Goal: Task Accomplishment & Management: Use online tool/utility

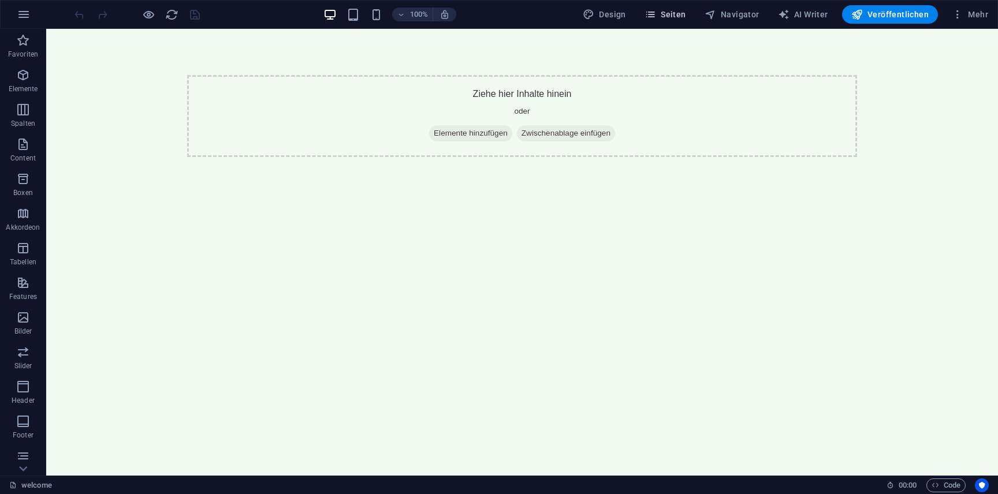
click at [681, 16] on span "Seiten" at bounding box center [666, 15] width 42 height 12
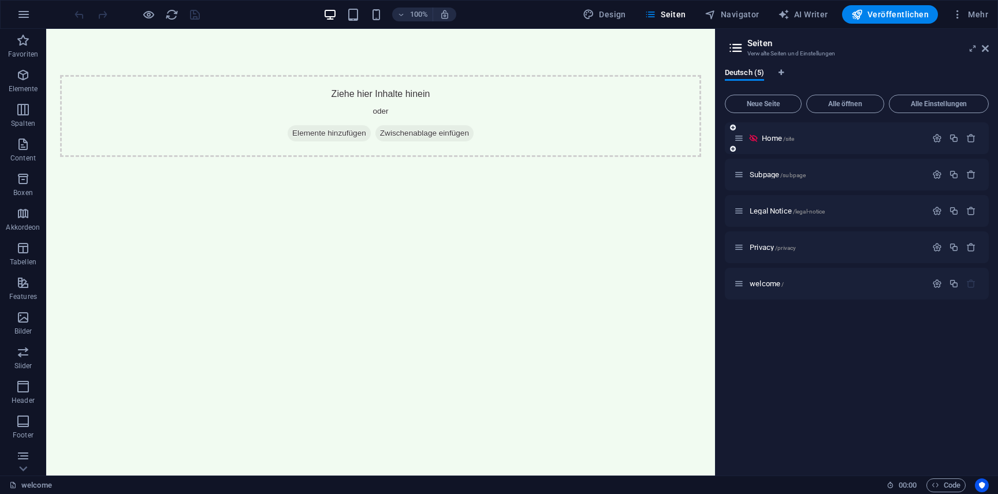
drag, startPoint x: 774, startPoint y: 135, endPoint x: 781, endPoint y: 131, distance: 8.0
click at [781, 131] on div "Home /site" at bounding box center [857, 138] width 264 height 32
click at [790, 173] on span "/subpage" at bounding box center [792, 175] width 25 height 6
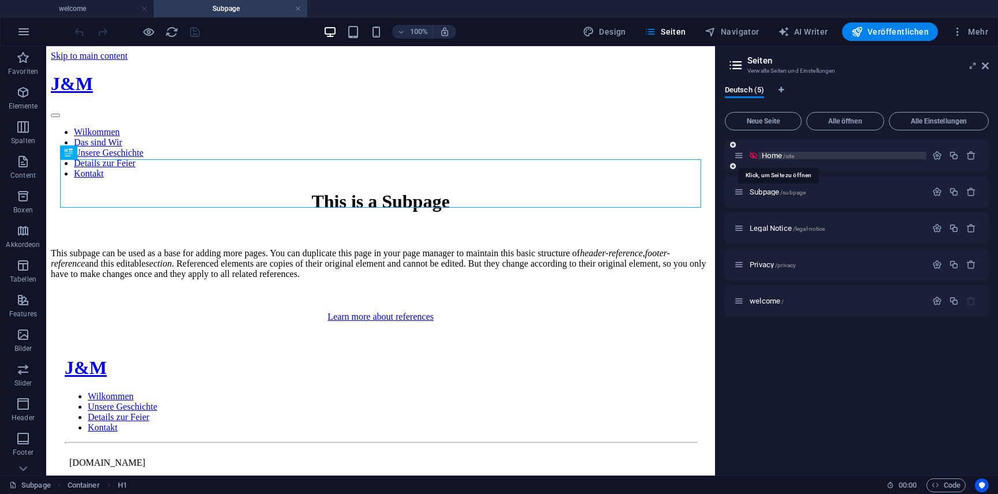
click at [790, 158] on span "/site" at bounding box center [789, 156] width 12 height 6
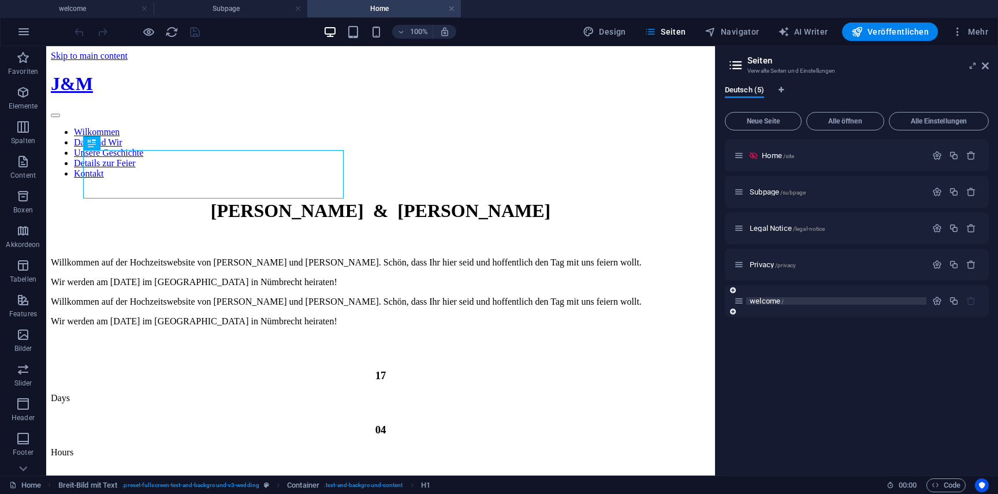
click at [772, 301] on span "welcome /" at bounding box center [767, 301] width 34 height 9
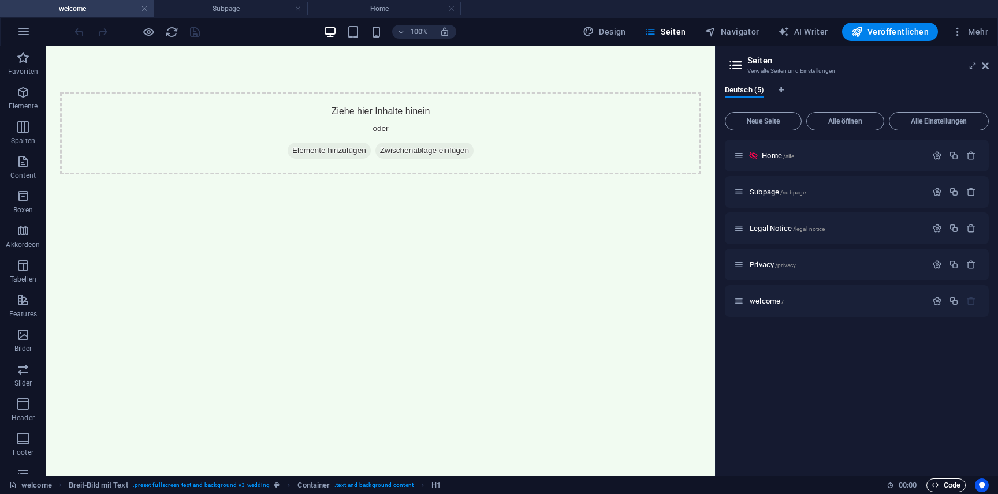
click at [950, 485] on span "Code" at bounding box center [946, 486] width 29 height 14
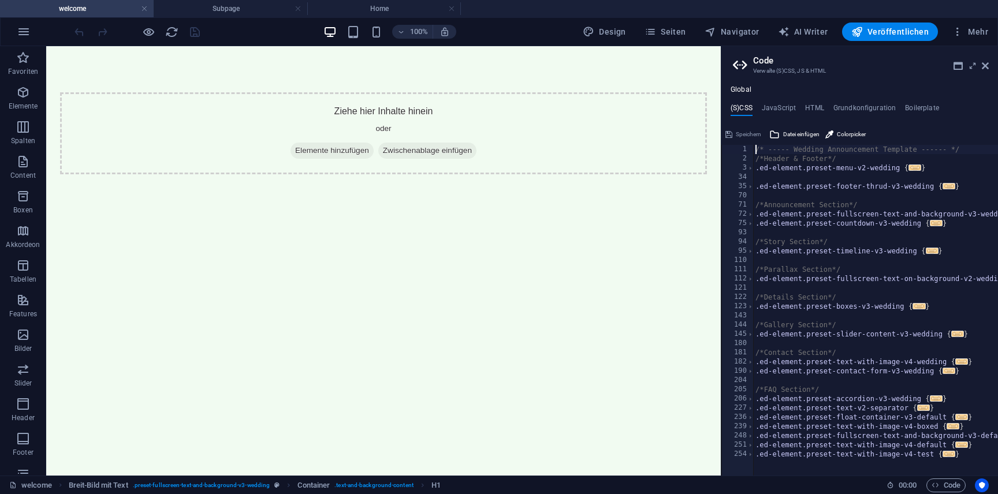
click at [855, 286] on div "/* ----- Wedding Announcement Template ------ */ /*Header & Footer*/ .ed-elemen…" at bounding box center [886, 319] width 267 height 349
click at [788, 111] on h4 "JavaScript" at bounding box center [779, 110] width 34 height 13
type textarea "/* JS for preset "Menu V2" */"
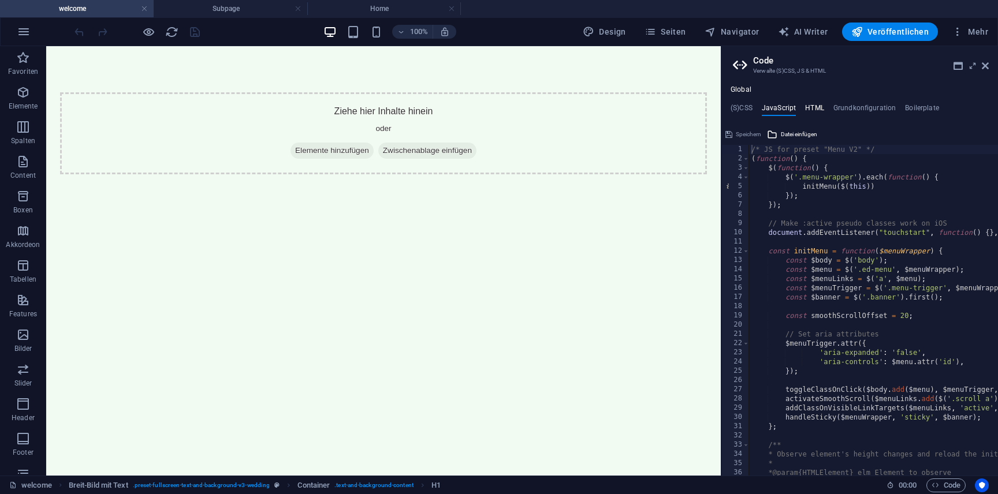
click at [812, 110] on h4 "HTML" at bounding box center [814, 110] width 19 height 13
type textarea "<a href="#main-content" class="wv-link-content button">Skip to main content</a>"
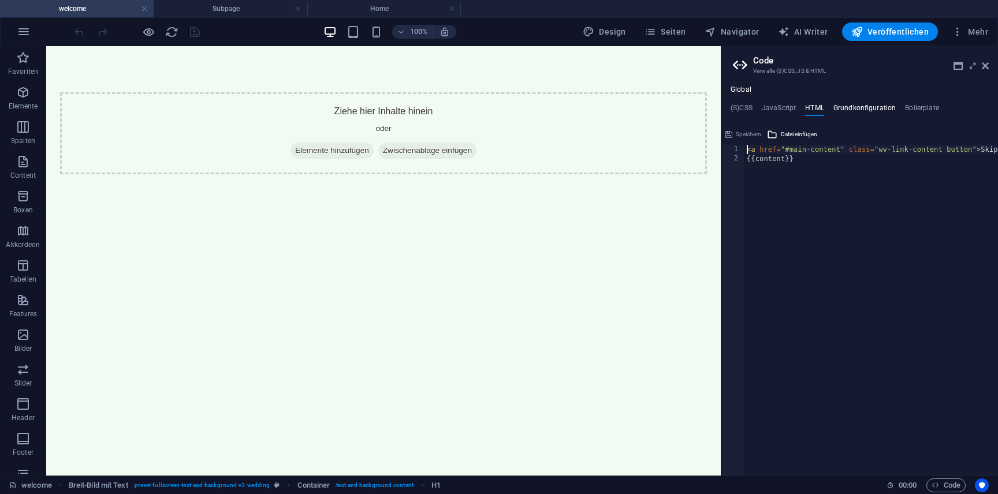
click at [855, 106] on h4 "Grundkonfiguration" at bounding box center [865, 110] width 63 height 13
type textarea "$color-background: #f1fbf1;"
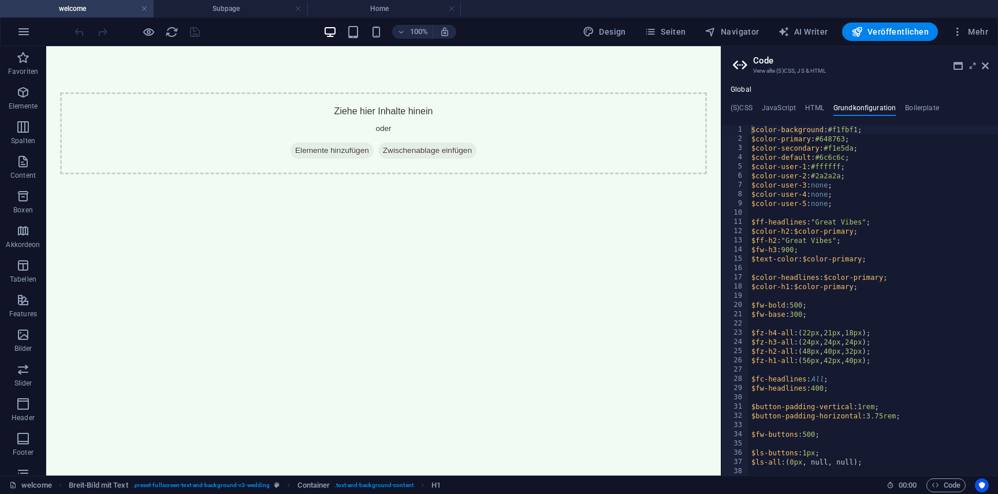
click at [921, 101] on div "Global (S)CSS JavaScript HTML Grundkonfiguration Boilerplate 1 2 3 34 35 70 71 …" at bounding box center [859, 280] width 277 height 390
click at [919, 109] on h4 "Boilerplate" at bounding box center [922, 110] width 34 height 13
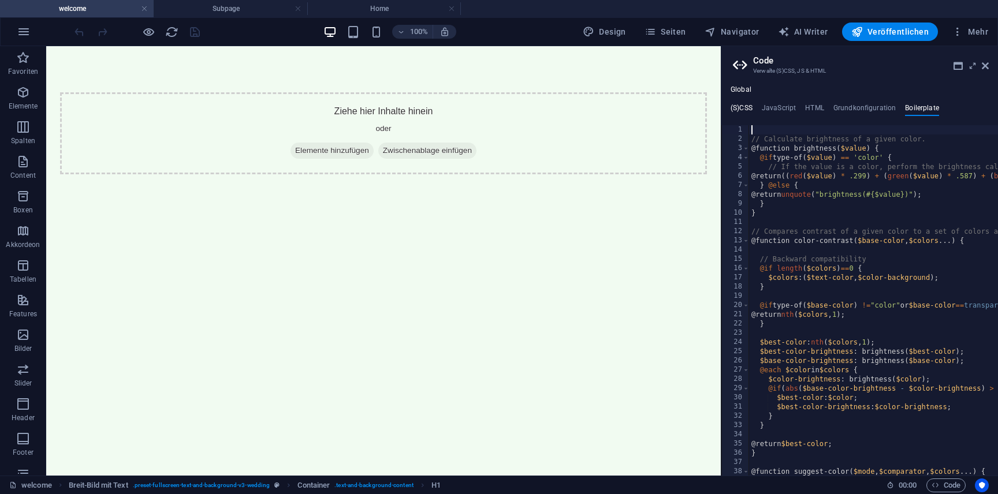
click at [740, 105] on h4 "(S)CSS" at bounding box center [742, 110] width 22 height 13
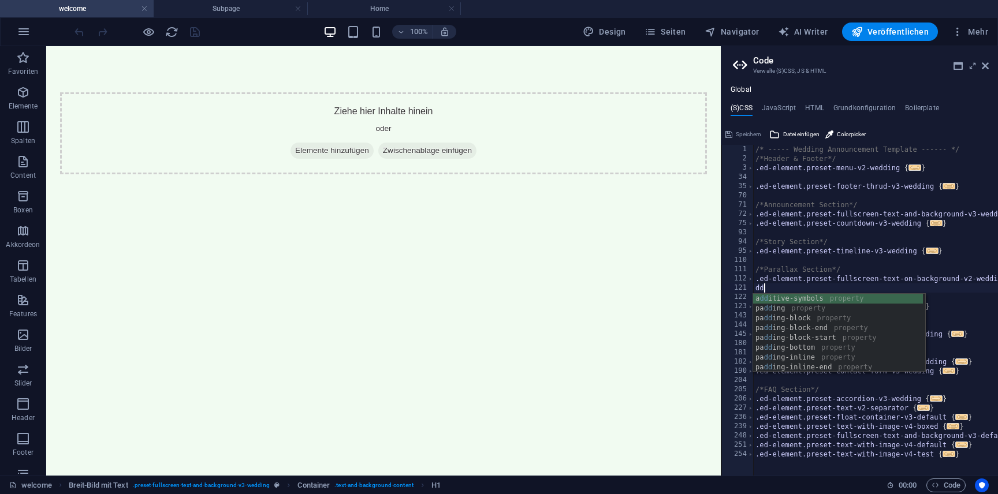
type textarea "d"
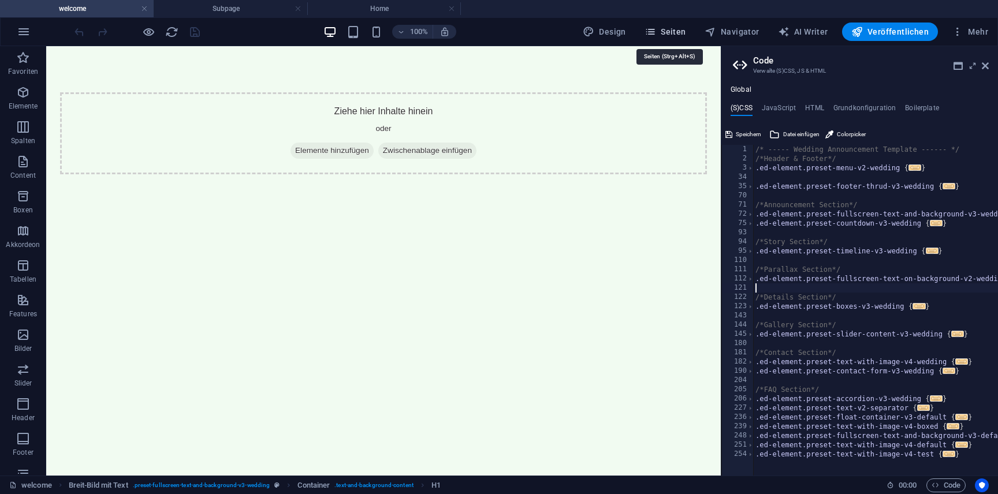
click at [665, 29] on span "Seiten" at bounding box center [666, 32] width 42 height 12
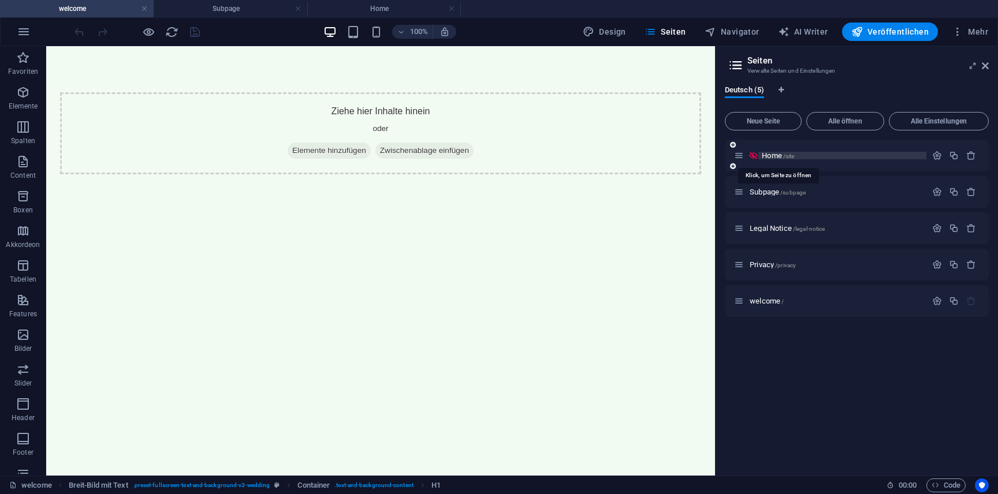
click at [782, 157] on span "Home /site" at bounding box center [778, 155] width 32 height 9
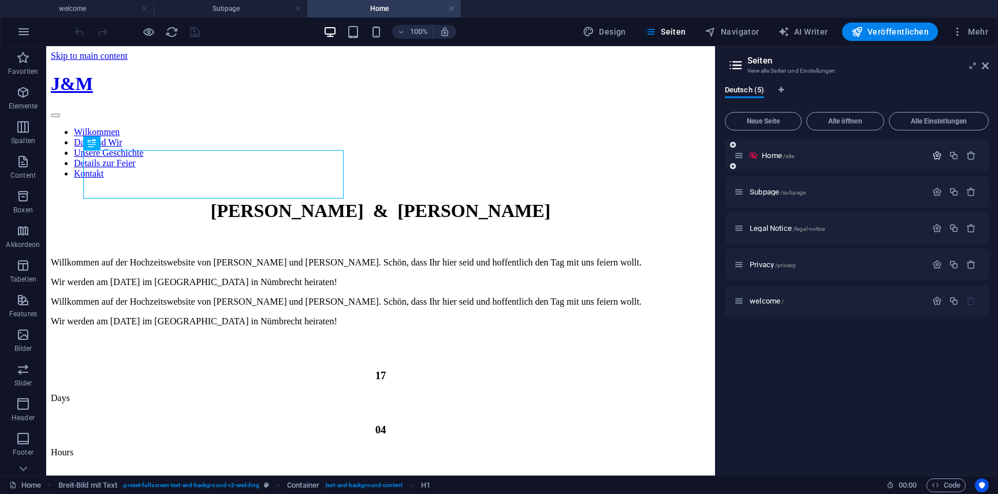
click at [938, 155] on icon "button" at bounding box center [937, 156] width 10 height 10
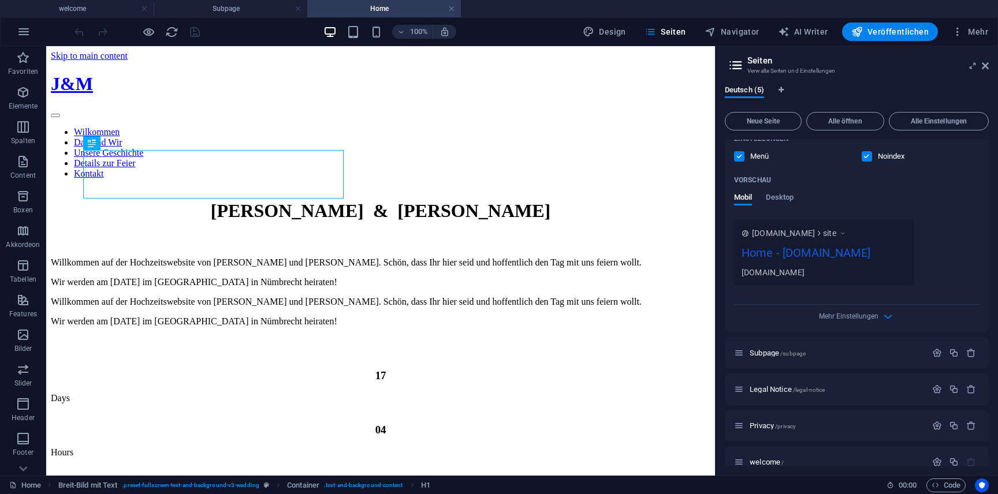
scroll to position [274, 0]
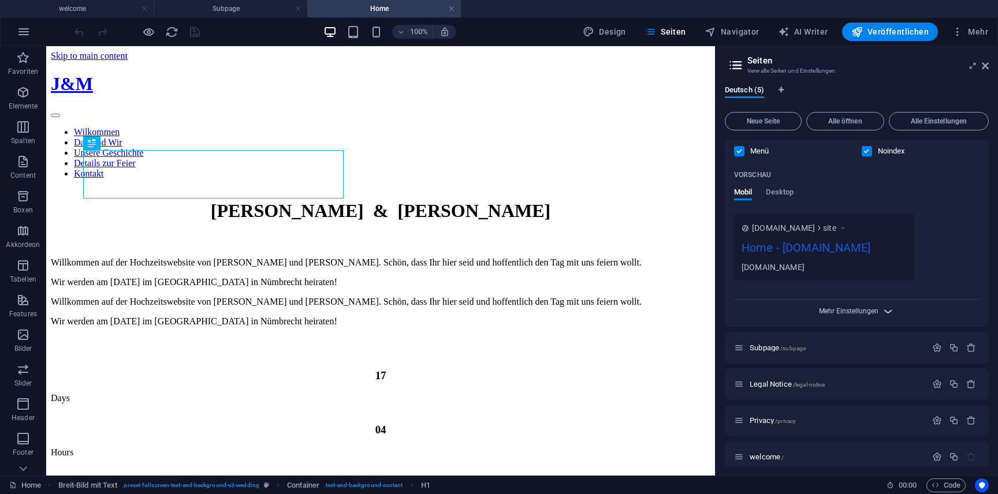
click at [866, 315] on span "Mehr Einstellungen" at bounding box center [848, 311] width 59 height 8
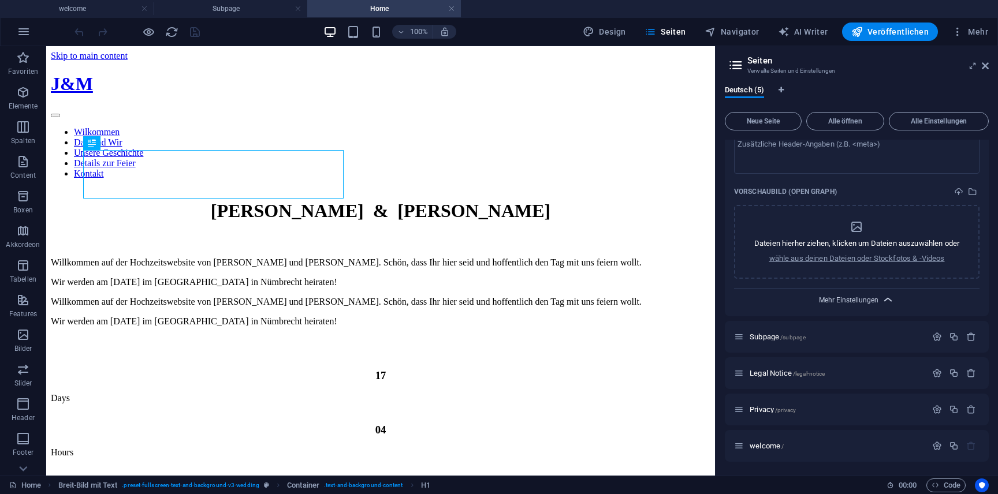
scroll to position [468, 0]
click at [582, 127] on nav "Wilkommen Das sind Wir Unsere Geschichte Details zur Feier Kontakt" at bounding box center [381, 153] width 660 height 52
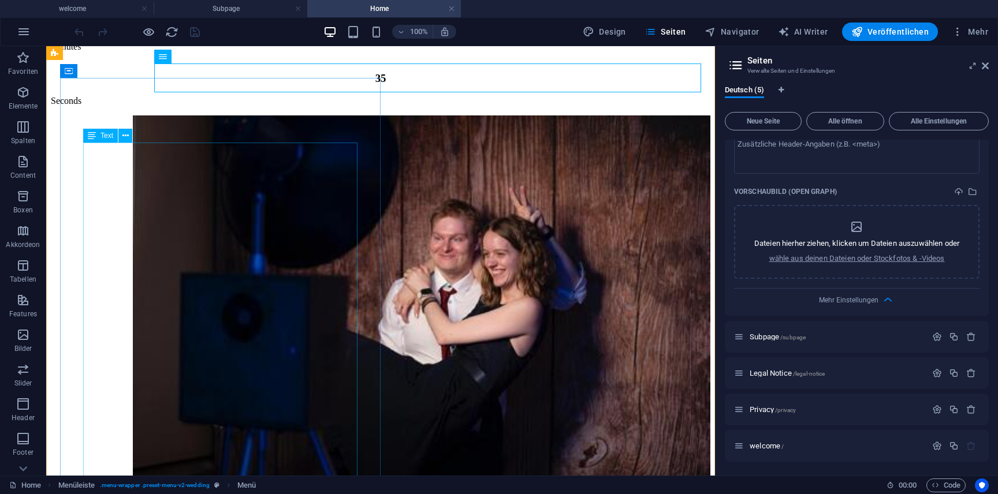
scroll to position [477, 0]
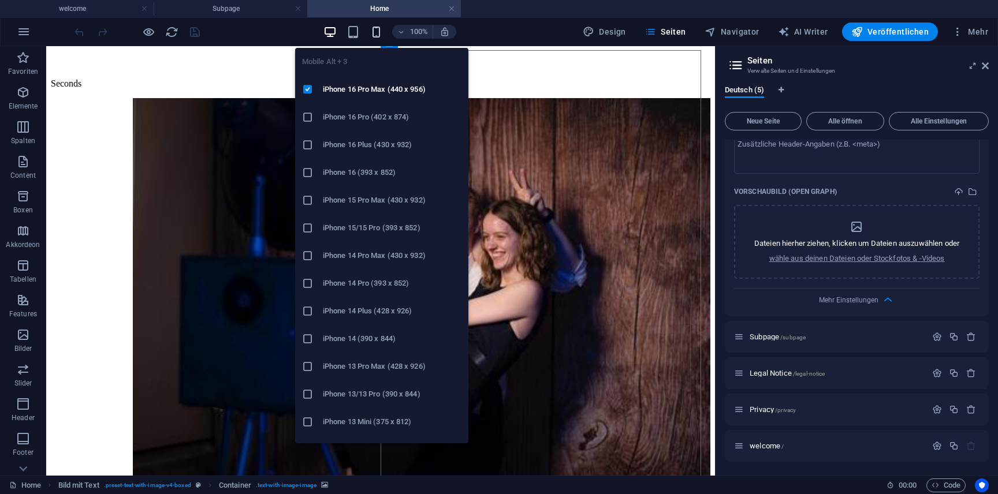
click at [379, 35] on icon "button" at bounding box center [376, 31] width 13 height 13
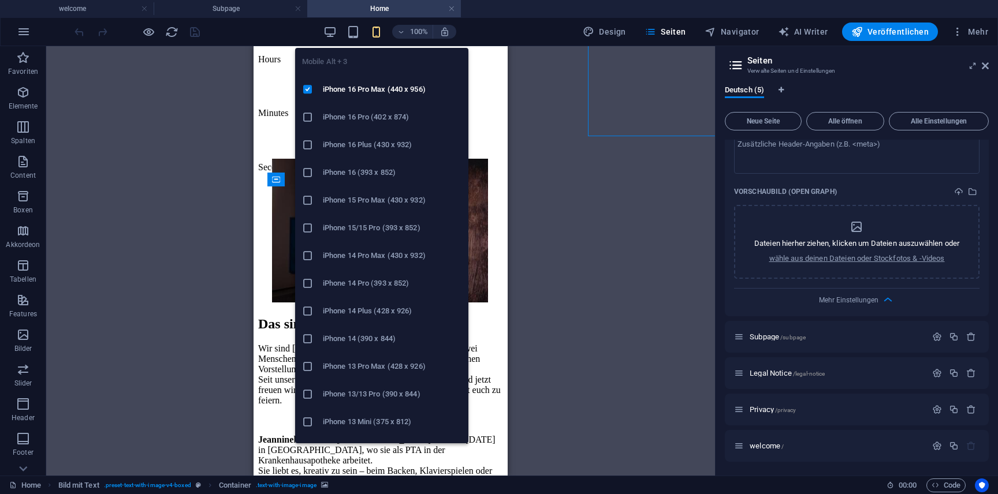
scroll to position [869, 0]
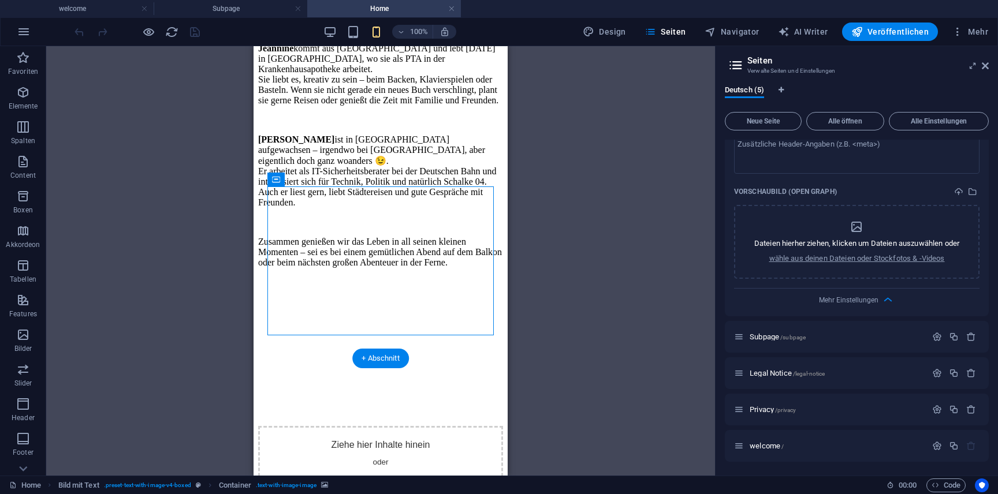
click at [448, 277] on figure at bounding box center [380, 277] width 245 height 0
click at [444, 277] on figure at bounding box center [380, 277] width 245 height 0
click at [314, 426] on div "Ziehe hier Inhalte hinein oder Elemente hinzufügen Zwischenablage einfügen" at bounding box center [380, 467] width 245 height 82
select select "%"
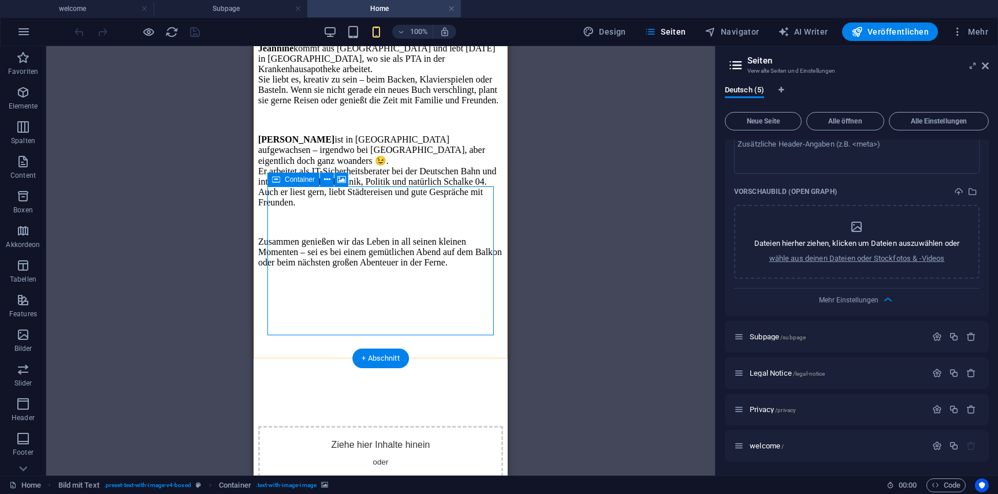
select select "%"
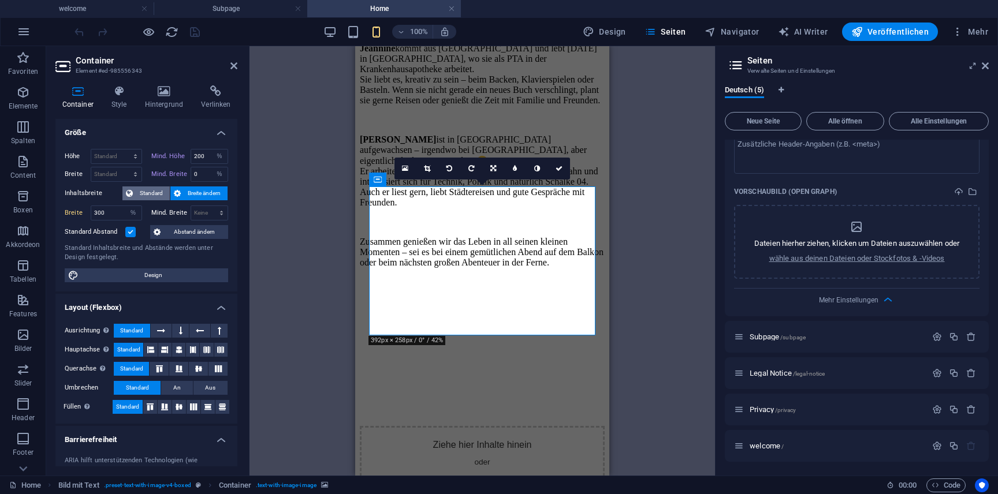
click at [151, 195] on span "Standard" at bounding box center [151, 194] width 30 height 14
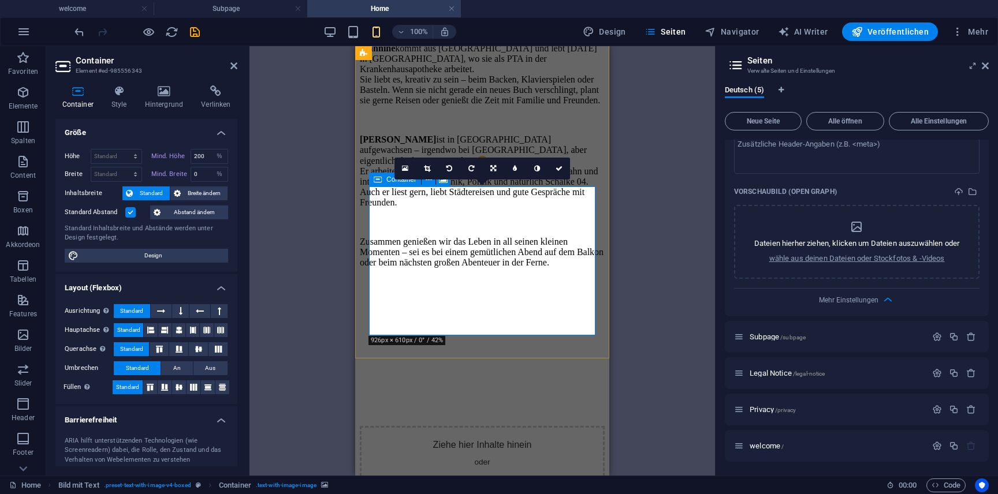
click at [390, 426] on div "Ziehe hier Inhalte hinein oder Elemente hinzufügen Zwischenablage einfügen" at bounding box center [482, 467] width 245 height 82
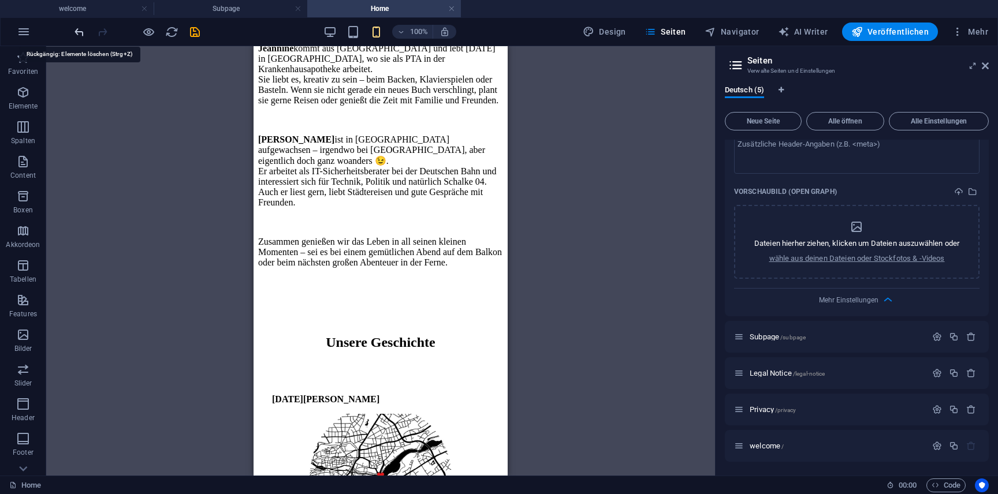
click at [84, 26] on icon "undo" at bounding box center [79, 31] width 13 height 13
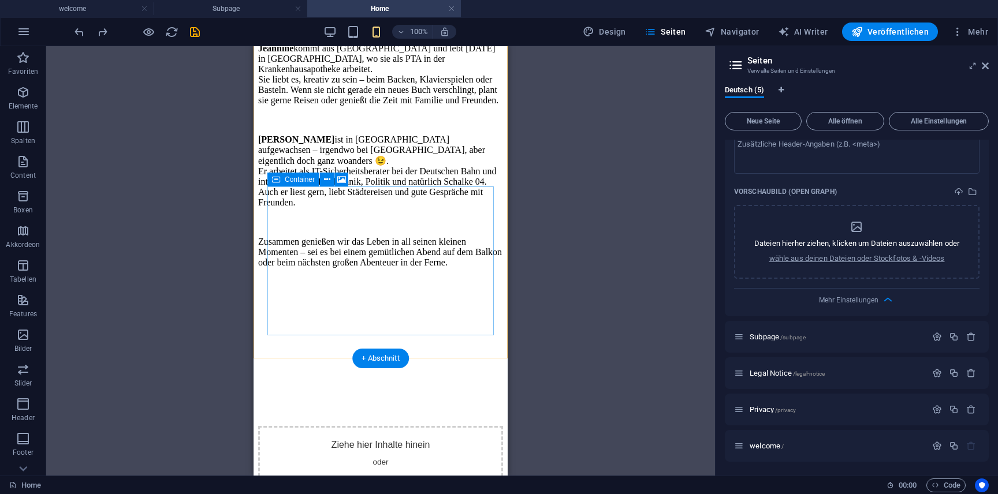
click at [397, 426] on div "Ziehe hier Inhalte hinein oder Elemente hinzufügen Zwischenablage einfügen" at bounding box center [380, 467] width 245 height 82
click at [371, 477] on span "Elemente hinzufügen" at bounding box center [329, 485] width 83 height 16
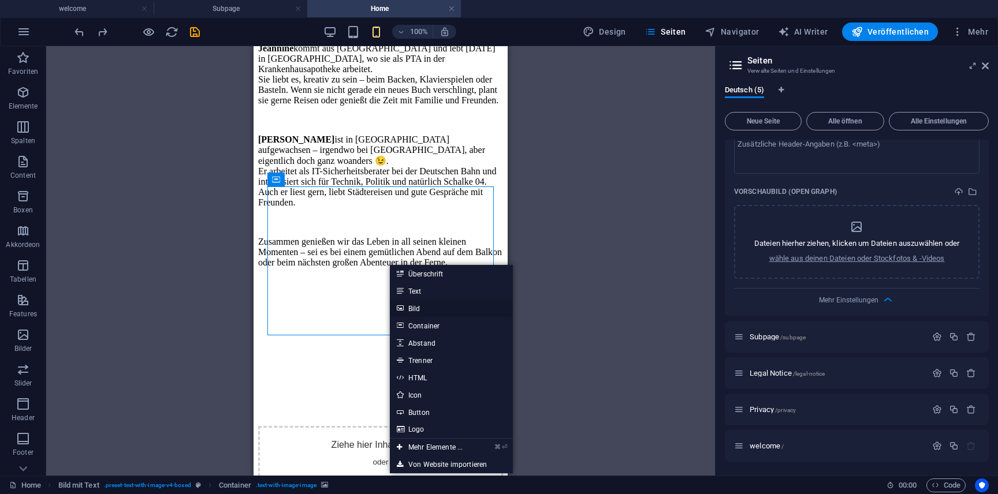
click at [440, 305] on link "Bild" at bounding box center [451, 308] width 123 height 17
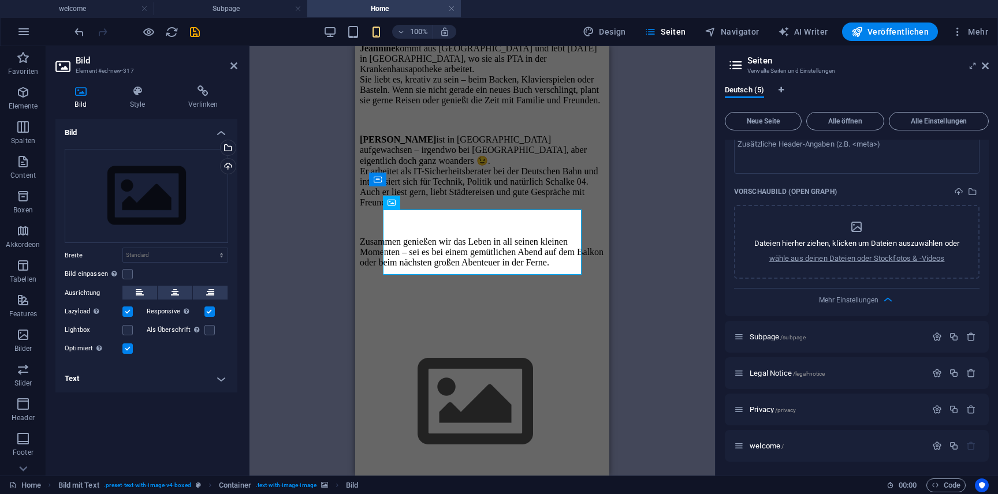
click at [462, 277] on figure at bounding box center [482, 277] width 245 height 0
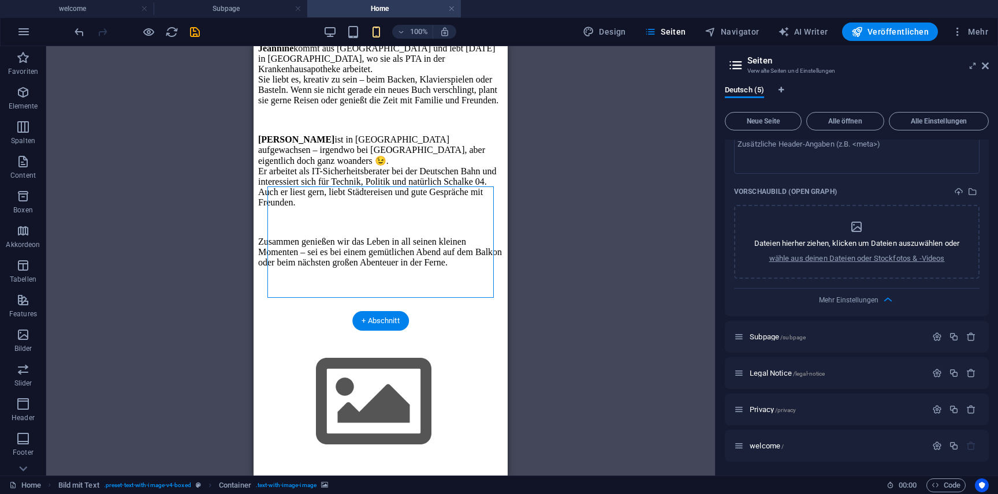
click at [380, 277] on figure at bounding box center [380, 277] width 245 height 0
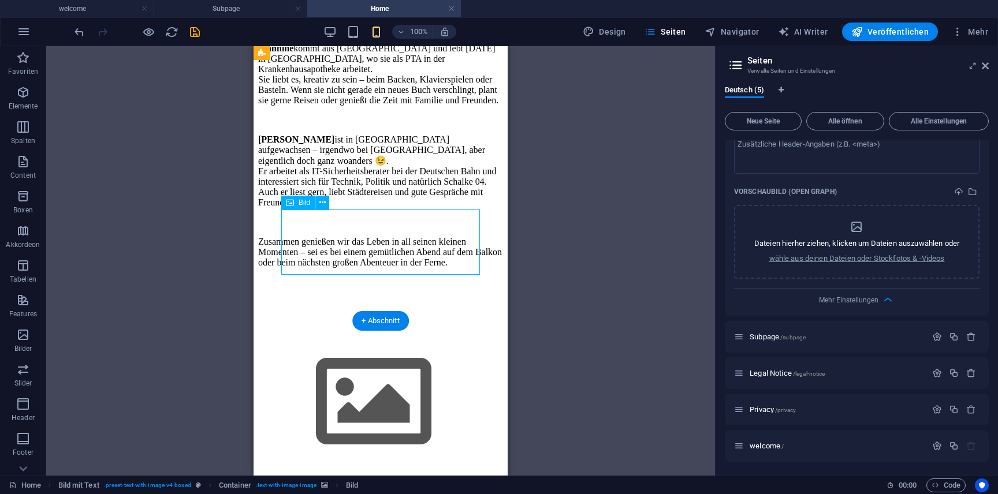
drag, startPoint x: 347, startPoint y: 232, endPoint x: 354, endPoint y: 256, distance: 24.7
click at [354, 337] on figure at bounding box center [380, 403] width 245 height 132
click at [299, 206] on span "Bild" at bounding box center [305, 202] width 12 height 7
click at [277, 277] on figure at bounding box center [380, 277] width 245 height 0
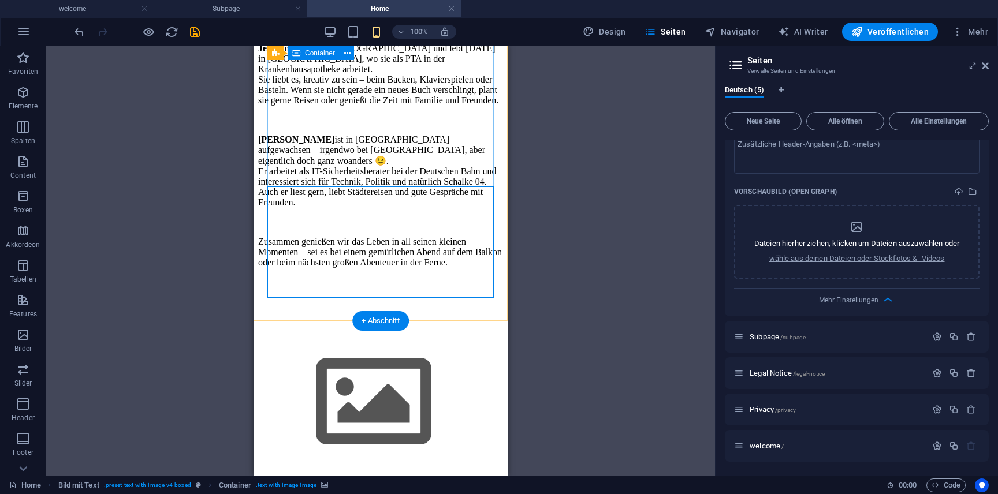
click at [342, 183] on div "Das sind wir Wir sind Jeannine & Marvin – zwei Menschen mit unterschiedlichen W…" at bounding box center [380, 96] width 245 height 343
click at [443, 277] on figure at bounding box center [380, 277] width 245 height 0
click at [419, 337] on figure at bounding box center [380, 403] width 245 height 132
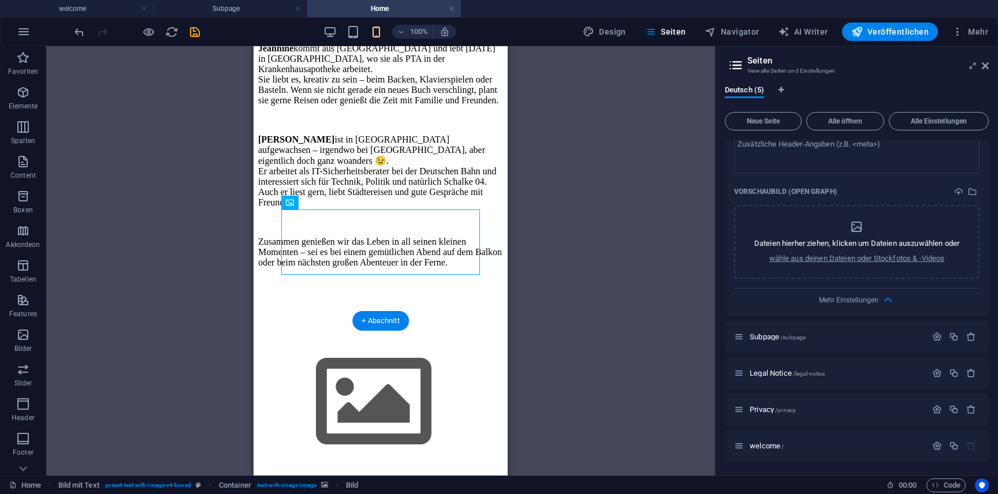
click at [390, 277] on figure at bounding box center [380, 277] width 245 height 0
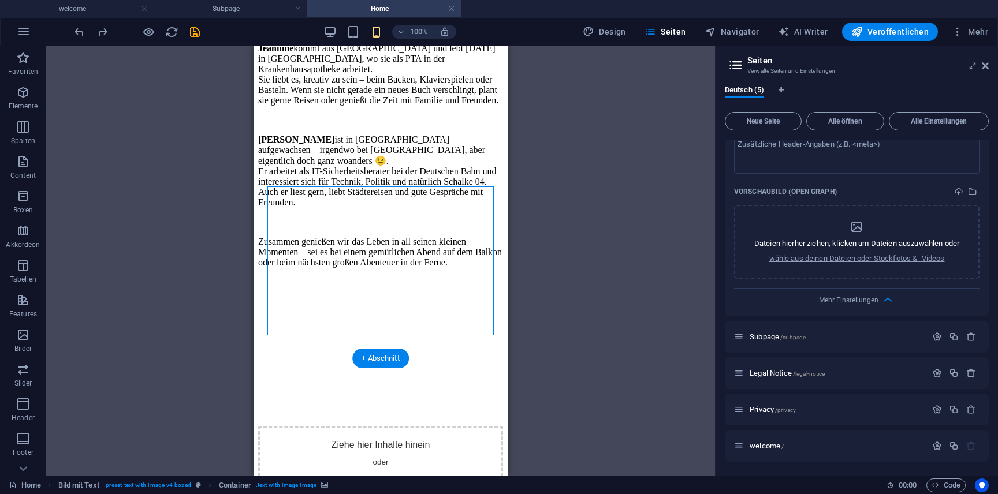
click at [386, 277] on figure at bounding box center [380, 277] width 245 height 0
click at [355, 277] on figure at bounding box center [380, 277] width 245 height 0
click at [329, 277] on figure at bounding box center [380, 277] width 245 height 0
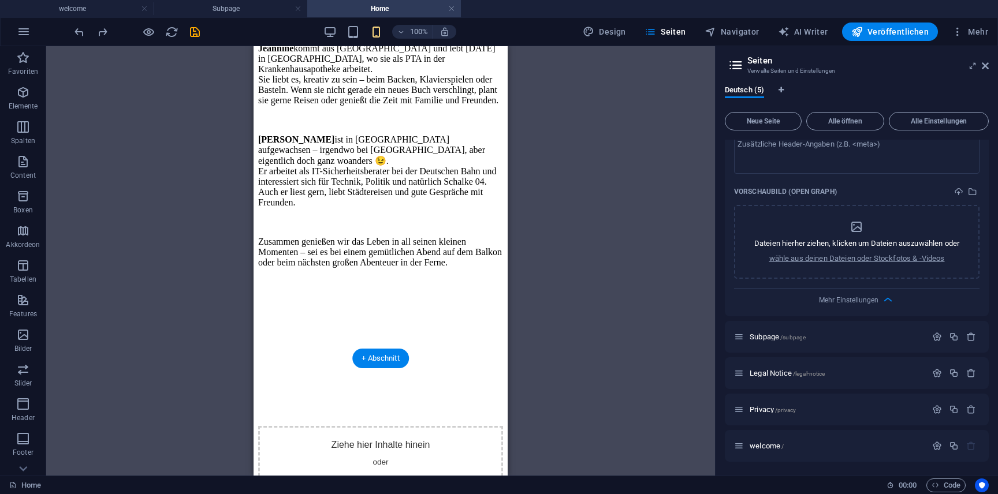
click at [329, 277] on figure at bounding box center [380, 277] width 245 height 0
select select "%"
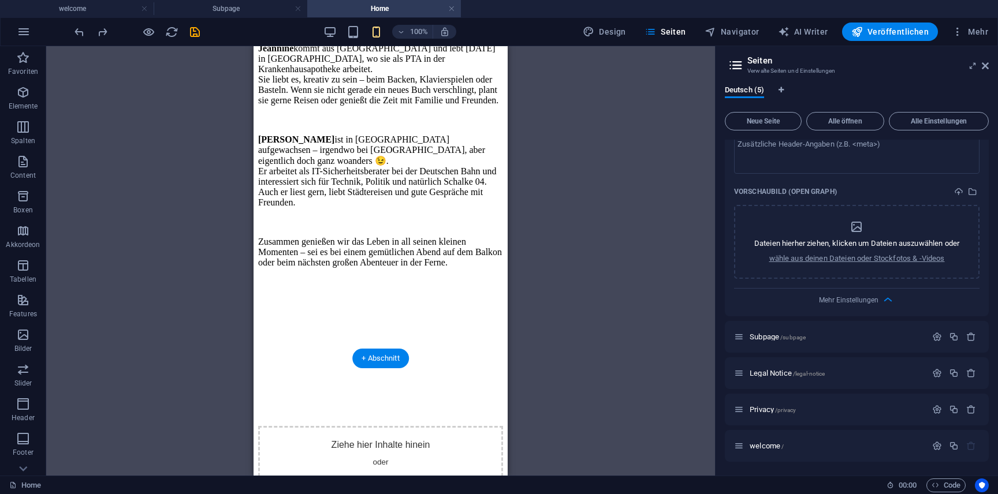
select select "%"
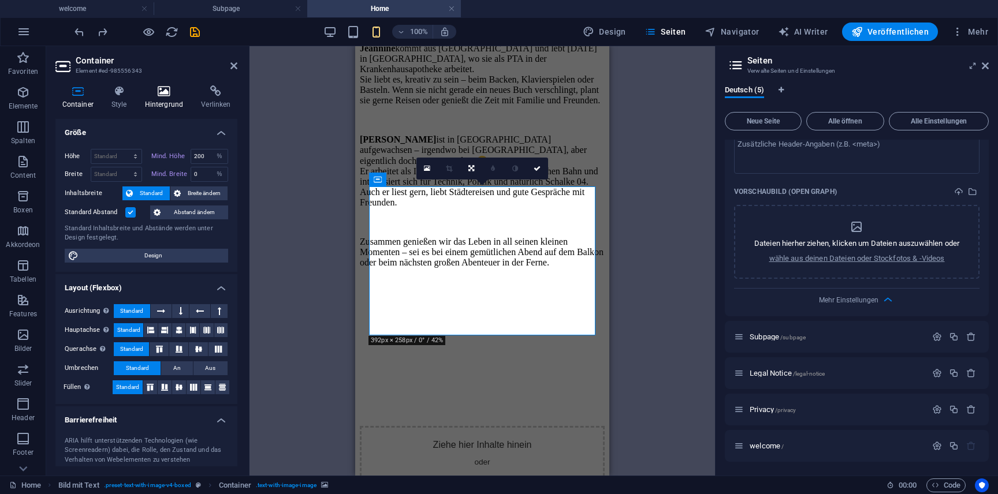
click at [155, 98] on h4 "Hintergrund" at bounding box center [166, 97] width 57 height 24
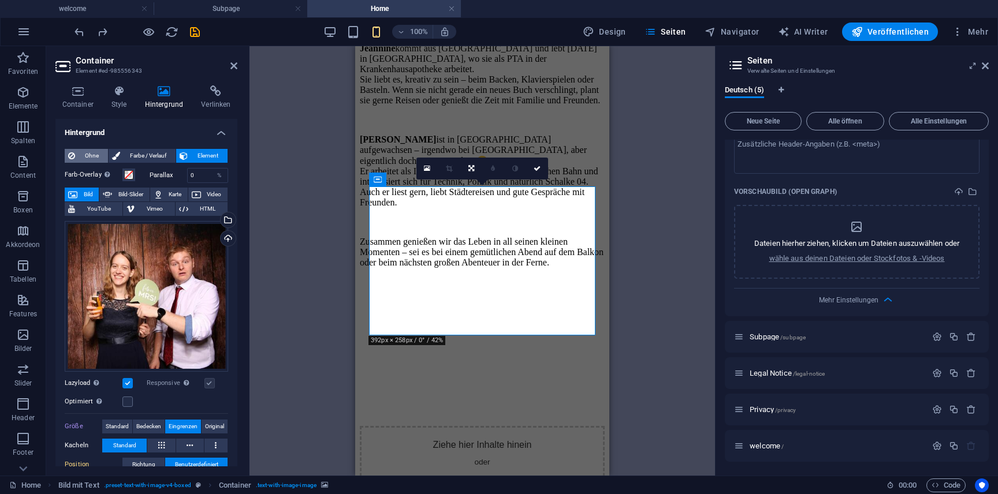
click at [88, 154] on span "Ohne" at bounding box center [92, 156] width 26 height 14
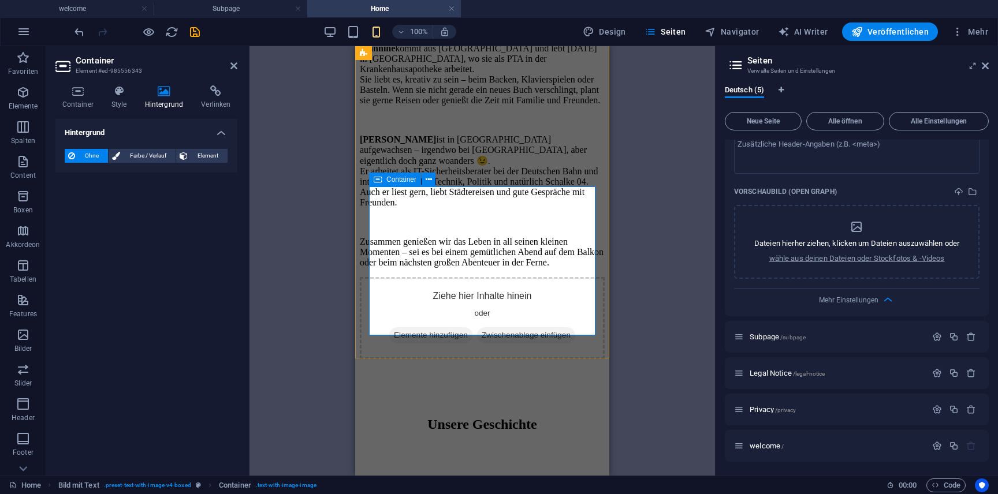
click at [473, 328] on span "Elemente hinzufügen" at bounding box center [430, 336] width 83 height 16
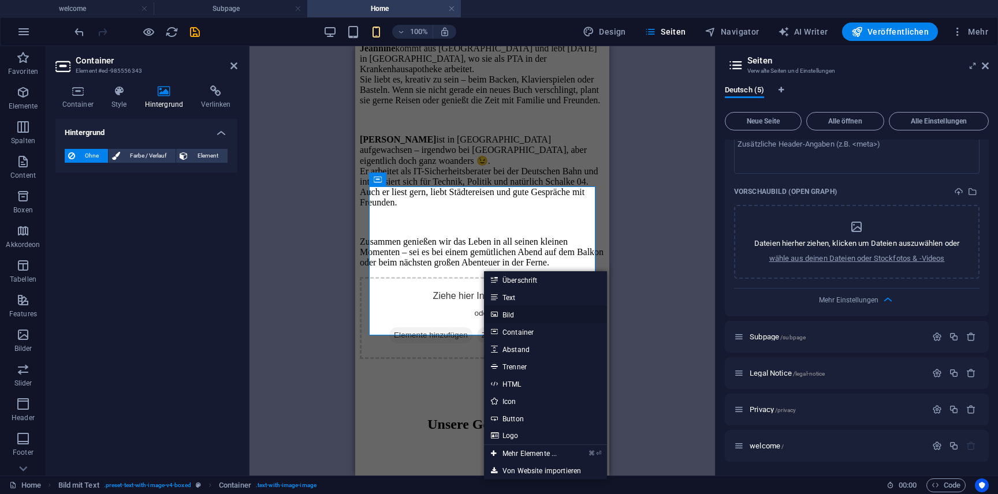
click at [526, 310] on link "Bild" at bounding box center [545, 314] width 123 height 17
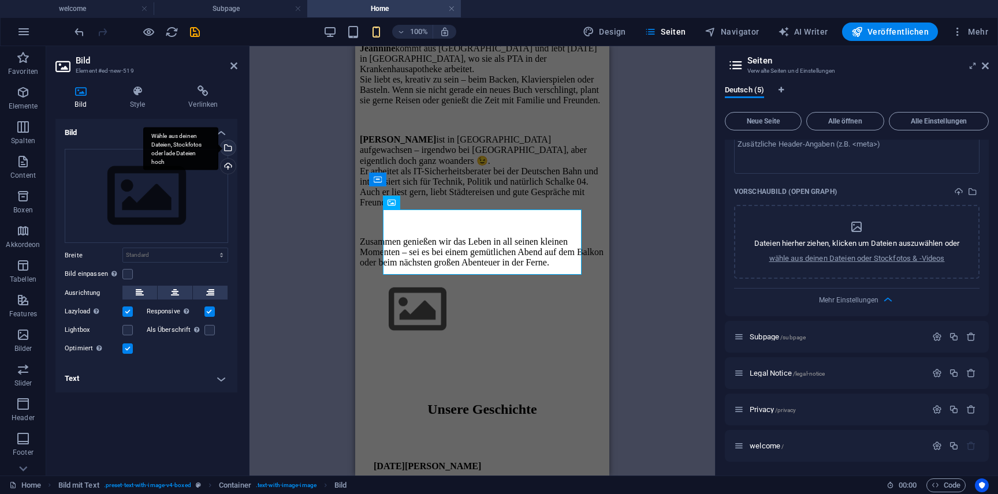
click at [228, 144] on div "Wähle aus deinen Dateien, Stockfotos oder lade Dateien hoch" at bounding box center [226, 148] width 17 height 17
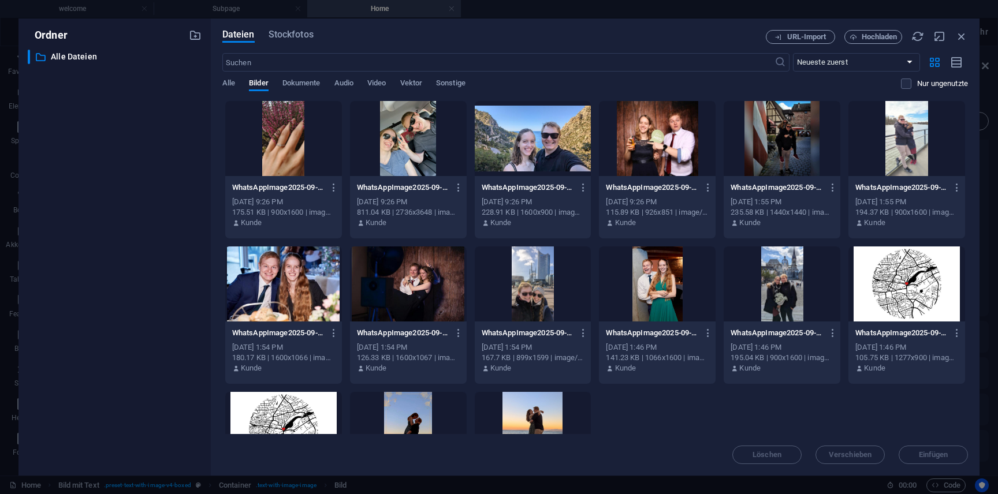
click at [689, 133] on div at bounding box center [657, 138] width 117 height 75
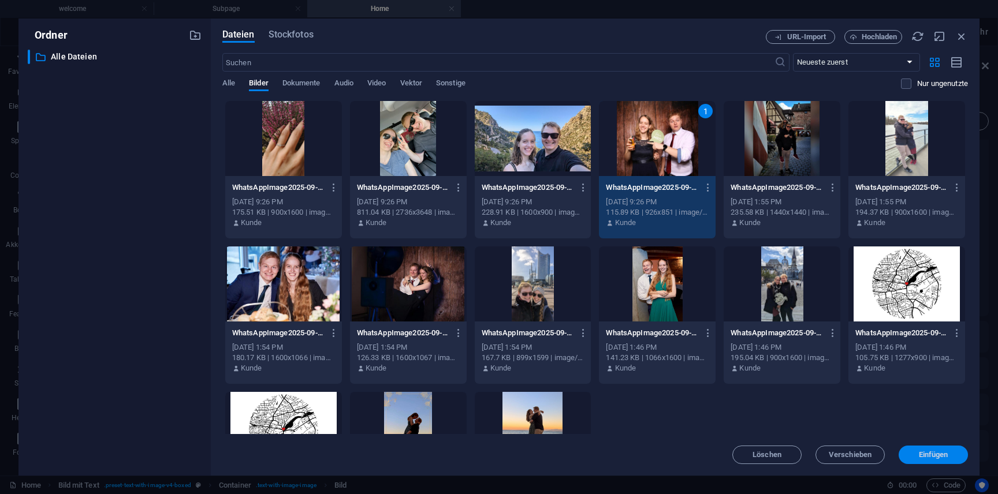
click at [932, 459] on span "Einfügen" at bounding box center [933, 455] width 29 height 7
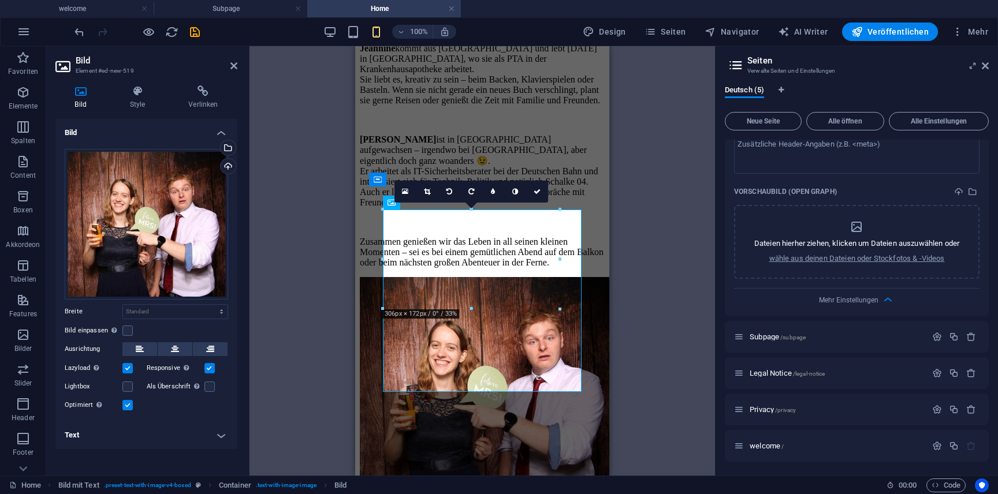
click at [626, 179] on div "Ziehe hier rein, um den vorhandenen Inhalt zu ersetzen. Drücke "Strg", wenn du …" at bounding box center [483, 261] width 466 height 430
click at [600, 172] on div "Das sind wir Wir sind Jeannine & Marvin – zwei Menschen mit unterschiedlichen W…" at bounding box center [482, 219] width 245 height 588
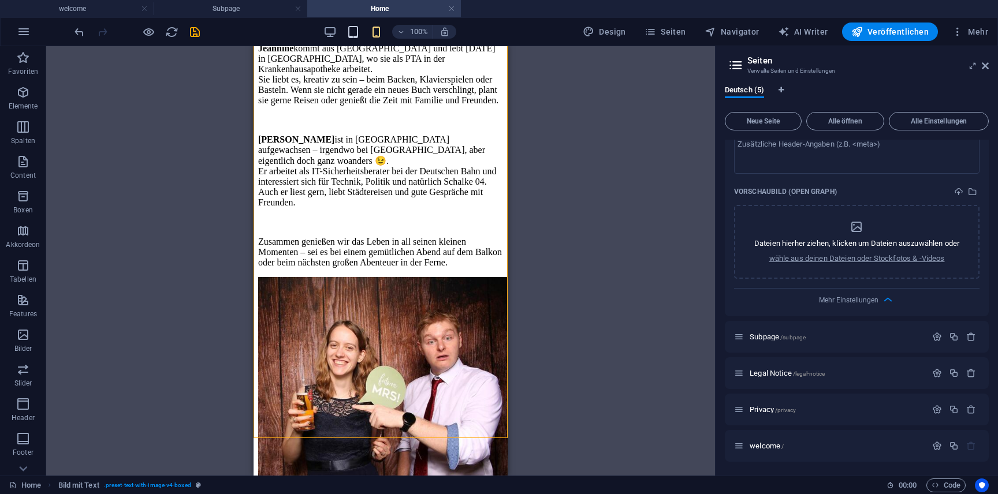
click at [356, 28] on icon "button" at bounding box center [353, 31] width 13 height 13
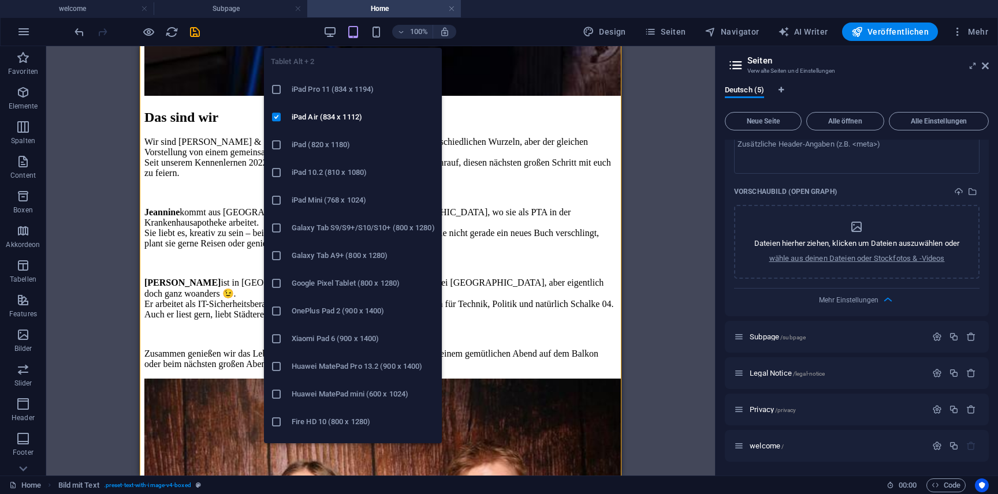
scroll to position [884, 0]
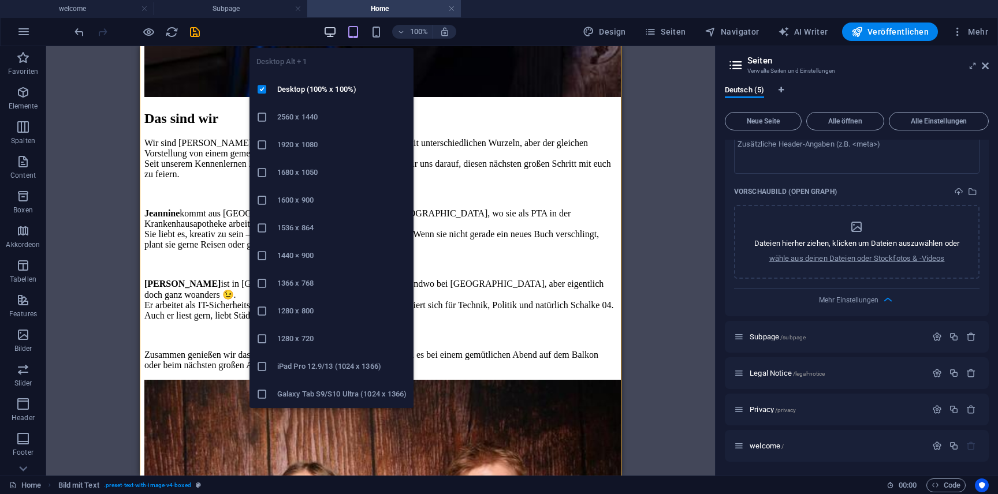
click at [333, 29] on icon "button" at bounding box center [329, 31] width 13 height 13
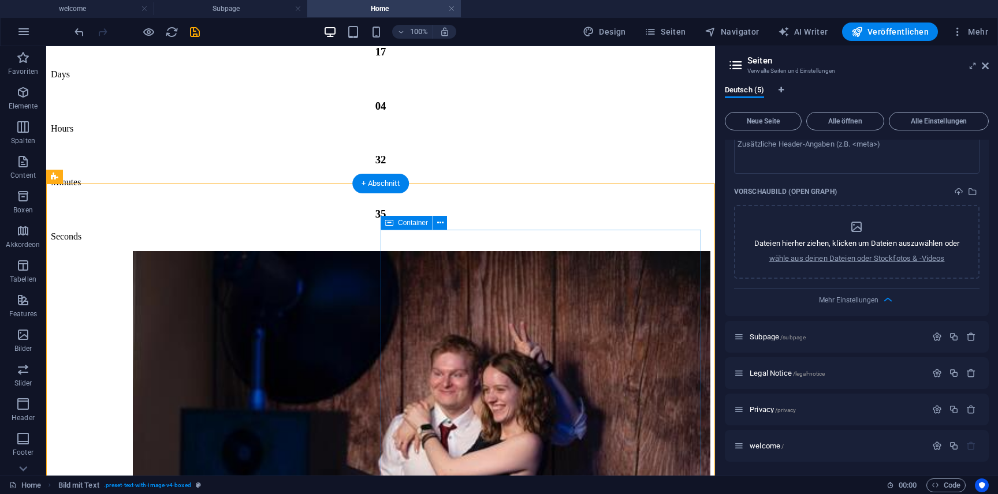
scroll to position [297, 0]
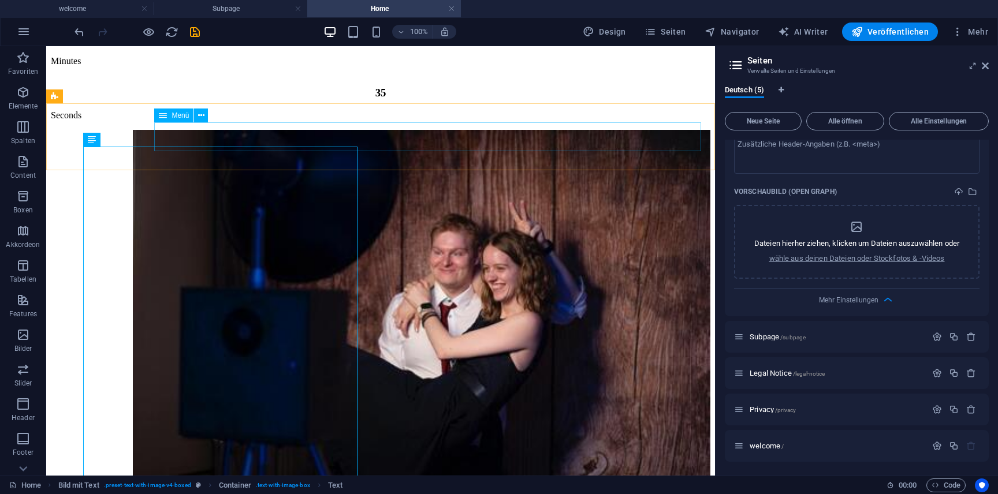
scroll to position [433, 0]
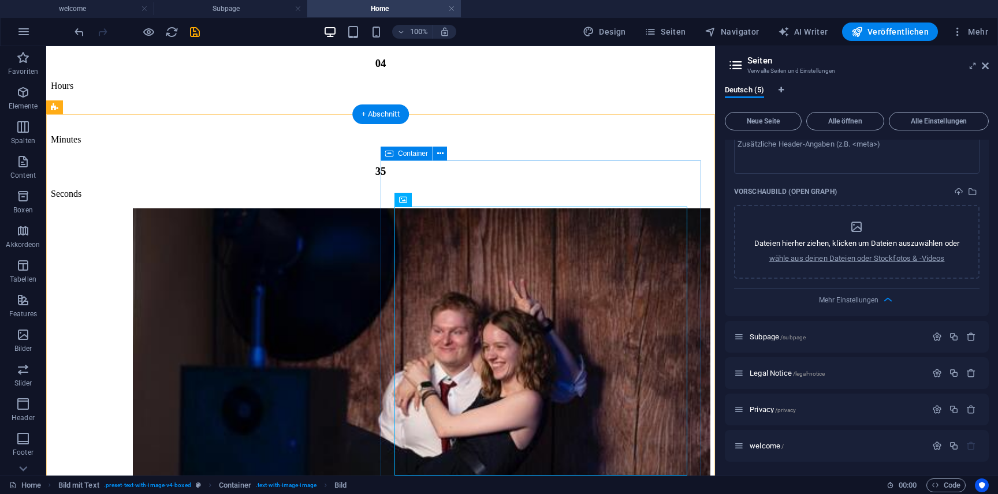
scroll to position [348, 0]
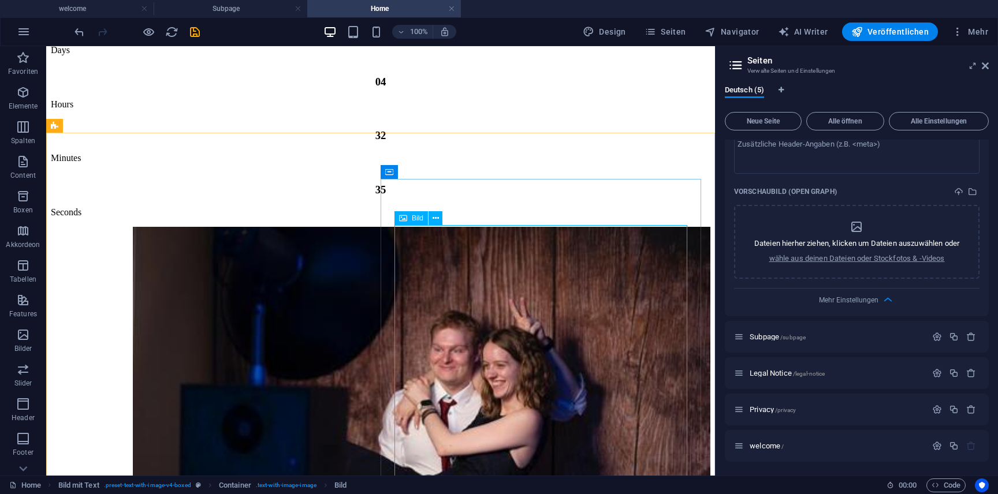
click at [412, 217] on span "Bild" at bounding box center [418, 218] width 12 height 7
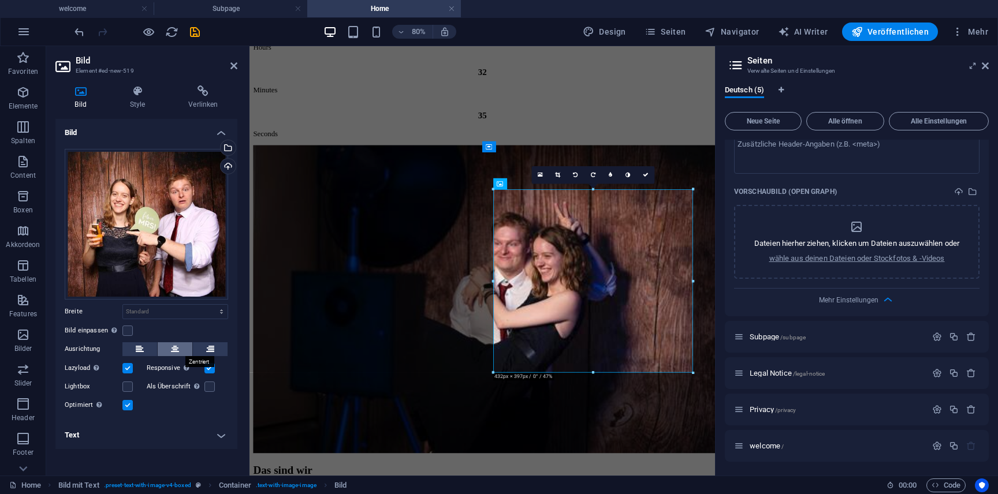
click at [176, 348] on icon at bounding box center [175, 350] width 8 height 14
click at [146, 98] on h4 "Style" at bounding box center [139, 97] width 59 height 24
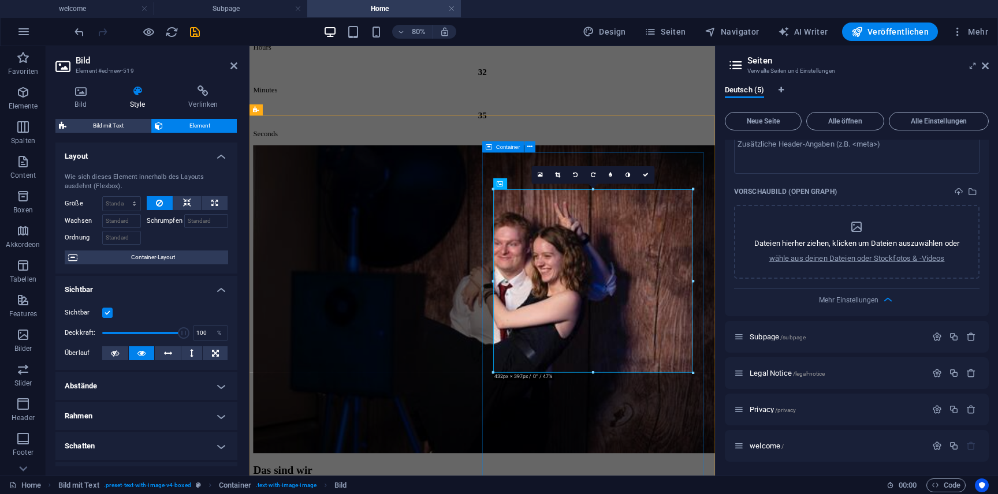
select select "%"
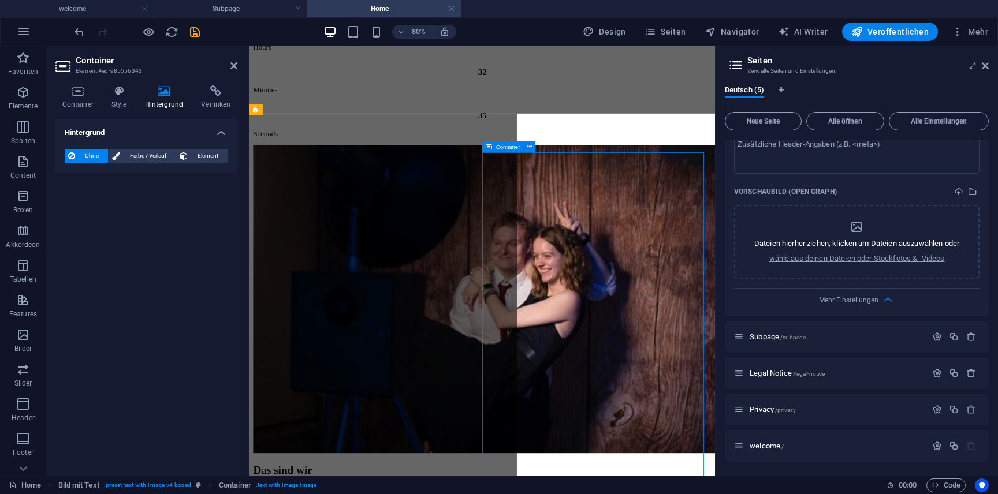
select select "DISABLED_OPTION_VALUE"
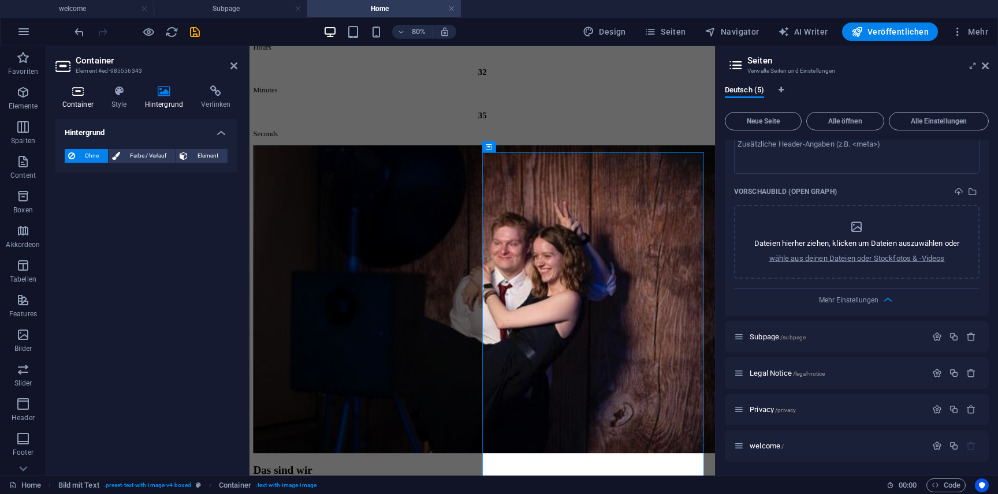
click at [88, 90] on icon at bounding box center [77, 91] width 44 height 12
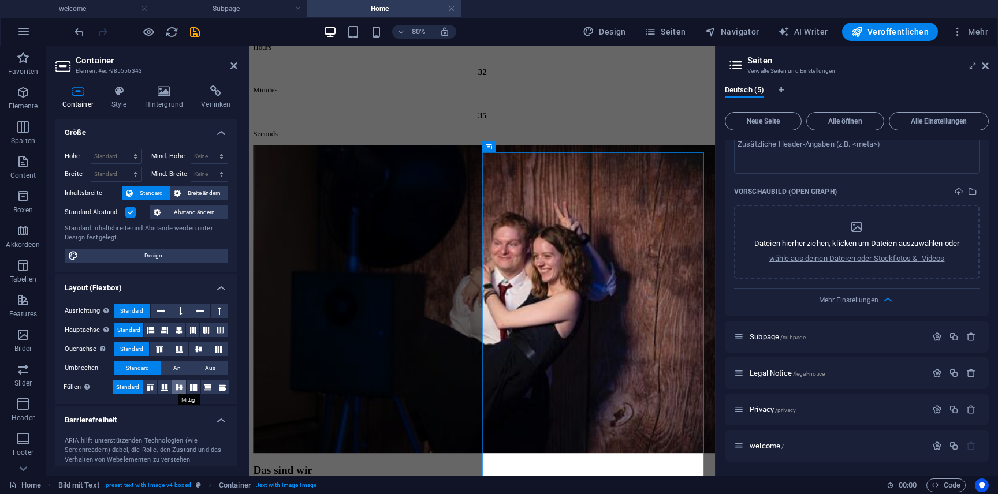
click at [177, 389] on icon at bounding box center [179, 387] width 14 height 7
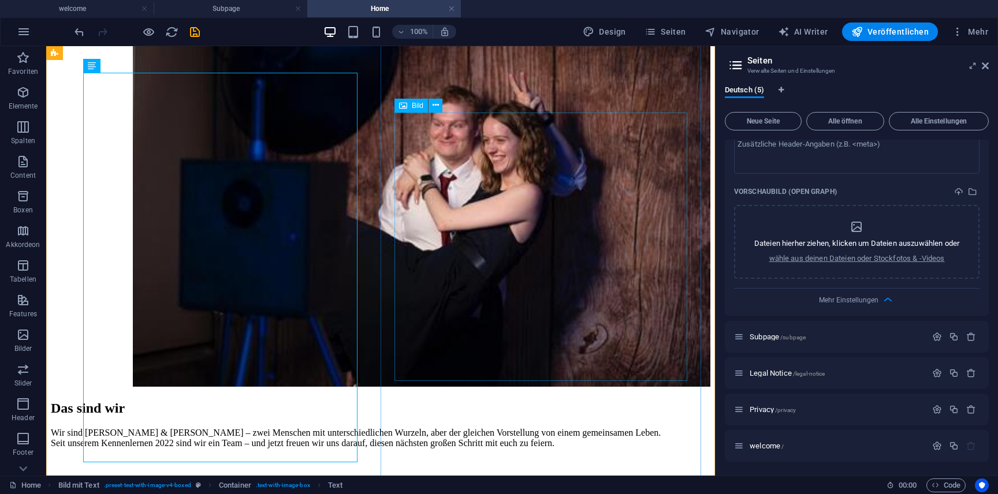
scroll to position [583, 0]
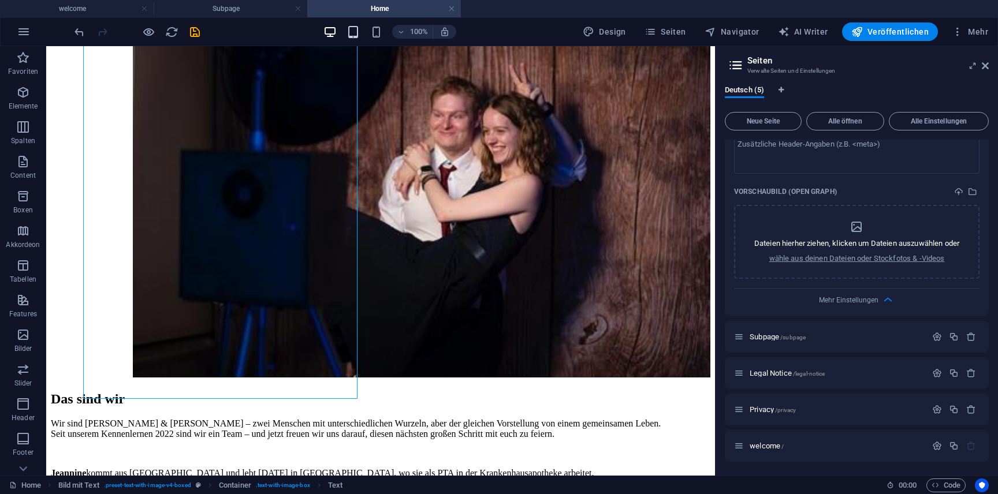
click at [360, 32] on icon "button" at bounding box center [353, 31] width 13 height 13
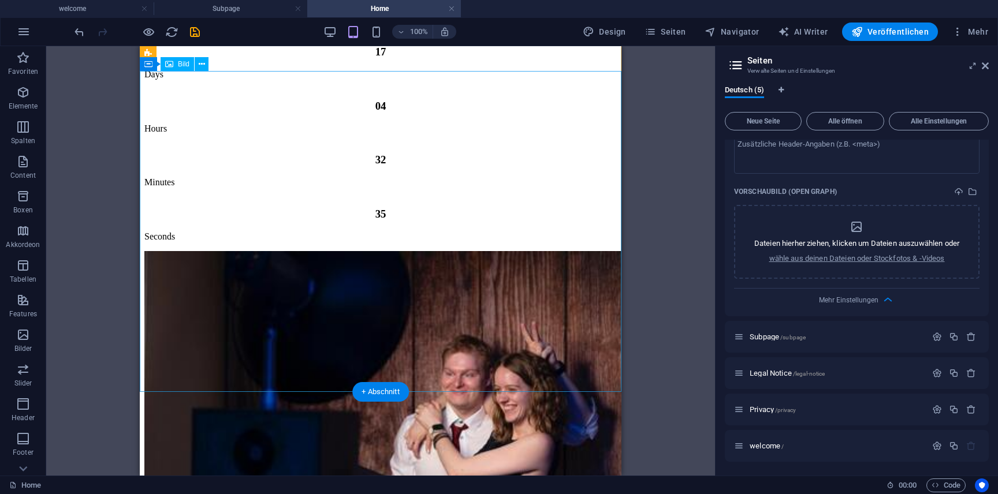
click at [486, 269] on figure at bounding box center [380, 445] width 473 height 388
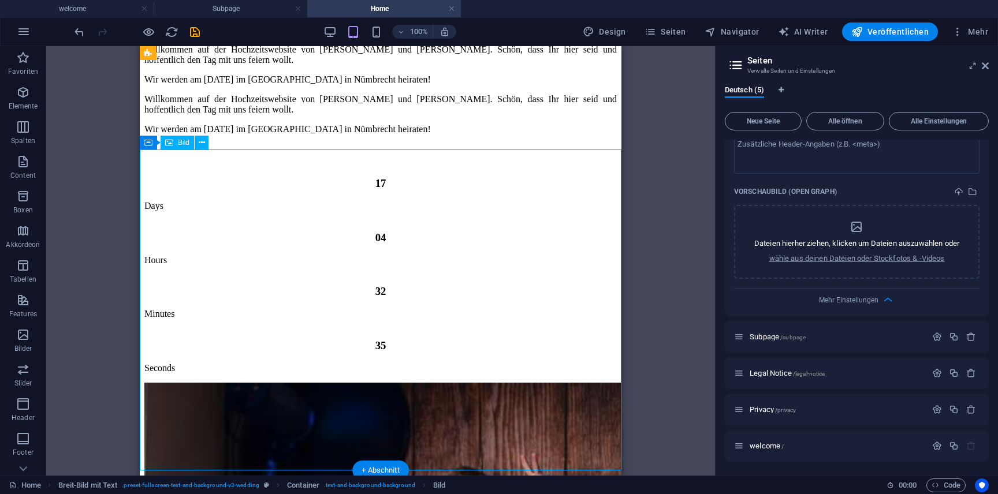
scroll to position [65, 0]
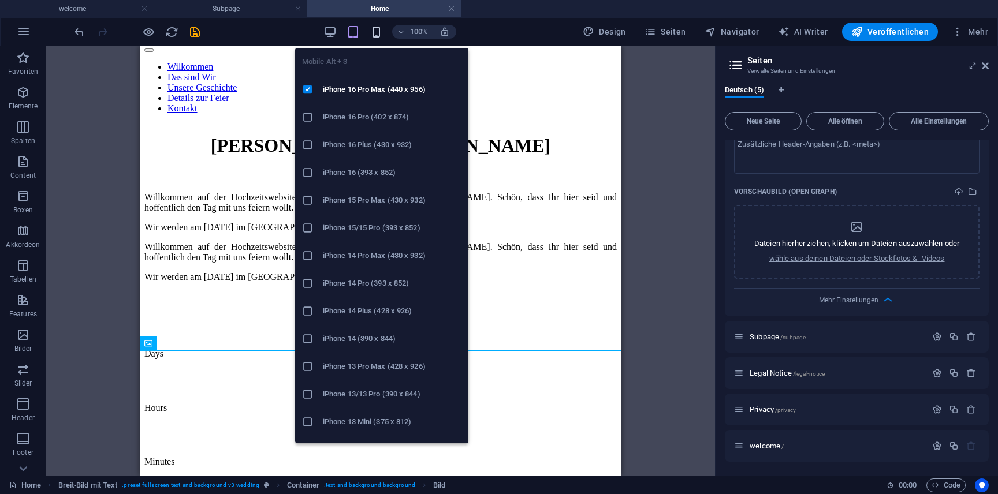
click at [378, 31] on icon "button" at bounding box center [376, 31] width 13 height 13
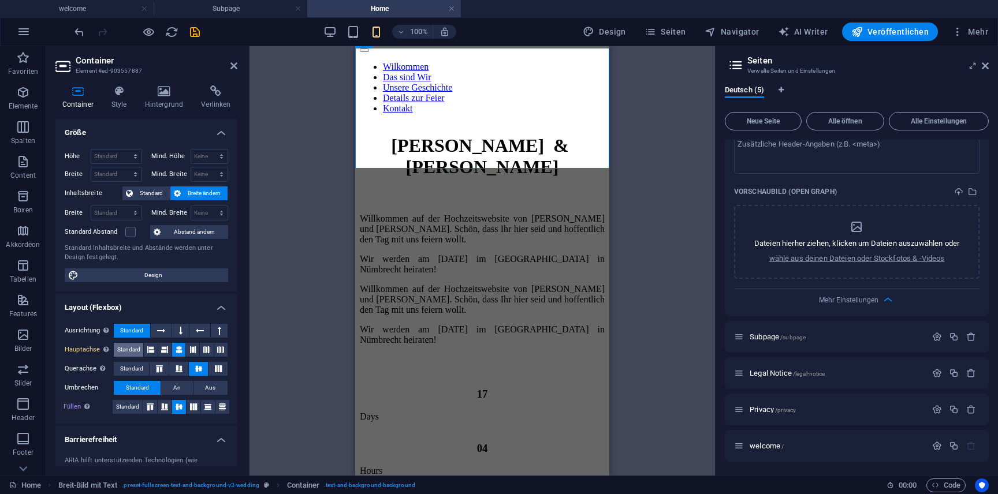
click at [139, 350] on span "Standard" at bounding box center [128, 350] width 23 height 14
click at [180, 350] on icon at bounding box center [179, 350] width 7 height 14
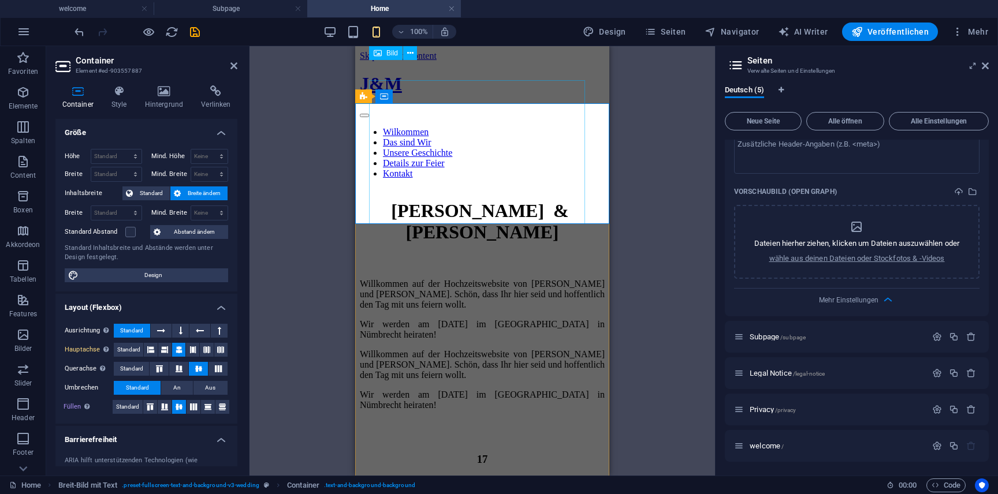
scroll to position [1, 0]
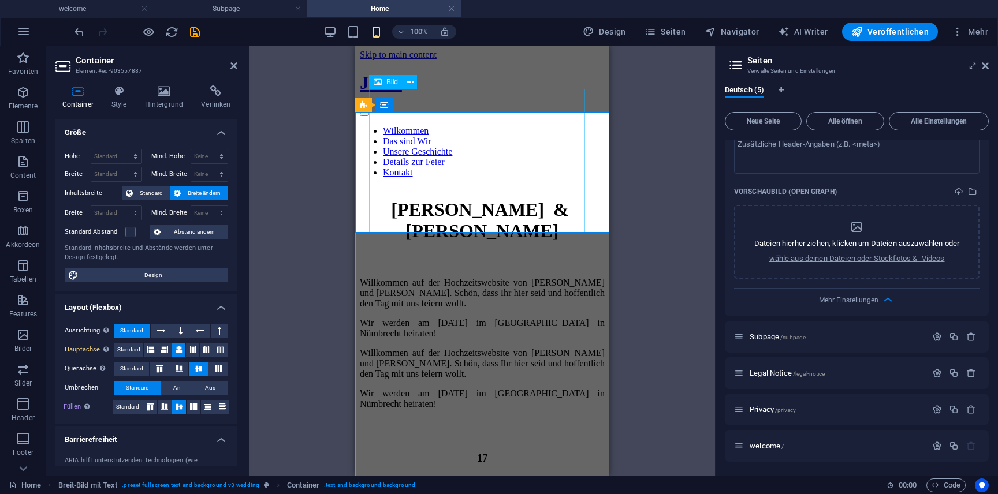
select select "px"
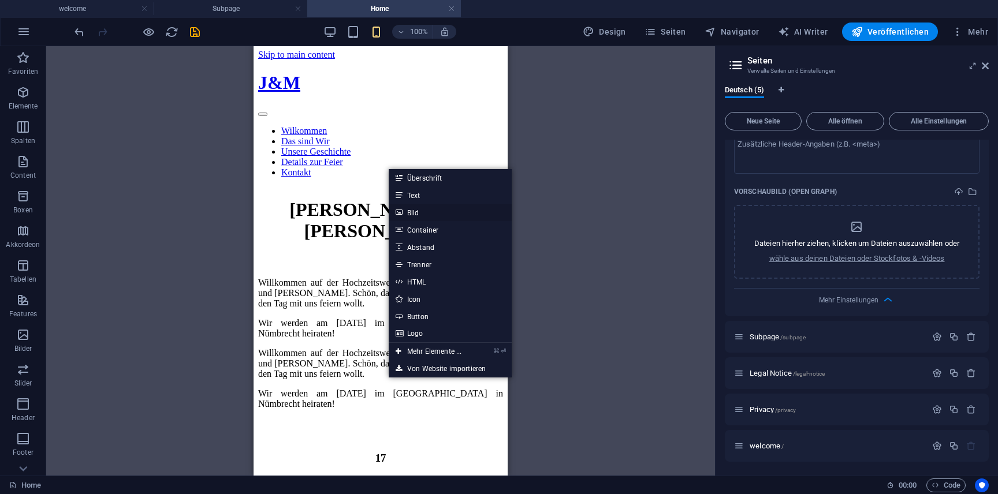
click at [451, 209] on link "Bild" at bounding box center [450, 212] width 123 height 17
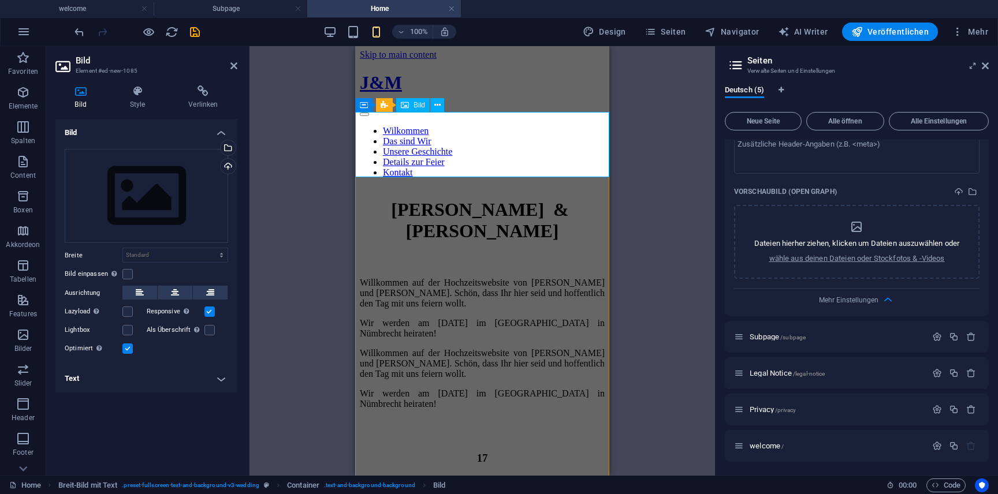
click at [418, 102] on span "Bild" at bounding box center [420, 105] width 12 height 7
click at [233, 146] on div "Wähle aus deinen Dateien, Stockfotos oder lade Dateien hoch" at bounding box center [226, 148] width 17 height 17
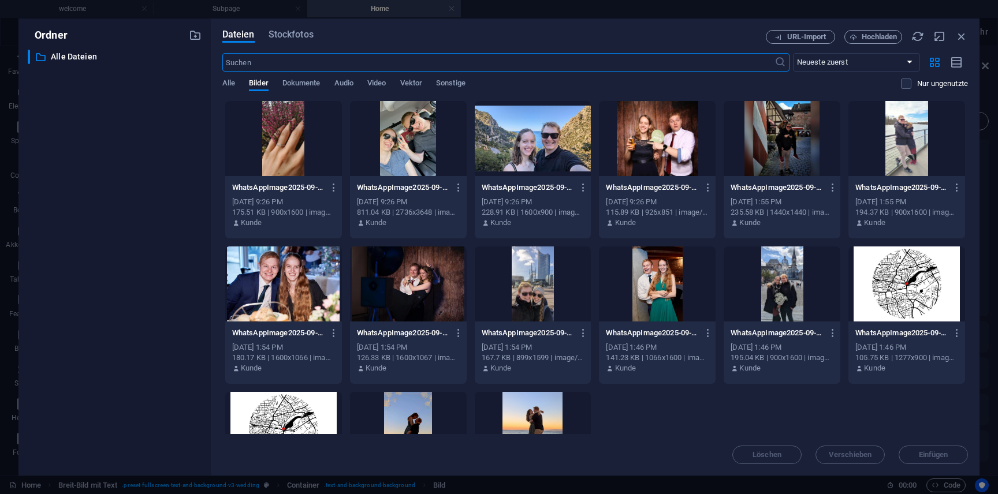
click at [444, 301] on div at bounding box center [408, 284] width 117 height 75
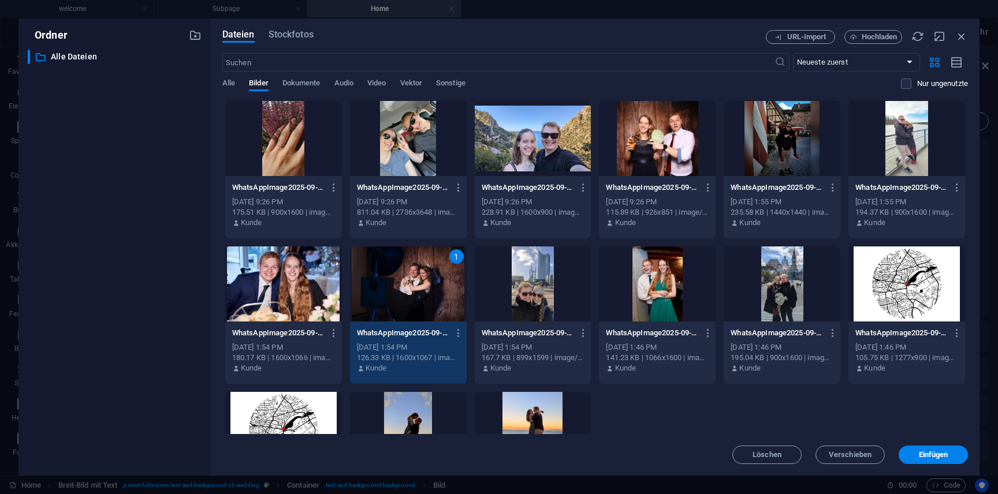
click at [444, 301] on div "1" at bounding box center [408, 284] width 117 height 75
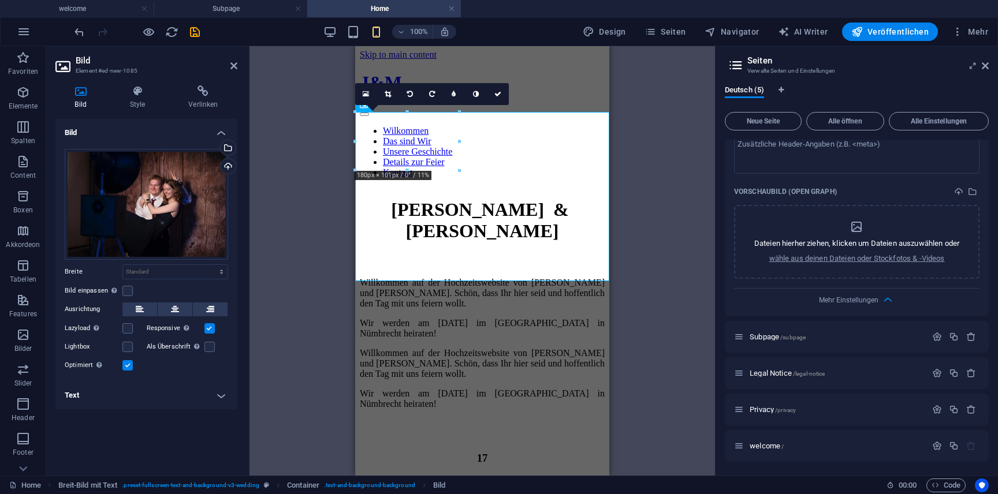
click at [638, 323] on div "Ziehe hier rein, um den vorhandenen Inhalt zu ersetzen. Drücke "Strg", wenn du …" at bounding box center [483, 261] width 466 height 430
click at [356, 29] on icon "button" at bounding box center [353, 31] width 13 height 13
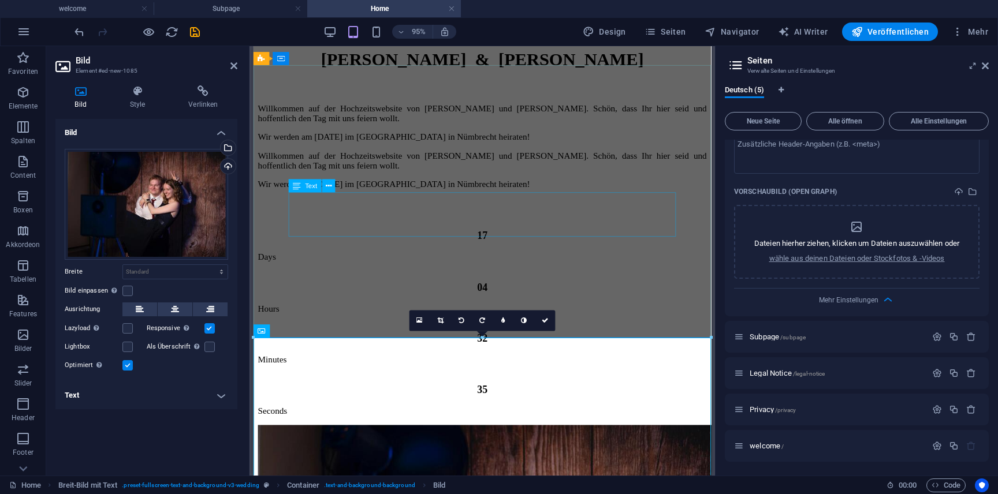
scroll to position [166, 0]
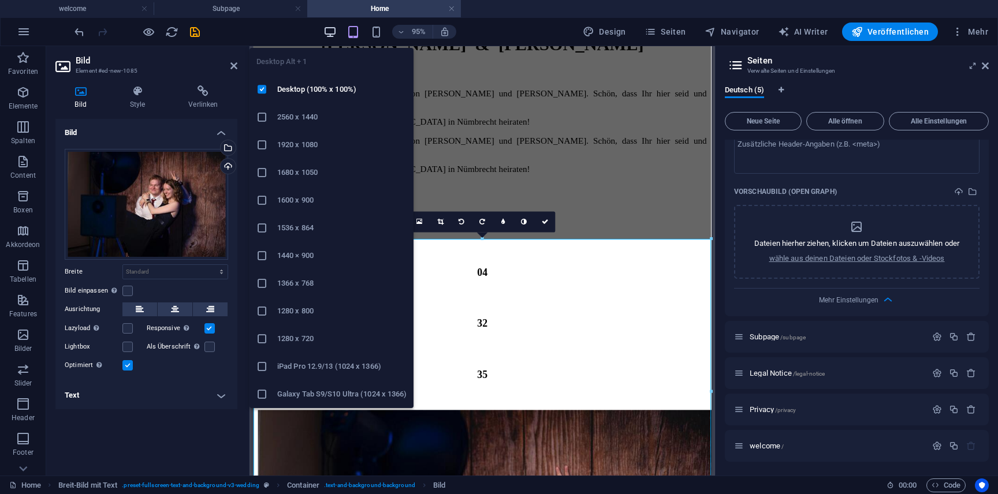
click at [336, 31] on icon "button" at bounding box center [329, 31] width 13 height 13
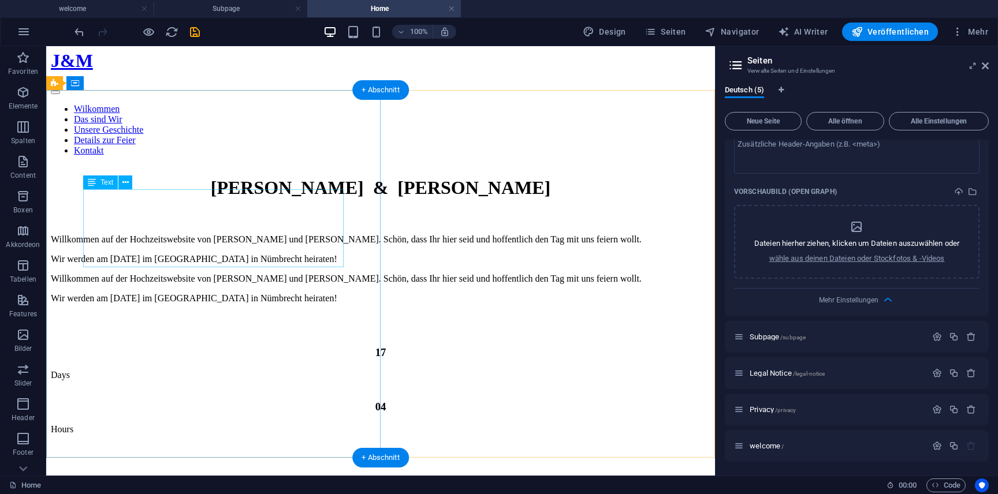
scroll to position [10, 0]
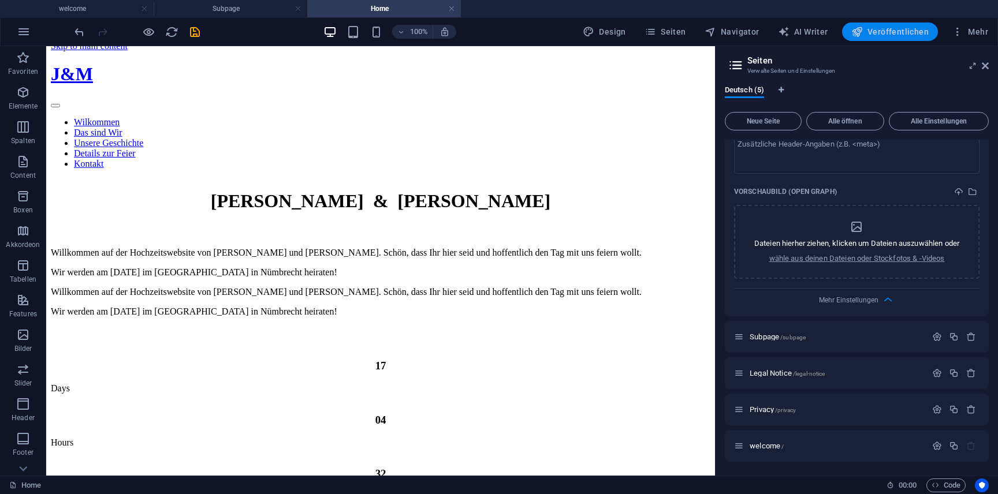
click at [912, 32] on span "Veröffentlichen" at bounding box center [889, 32] width 77 height 12
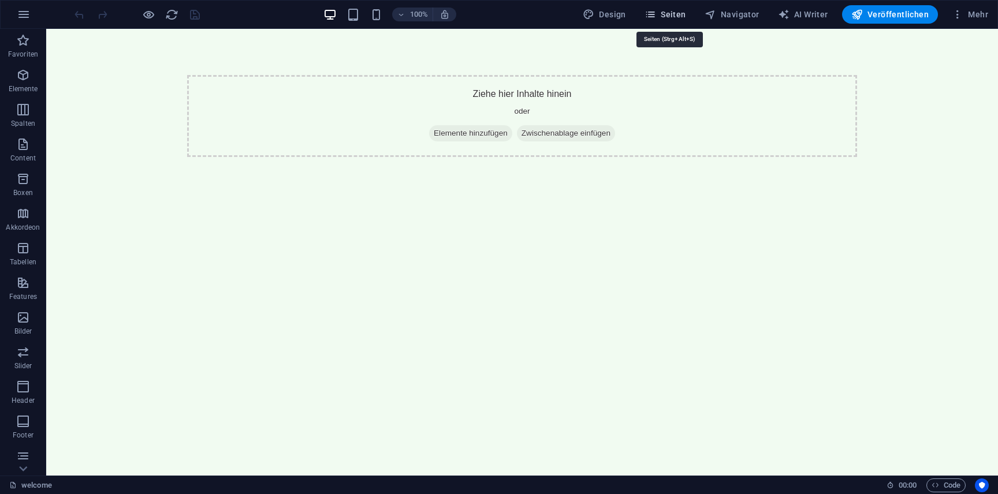
click at [669, 18] on span "Seiten" at bounding box center [666, 15] width 42 height 12
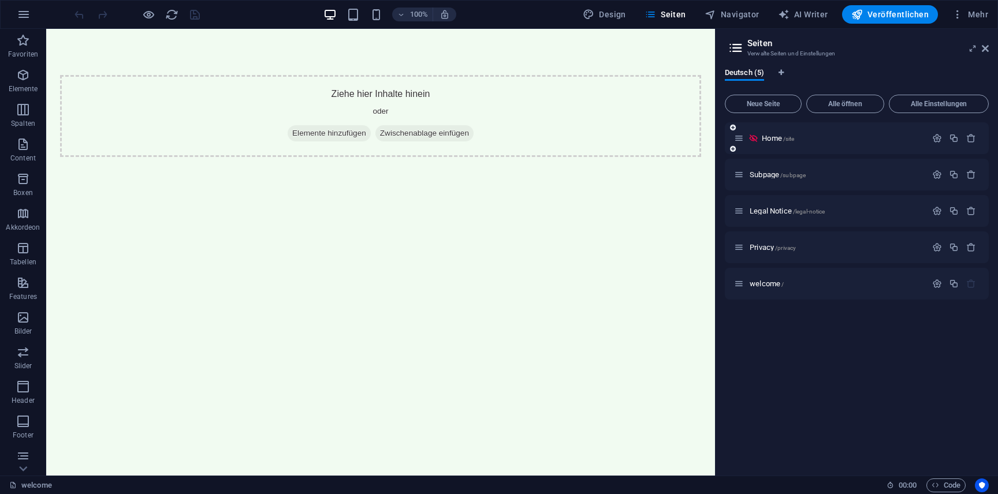
click at [768, 142] on div "Home /site" at bounding box center [830, 138] width 192 height 13
click at [772, 134] on span "Home /site" at bounding box center [778, 138] width 32 height 9
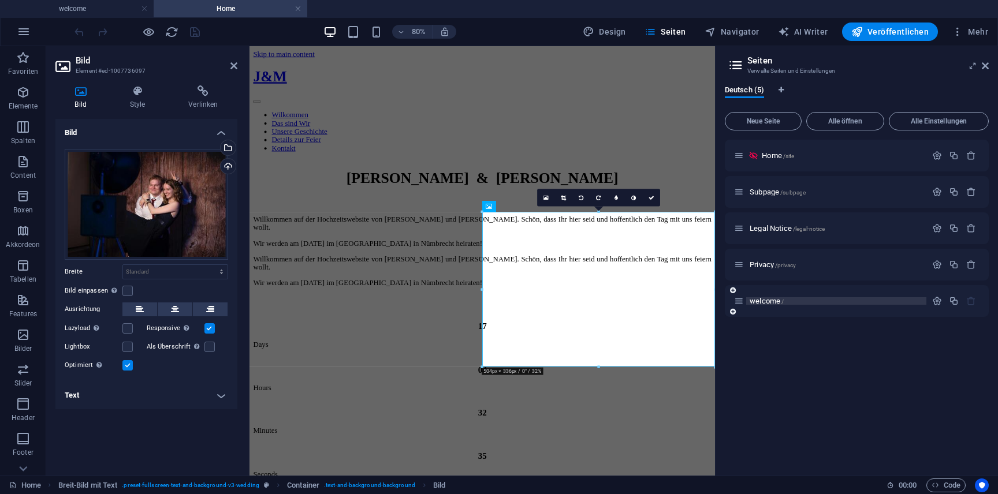
click at [801, 301] on p "welcome /" at bounding box center [836, 301] width 173 height 8
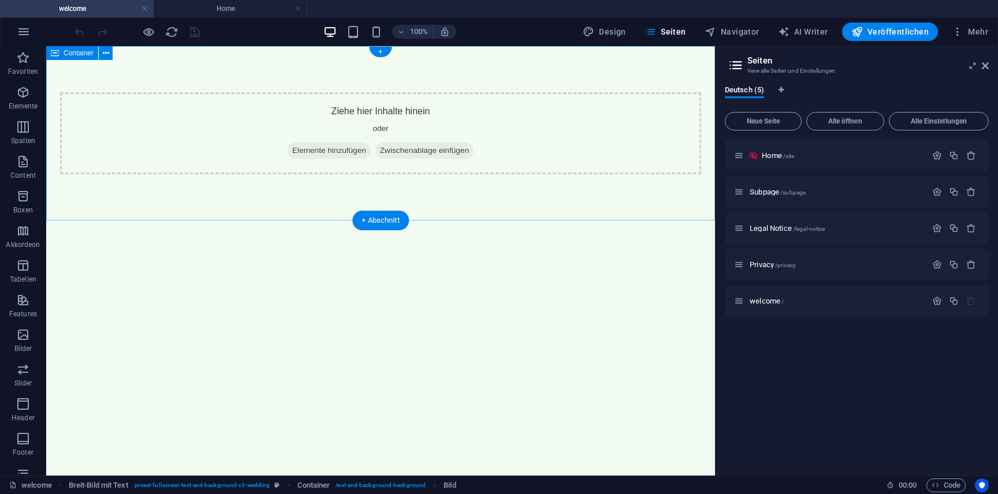
click at [343, 151] on span "Elemente hinzufügen" at bounding box center [329, 151] width 83 height 16
click at [343, 154] on span "Elemente hinzufügen" at bounding box center [329, 151] width 83 height 16
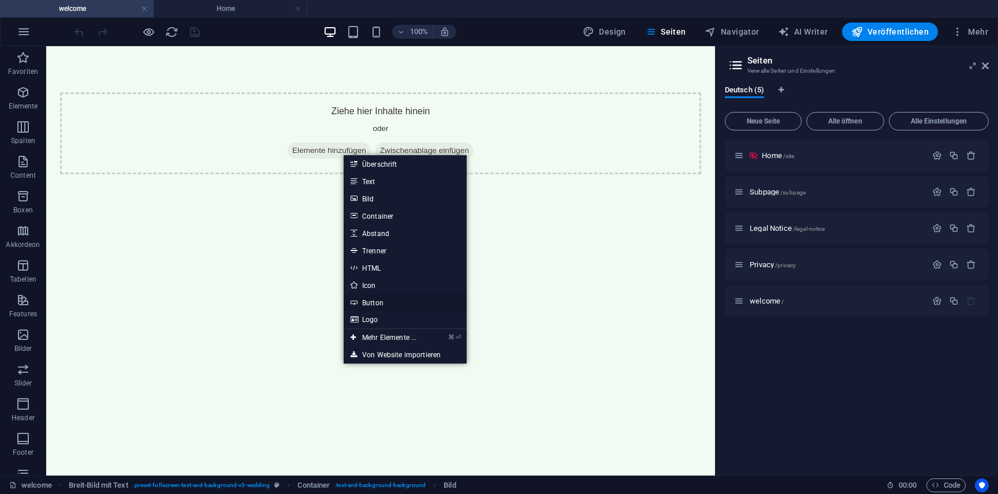
click at [409, 295] on link "Button" at bounding box center [405, 302] width 123 height 17
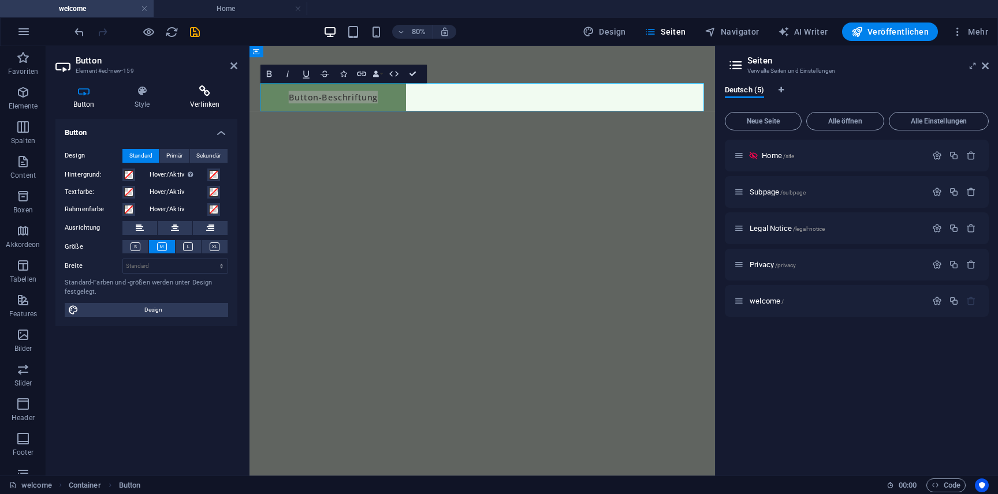
click at [197, 99] on h4 "Verlinken" at bounding box center [204, 97] width 65 height 24
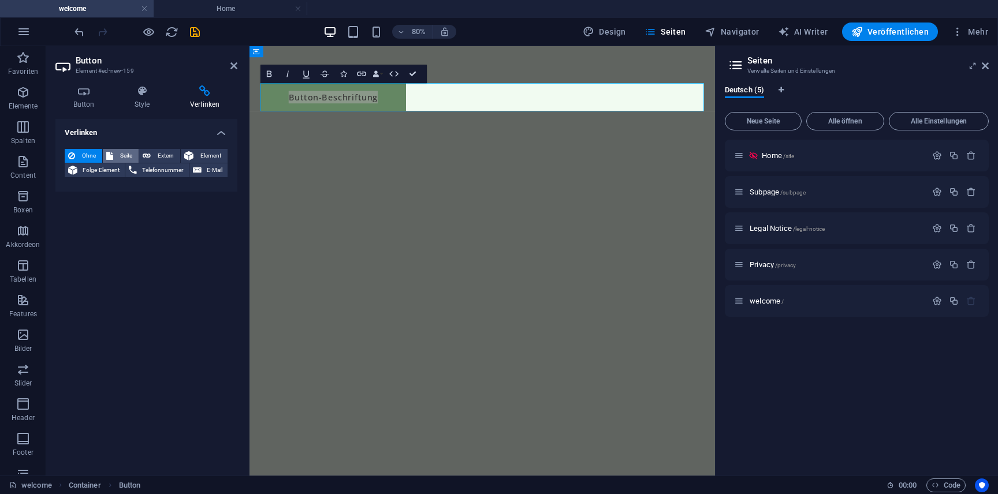
click at [123, 157] on span "Seite" at bounding box center [126, 156] width 18 height 14
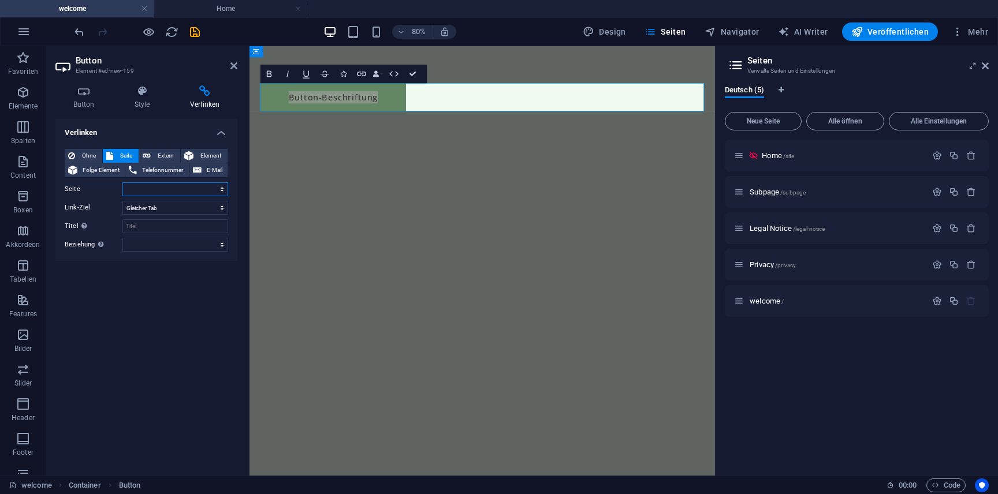
click at [172, 192] on select "Home Subpage Legal Notice Privacy welcome" at bounding box center [175, 190] width 106 height 14
click at [122, 183] on select "Home Subpage Legal Notice Privacy welcome" at bounding box center [175, 190] width 106 height 14
select select "4"
click at [165, 228] on input "Titel Zusätzliche Linkbeschreibung, sollte nicht mit dem Linktext identisch sei…" at bounding box center [175, 227] width 106 height 14
type input "Weiter gehts"
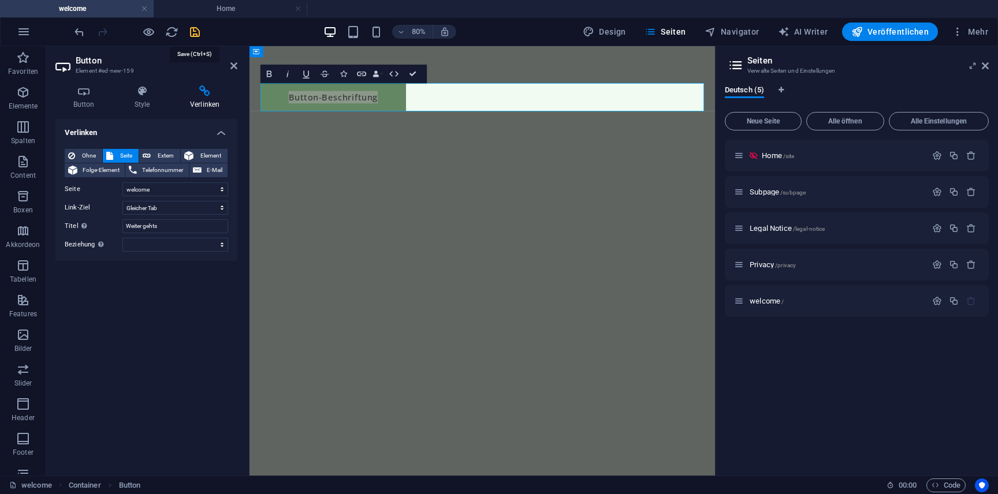
click at [193, 31] on icon "save" at bounding box center [194, 31] width 13 height 13
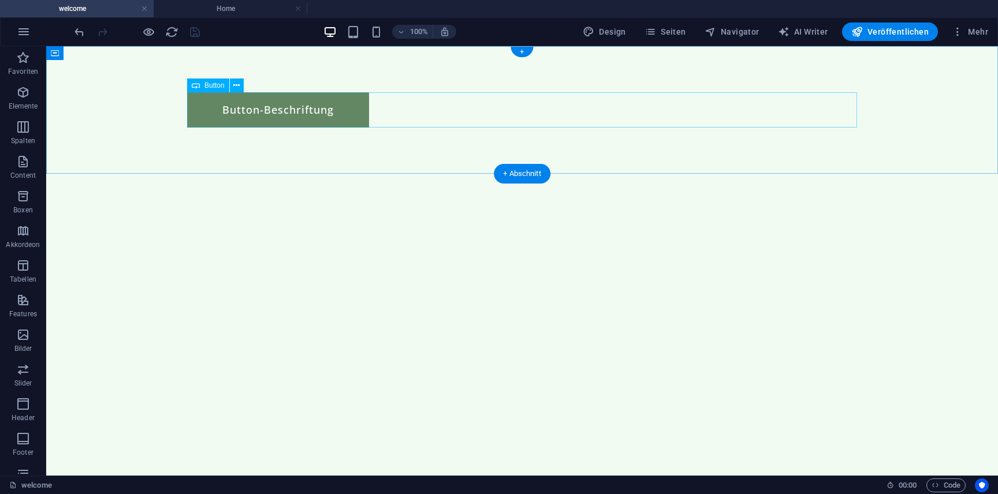
click at [300, 111] on div "Button-Beschriftung" at bounding box center [522, 109] width 670 height 35
select select "4"
select select
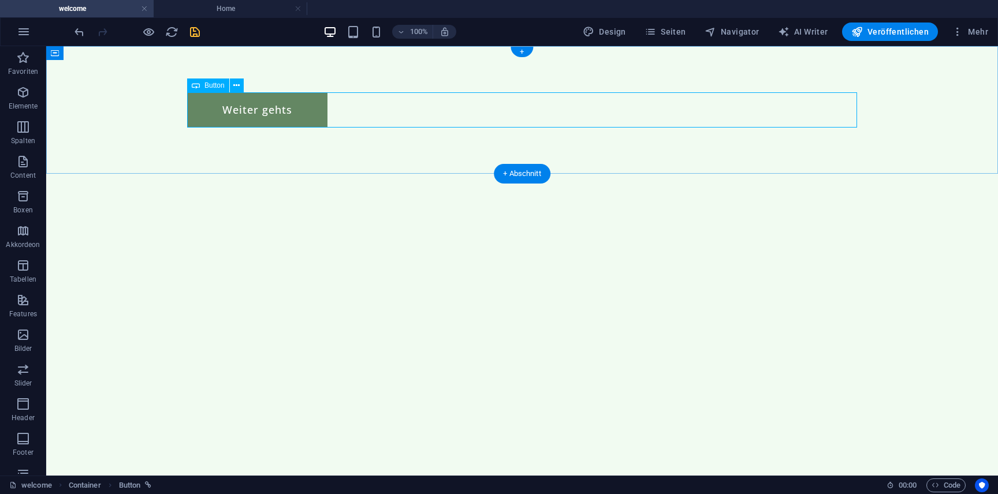
click at [502, 120] on div "Weiter gehts" at bounding box center [522, 109] width 670 height 35
select select "4"
select select
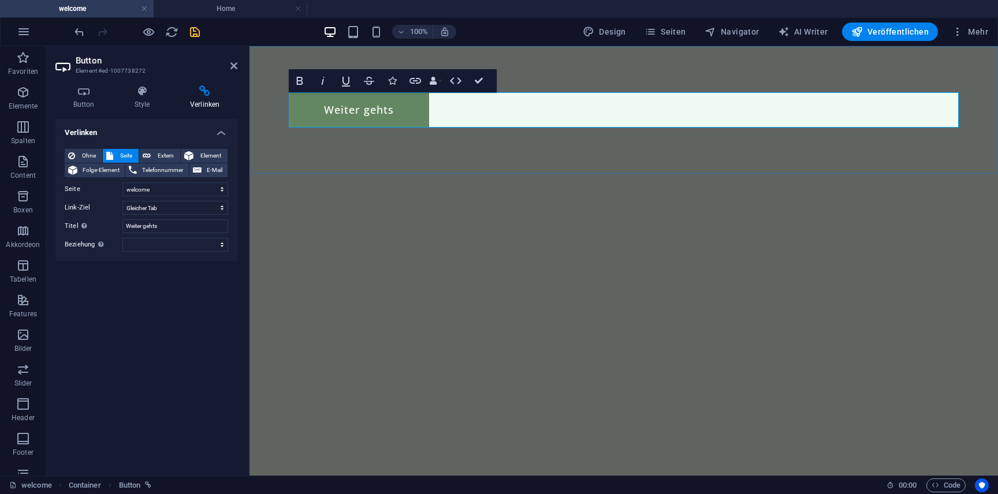
click at [502, 120] on div "Weiter gehts" at bounding box center [624, 109] width 670 height 35
click at [477, 113] on div "Weiter gehts" at bounding box center [624, 109] width 670 height 35
click at [90, 104] on h4 "Button" at bounding box center [85, 97] width 61 height 24
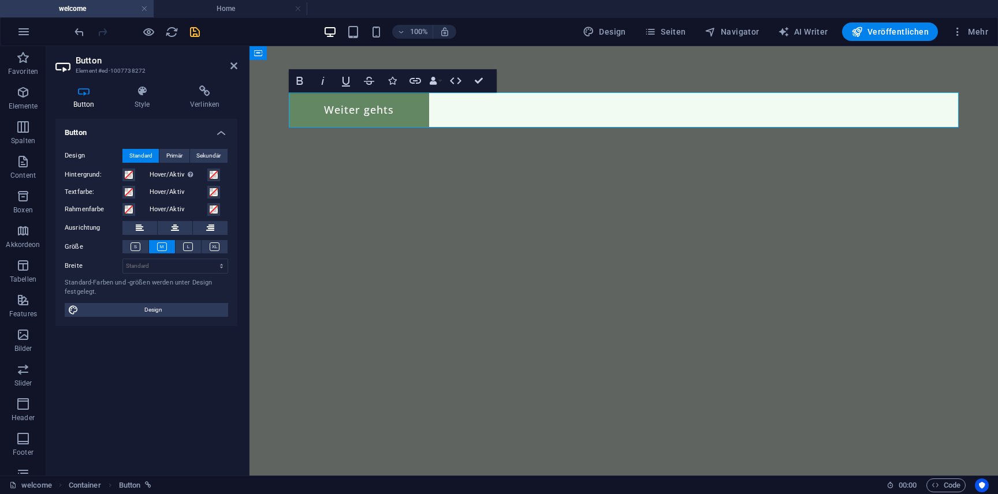
click at [427, 174] on html "Skip to main content Weiter gehts" at bounding box center [624, 110] width 749 height 128
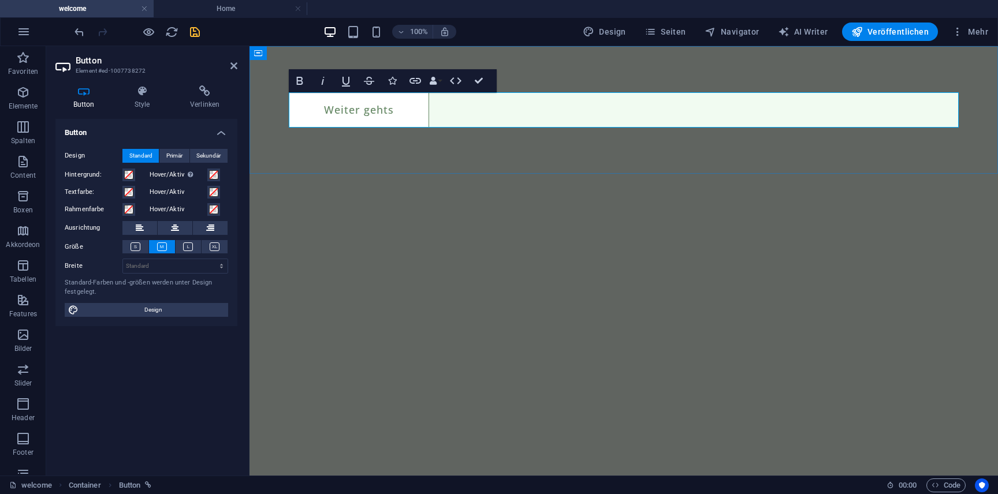
click at [345, 114] on link "Weiter gehts" at bounding box center [359, 109] width 140 height 35
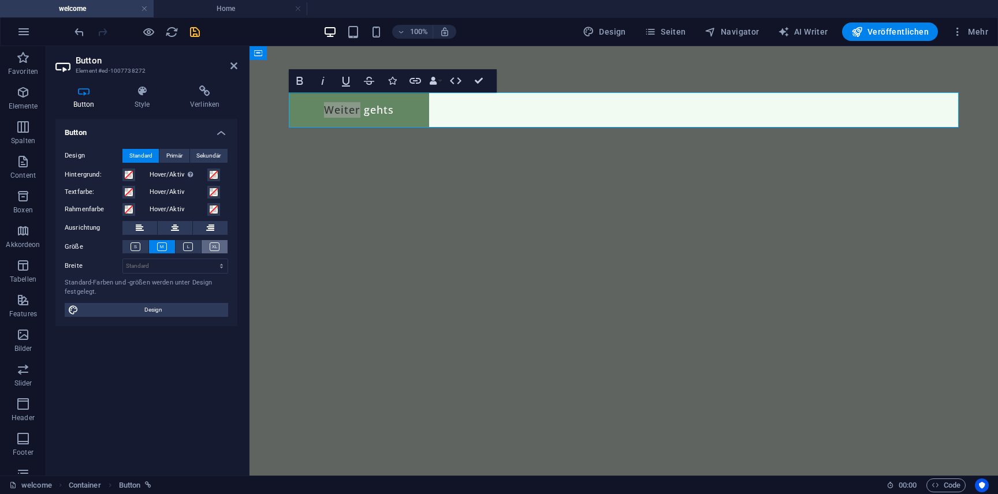
click at [223, 246] on button at bounding box center [215, 246] width 26 height 13
click at [170, 248] on button at bounding box center [162, 246] width 26 height 13
click at [144, 248] on button at bounding box center [135, 246] width 26 height 13
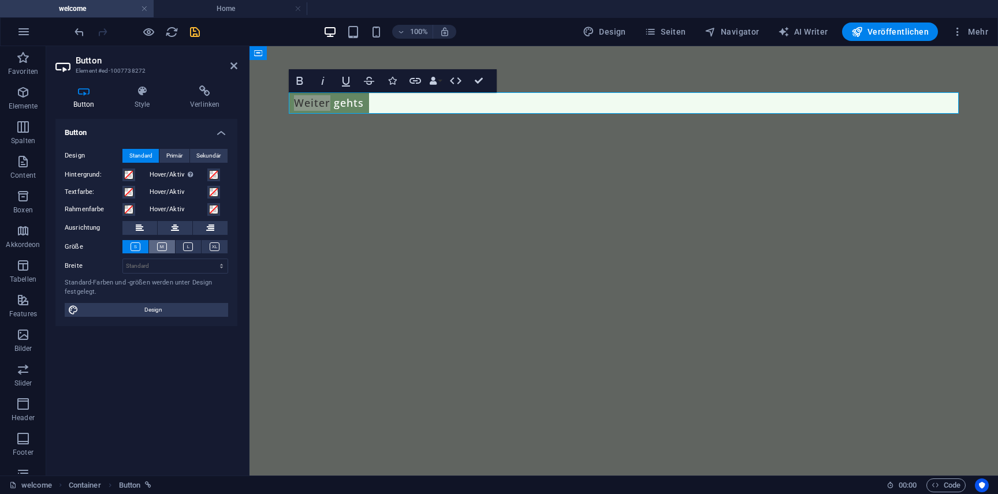
click at [164, 247] on icon at bounding box center [162, 247] width 10 height 9
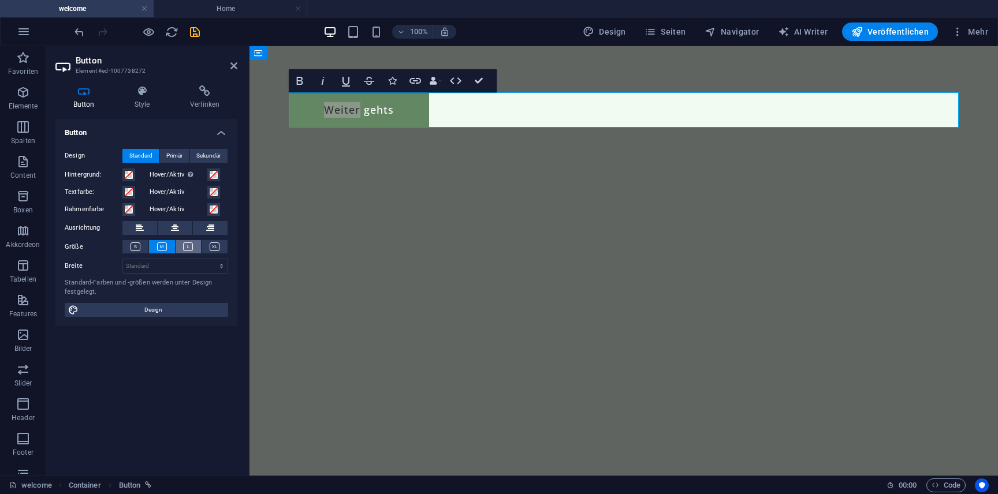
click at [181, 248] on button at bounding box center [189, 246] width 26 height 13
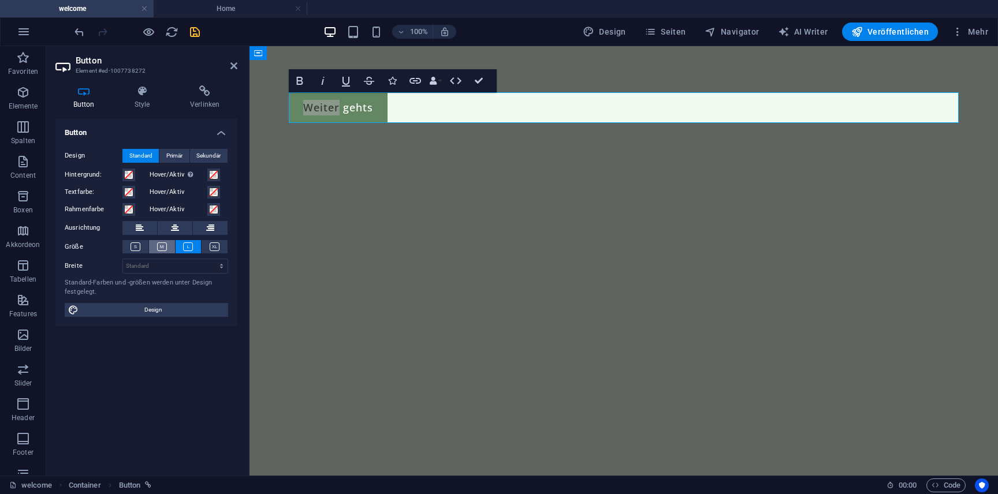
click at [162, 249] on icon at bounding box center [162, 247] width 10 height 9
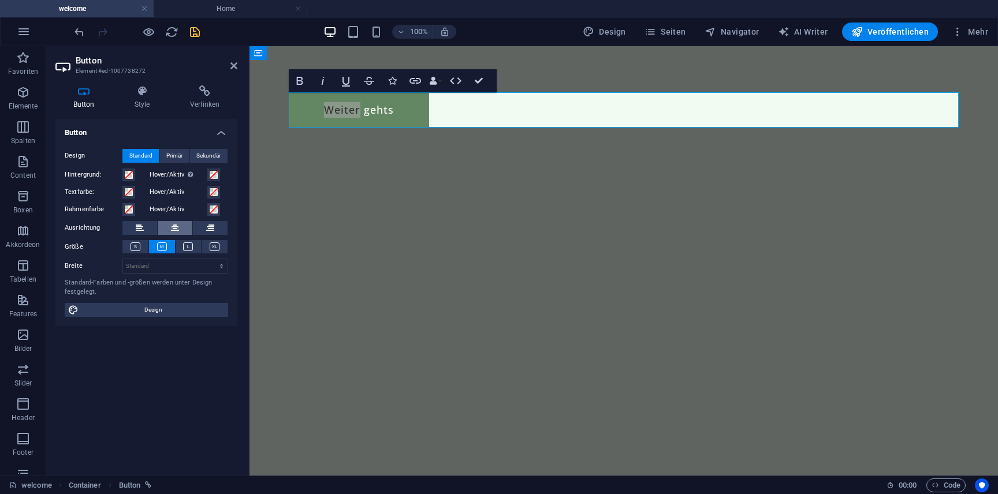
click at [182, 229] on button at bounding box center [175, 228] width 35 height 14
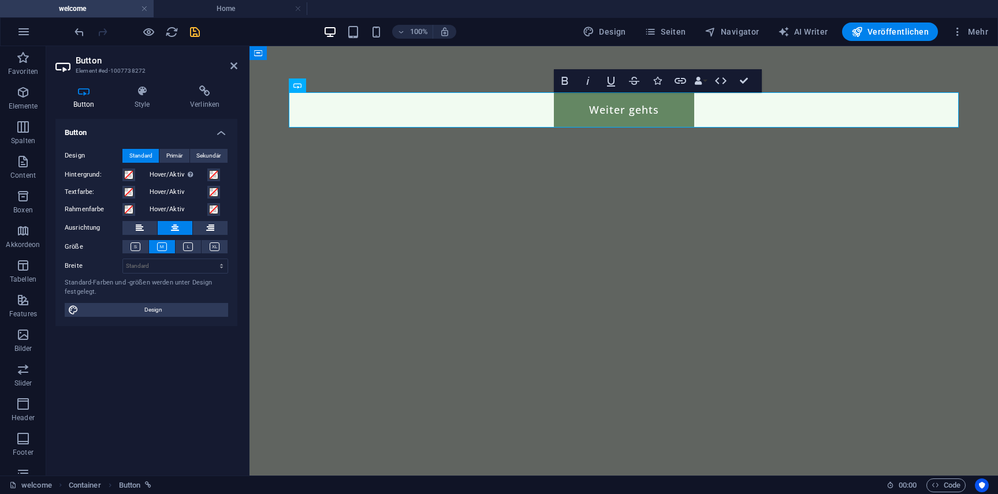
click at [555, 174] on html "Skip to main content Weiter gehts" at bounding box center [624, 110] width 749 height 128
click at [194, 32] on icon "save" at bounding box center [194, 31] width 13 height 13
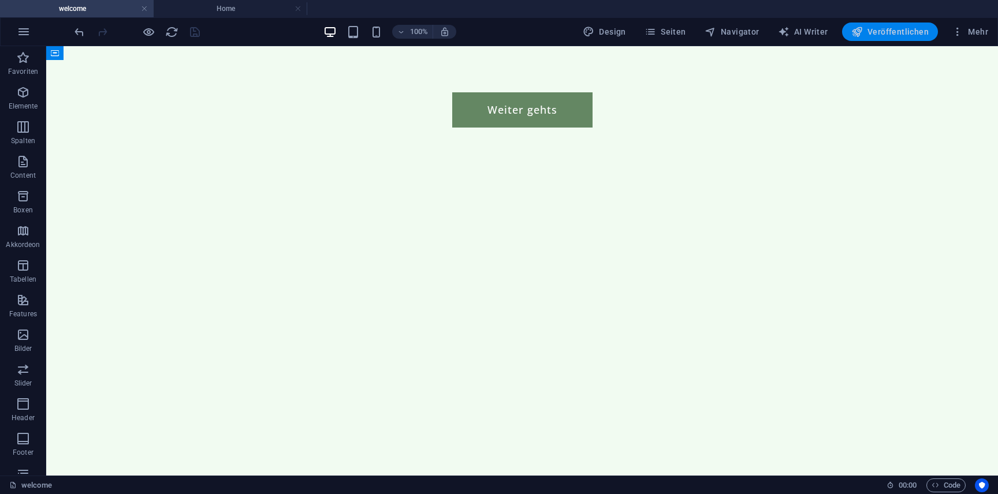
click at [881, 36] on span "Veröffentlichen" at bounding box center [889, 32] width 77 height 12
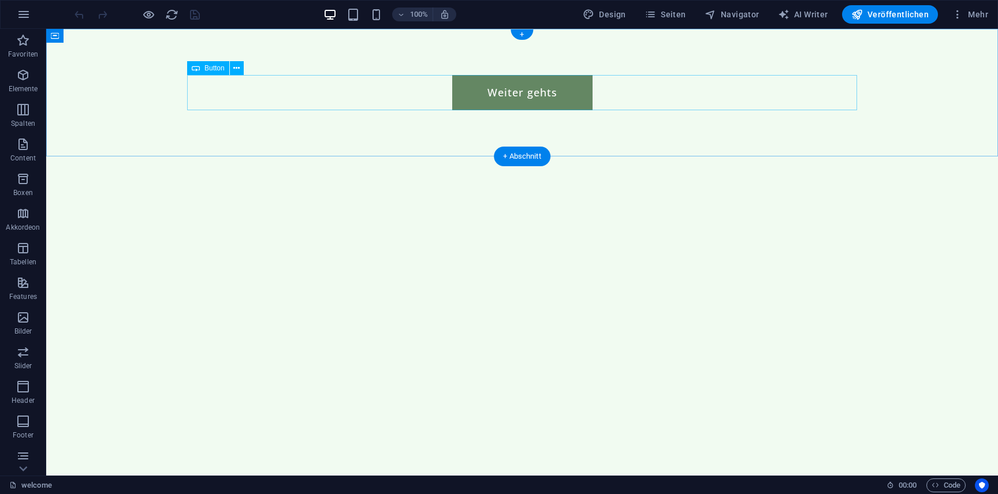
click at [585, 88] on div "Weiter gehts" at bounding box center [522, 92] width 670 height 35
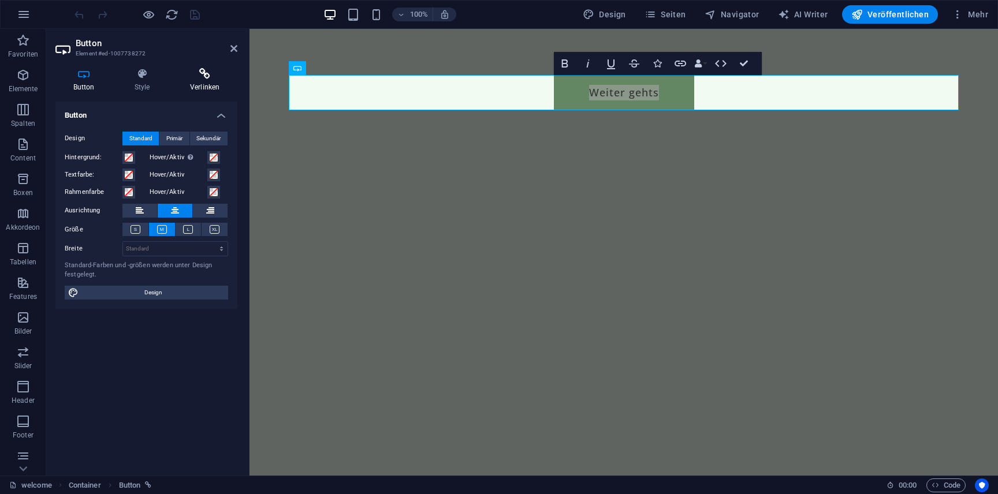
click at [209, 77] on icon at bounding box center [204, 74] width 65 height 12
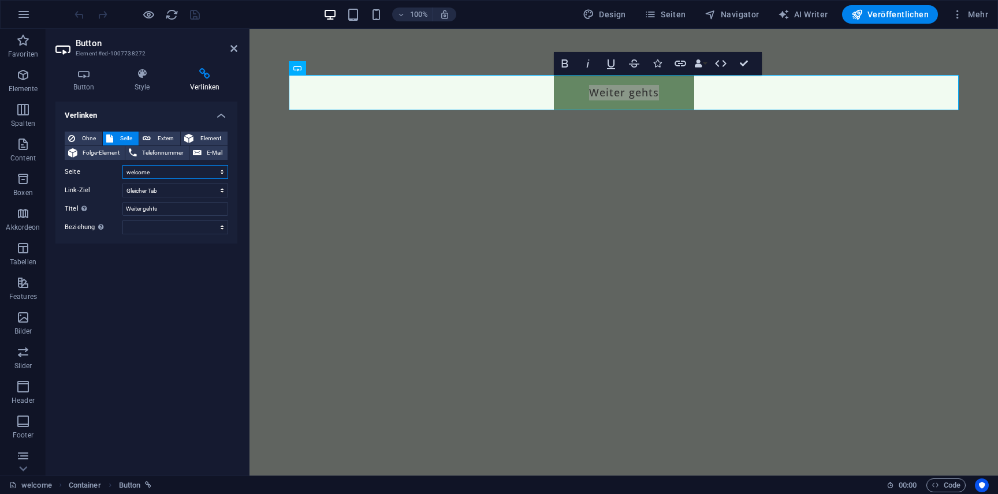
click at [204, 176] on select "Home Subpage Legal Notice Privacy welcome" at bounding box center [175, 172] width 106 height 14
select select "0"
click at [122, 165] on select "Home Subpage Legal Notice Privacy welcome" at bounding box center [175, 172] width 106 height 14
click at [198, 23] on div at bounding box center [136, 14] width 129 height 18
click at [196, 17] on icon "save" at bounding box center [194, 14] width 13 height 13
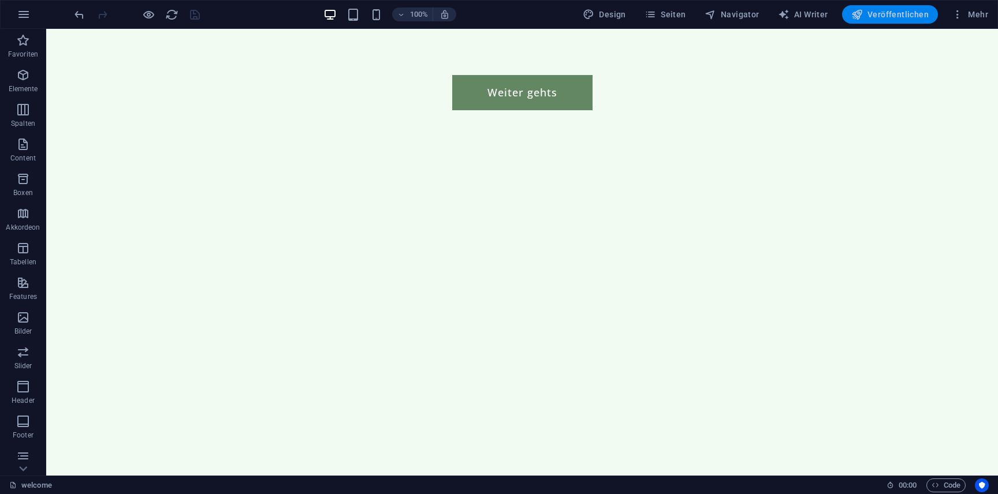
click at [913, 10] on span "Veröffentlichen" at bounding box center [889, 15] width 77 height 12
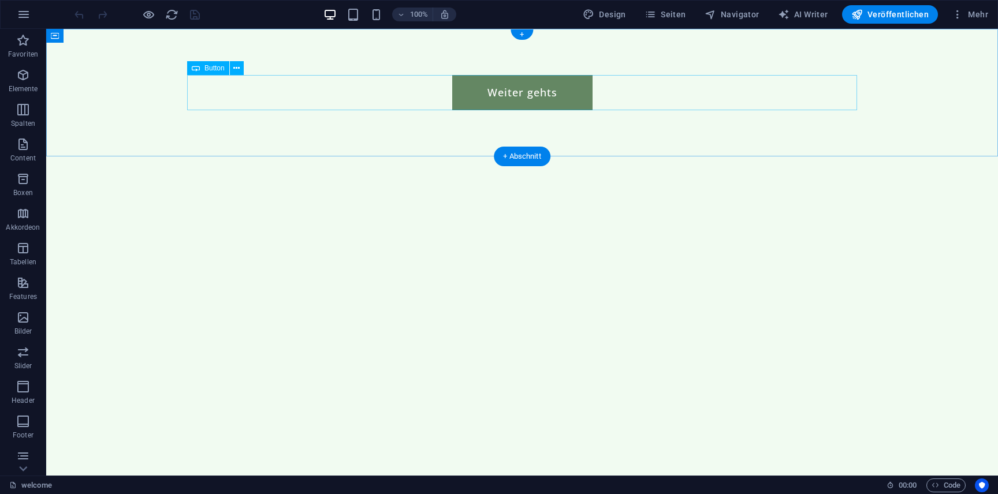
click at [543, 101] on div "Weiter gehts" at bounding box center [522, 92] width 670 height 35
click at [668, 15] on span "Seiten" at bounding box center [666, 15] width 42 height 12
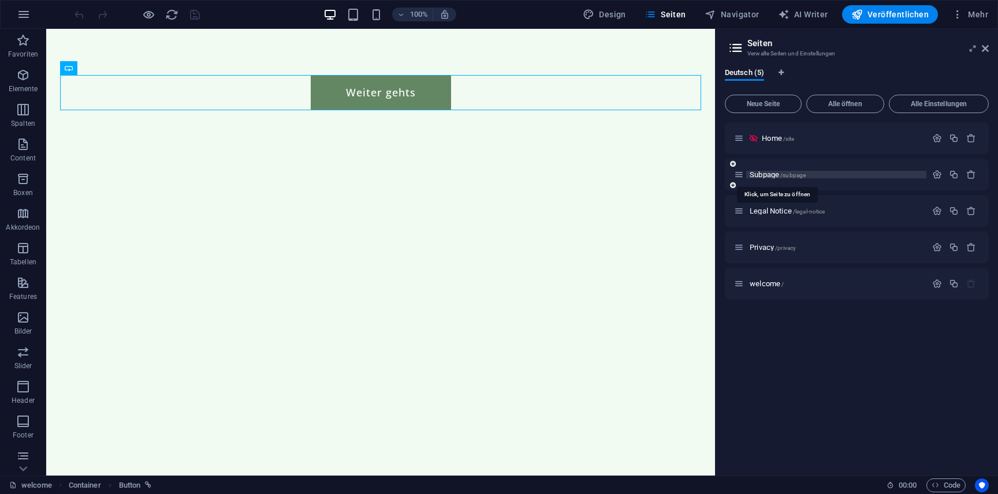
click at [798, 176] on span "/subpage" at bounding box center [792, 175] width 25 height 6
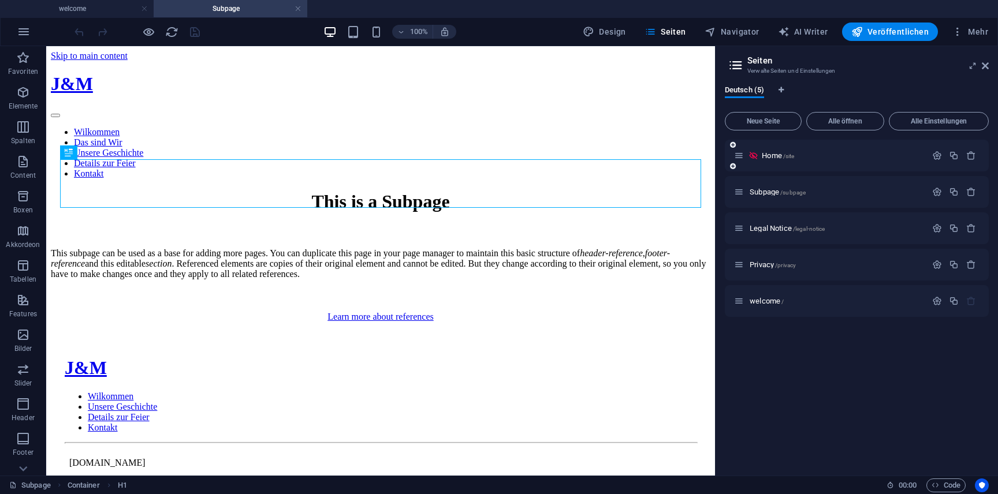
click at [754, 157] on icon at bounding box center [754, 156] width 10 height 10
click at [776, 157] on span "Home /site" at bounding box center [778, 155] width 32 height 9
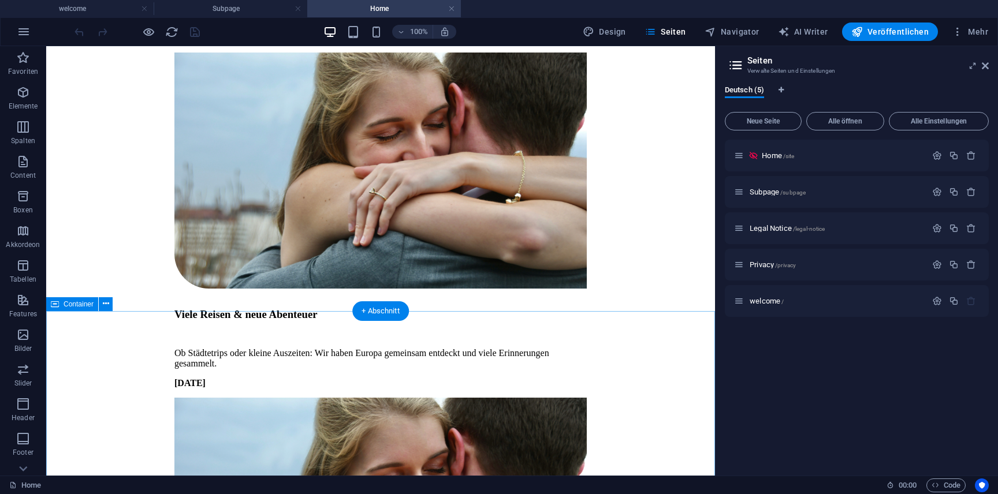
scroll to position [3015, 0]
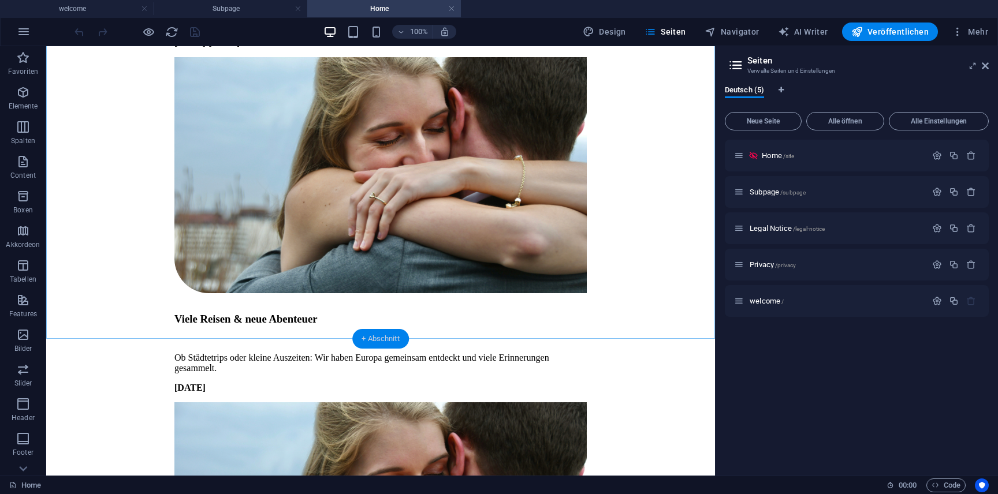
click at [395, 340] on div "+ Abschnitt" at bounding box center [380, 339] width 57 height 20
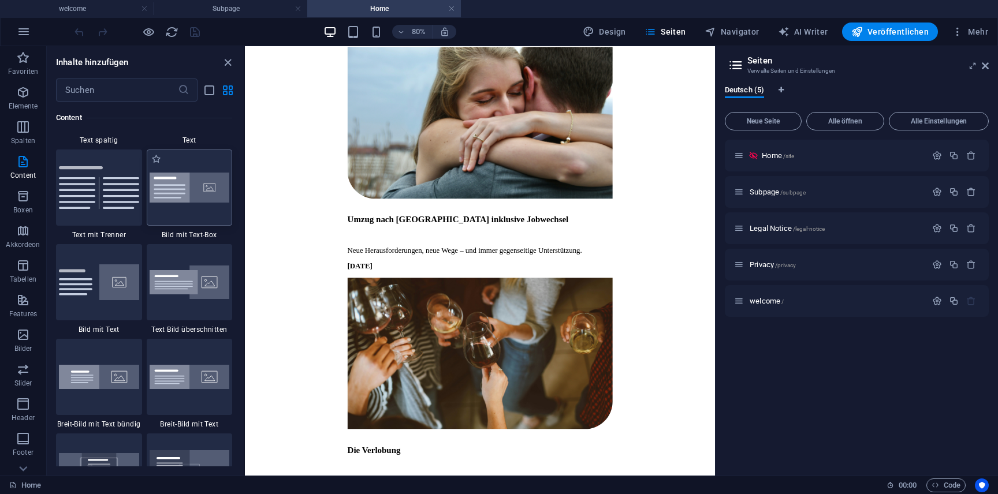
scroll to position [2105, 0]
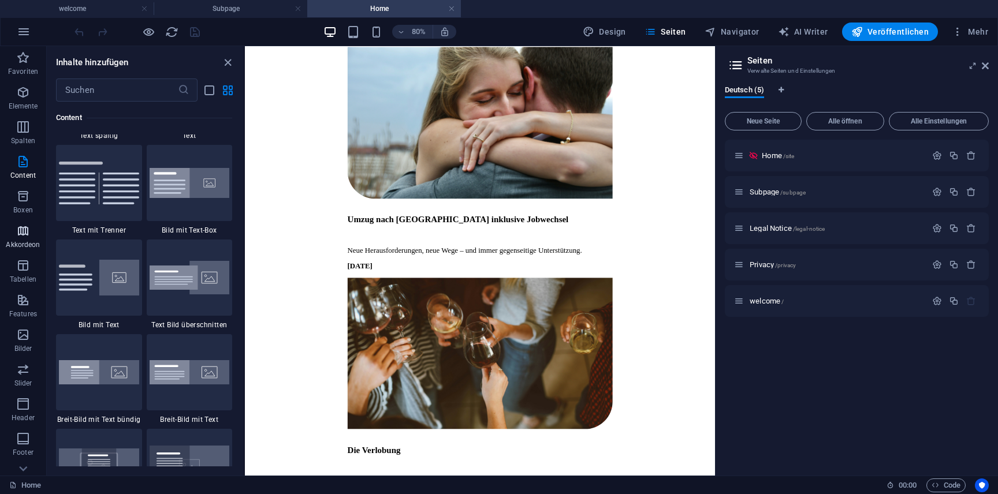
click at [39, 244] on p "Akkordeon" at bounding box center [23, 244] width 34 height 9
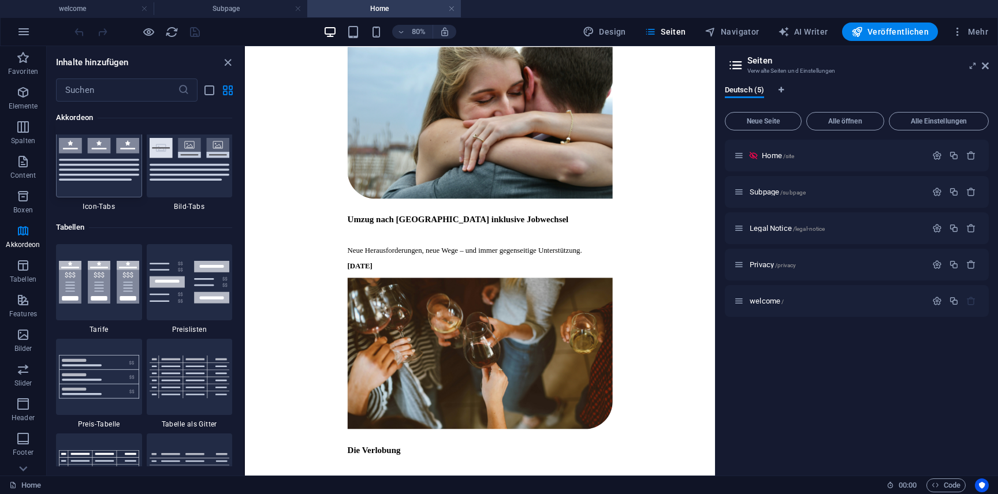
scroll to position [3896, 0]
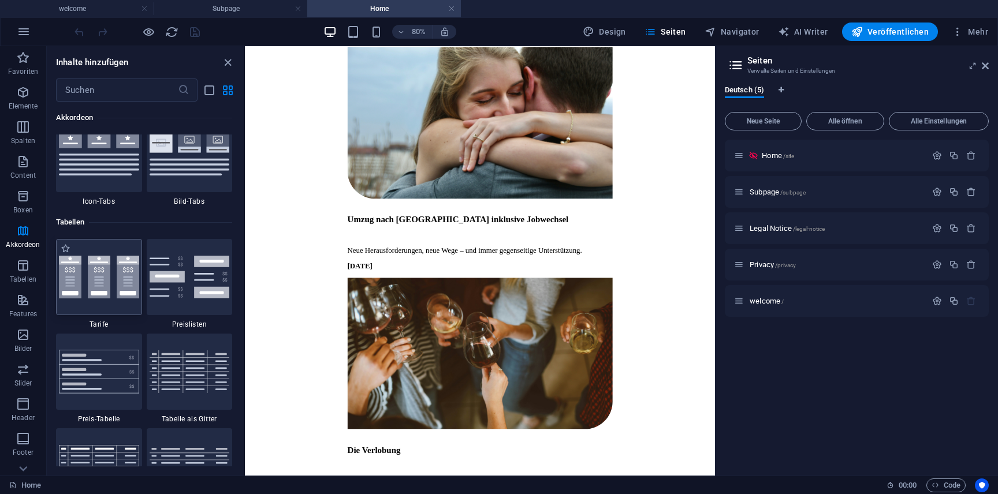
click at [125, 296] on img at bounding box center [99, 277] width 80 height 43
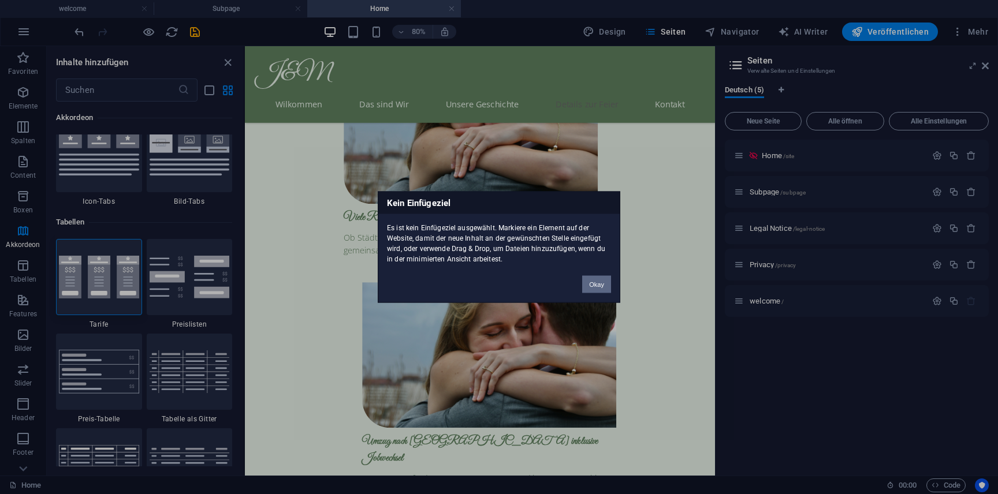
click at [589, 286] on button "Okay" at bounding box center [596, 284] width 29 height 17
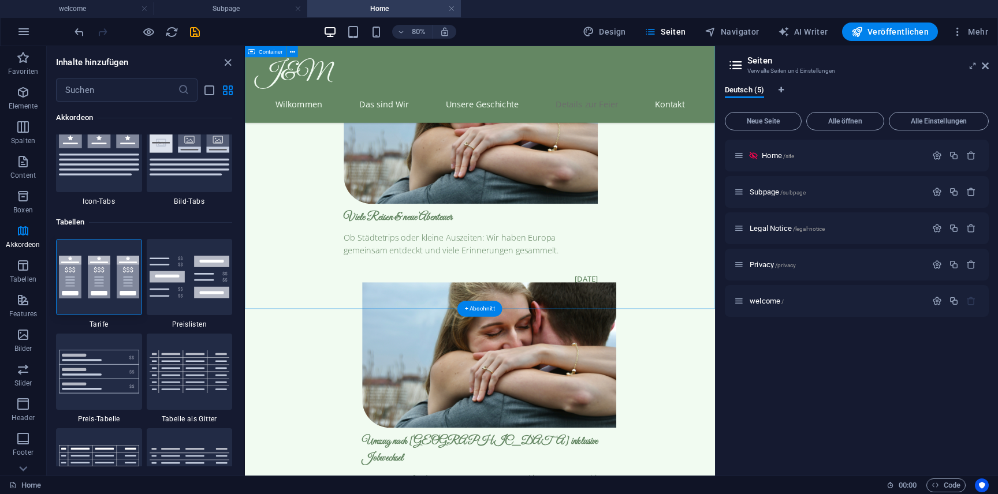
click at [477, 308] on div "+ Abschnitt" at bounding box center [479, 309] width 45 height 16
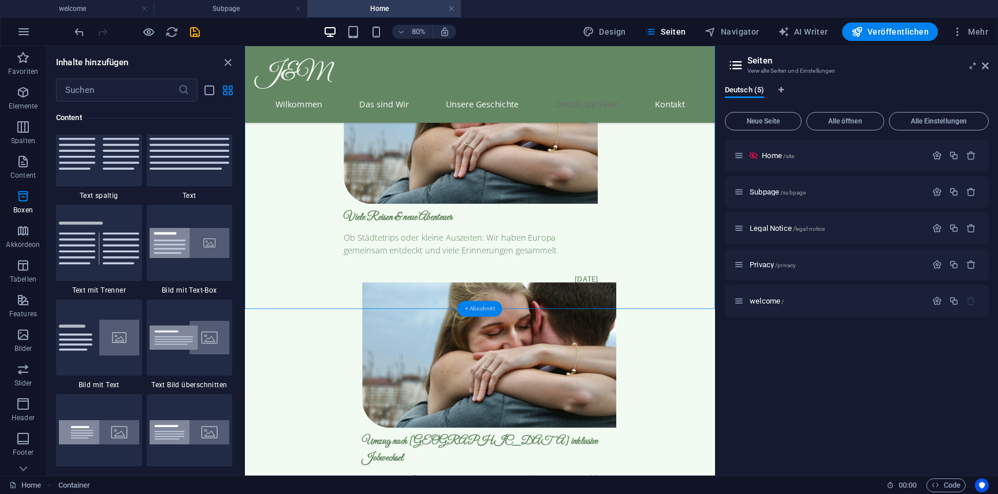
scroll to position [2021, 0]
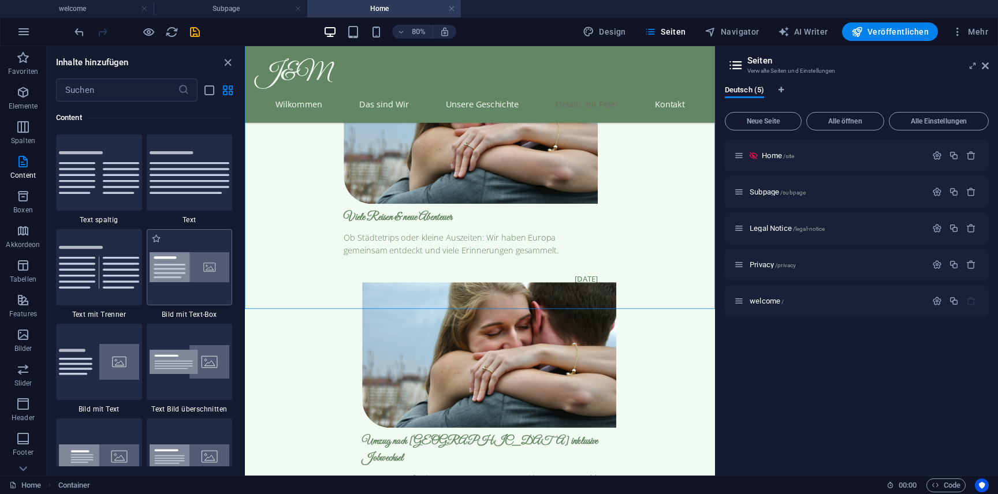
click at [196, 273] on img at bounding box center [190, 267] width 80 height 31
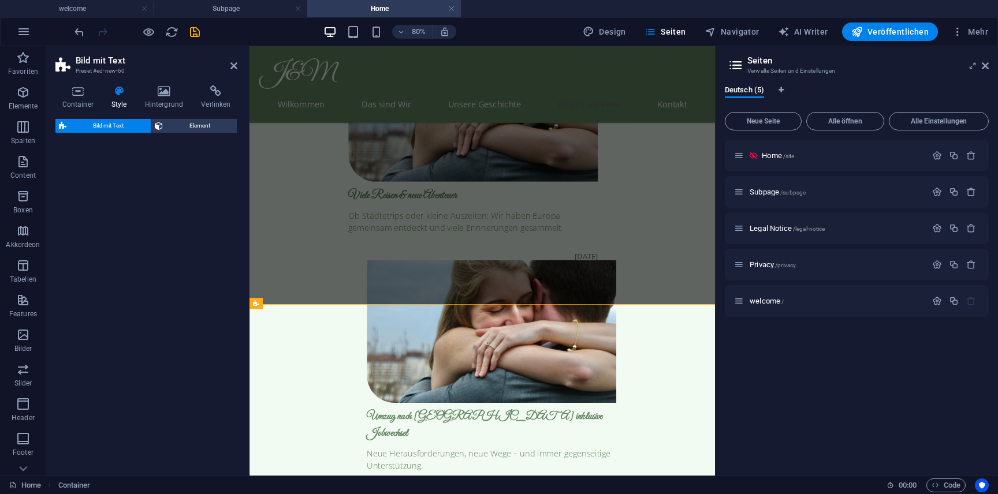
select select "rem"
select select "px"
select select "preset-text-with-image-v4-boxed"
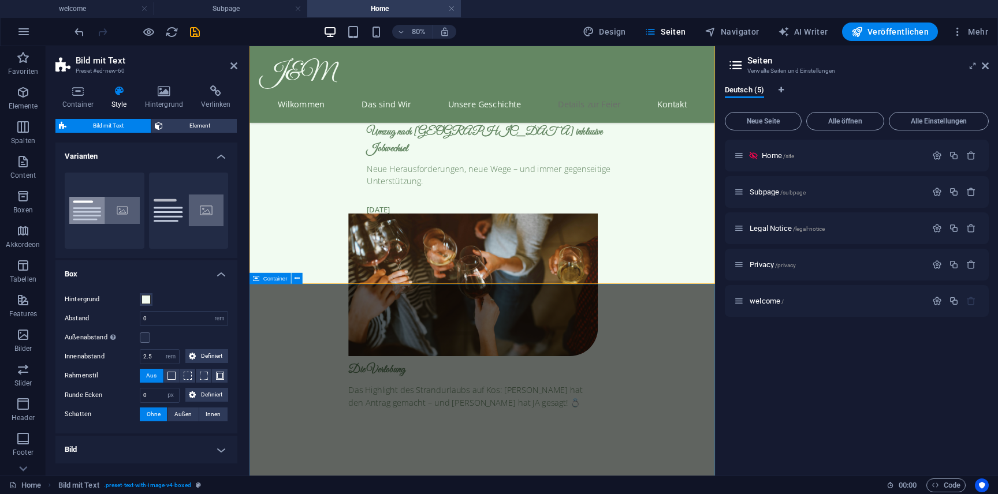
scroll to position [3474, 0]
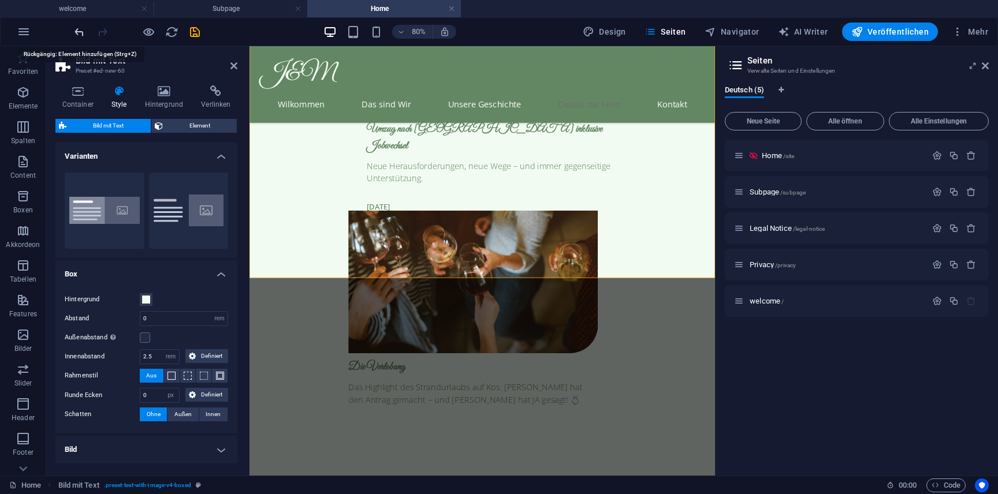
click at [82, 35] on icon "undo" at bounding box center [79, 31] width 13 height 13
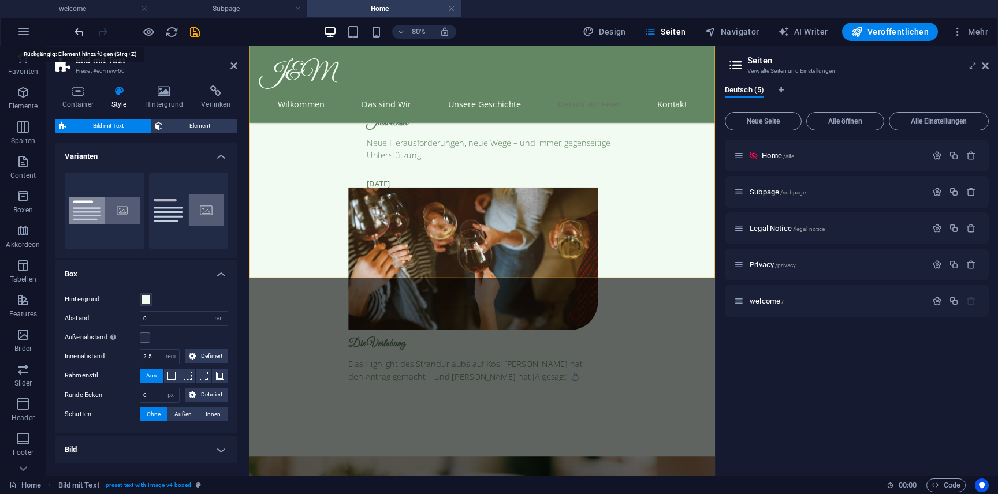
scroll to position [3033, 0]
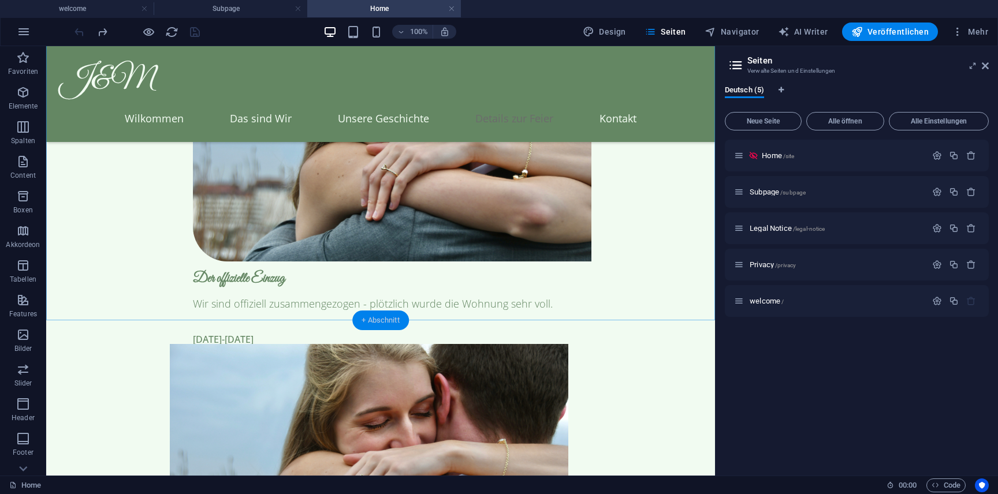
click at [374, 318] on div "+ Abschnitt" at bounding box center [380, 321] width 57 height 20
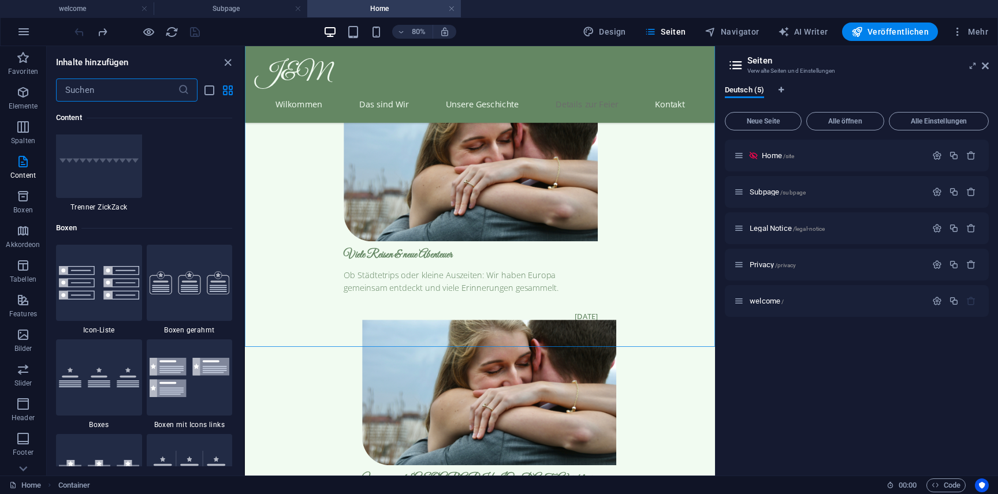
scroll to position [3079, 0]
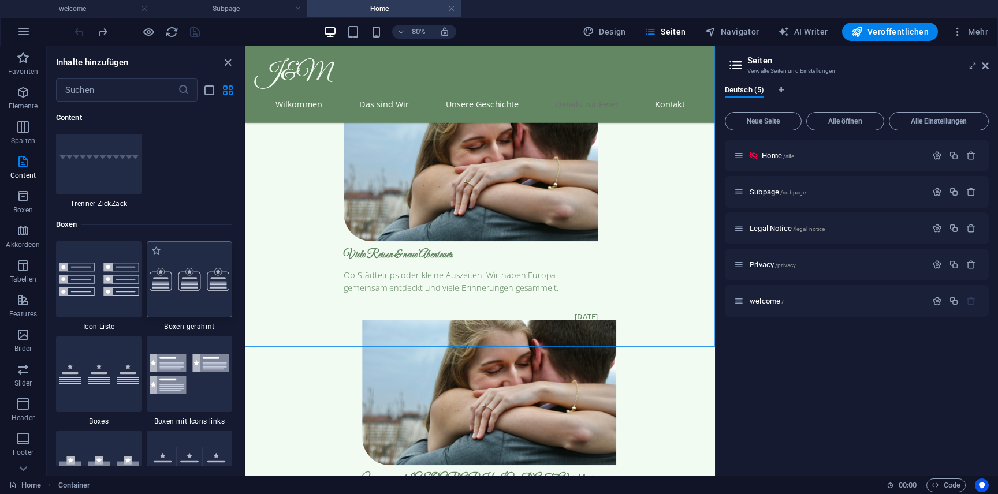
click at [195, 306] on div at bounding box center [190, 279] width 86 height 76
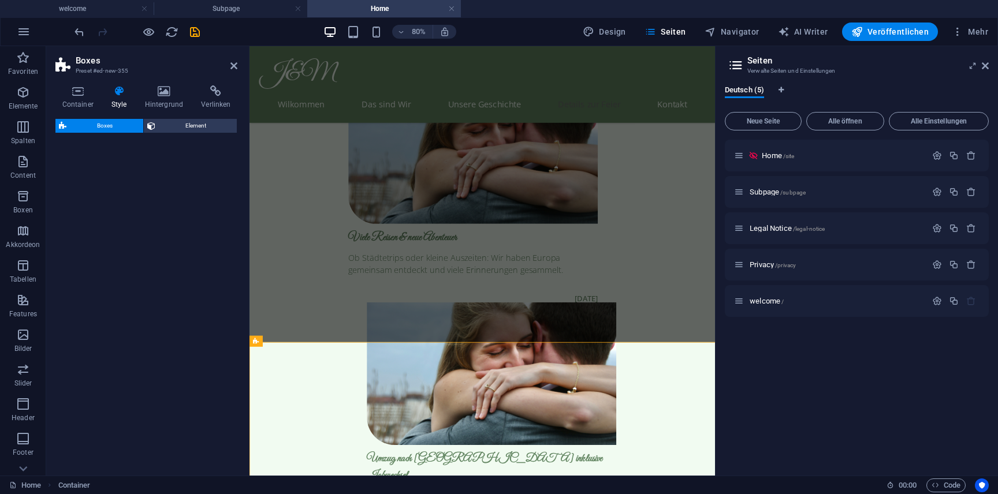
select select "rem"
select select "preset-boxes-v3-border"
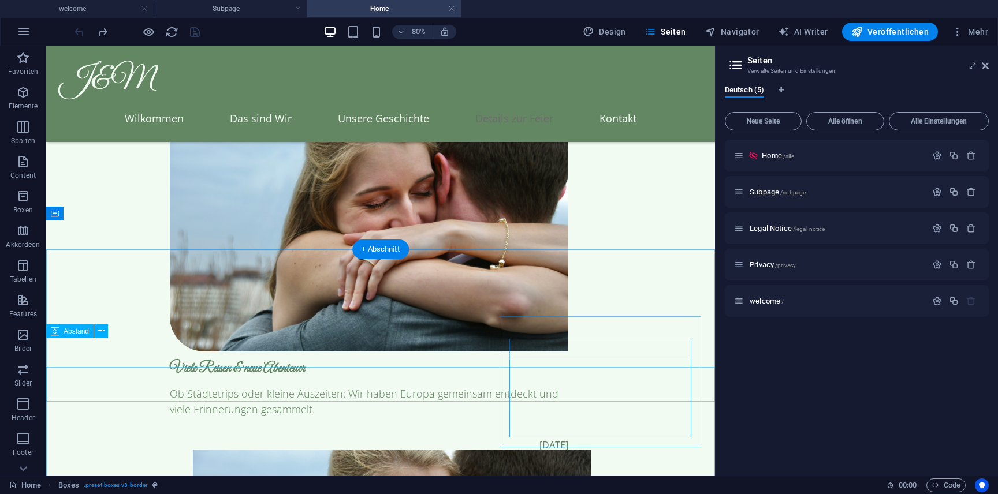
scroll to position [3133, 0]
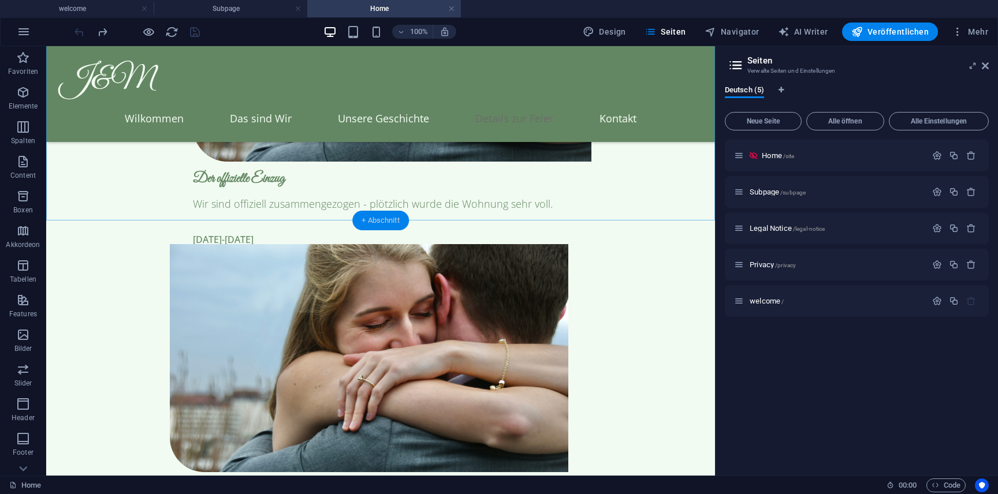
click at [398, 221] on div "+ Abschnitt" at bounding box center [380, 221] width 57 height 20
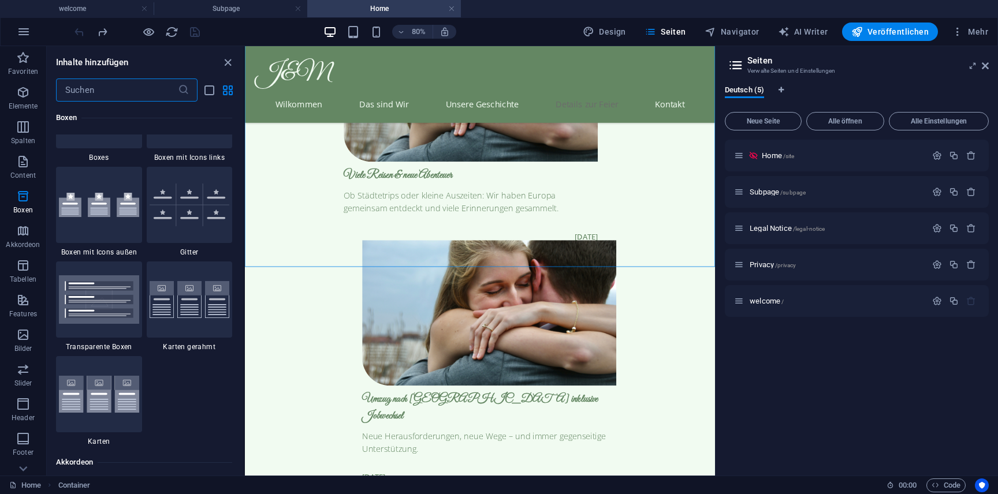
scroll to position [3347, 0]
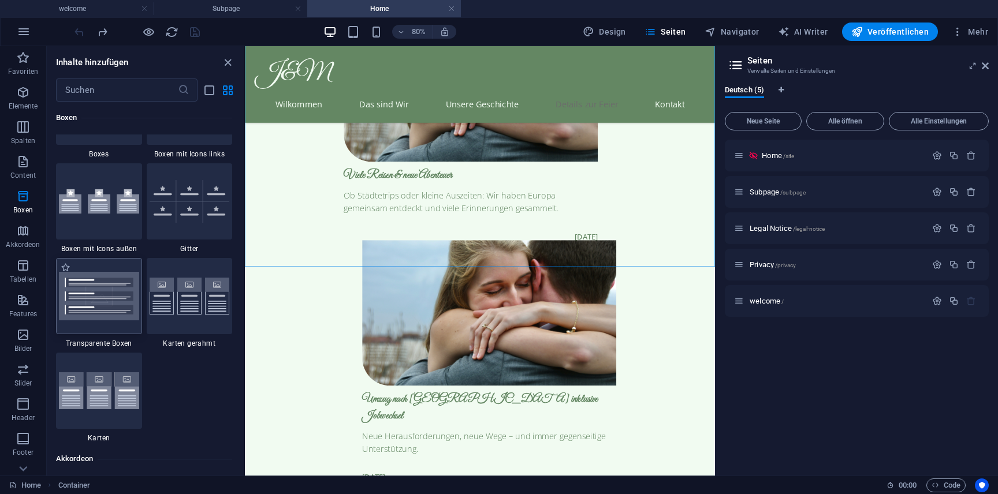
click at [113, 315] on img at bounding box center [99, 296] width 80 height 49
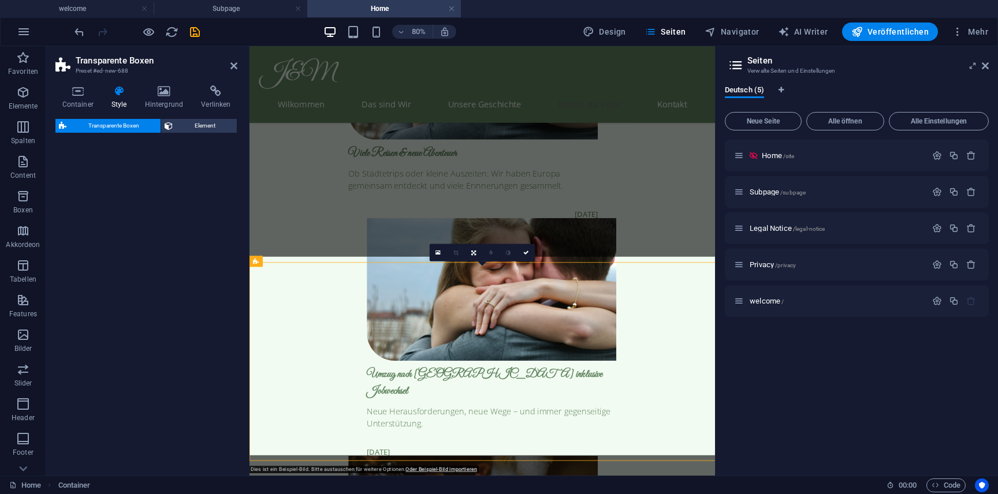
select select "rem"
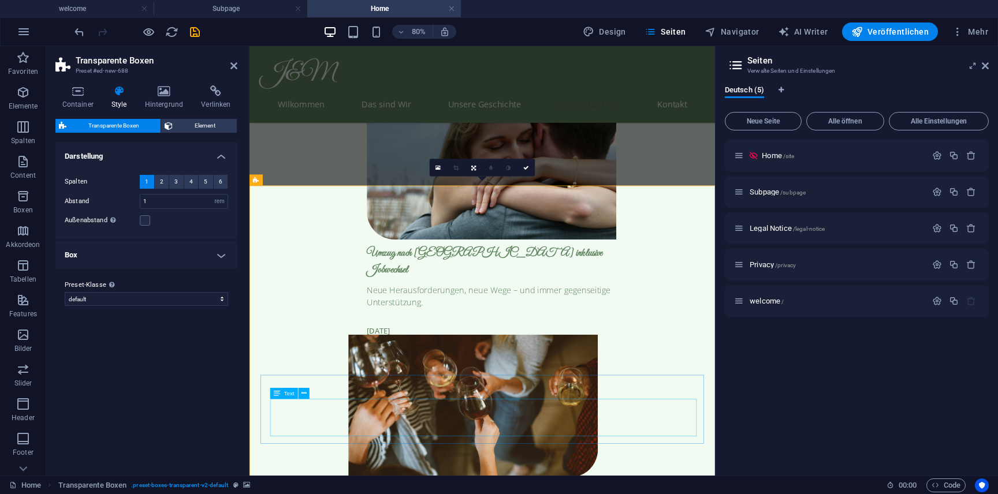
scroll to position [3321, 0]
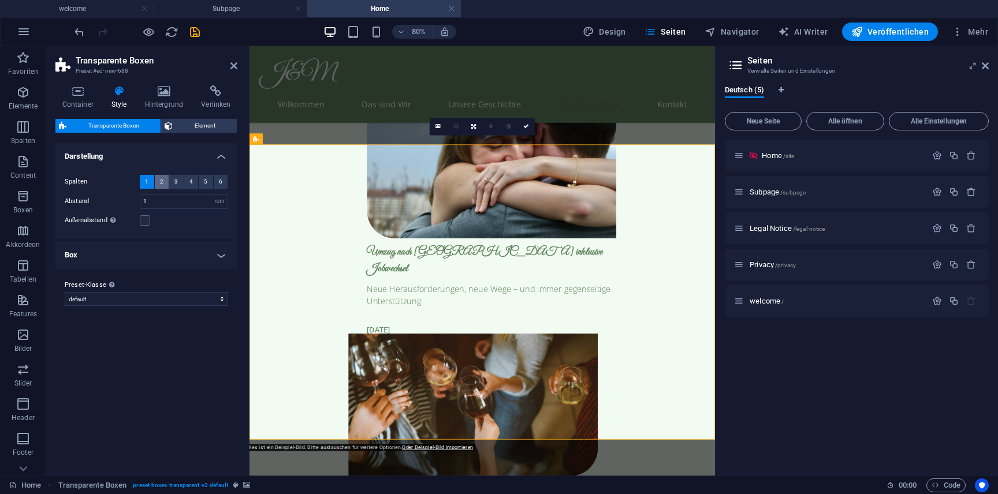
click at [160, 181] on span "2" at bounding box center [161, 182] width 3 height 14
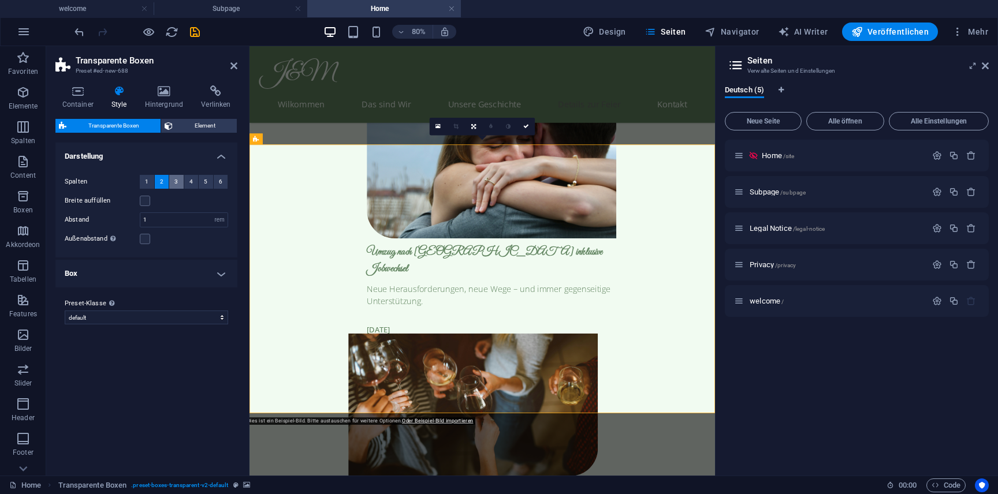
click at [176, 183] on span "3" at bounding box center [175, 182] width 3 height 14
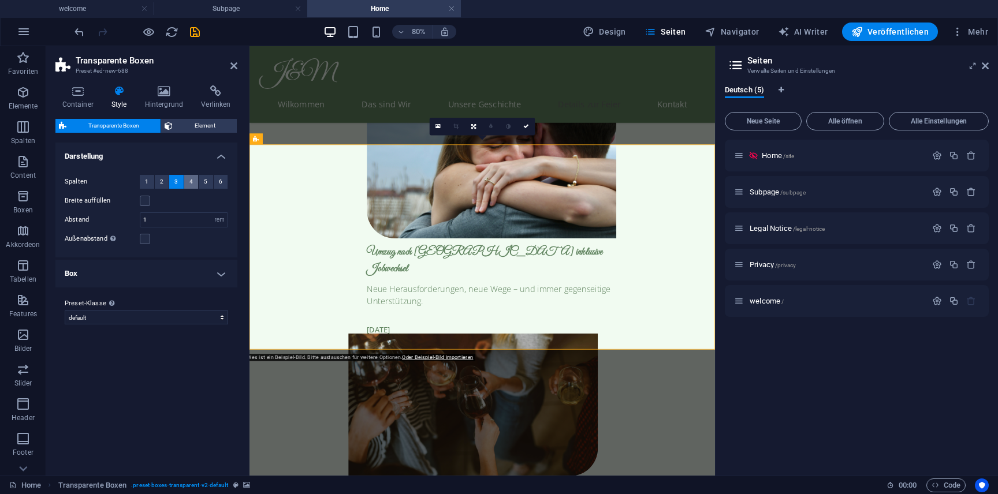
click at [191, 183] on span "4" at bounding box center [190, 182] width 3 height 14
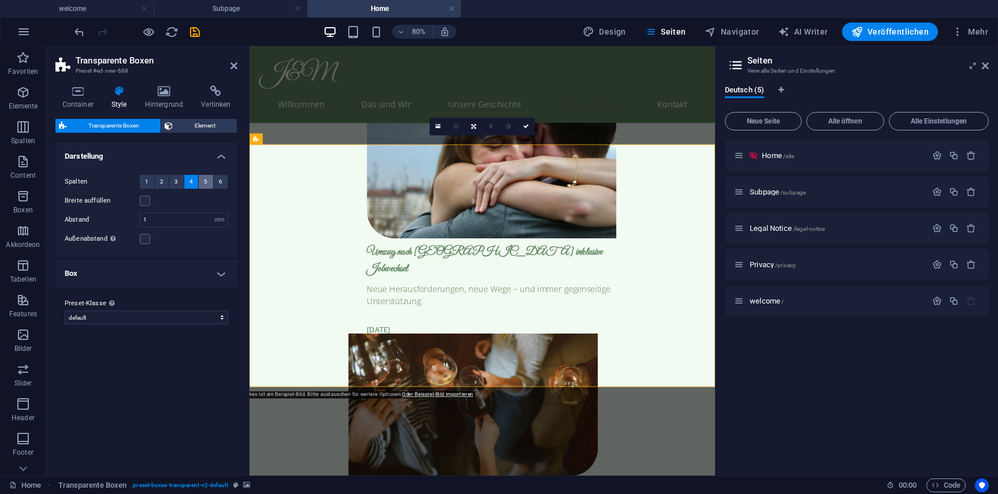
click at [206, 183] on span "5" at bounding box center [205, 182] width 3 height 14
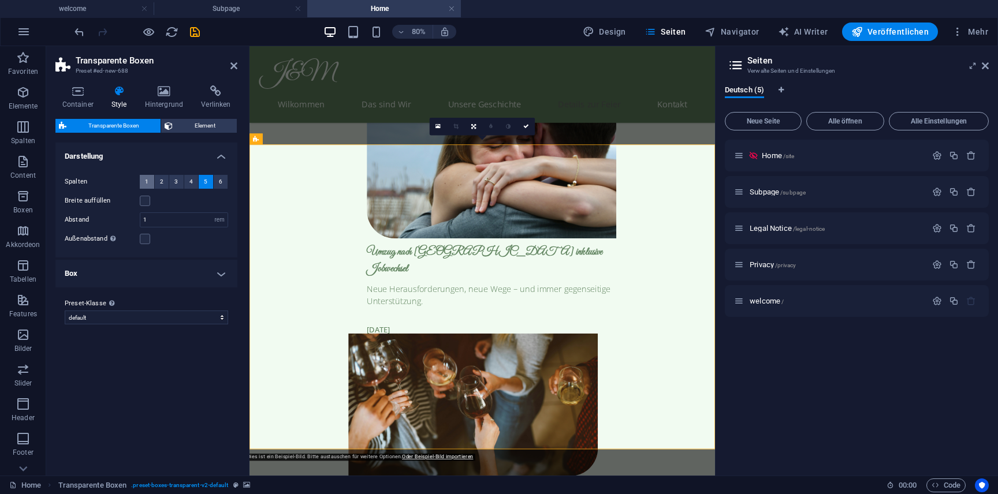
click at [144, 177] on button "1" at bounding box center [147, 182] width 14 height 14
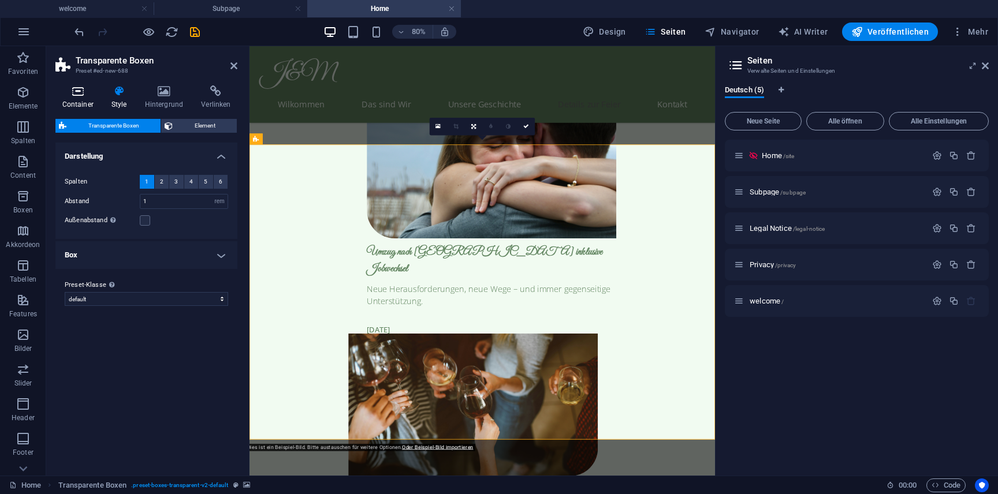
click at [84, 92] on icon at bounding box center [77, 91] width 44 height 12
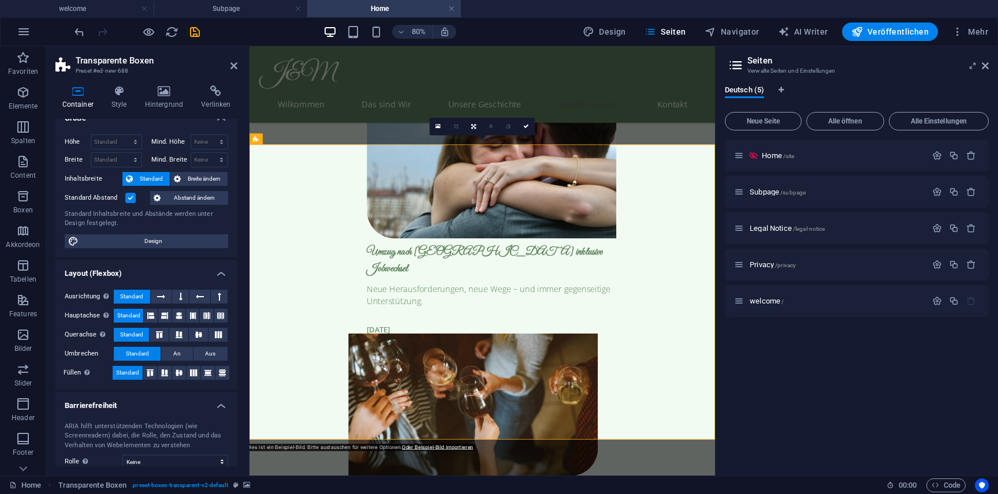
scroll to position [100, 0]
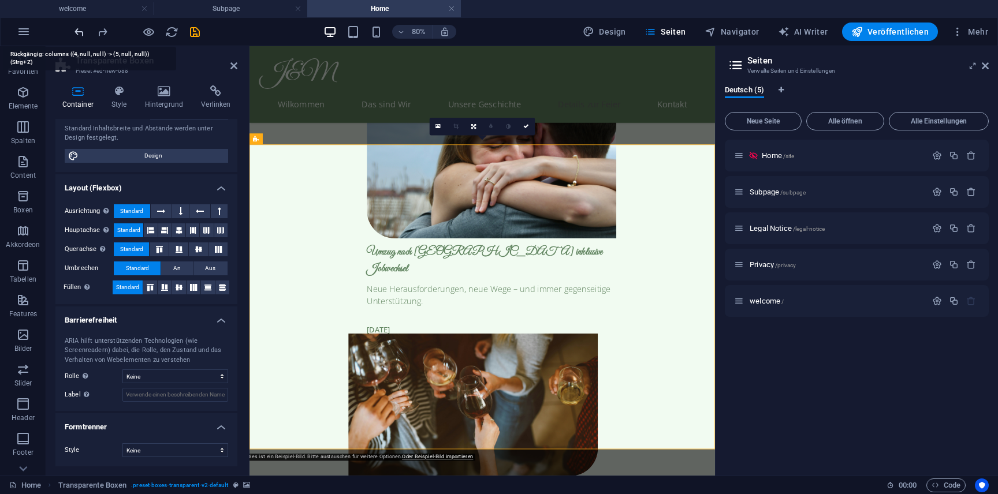
click at [83, 36] on icon "undo" at bounding box center [79, 31] width 13 height 13
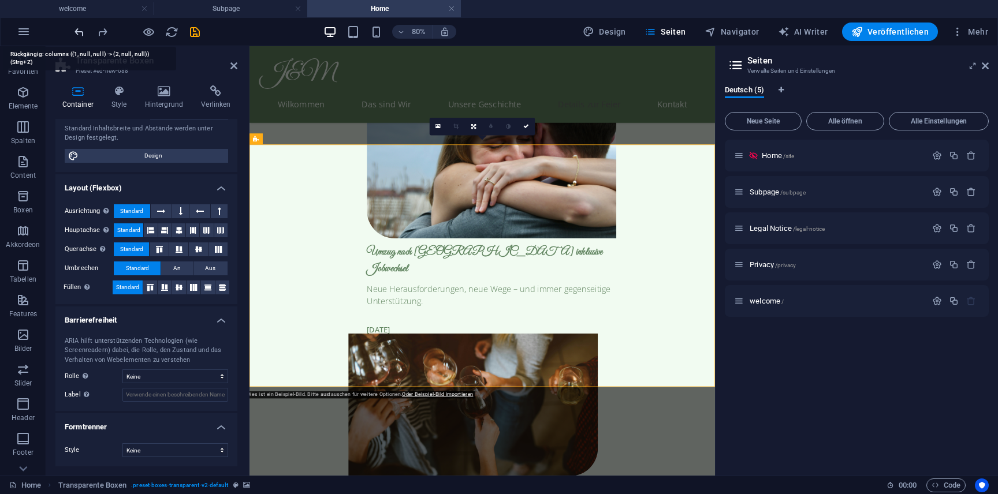
click at [83, 36] on icon "undo" at bounding box center [79, 31] width 13 height 13
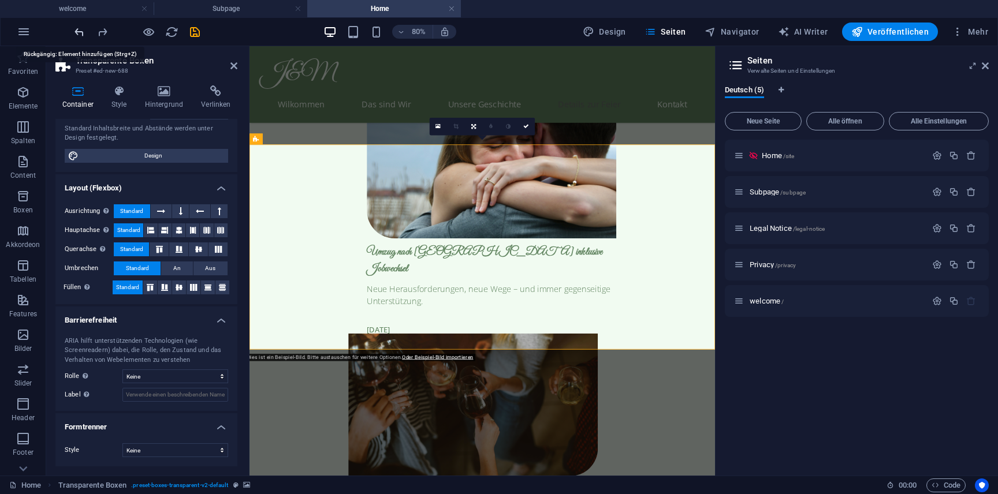
click at [83, 36] on icon "undo" at bounding box center [79, 31] width 13 height 13
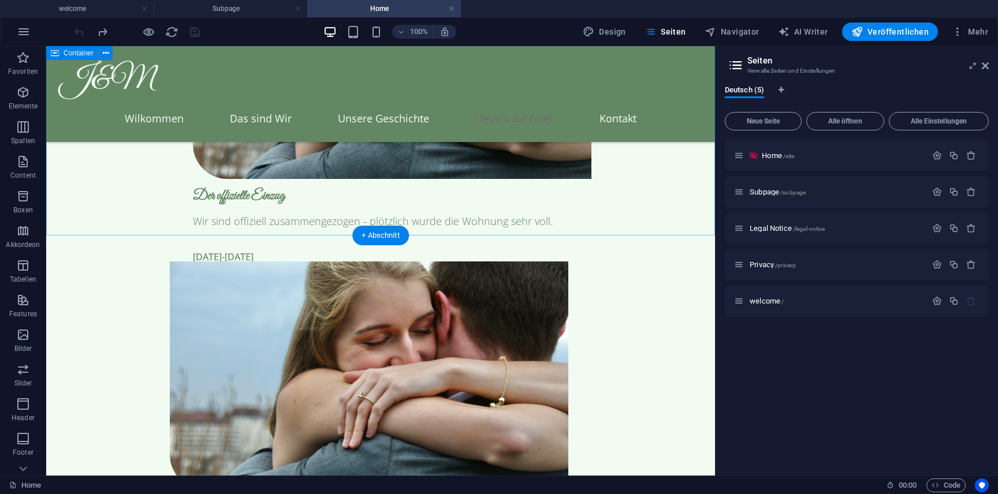
scroll to position [3116, 0]
click at [391, 236] on div "+ Abschnitt" at bounding box center [380, 238] width 57 height 20
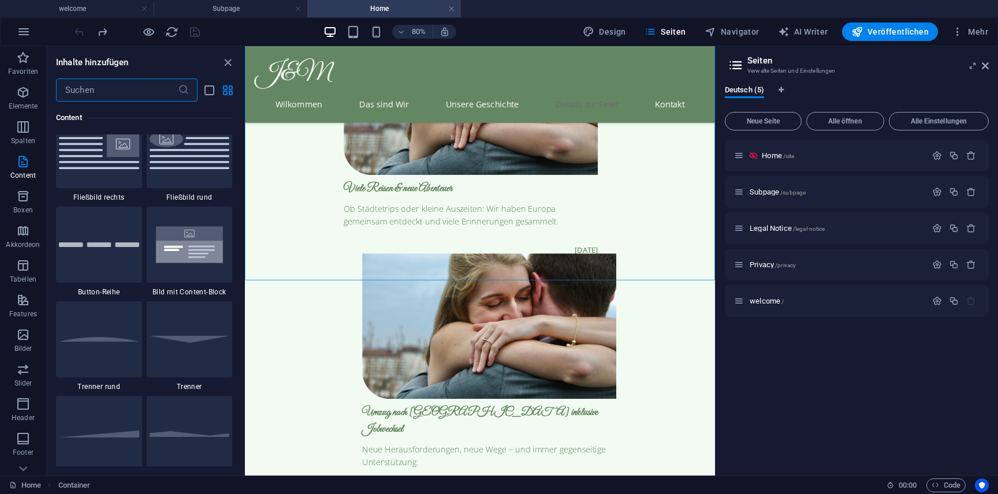
scroll to position [2629, 0]
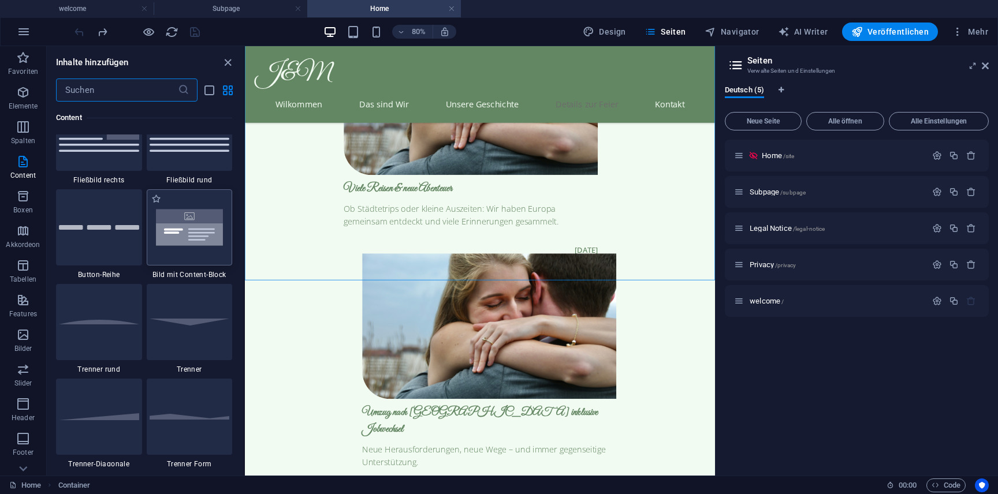
click at [199, 250] on img at bounding box center [190, 227] width 80 height 53
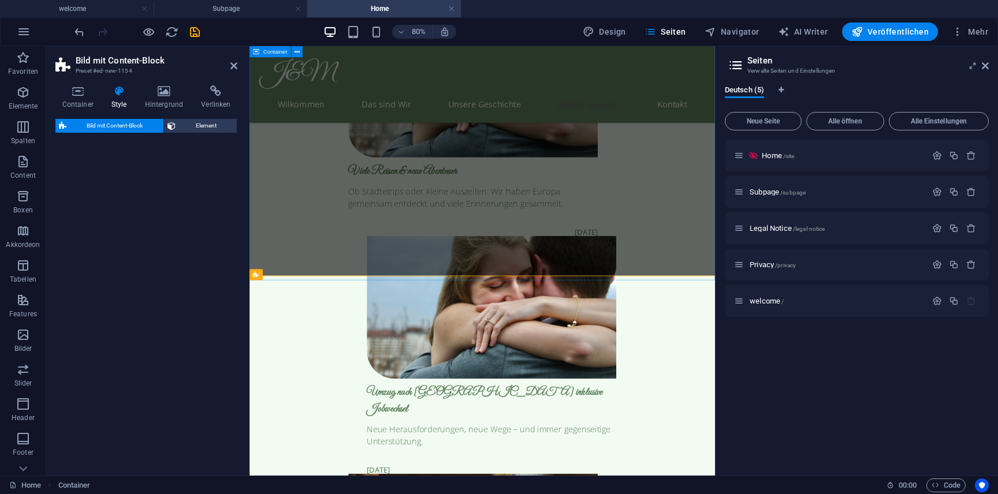
select select "rem"
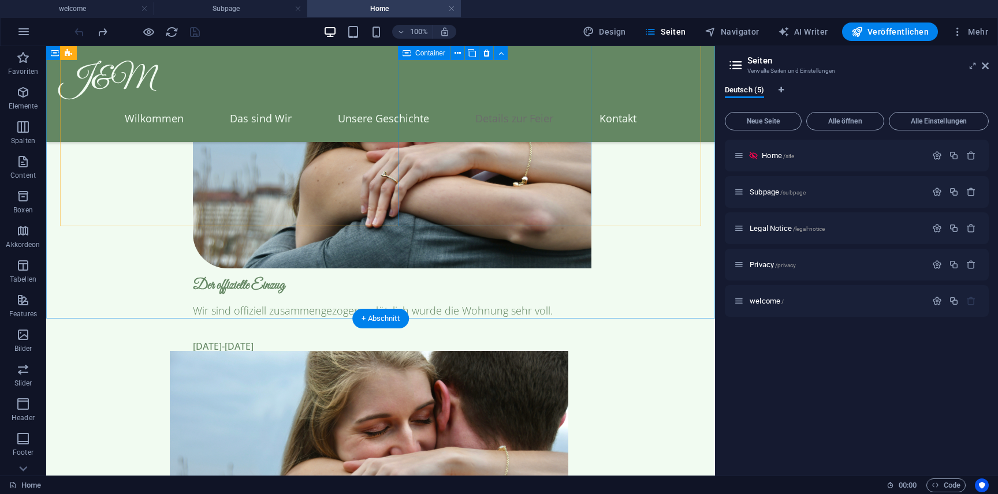
scroll to position [3001, 0]
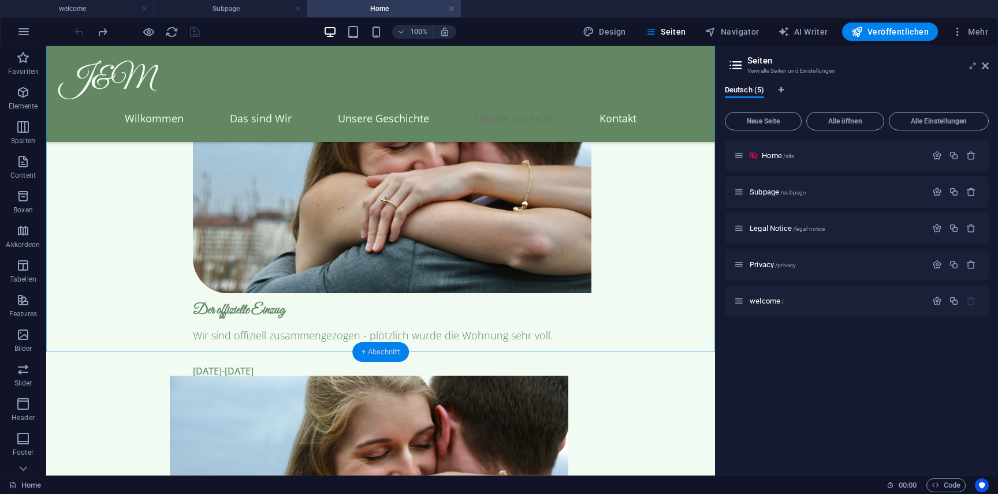
click at [373, 351] on div "+ Abschnitt" at bounding box center [380, 353] width 57 height 20
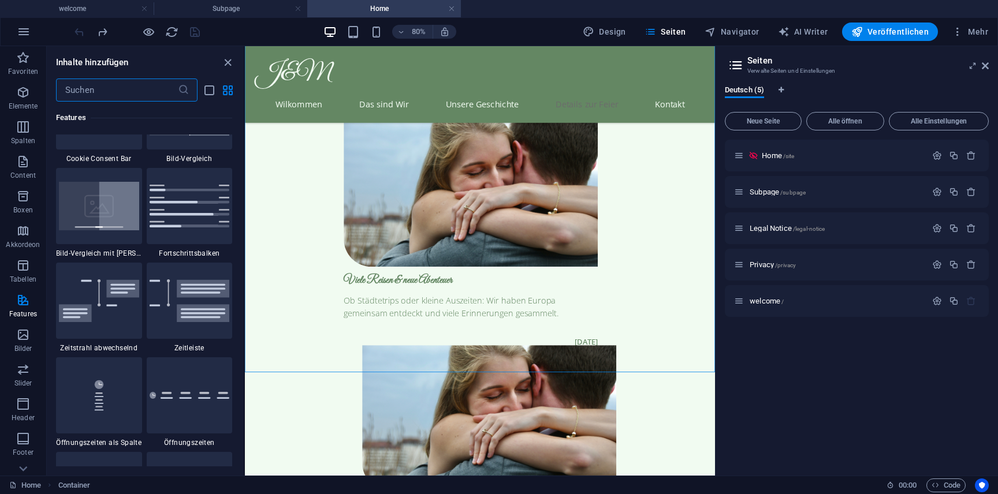
scroll to position [4757, 0]
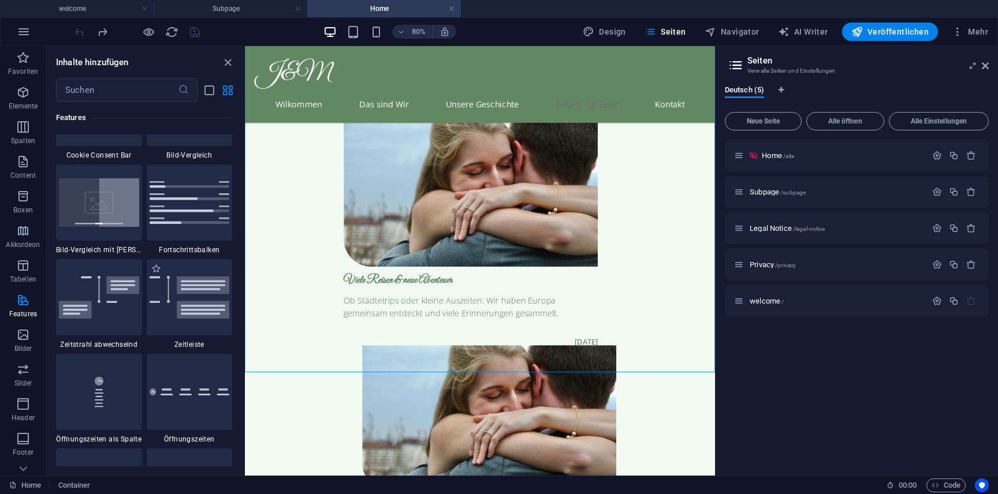
click at [212, 340] on span "Zeitleiste" at bounding box center [190, 344] width 86 height 9
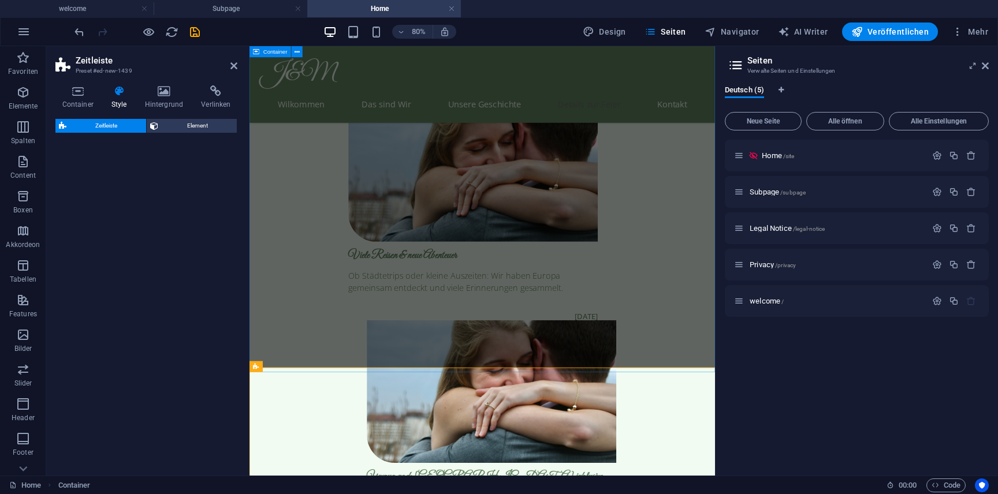
select select "rem"
select select "preset-timeline-v3-default"
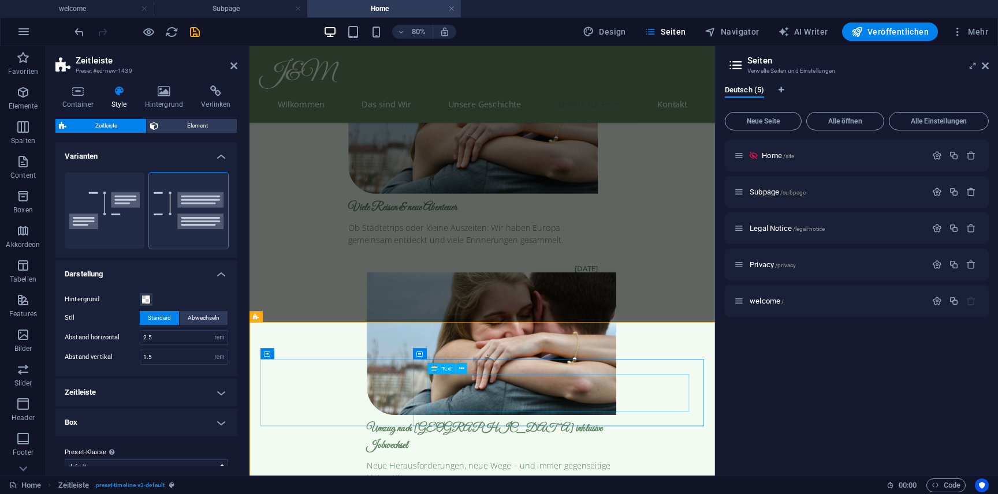
scroll to position [3103, 0]
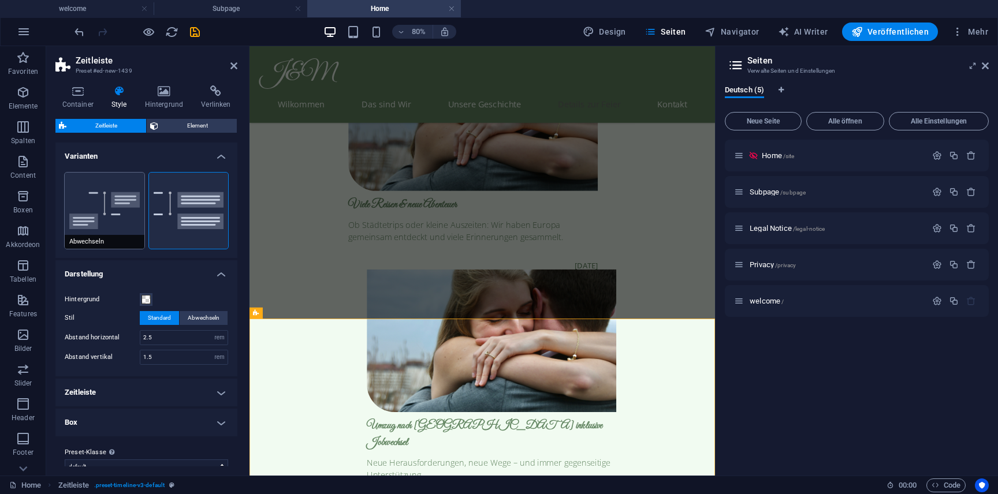
click at [126, 230] on button "Abwechseln" at bounding box center [105, 211] width 80 height 76
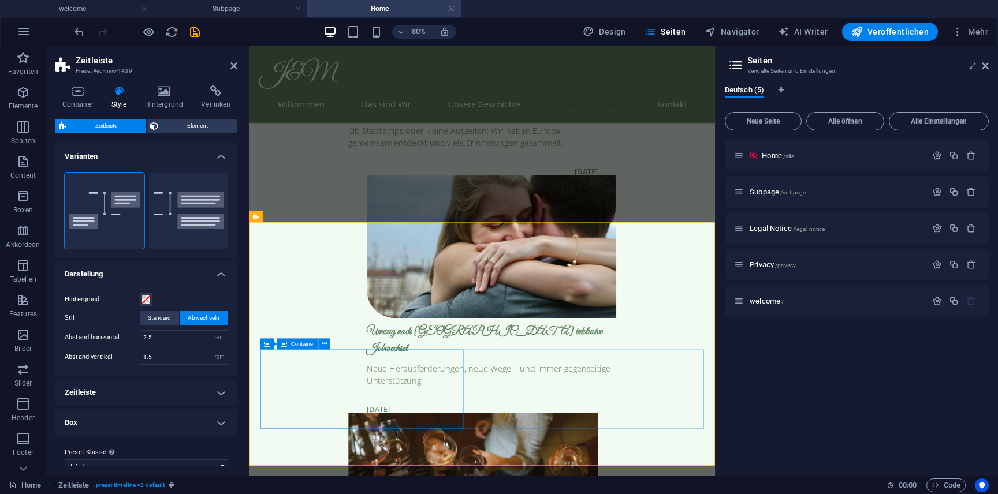
scroll to position [3228, 0]
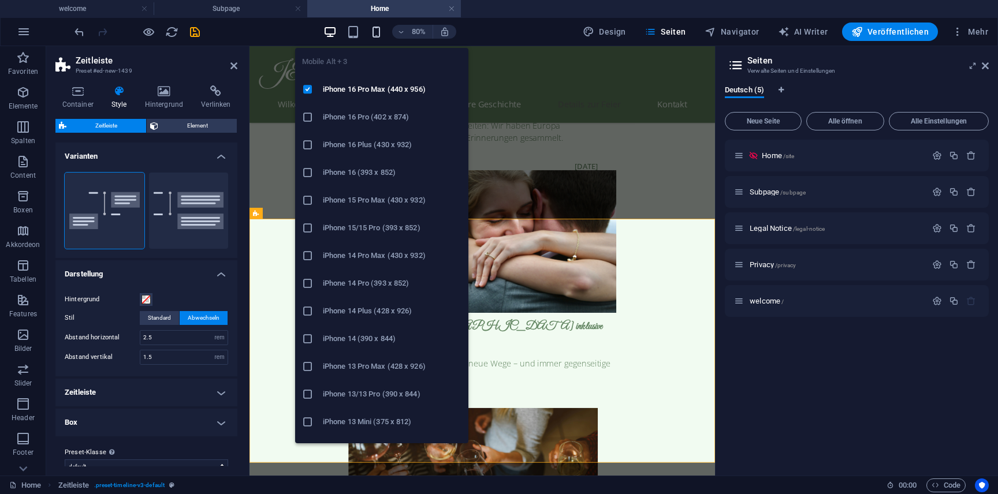
click at [381, 35] on icon "button" at bounding box center [376, 31] width 13 height 13
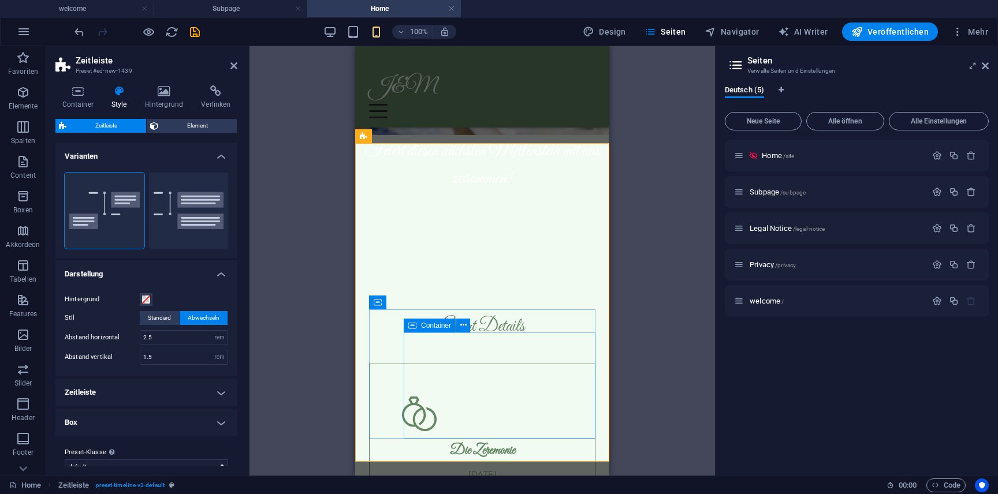
scroll to position [3523, 0]
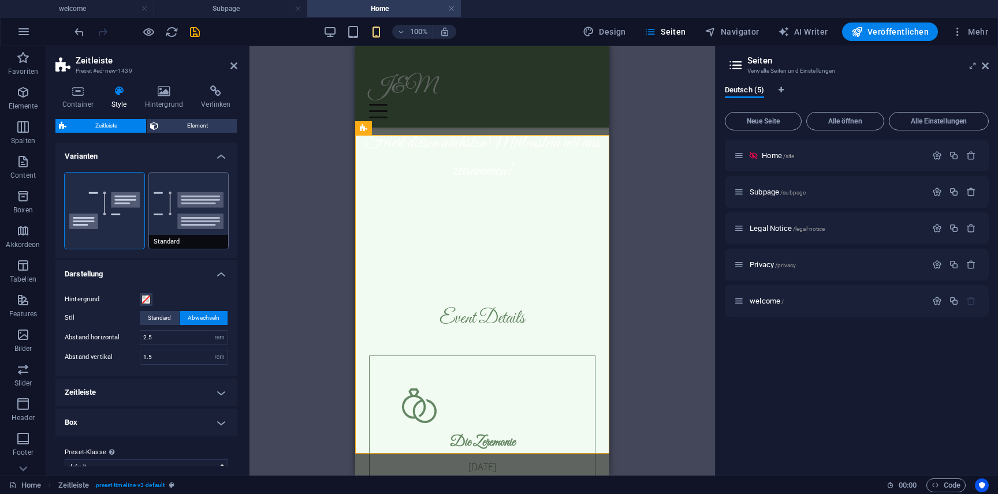
click at [206, 197] on button "Standard" at bounding box center [189, 211] width 80 height 76
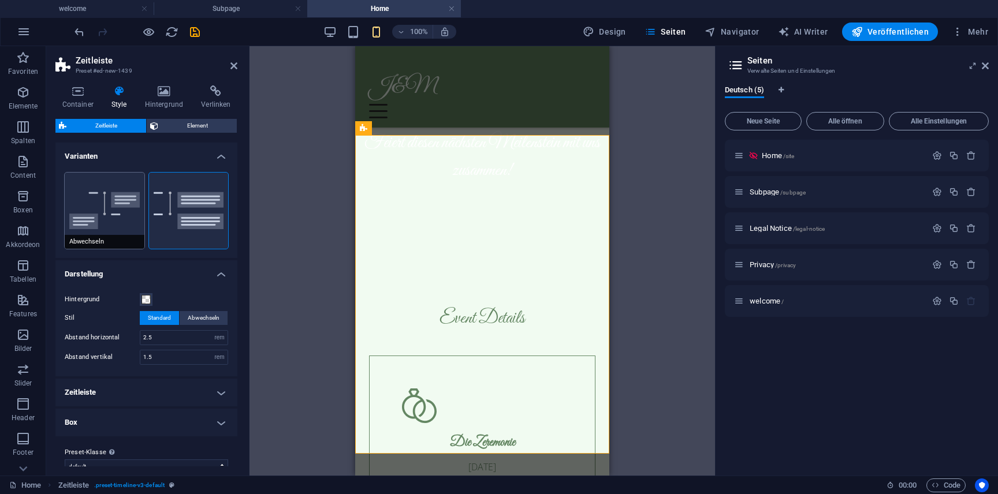
click at [120, 195] on button "Abwechseln" at bounding box center [105, 211] width 80 height 76
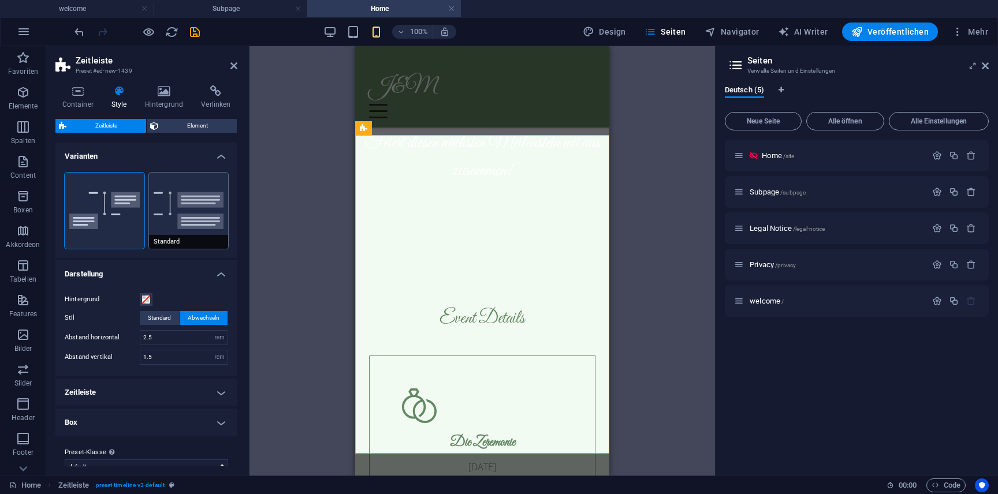
click at [188, 198] on button "Standard" at bounding box center [189, 211] width 80 height 76
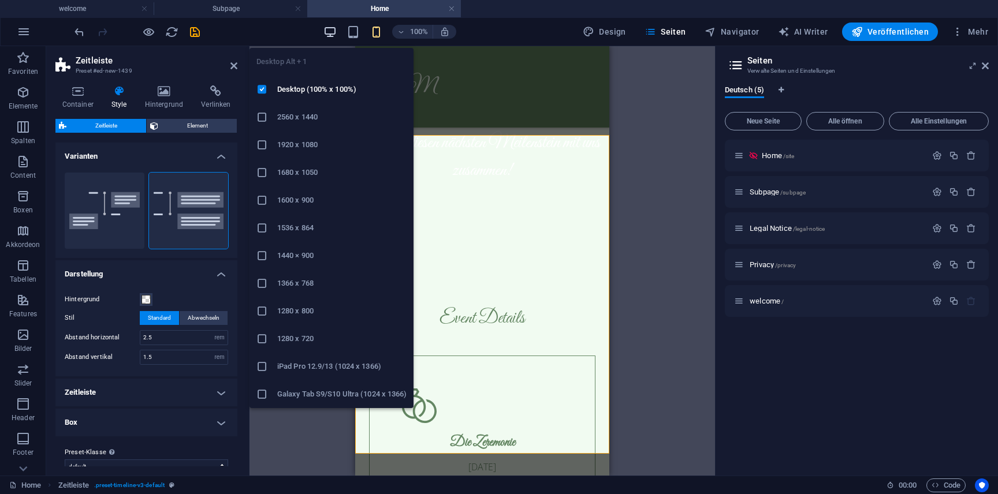
click at [336, 33] on icon "button" at bounding box center [329, 31] width 13 height 13
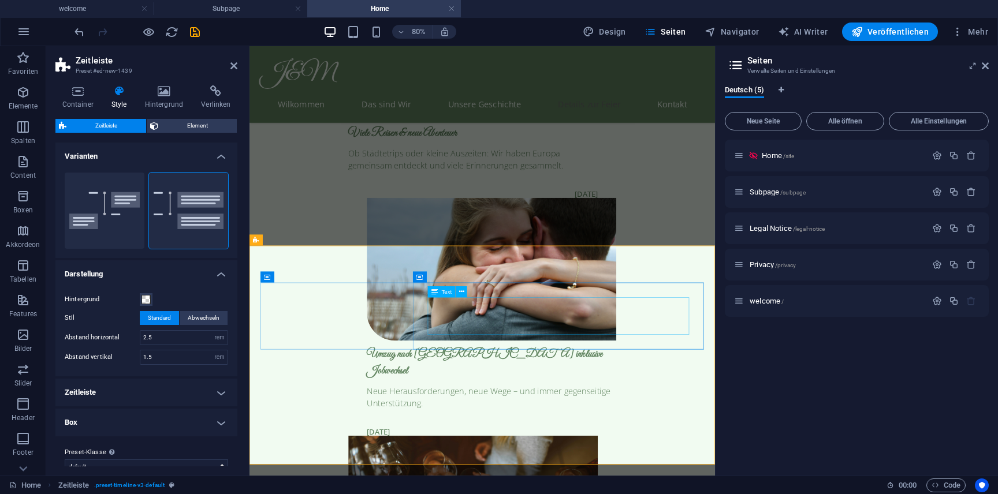
scroll to position [3190, 0]
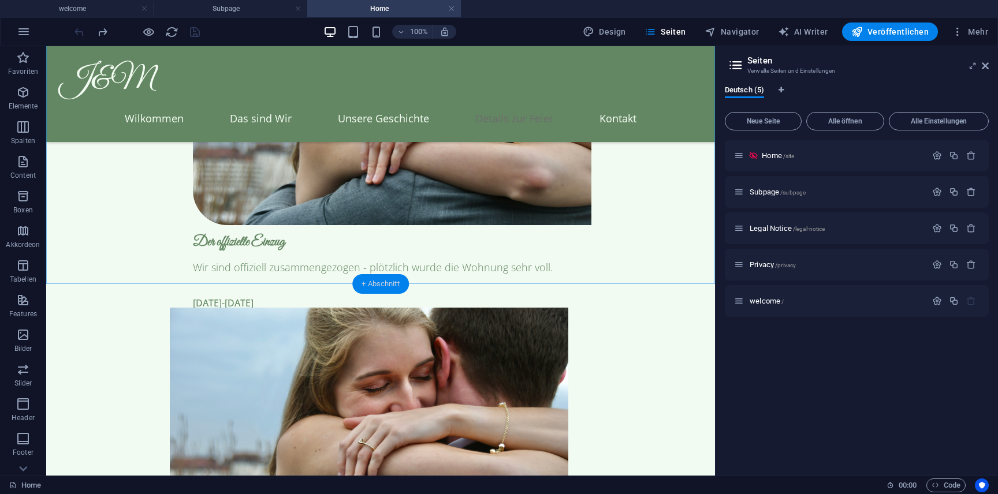
click at [384, 286] on div "+ Abschnitt" at bounding box center [380, 284] width 57 height 20
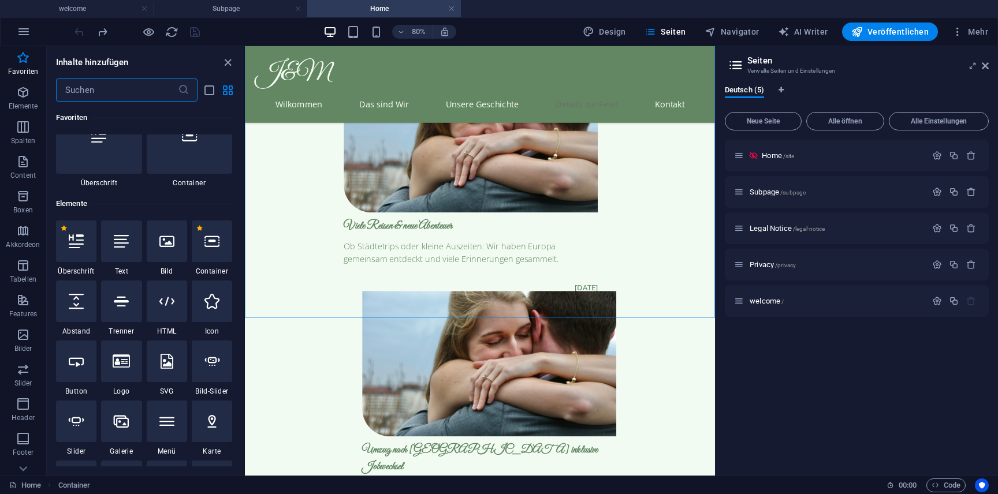
scroll to position [0, 0]
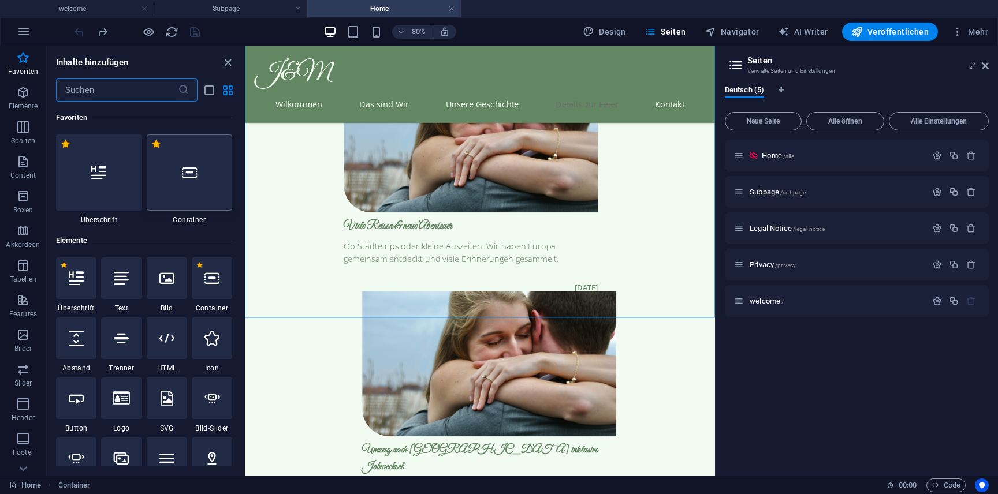
click at [195, 199] on div at bounding box center [190, 173] width 86 height 76
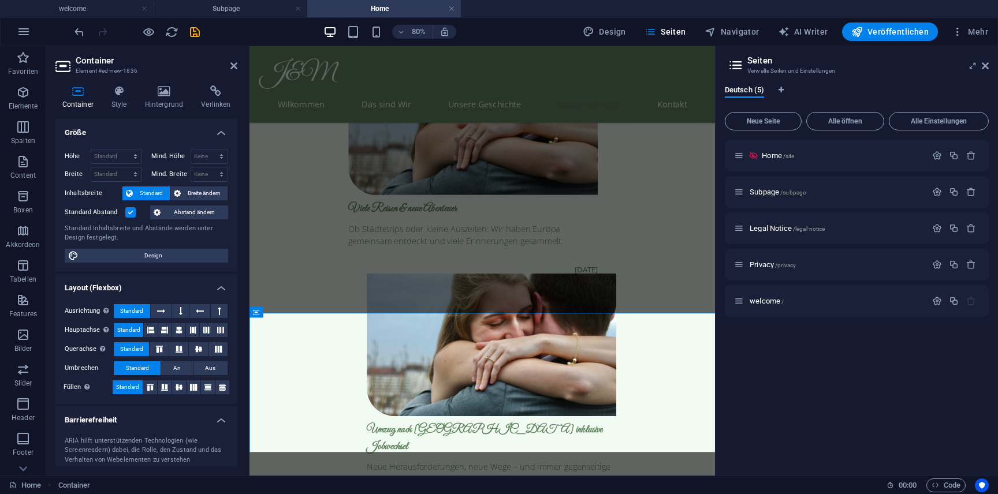
scroll to position [3104, 0]
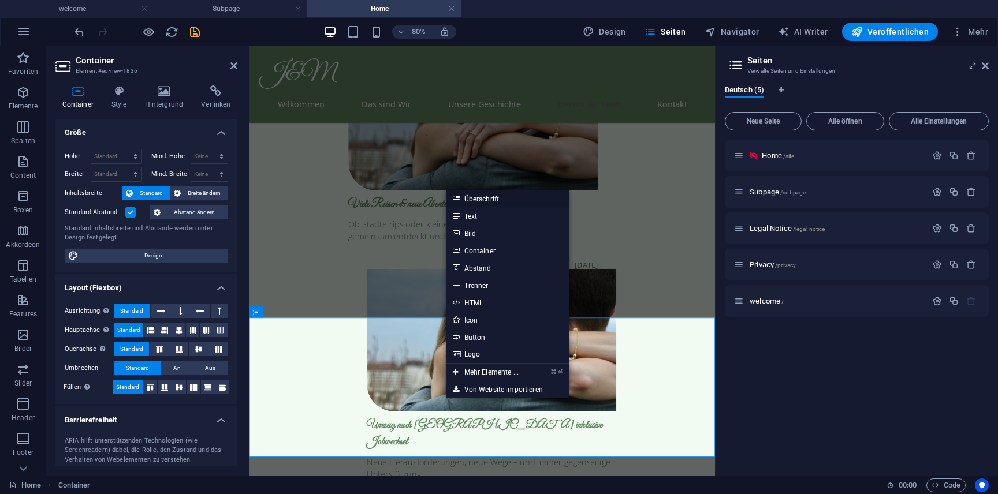
click at [507, 200] on link "Überschrift" at bounding box center [507, 198] width 123 height 17
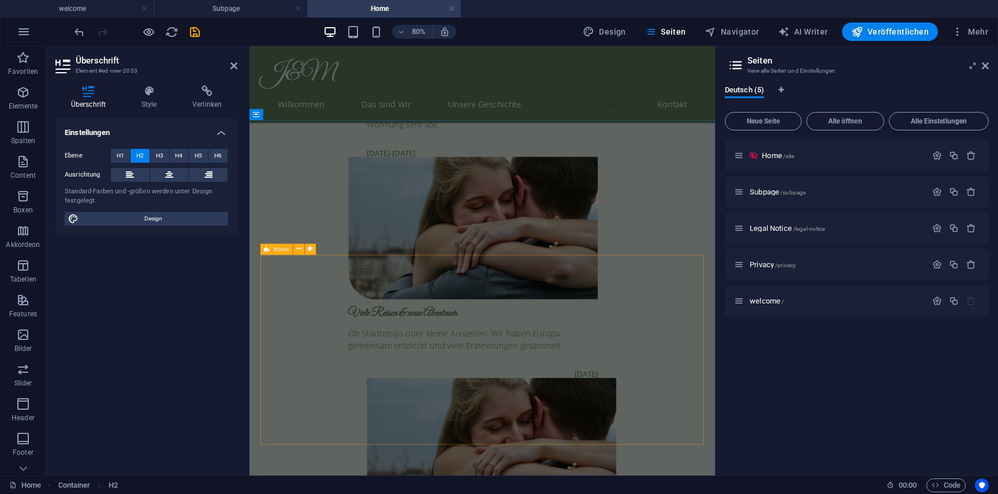
scroll to position [3228, 0]
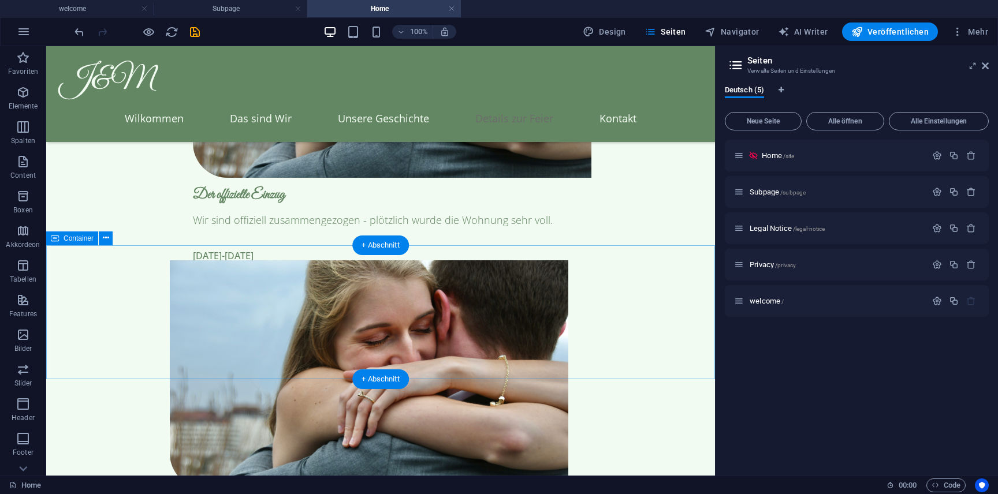
scroll to position [3118, 0]
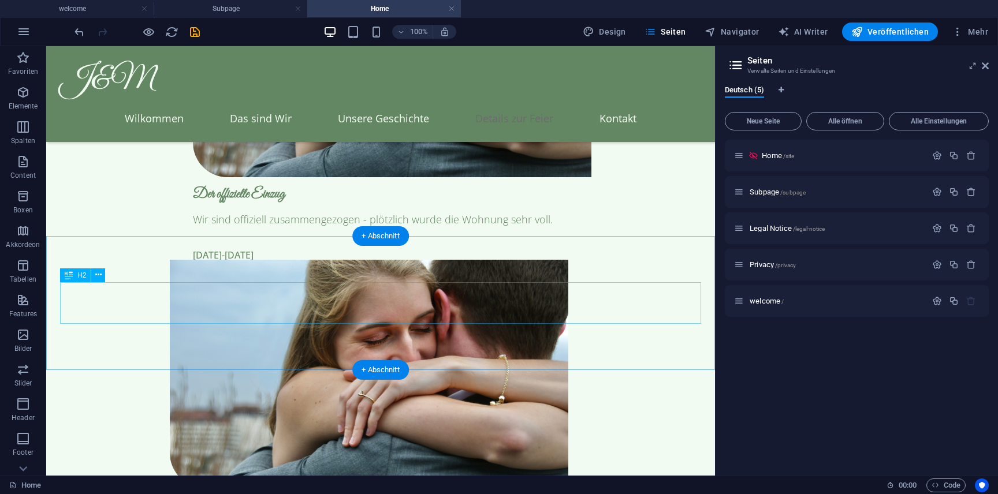
click at [16, 88] on icon "button" at bounding box center [23, 92] width 14 height 14
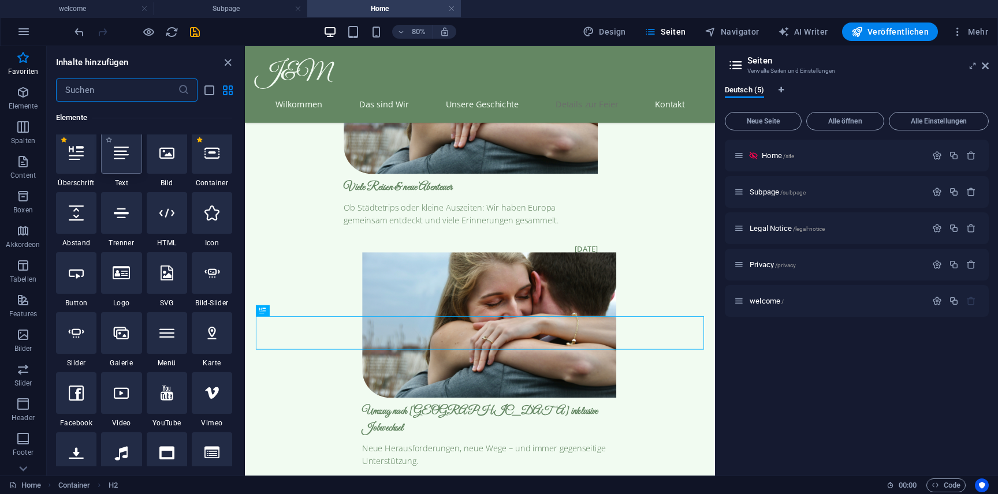
scroll to position [127, 0]
click at [85, 207] on div at bounding box center [76, 212] width 40 height 42
select select "px"
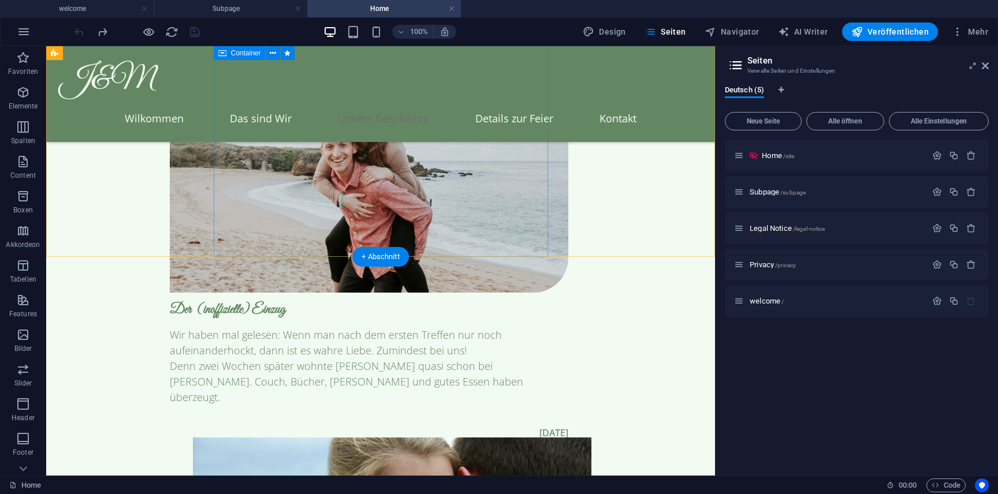
scroll to position [2630, 0]
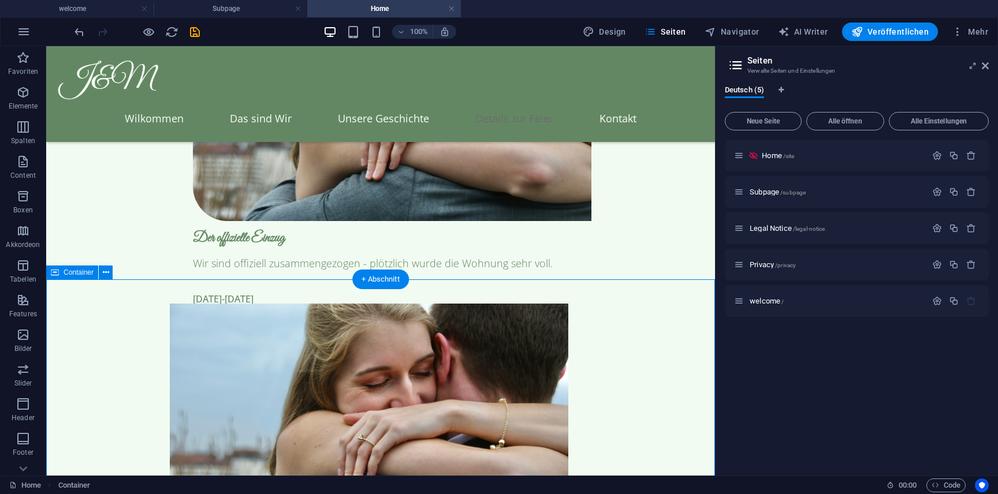
scroll to position [3039, 0]
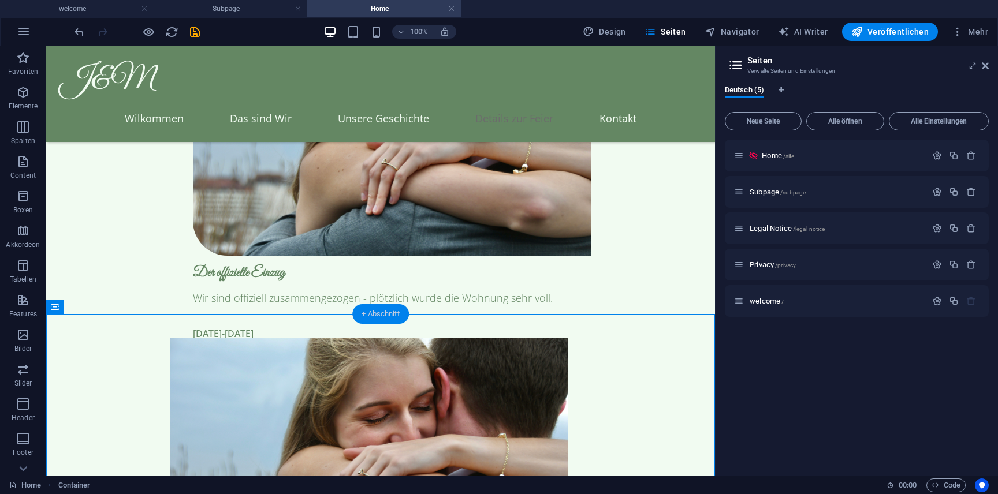
click at [387, 309] on div "+ Abschnitt" at bounding box center [380, 314] width 57 height 20
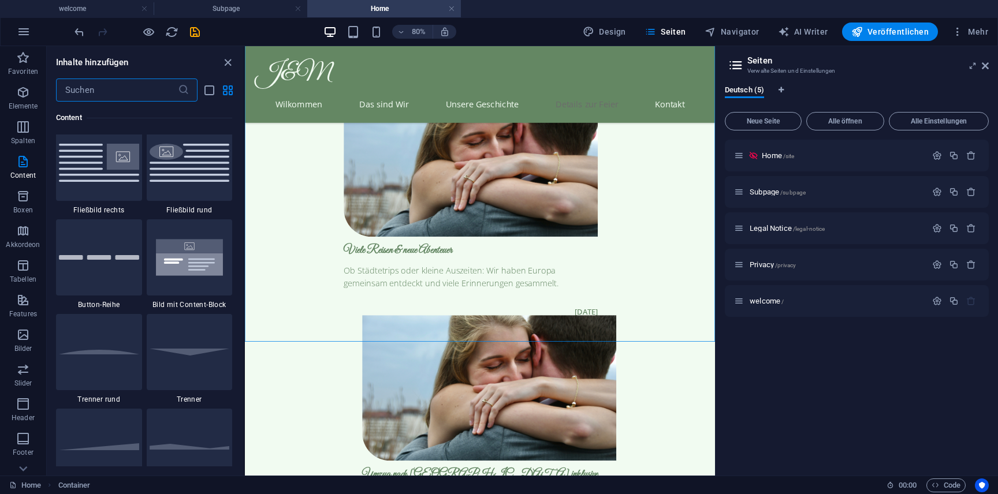
scroll to position [2605, 0]
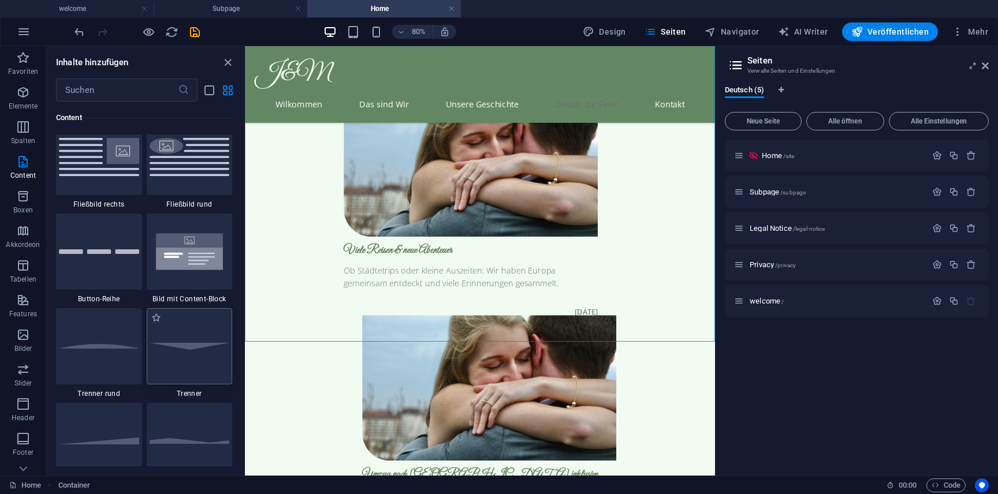
drag, startPoint x: 191, startPoint y: 354, endPoint x: 206, endPoint y: 330, distance: 28.0
click at [191, 354] on div at bounding box center [190, 346] width 86 height 76
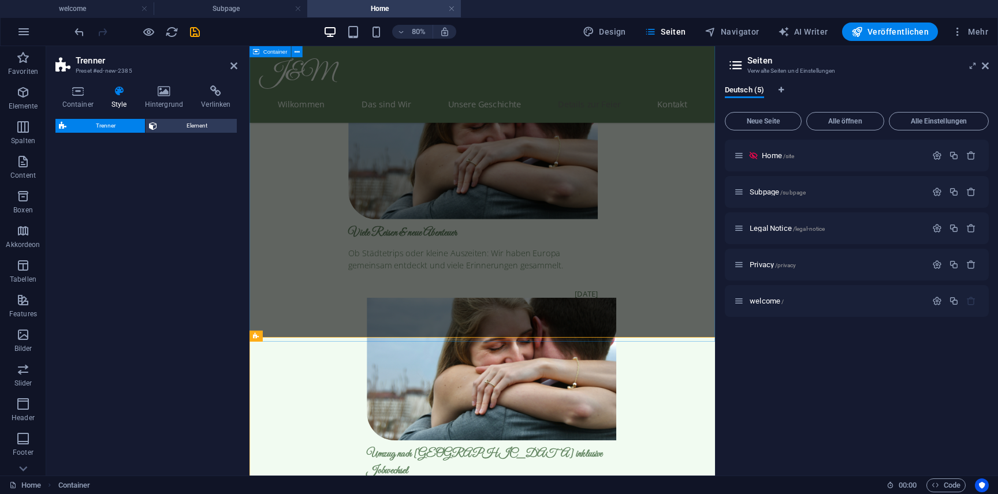
select select "rem"
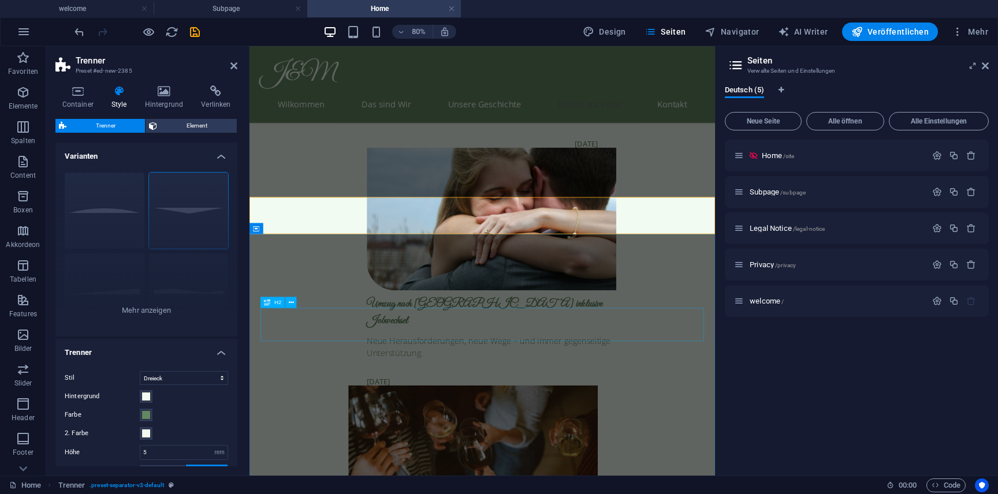
scroll to position [3256, 0]
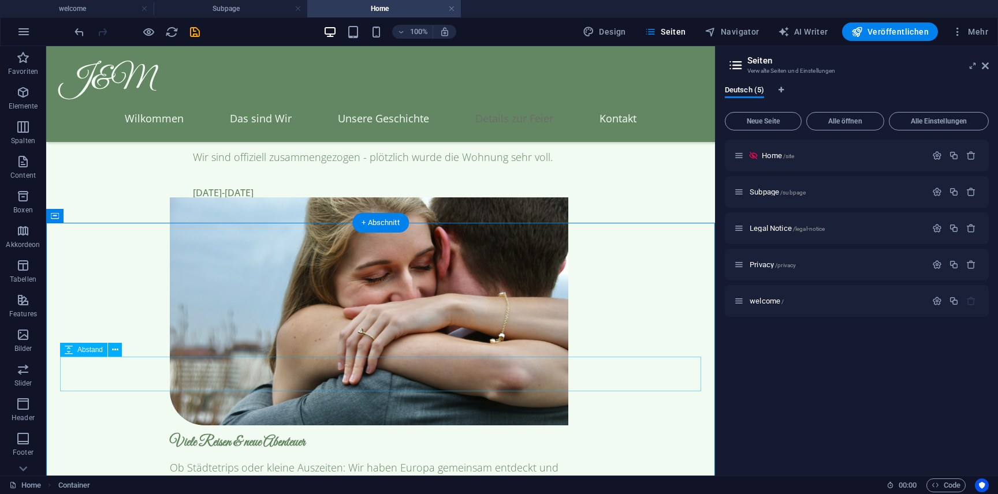
scroll to position [3172, 0]
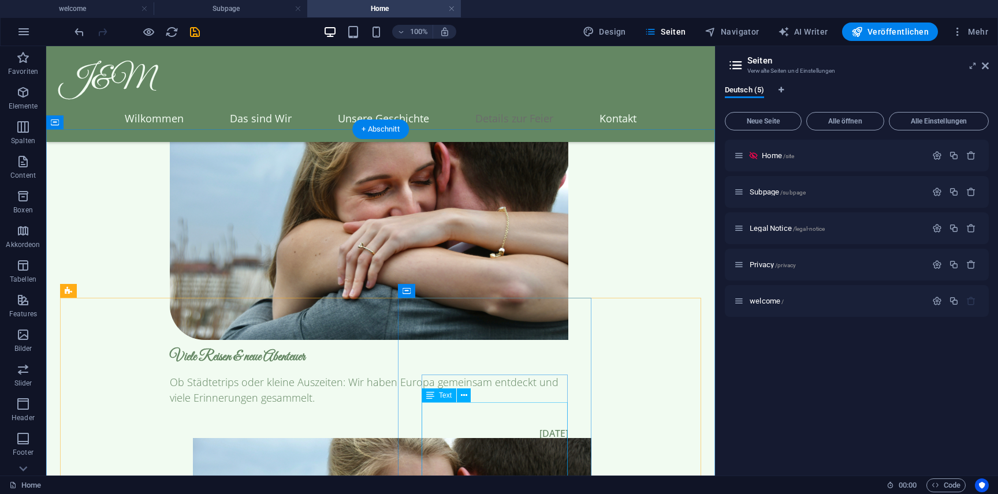
scroll to position [3270, 0]
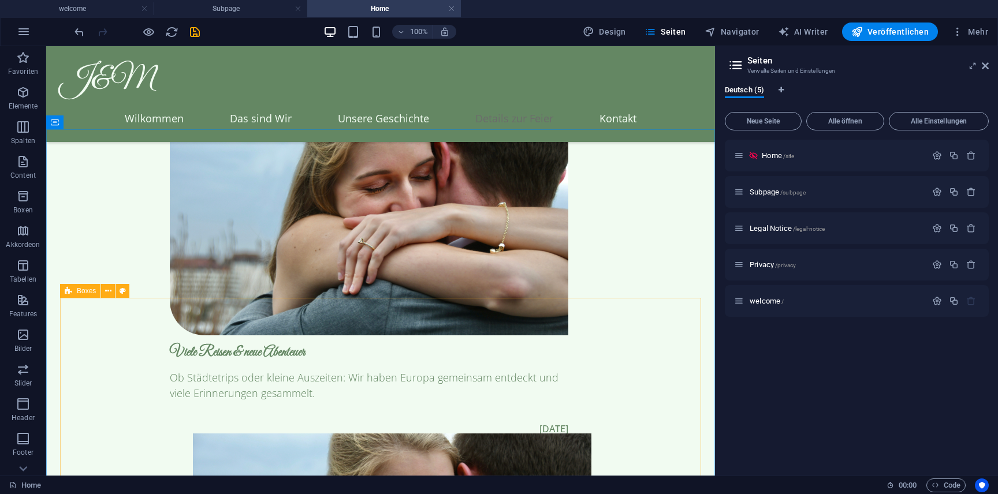
click at [94, 295] on div "Boxes" at bounding box center [80, 291] width 40 height 14
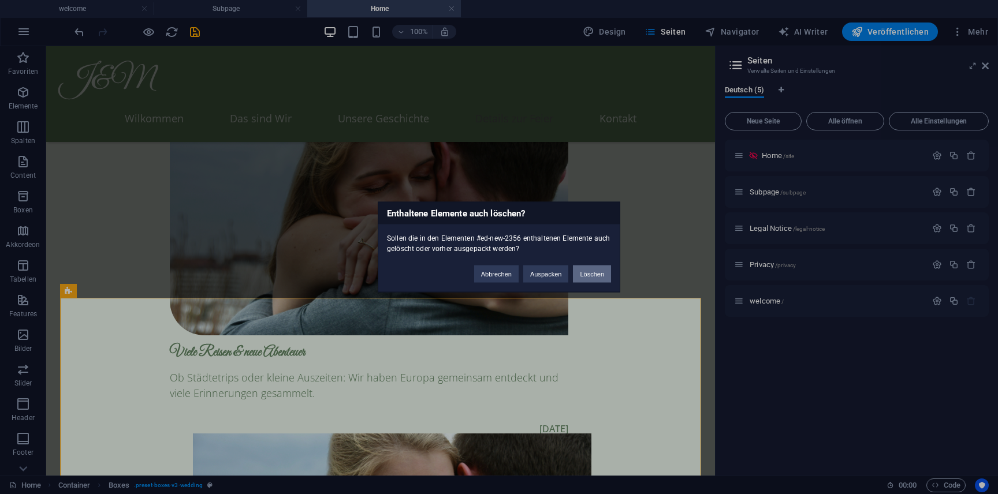
click at [582, 274] on button "Löschen" at bounding box center [592, 274] width 38 height 17
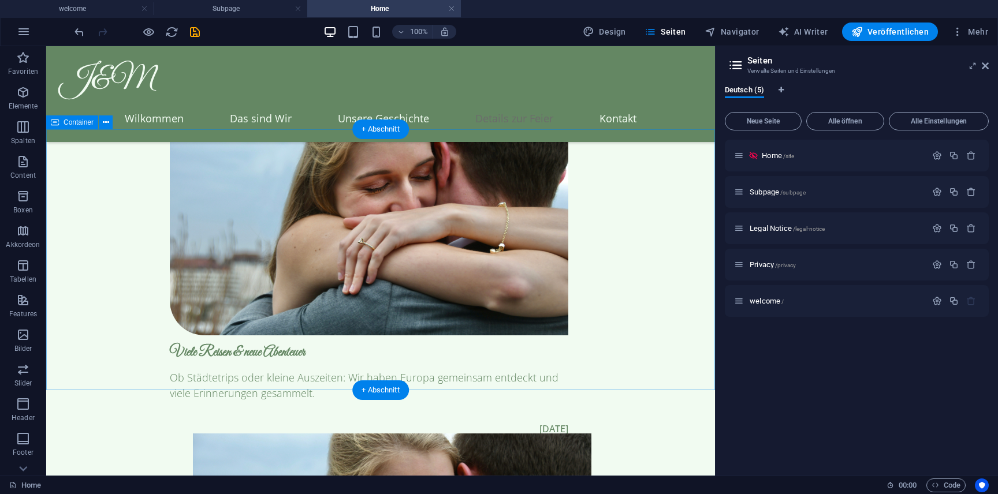
click at [23, 94] on icon "button" at bounding box center [23, 92] width 14 height 14
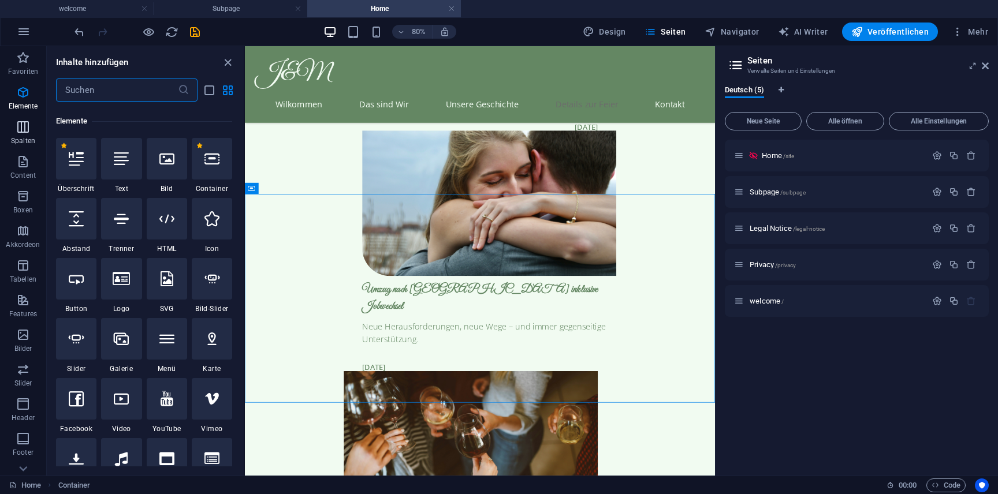
scroll to position [123, 0]
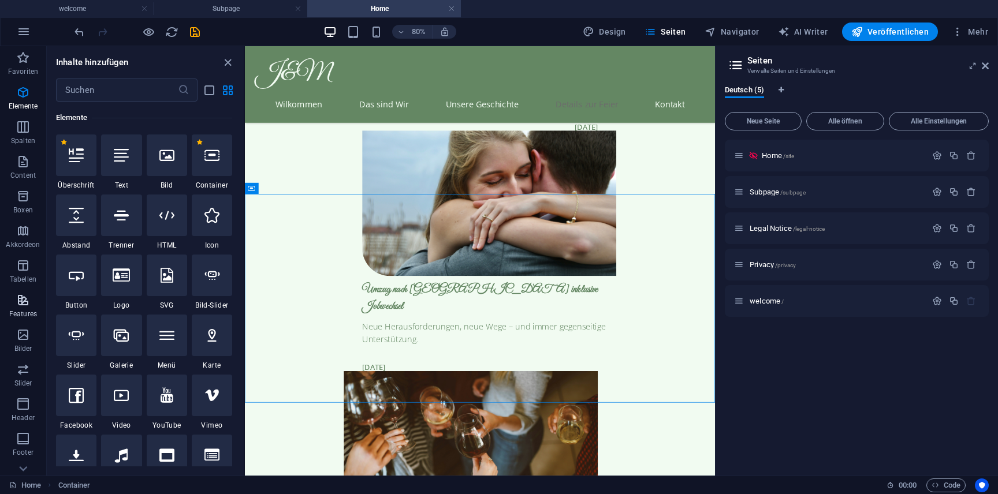
click at [31, 311] on p "Features" at bounding box center [23, 314] width 28 height 9
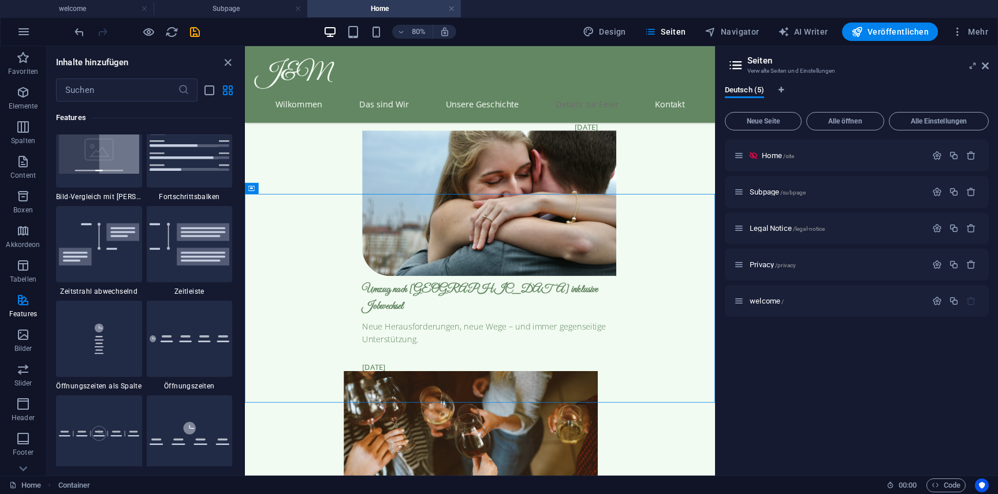
scroll to position [4811, 0]
click at [170, 265] on div at bounding box center [190, 243] width 86 height 76
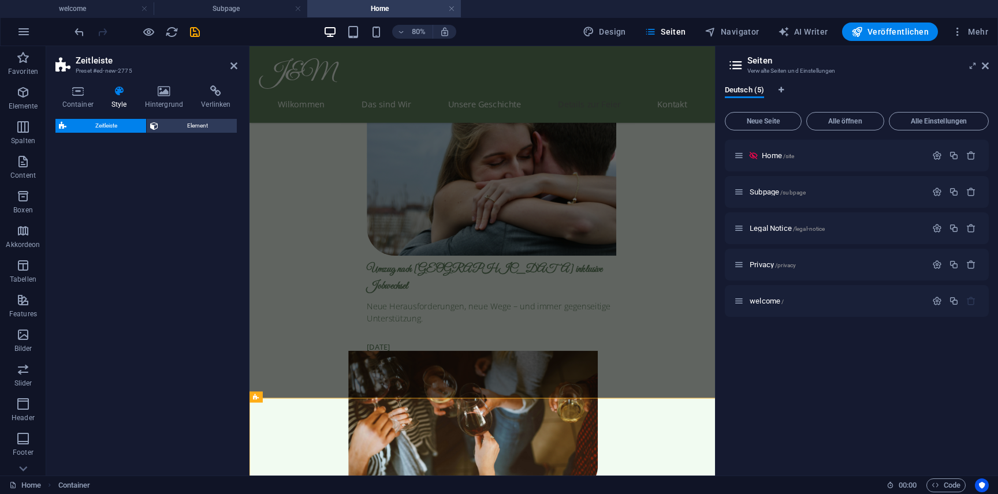
select select "rem"
select select "preset-timeline-v3-default"
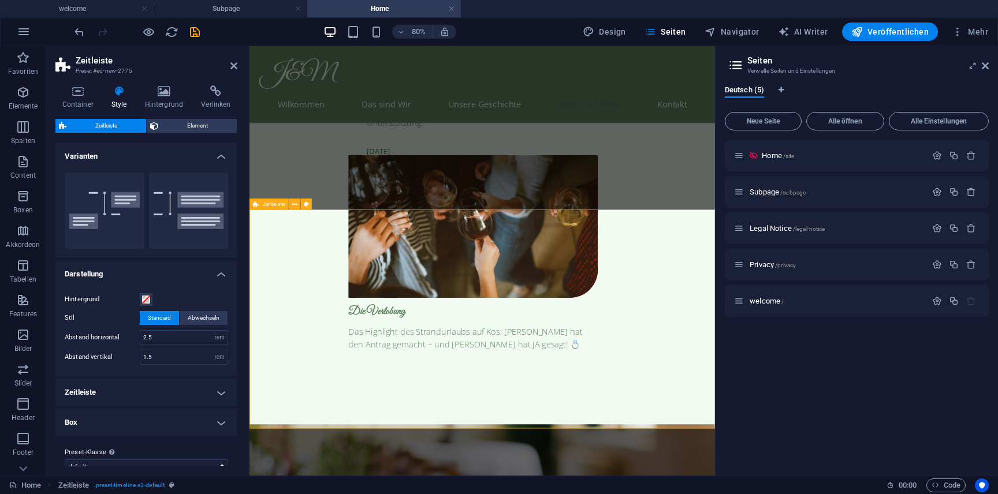
scroll to position [3546, 0]
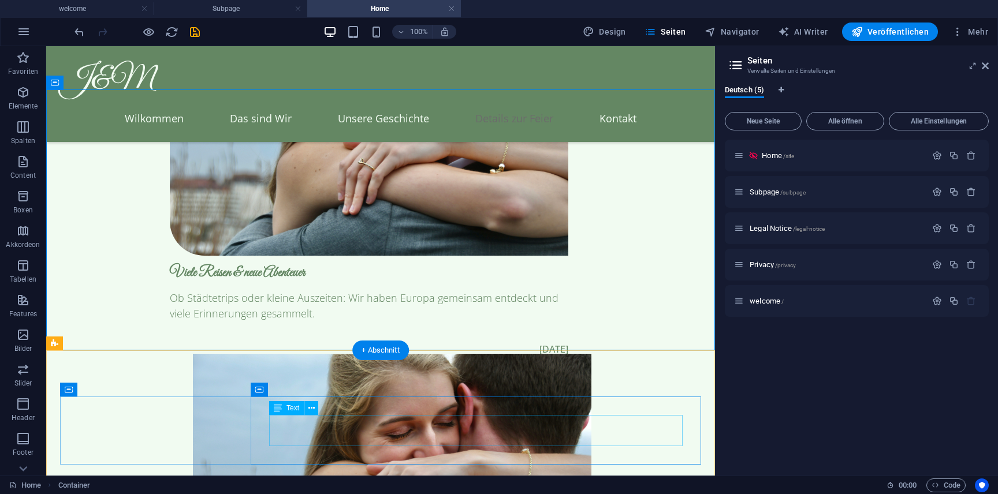
scroll to position [3353, 0]
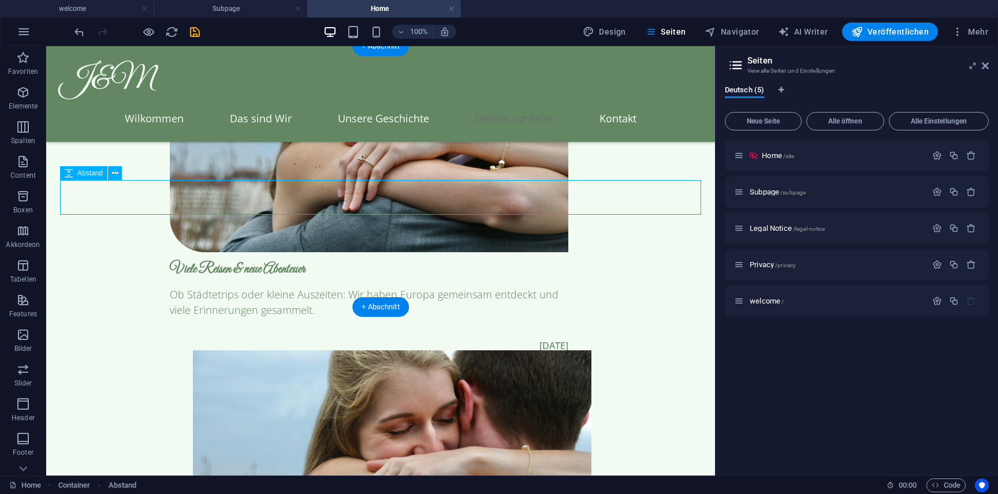
scroll to position [3362, 0]
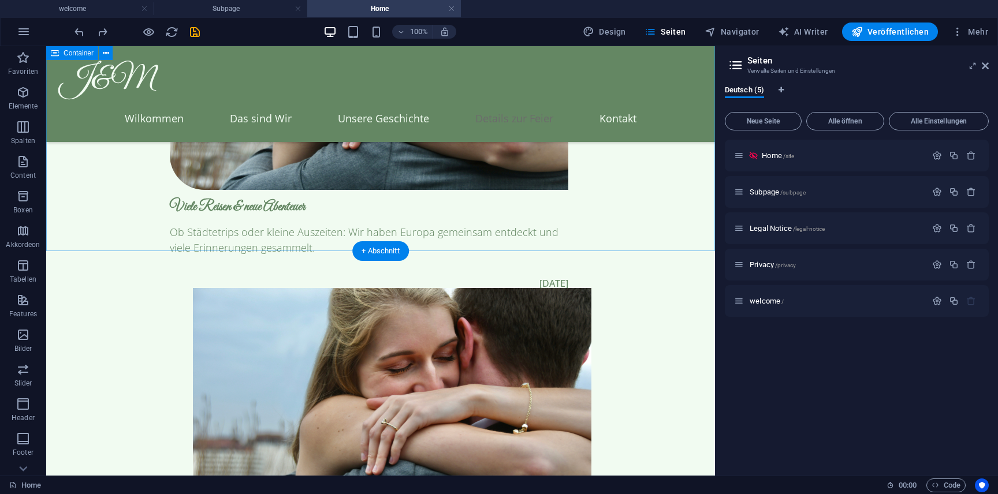
scroll to position [3409, 0]
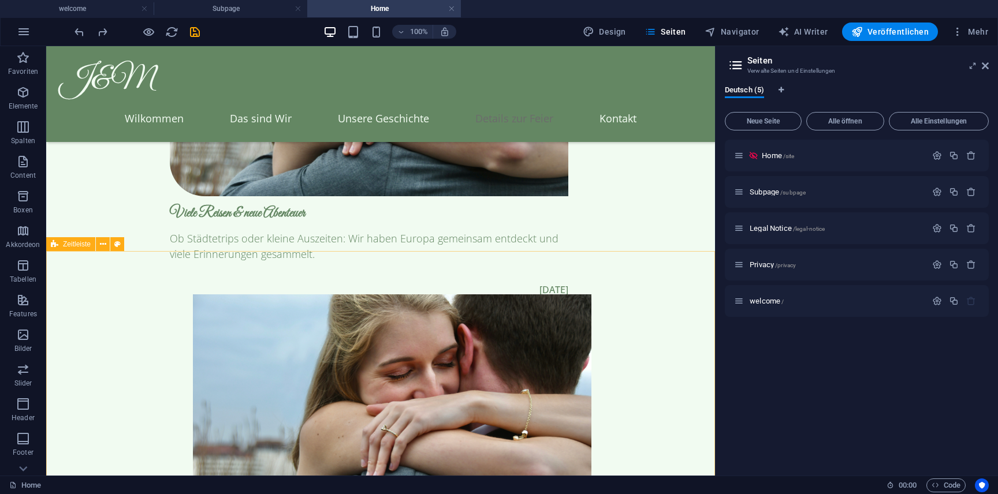
click at [84, 243] on span "Zeitleiste" at bounding box center [77, 244] width 28 height 7
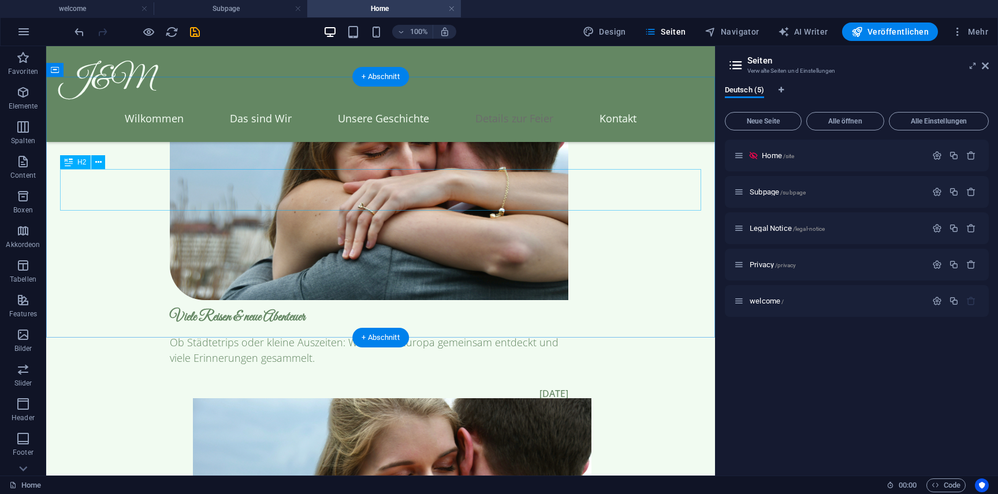
scroll to position [3273, 0]
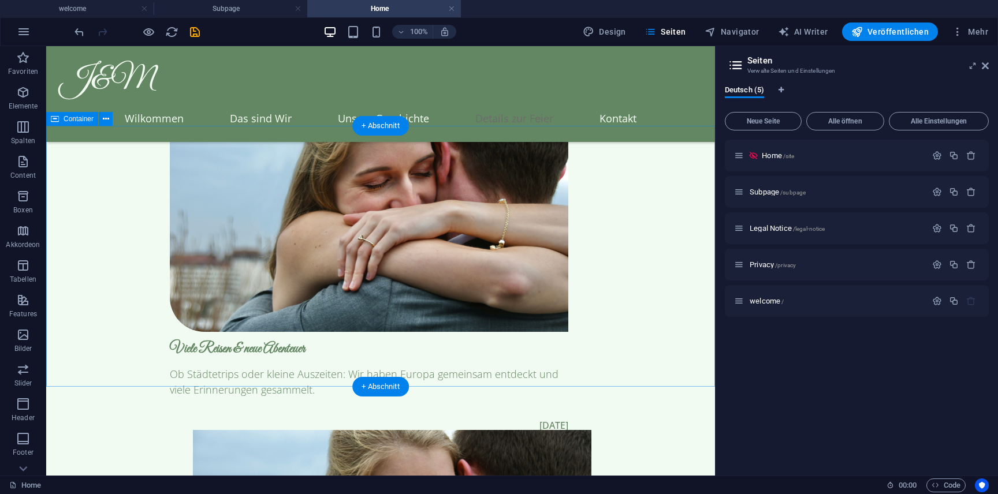
click at [81, 118] on span "Container" at bounding box center [79, 119] width 30 height 7
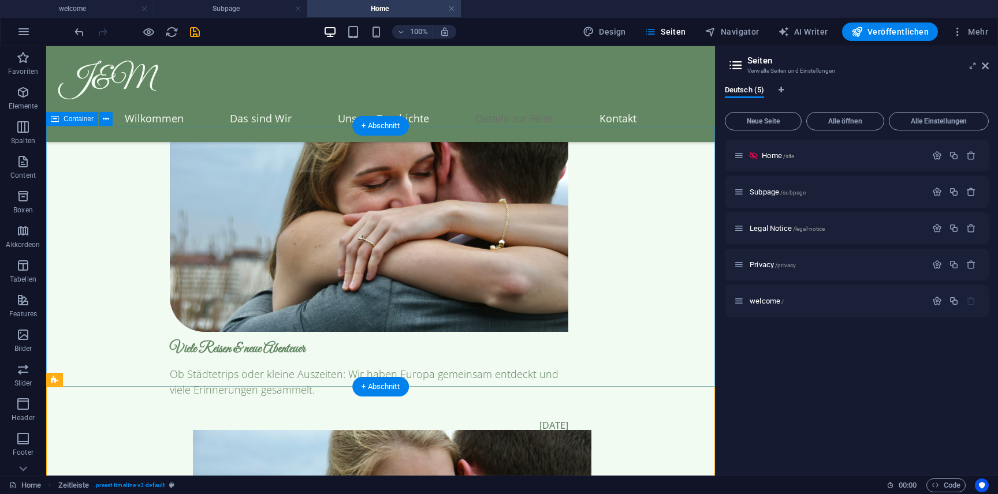
scroll to position [3245, 0]
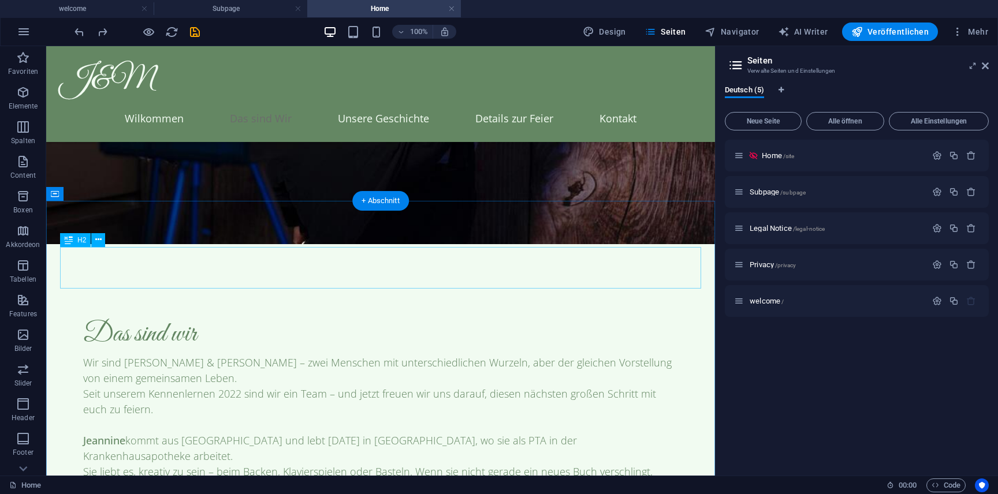
scroll to position [821, 0]
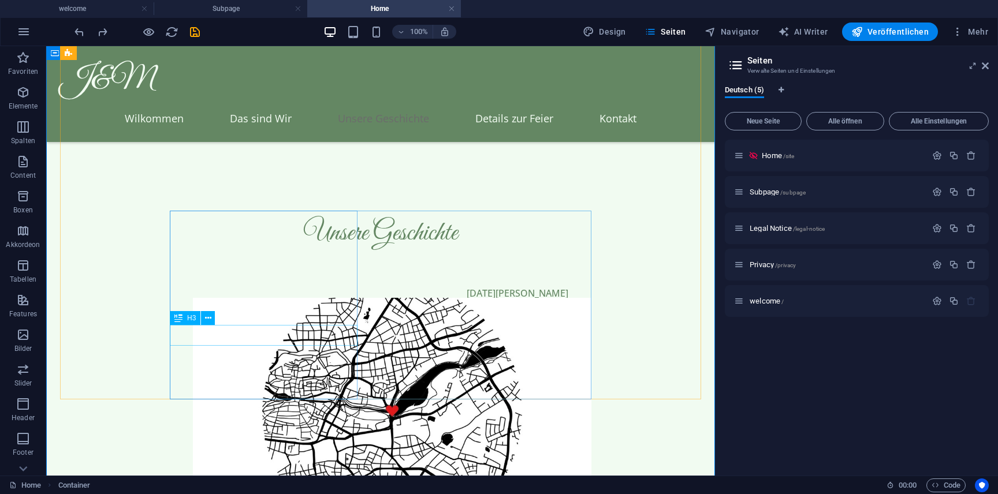
scroll to position [2043, 0]
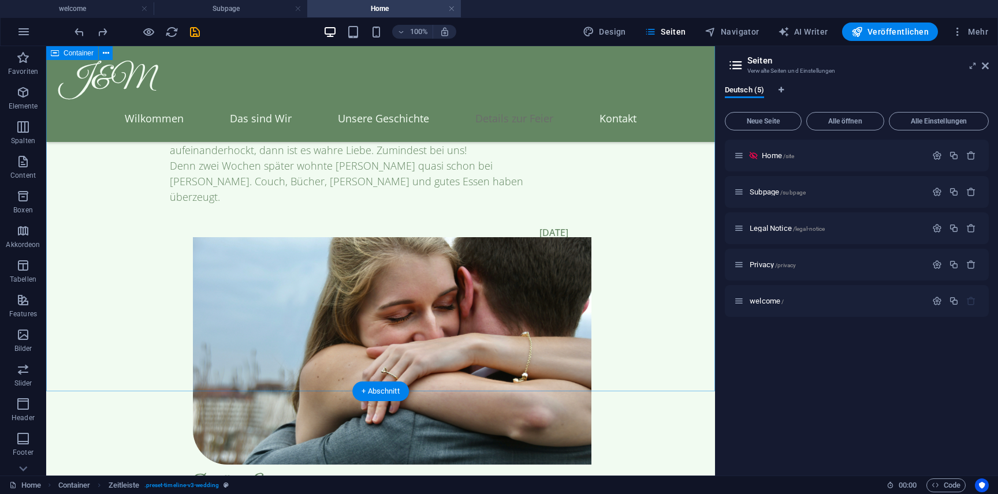
scroll to position [3046, 0]
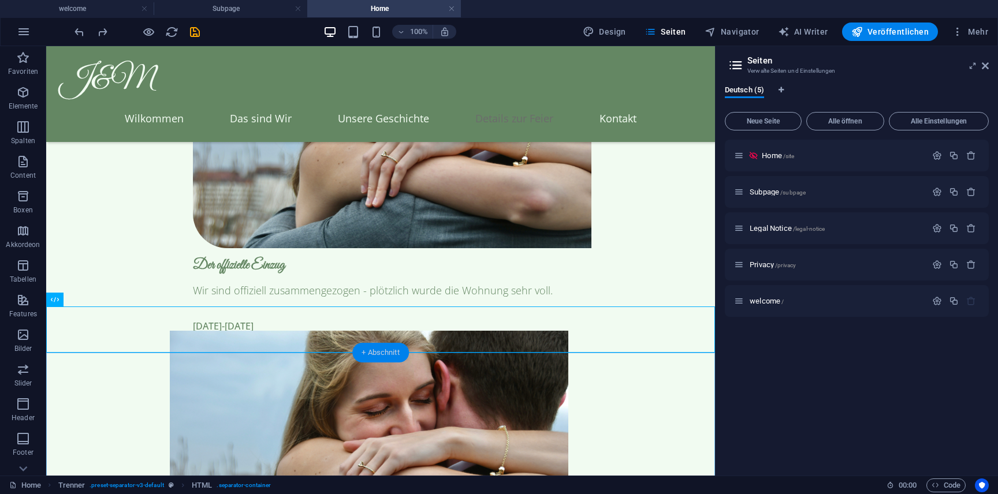
click at [399, 352] on div "+ Abschnitt" at bounding box center [380, 353] width 57 height 20
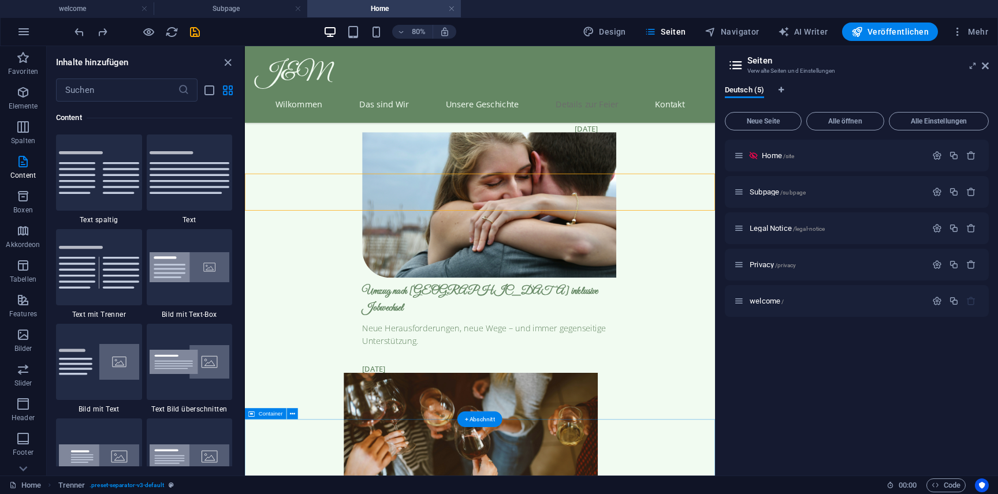
scroll to position [3298, 0]
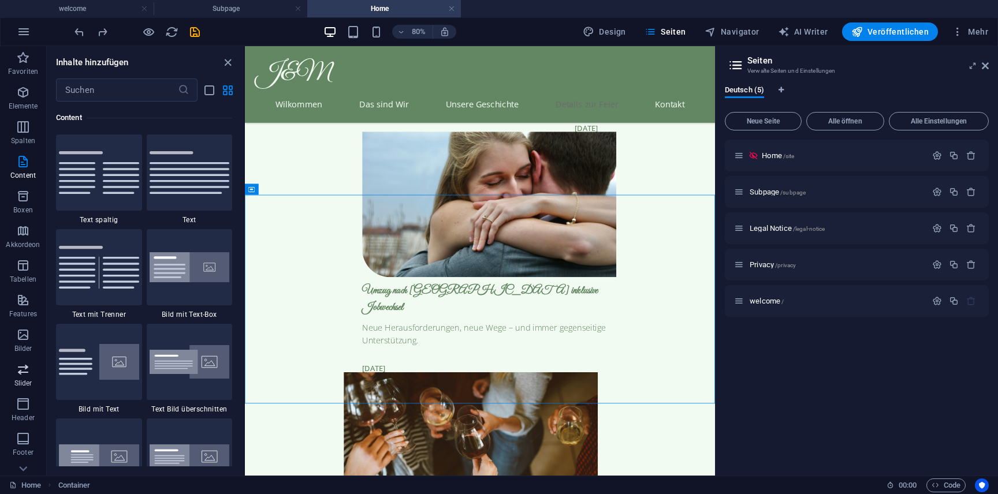
click at [21, 375] on icon "button" at bounding box center [23, 370] width 14 height 14
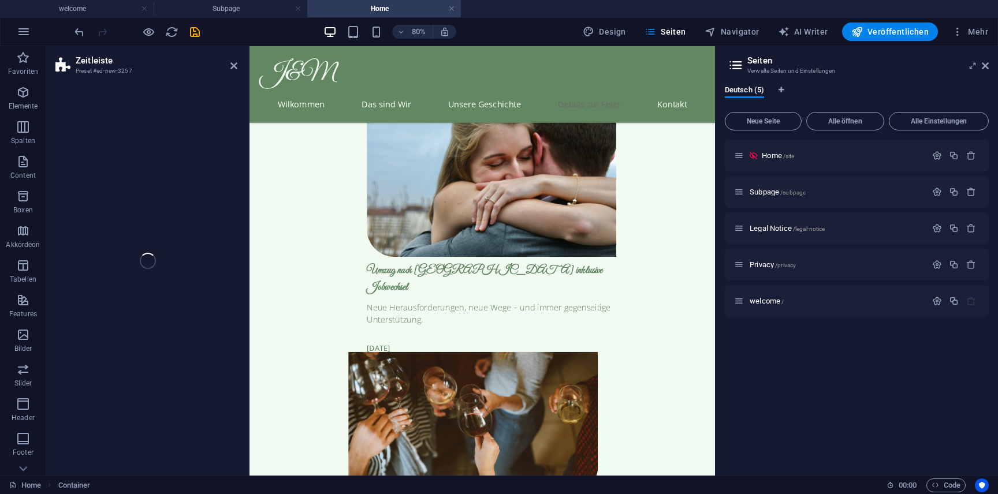
scroll to position [3386, 0]
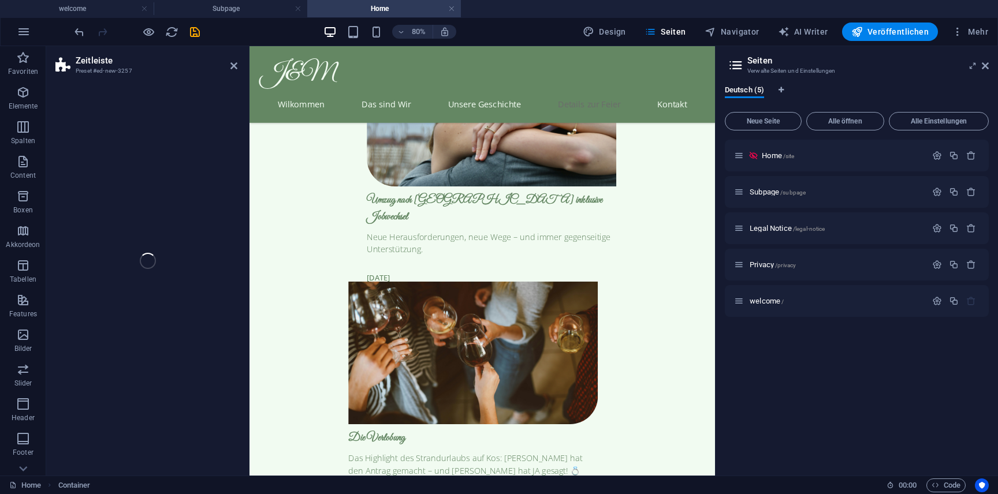
select select "rem"
select select "preset-timeline-v3-default"
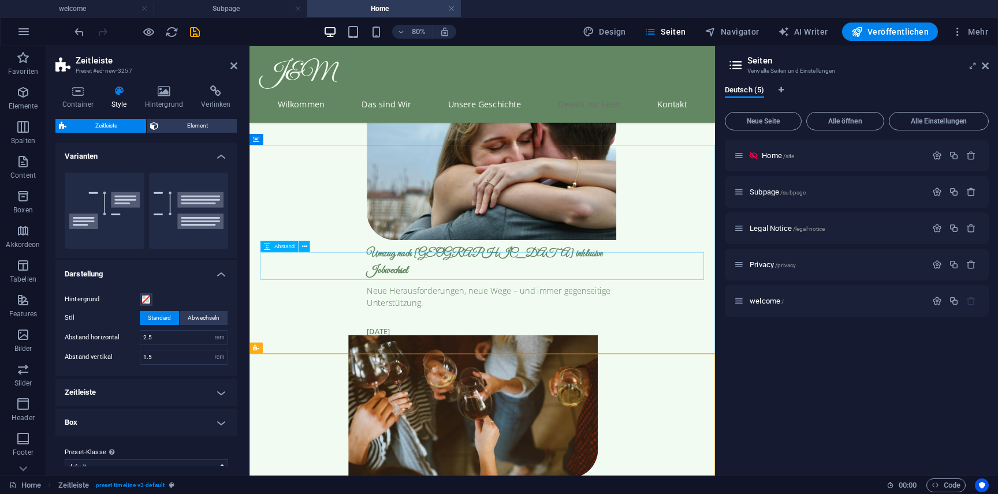
scroll to position [3315, 0]
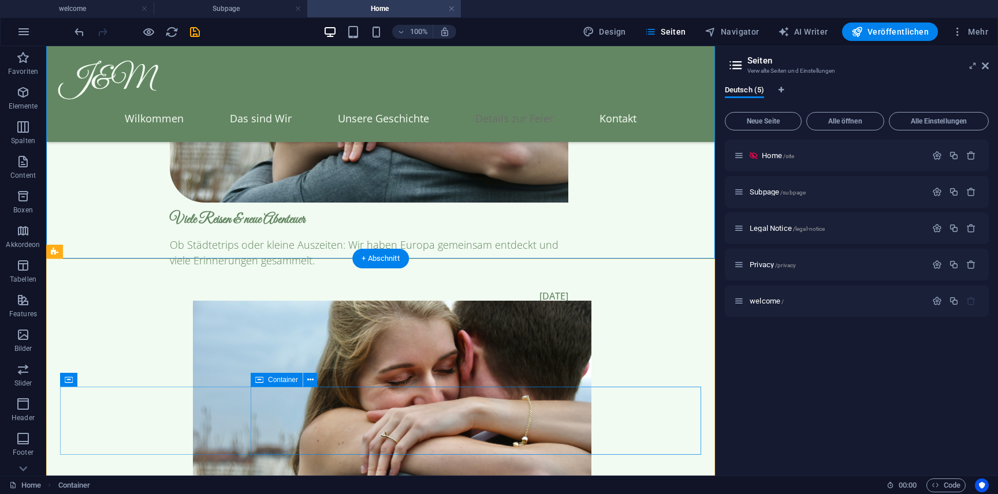
scroll to position [3394, 0]
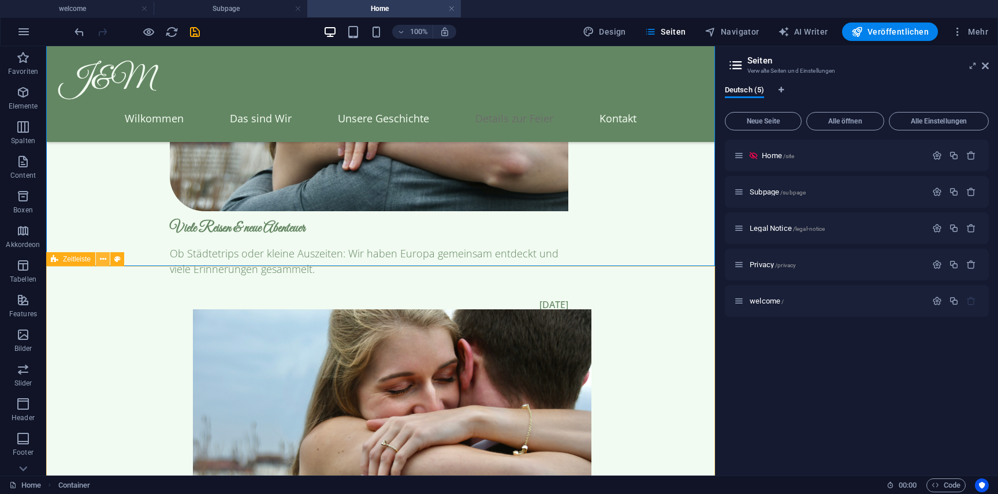
click at [103, 260] on icon at bounding box center [103, 260] width 6 height 12
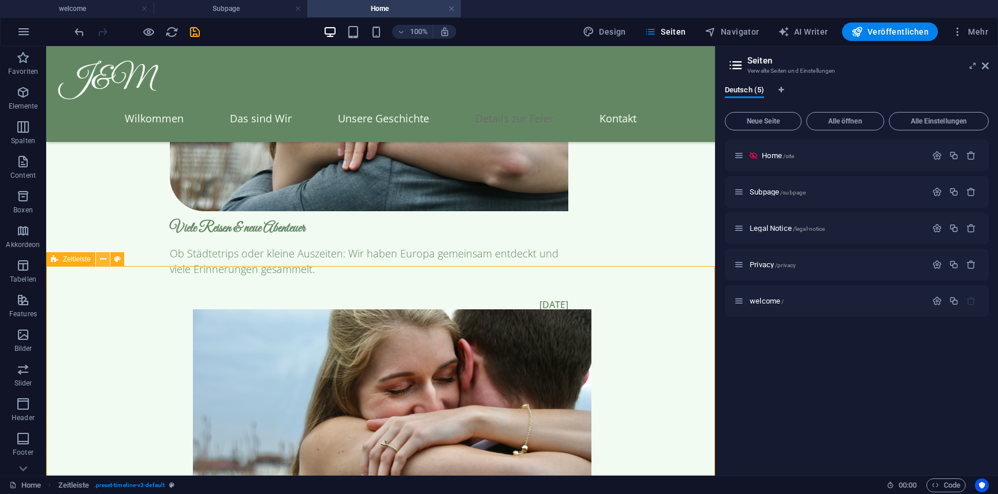
click at [100, 260] on icon at bounding box center [103, 260] width 6 height 12
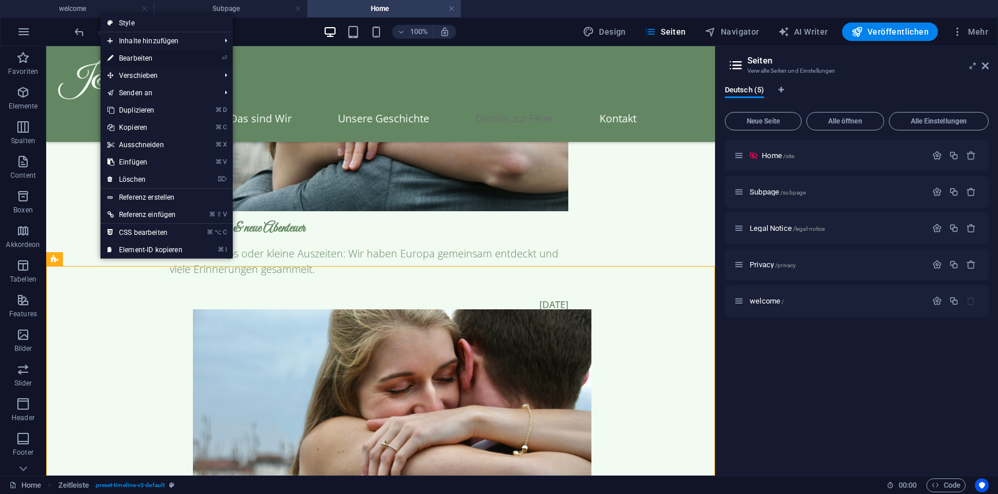
click at [204, 61] on li "⏎ Bearbeiten" at bounding box center [167, 58] width 132 height 17
click at [159, 52] on link "⏎ Bearbeiten" at bounding box center [145, 58] width 89 height 17
select select "rem"
select select "preset-timeline-v3-default"
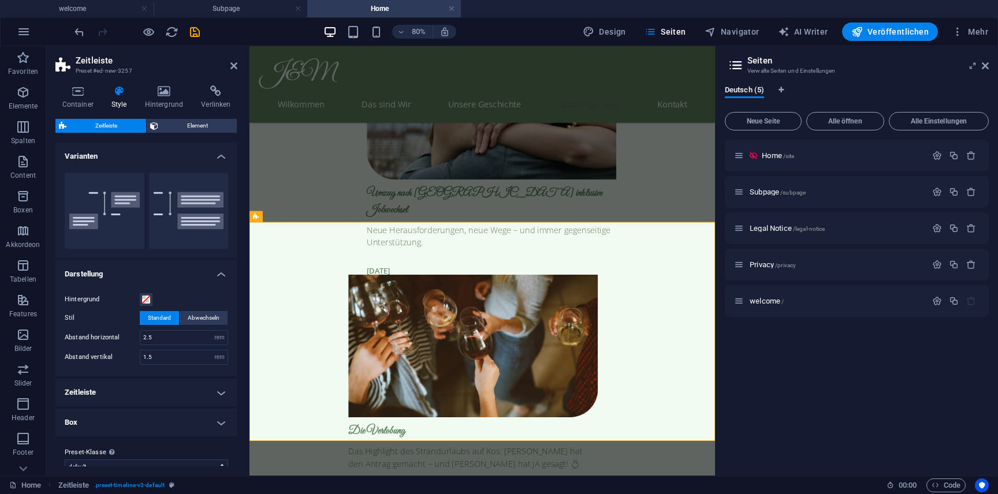
scroll to position [3531, 0]
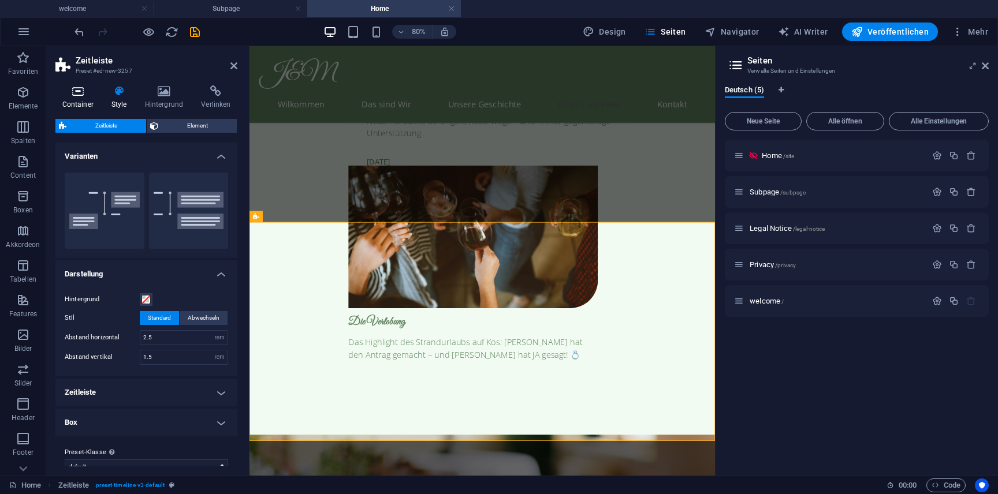
click at [88, 93] on icon at bounding box center [77, 91] width 44 height 12
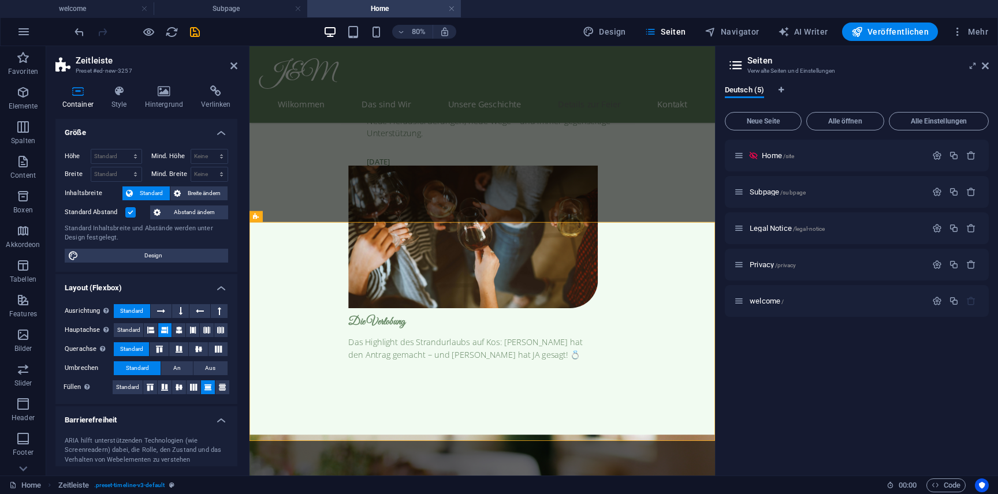
scroll to position [100, 0]
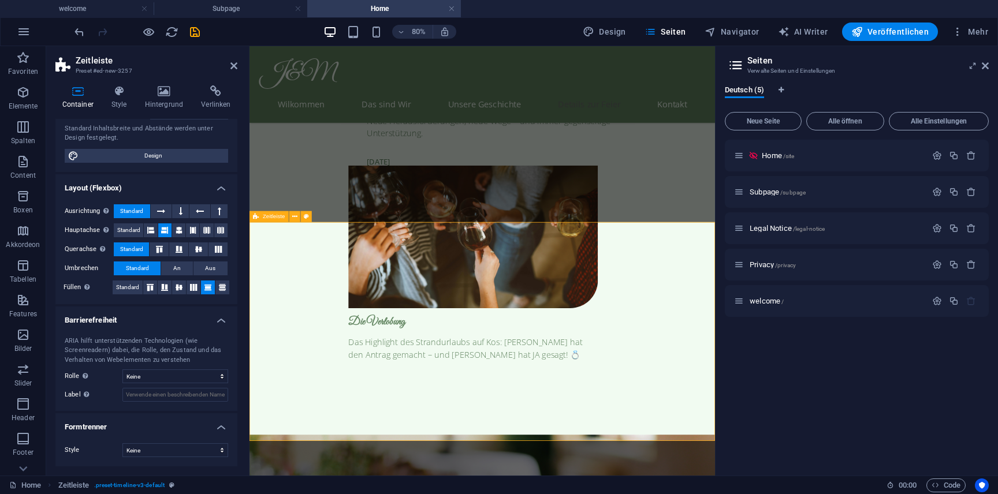
click at [266, 215] on span "Zeitleiste" at bounding box center [274, 217] width 22 height 6
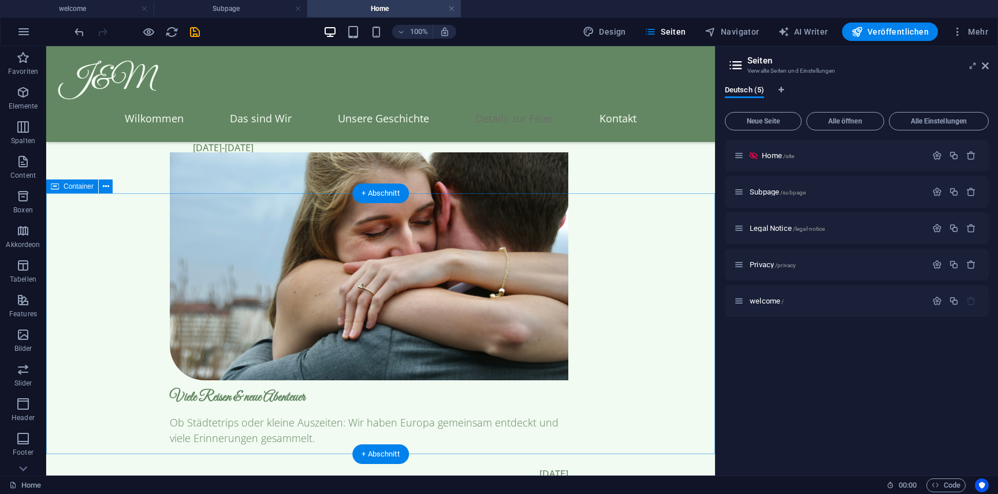
scroll to position [3199, 0]
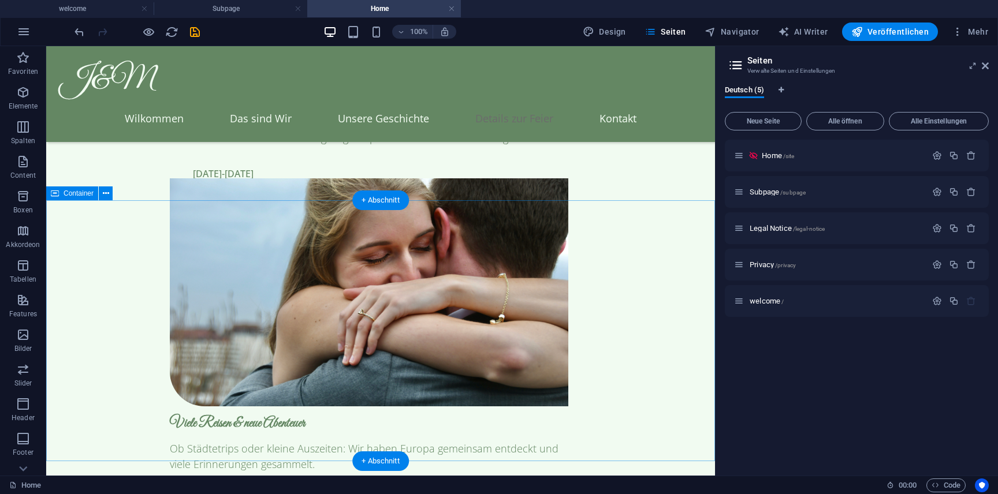
click at [79, 188] on div "Container" at bounding box center [72, 194] width 52 height 14
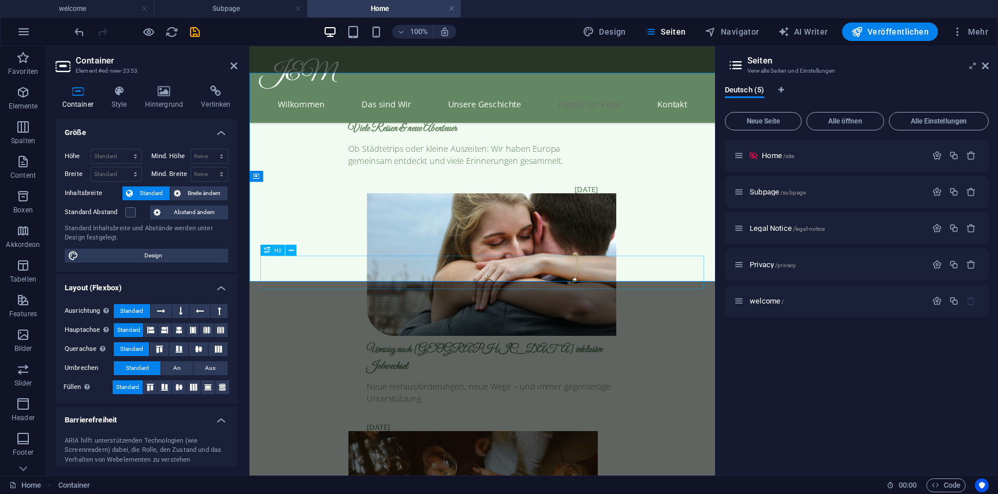
scroll to position [3320, 0]
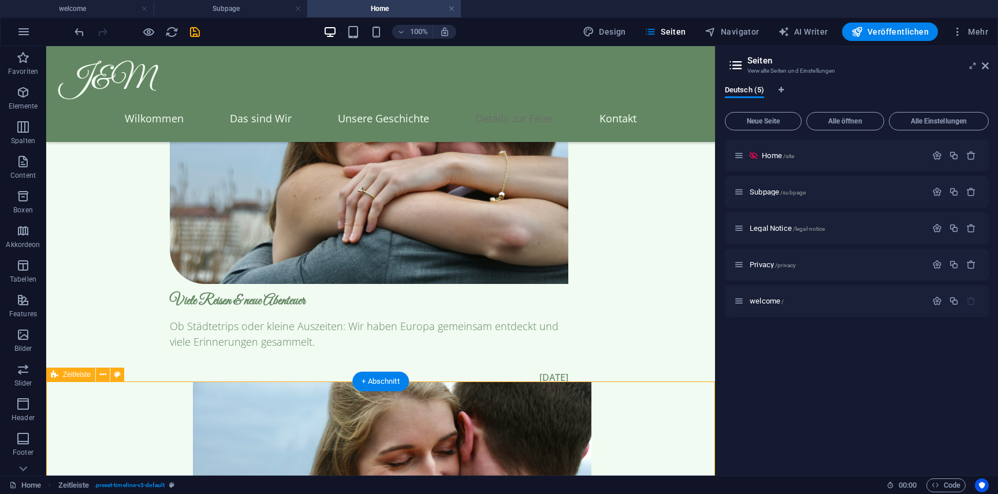
scroll to position [3323, 0]
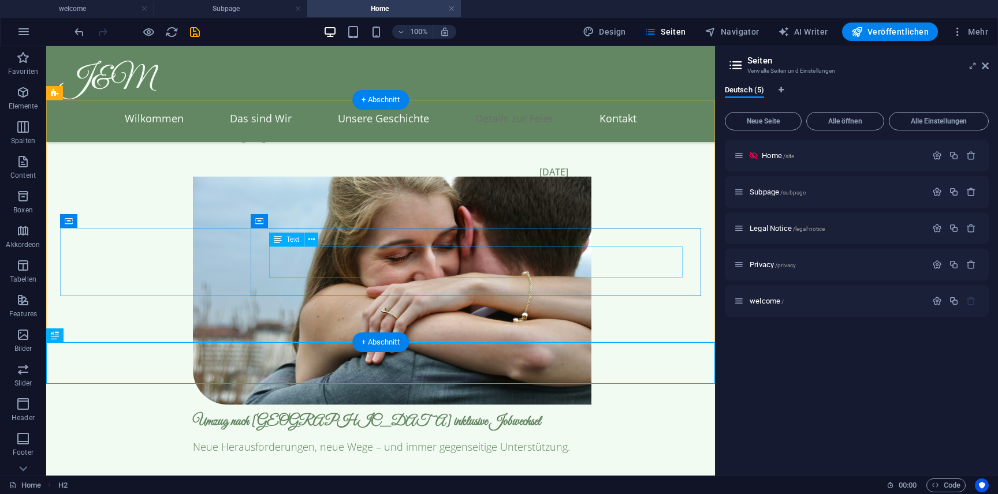
scroll to position [3529, 0]
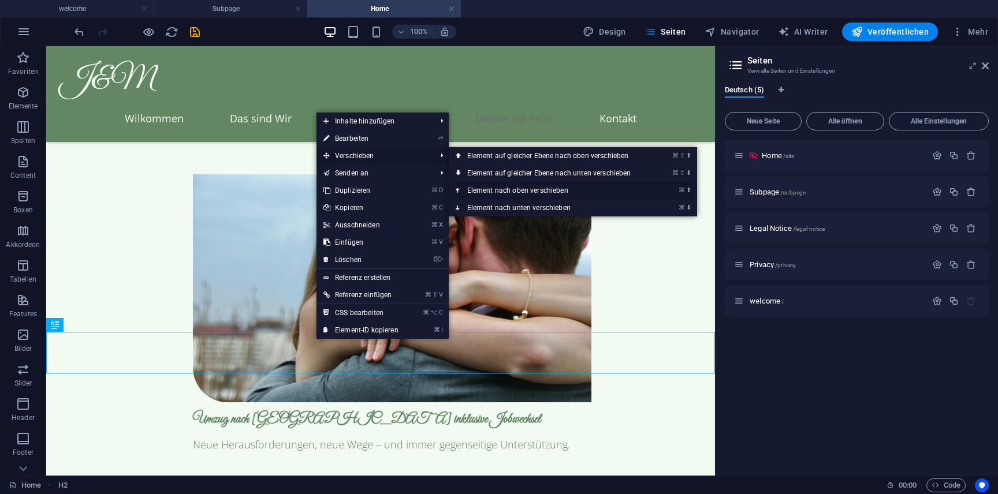
click at [505, 194] on link "⌘ ⬆ Element nach oben verschieben" at bounding box center [552, 190] width 206 height 17
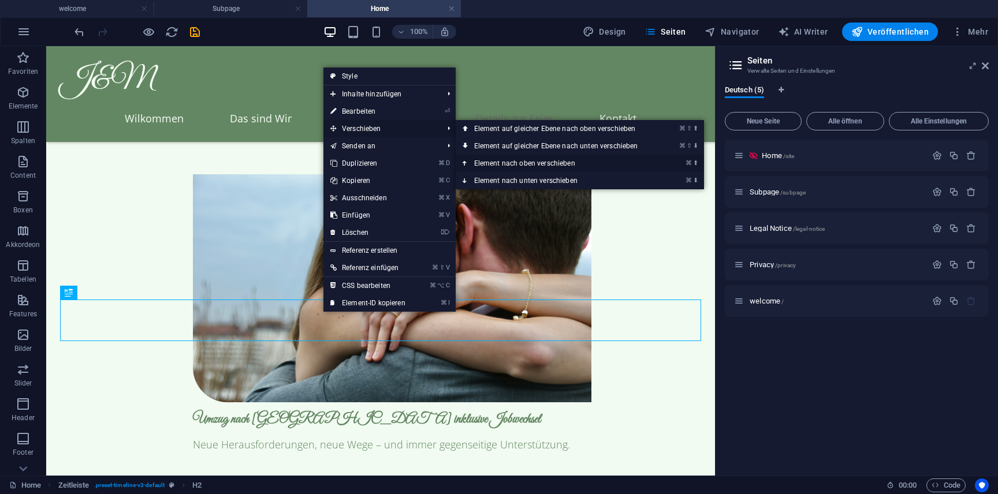
click at [509, 165] on link "⌘ ⬆ Element nach oben verschieben" at bounding box center [559, 163] width 206 height 17
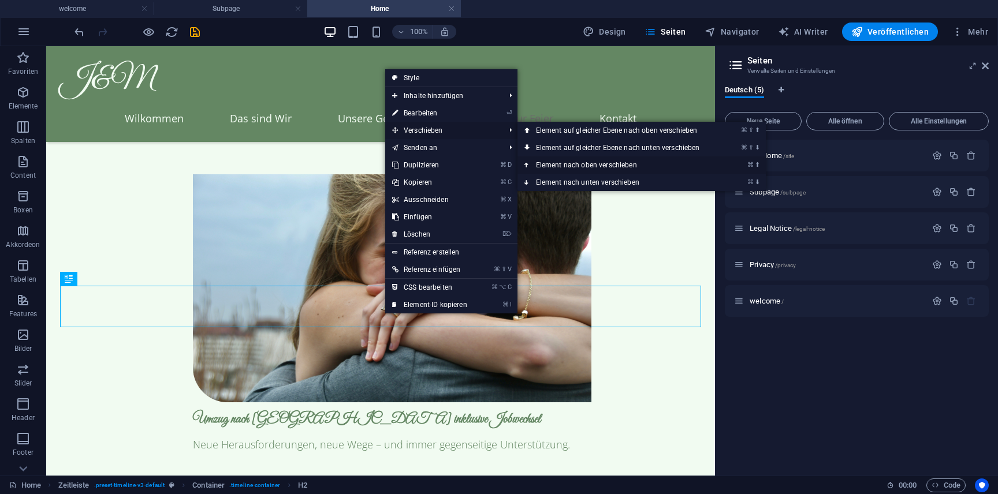
click at [564, 159] on link "⌘ ⬆ Element nach oben verschieben" at bounding box center [621, 165] width 206 height 17
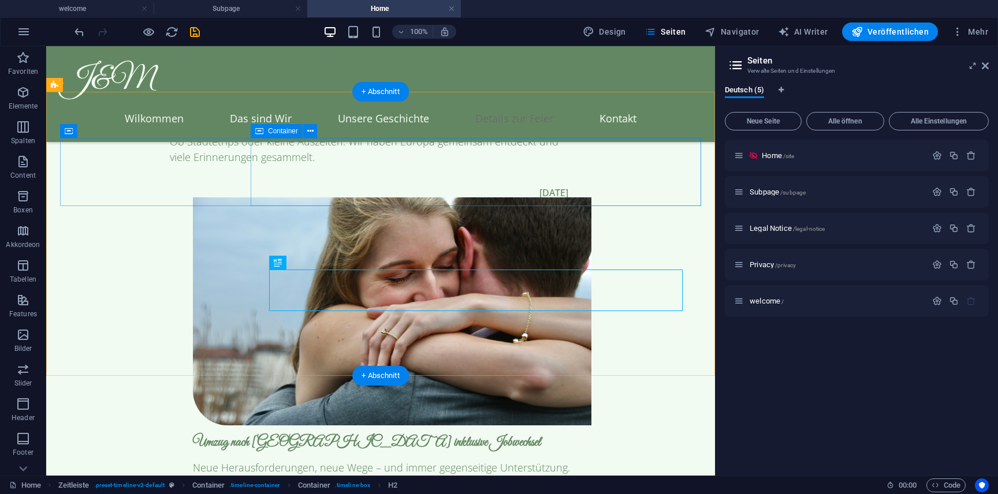
scroll to position [3499, 0]
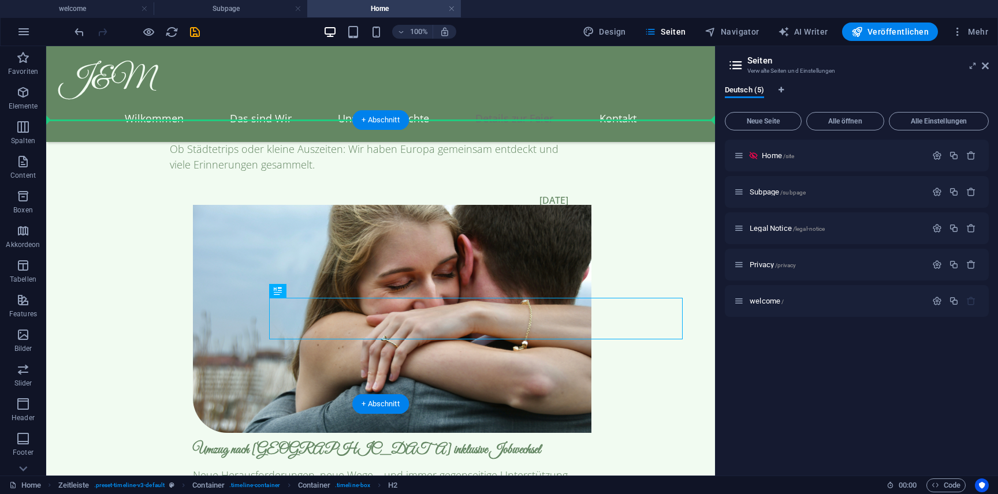
drag, startPoint x: 464, startPoint y: 328, endPoint x: 463, endPoint y: 158, distance: 170.4
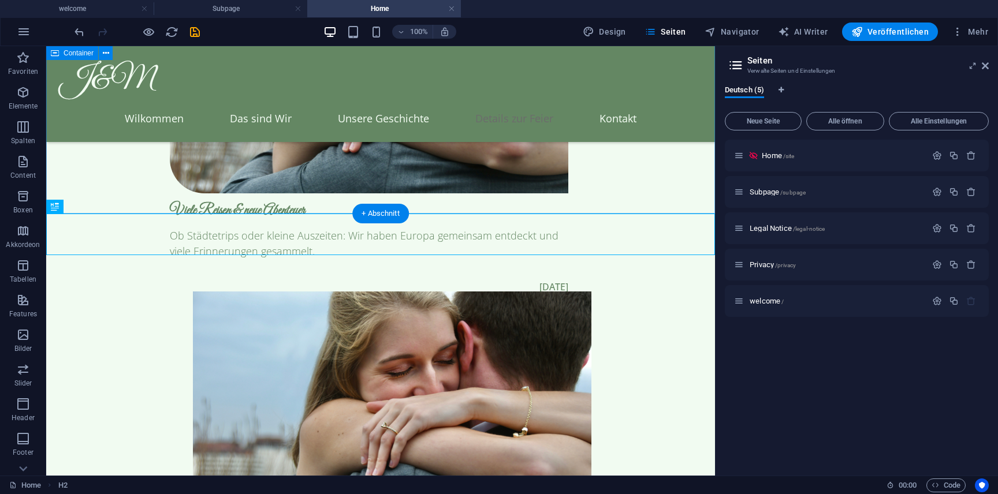
scroll to position [3393, 0]
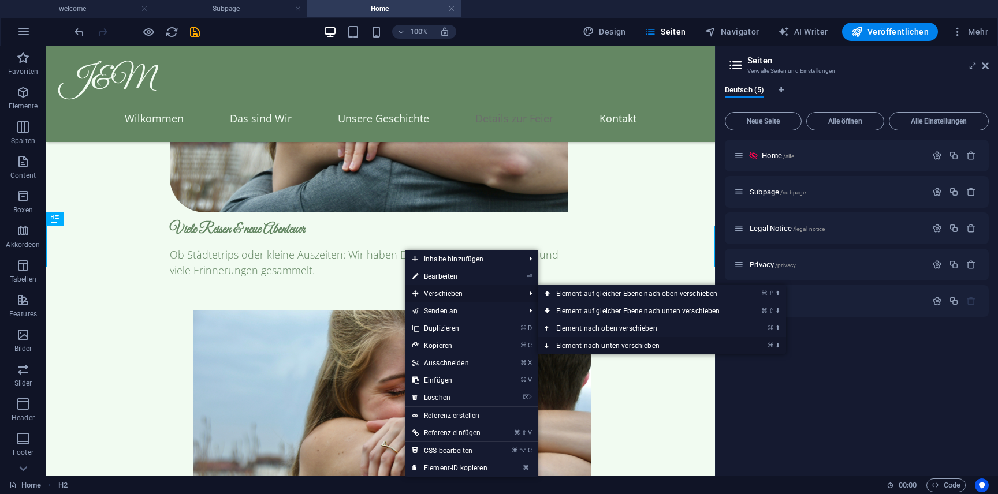
click at [600, 338] on link "⌘ ⬇ Element nach unten verschieben" at bounding box center [641, 345] width 206 height 17
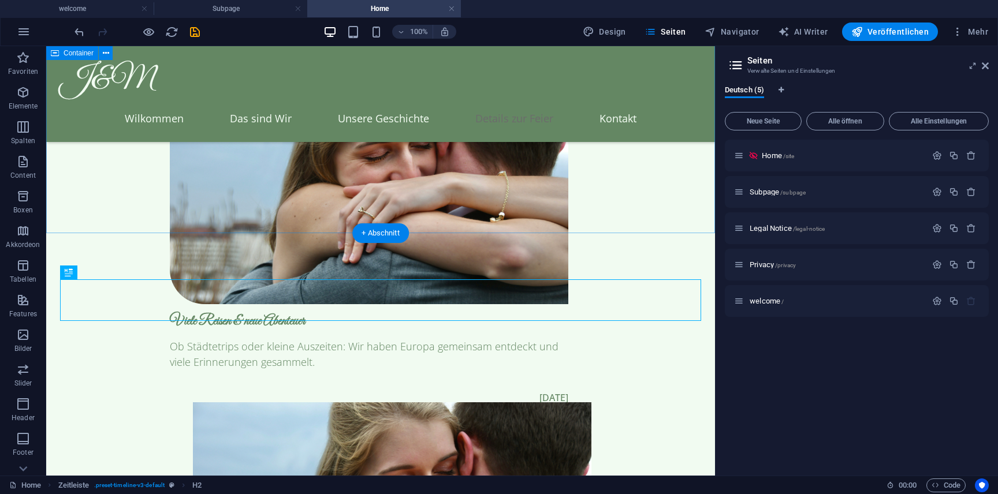
scroll to position [3295, 0]
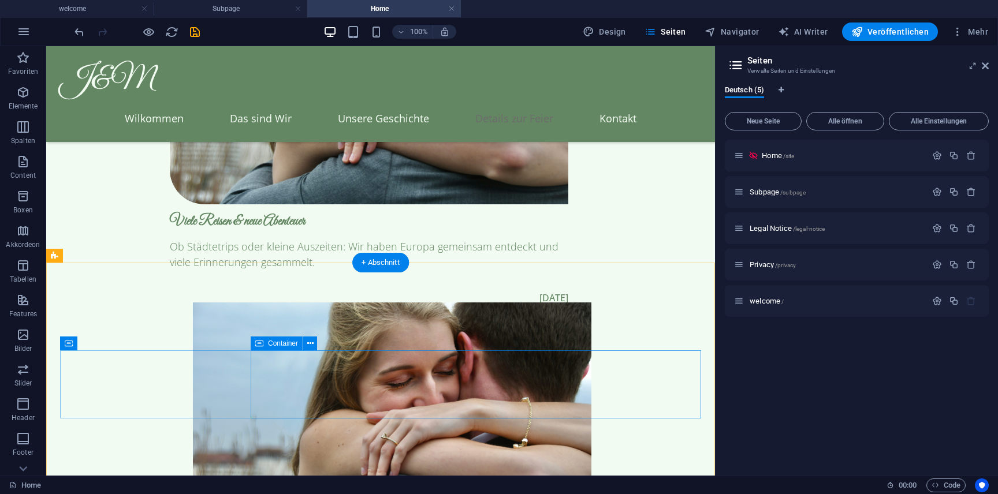
scroll to position [3403, 0]
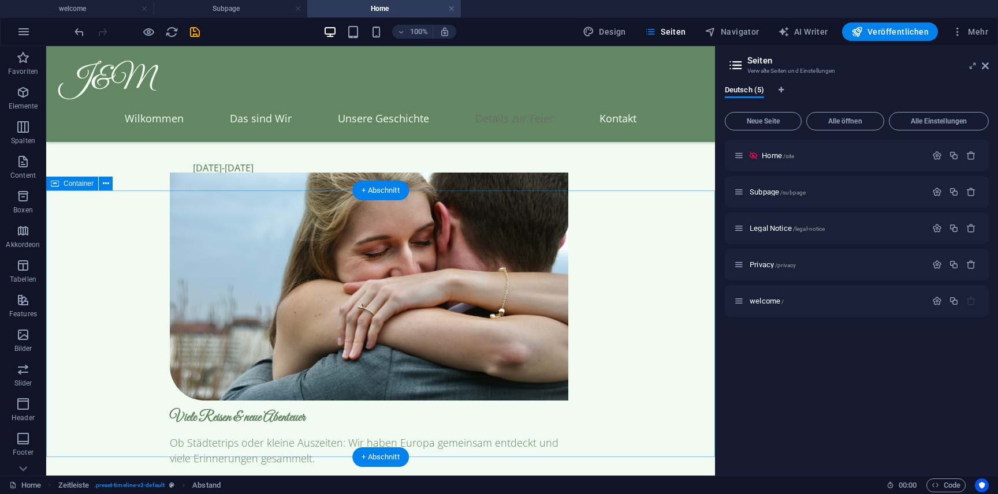
scroll to position [3202, 0]
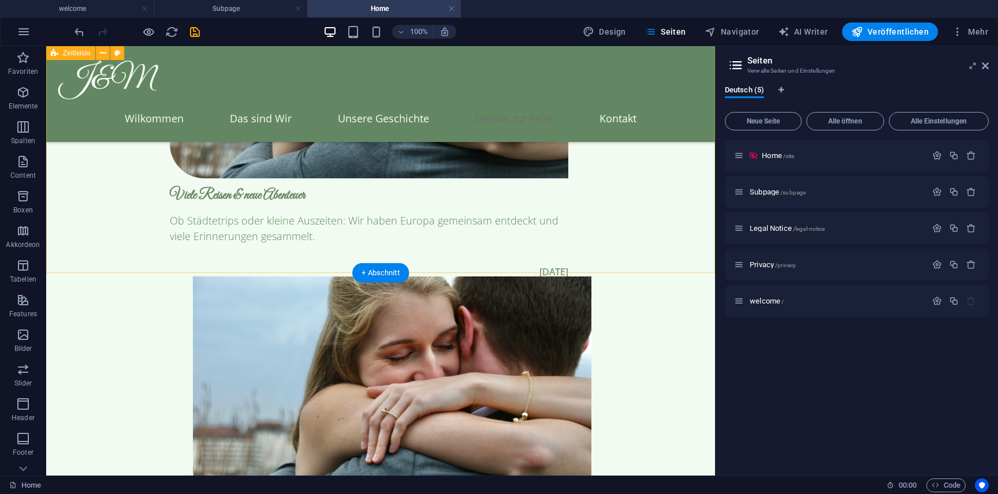
scroll to position [3415, 0]
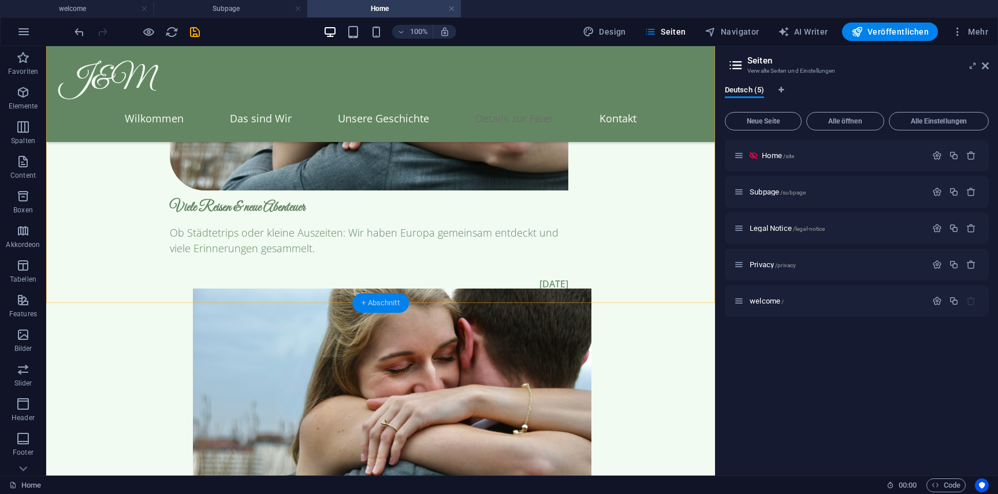
click at [389, 302] on div "+ Abschnitt" at bounding box center [380, 303] width 57 height 20
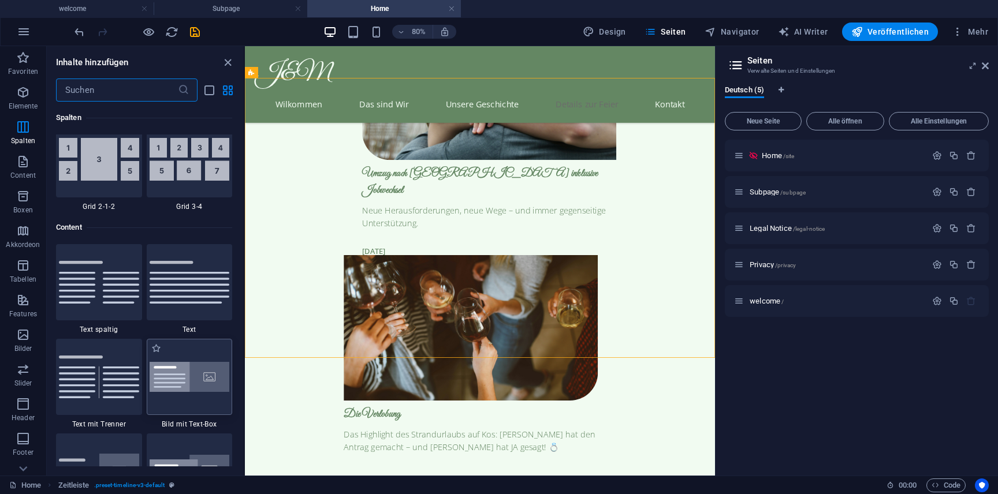
scroll to position [1922, 0]
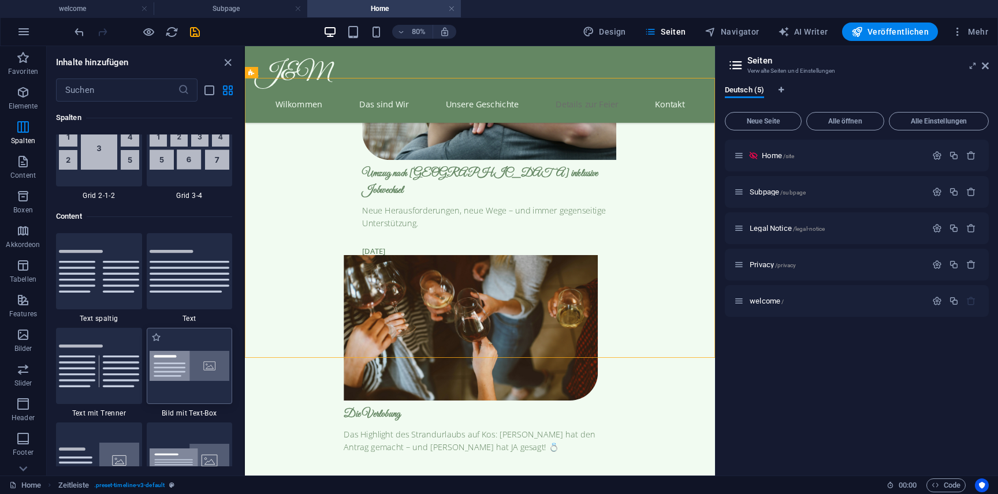
click at [206, 367] on img at bounding box center [190, 366] width 80 height 31
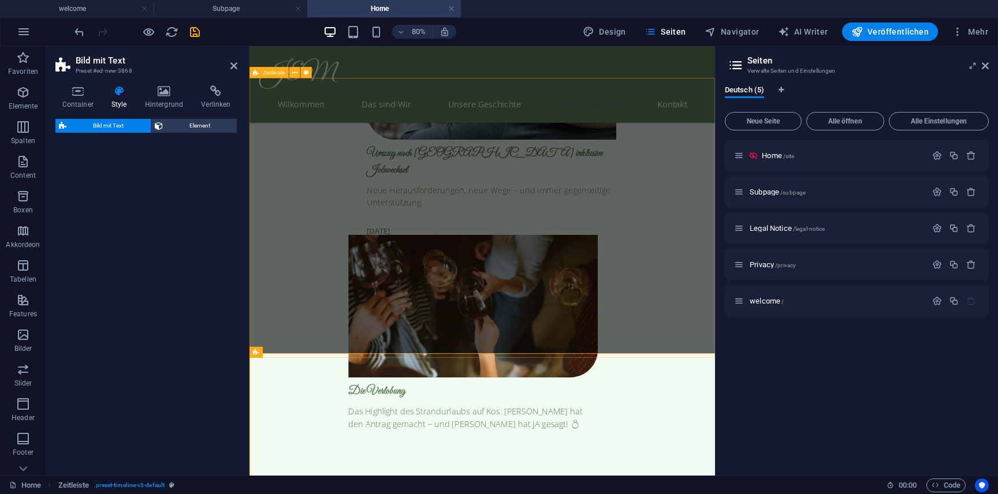
select select "rem"
select select "px"
select select "preset-text-with-image-v4-boxed"
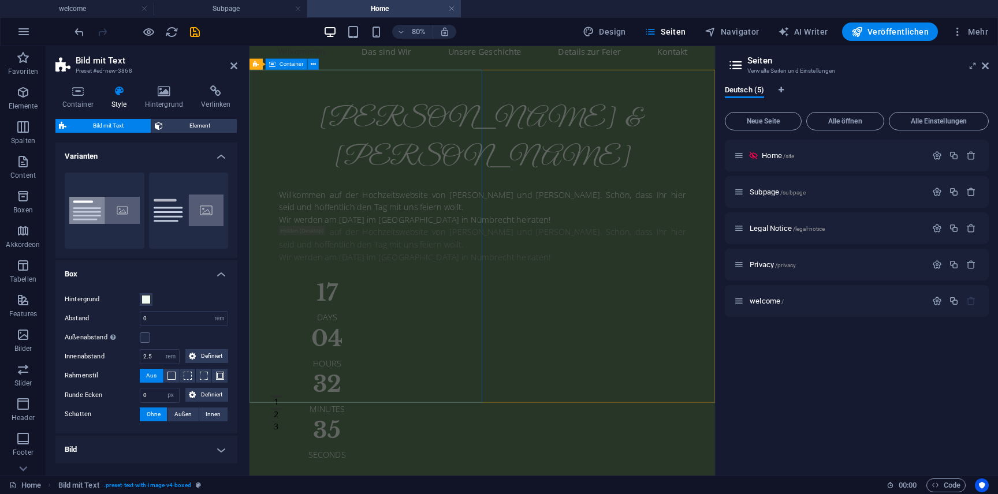
scroll to position [66, 0]
click at [421, 270] on div "Willkommen auf der Hochzeitswebsite von Jeannine und Marvin. Schön, dass Ihr hi…" at bounding box center [541, 247] width 508 height 47
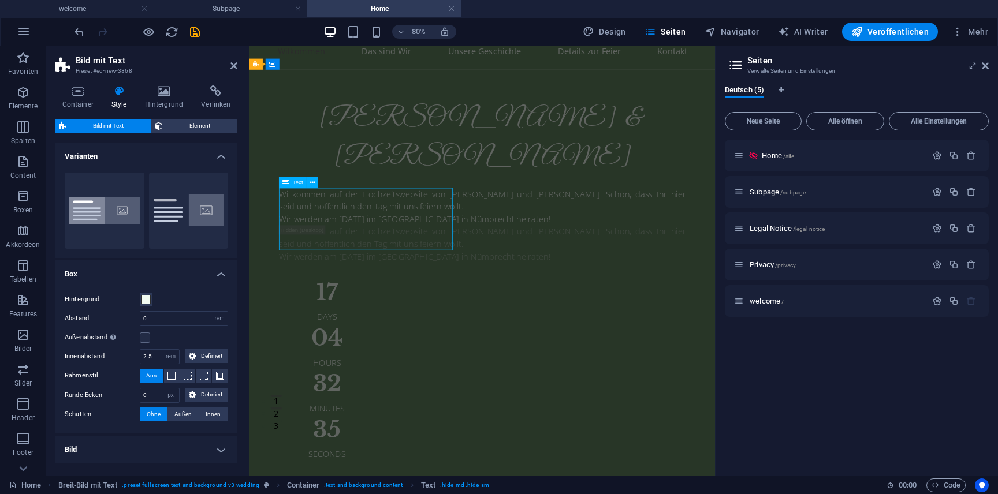
scroll to position [28, 0]
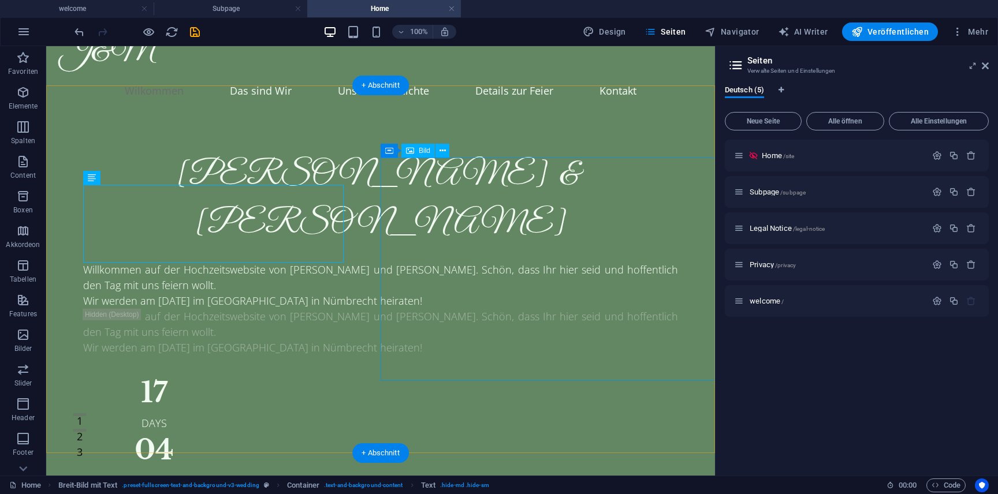
click at [193, 262] on div "Willkommen auf der Hochzeitswebsite von Jeannine und Marvin. Schön, dass Ihr hi…" at bounding box center [380, 285] width 595 height 47
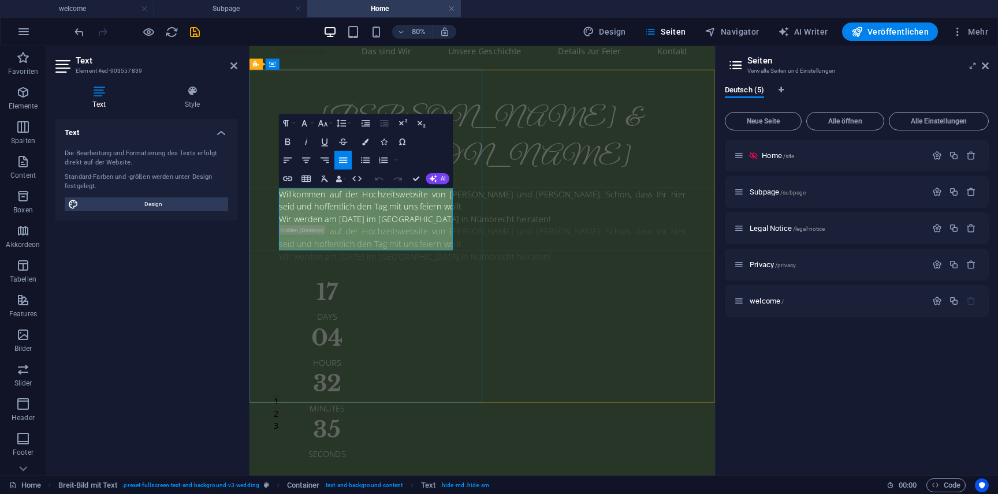
drag, startPoint x: 422, startPoint y: 295, endPoint x: 430, endPoint y: 276, distance: 20.2
click at [430, 270] on p "Wir werden am 18. Juli 2026 im Derichsweiler Hof in Nümbrecht heiraten!" at bounding box center [541, 263] width 508 height 16
click at [291, 270] on p "Wir werden am 18. Juli 2026 in Denklingen heiraten und in Nümbrecht feiern!" at bounding box center [541, 263] width 508 height 16
click at [496, 286] on p "Wir werden am 18. Juli 2026 in Denklingen kirchlich heiraten und in Nümbrecht f…" at bounding box center [541, 270] width 508 height 31
click at [433, 255] on p "Willkommen auf der Hochzeitswebsite von [PERSON_NAME] und [PERSON_NAME]. Schön,…" at bounding box center [541, 239] width 508 height 31
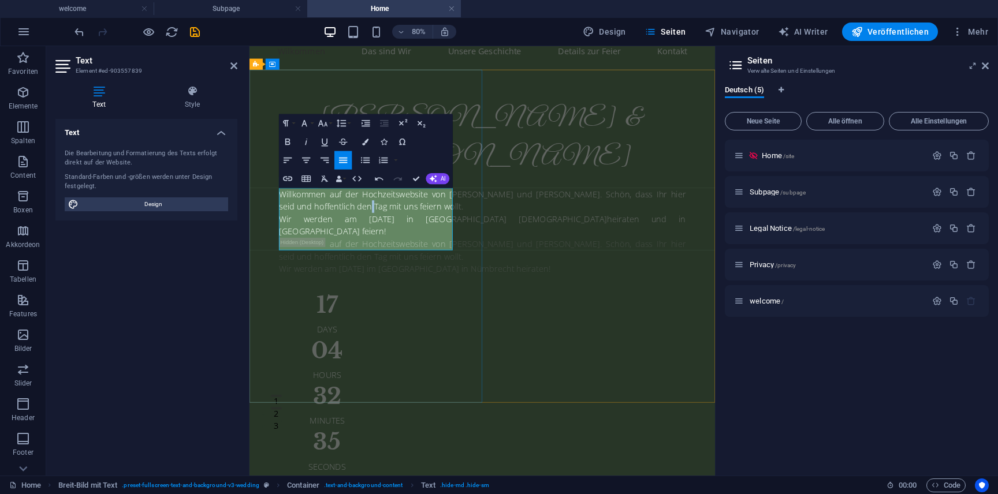
click at [433, 255] on p "Willkommen auf der Hochzeitswebsite von [PERSON_NAME] und [PERSON_NAME]. Schön,…" at bounding box center [541, 239] width 508 height 31
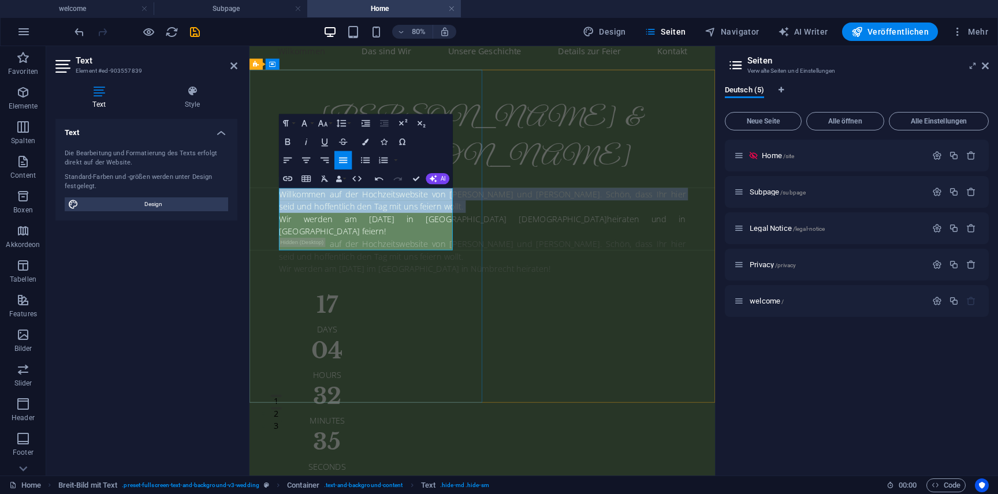
click at [433, 255] on p "Willkommen auf der Hochzeitswebsite von [PERSON_NAME] und [PERSON_NAME]. Schön,…" at bounding box center [541, 239] width 508 height 31
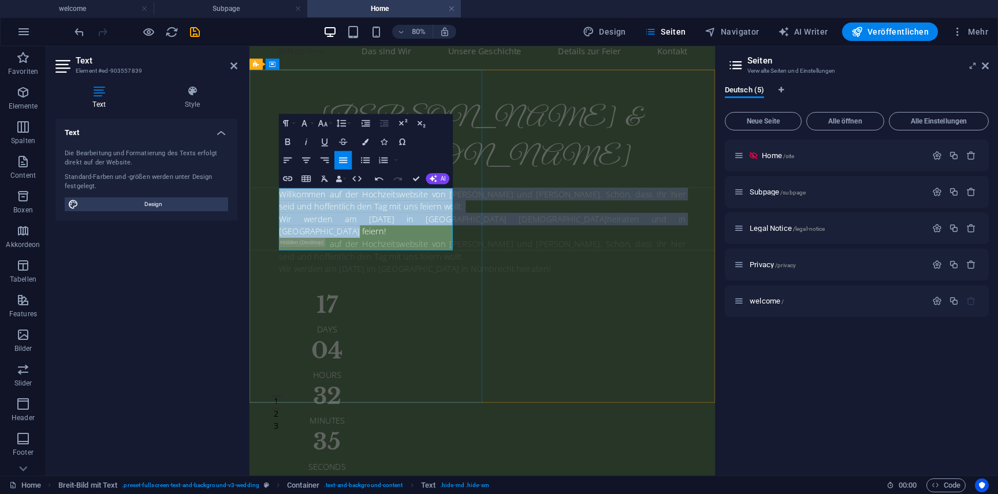
click at [494, 286] on p "Wir werden am 18. Juli 2026 in Denklingen kirchlich heiraten und in Nümbrecht f…" at bounding box center [541, 270] width 508 height 31
copy div "Willkommen auf der Hochzeitswebsite von Jeannine und Marvin. Schön, dass Ihr hi…"
click at [488, 333] on div "Willkommen auf der Hochzeitswebsite von Jeannine und Marvin. Schön, dass Ihr hi…" at bounding box center [541, 309] width 508 height 47
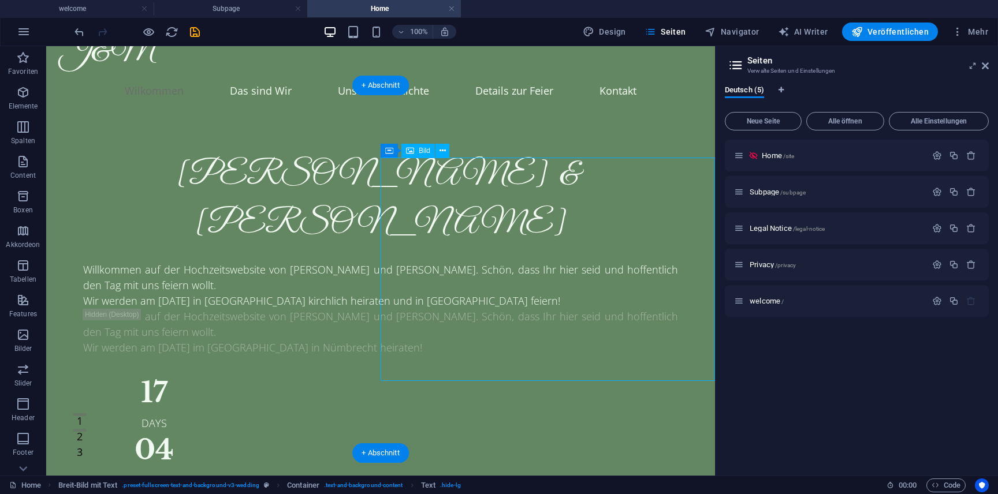
click at [258, 334] on div "Willkommen auf der Hochzeitswebsite von Jeannine und Marvin. Schön, dass Ihr hi…" at bounding box center [380, 332] width 595 height 47
click at [230, 334] on div "Willkommen auf der Hochzeitswebsite von Jeannine und Marvin. Schön, dass Ihr hi…" at bounding box center [380, 332] width 595 height 47
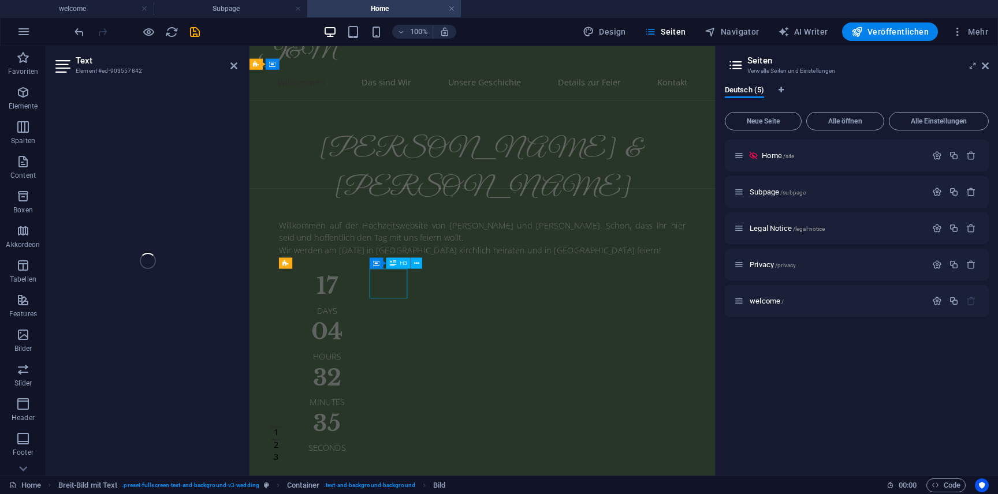
scroll to position [66, 0]
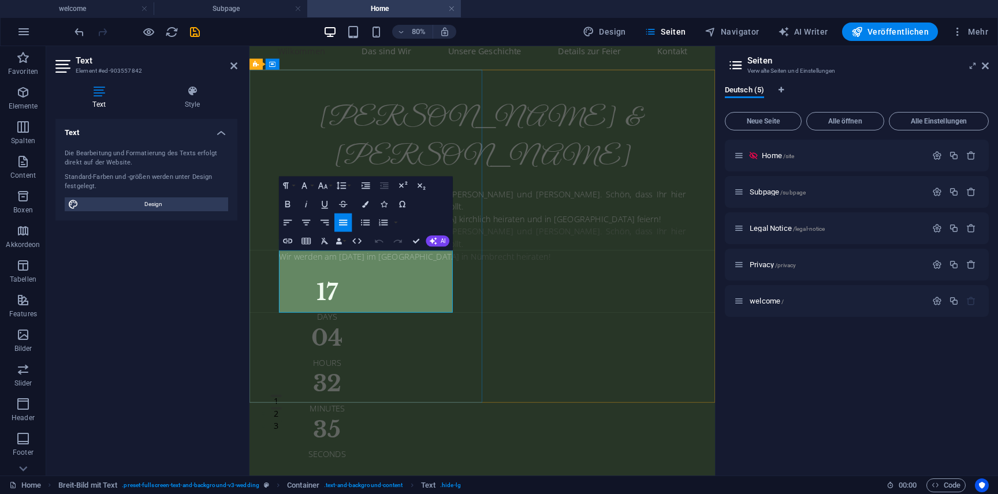
drag, startPoint x: 431, startPoint y: 371, endPoint x: 288, endPoint y: 304, distance: 158.4
click at [288, 304] on div "Willkommen auf der Hochzeitswebsite von Jeannine und Marvin. Schön, dass Ihr hi…" at bounding box center [541, 293] width 508 height 47
drag, startPoint x: 417, startPoint y: 244, endPoint x: 371, endPoint y: 209, distance: 58.5
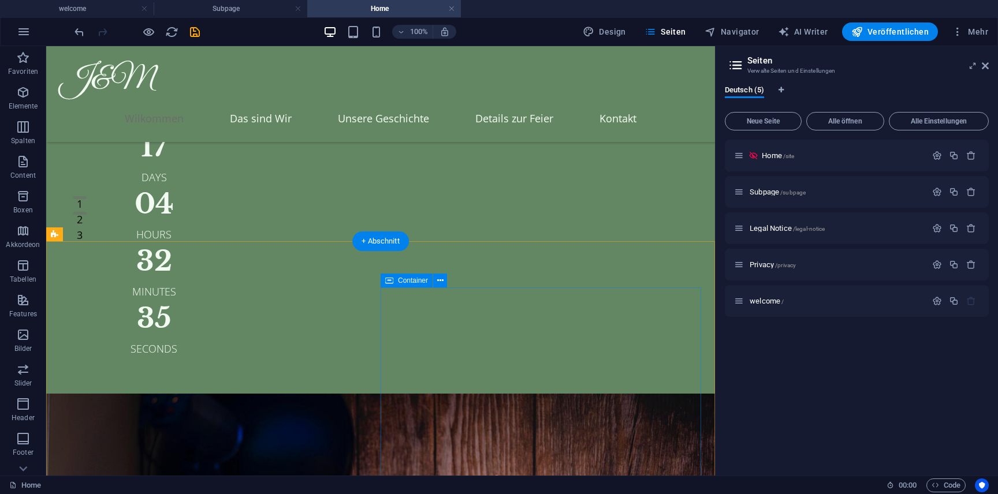
scroll to position [221, 0]
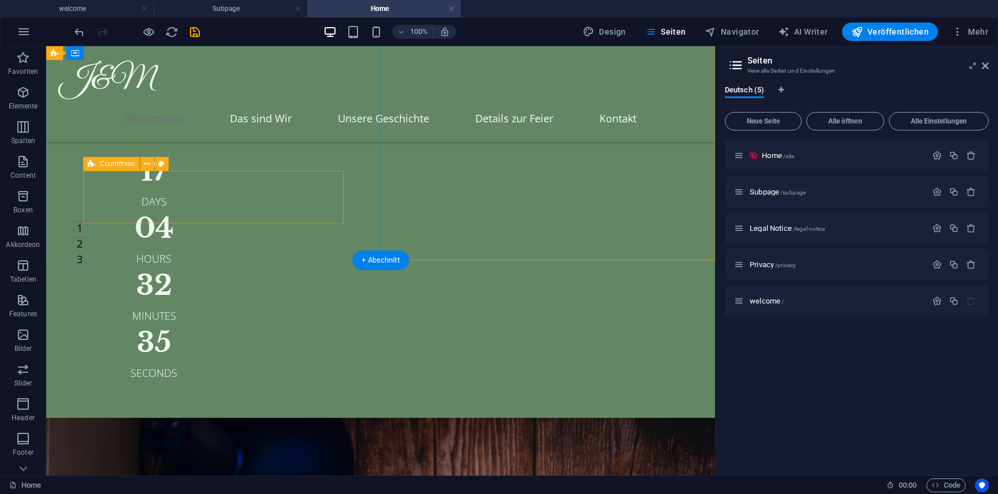
click at [209, 173] on div "17 Days 04 Hours 32 Minutes 35 Seconds" at bounding box center [380, 269] width 595 height 224
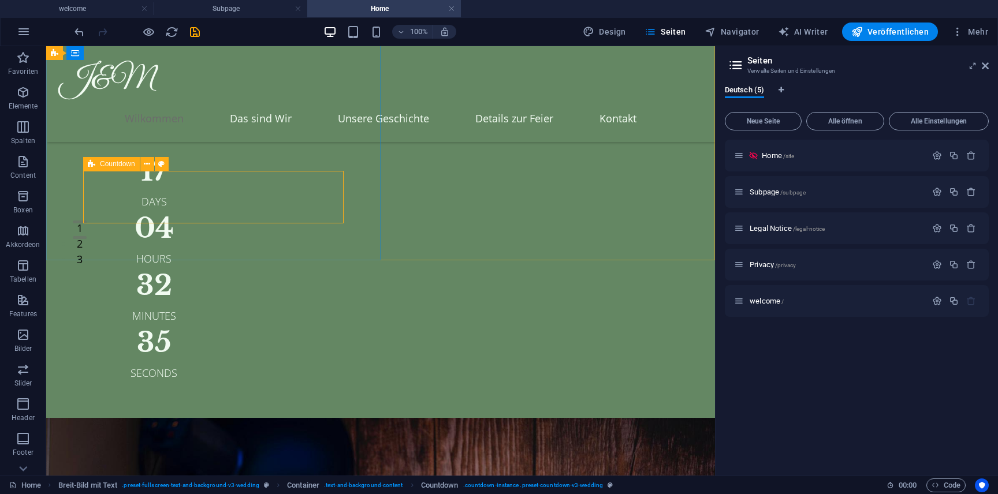
drag, startPoint x: 98, startPoint y: 166, endPoint x: 58, endPoint y: 247, distance: 90.7
click at [98, 166] on div "Countdown" at bounding box center [111, 164] width 57 height 14
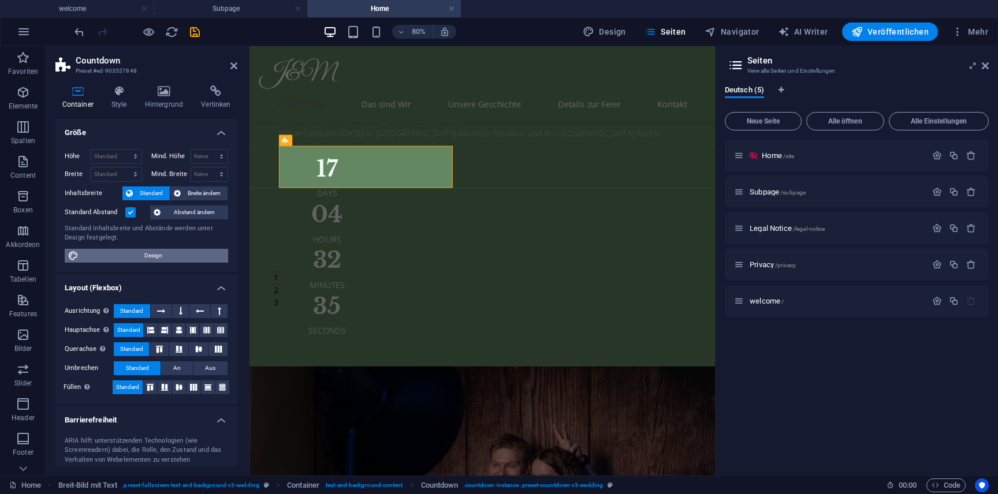
scroll to position [298, 0]
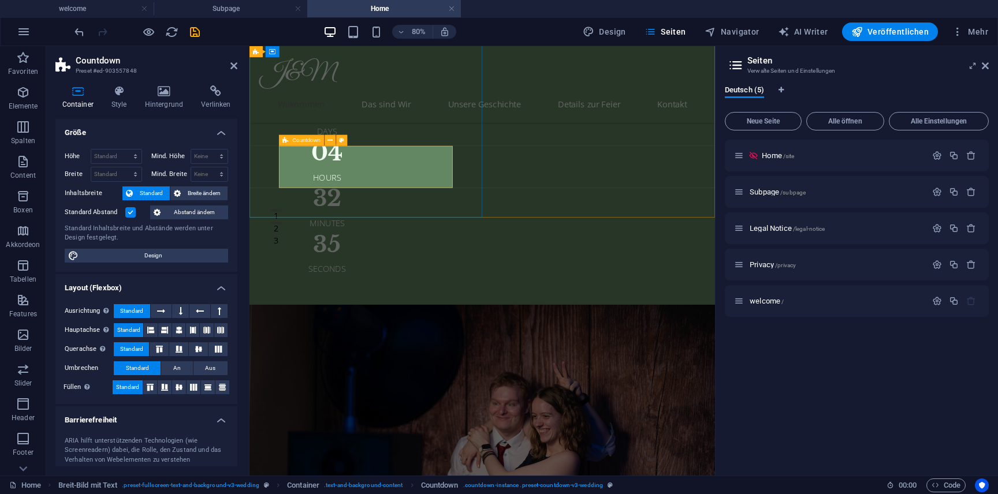
click at [284, 138] on icon at bounding box center [286, 140] width 6 height 11
click at [285, 138] on icon at bounding box center [286, 140] width 6 height 11
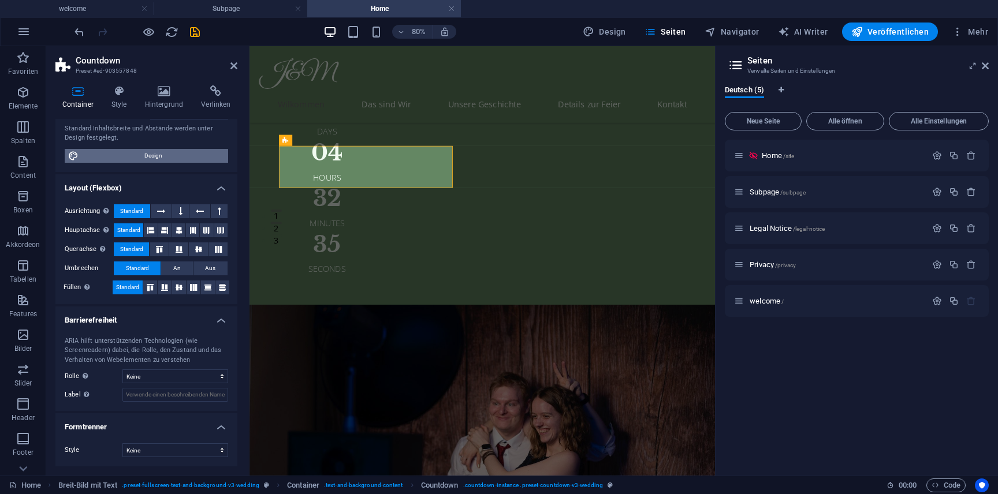
scroll to position [0, 0]
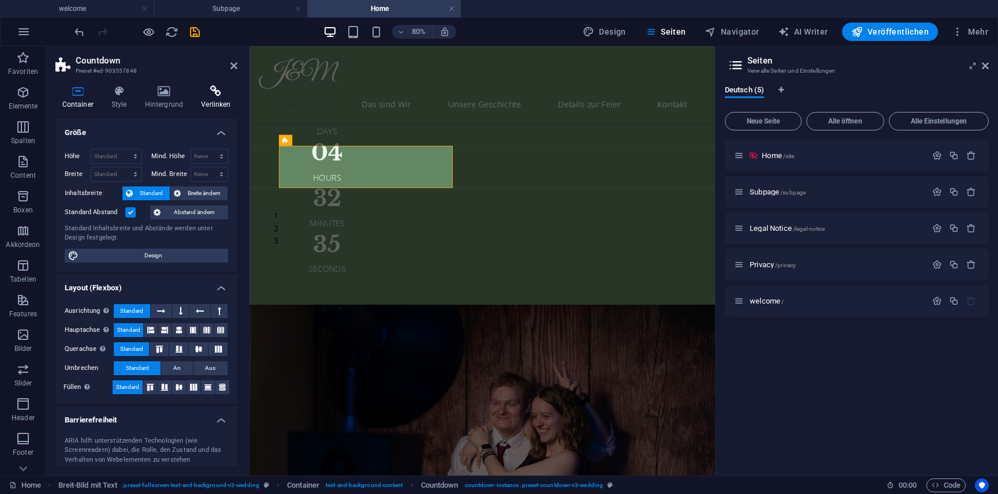
click at [228, 99] on h4 "Verlinken" at bounding box center [216, 97] width 43 height 24
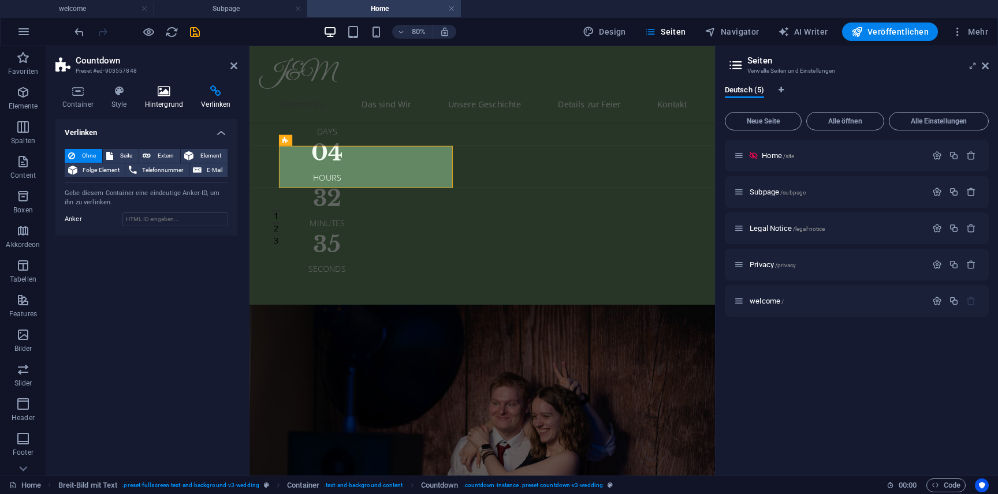
click at [164, 86] on icon at bounding box center [164, 91] width 52 height 12
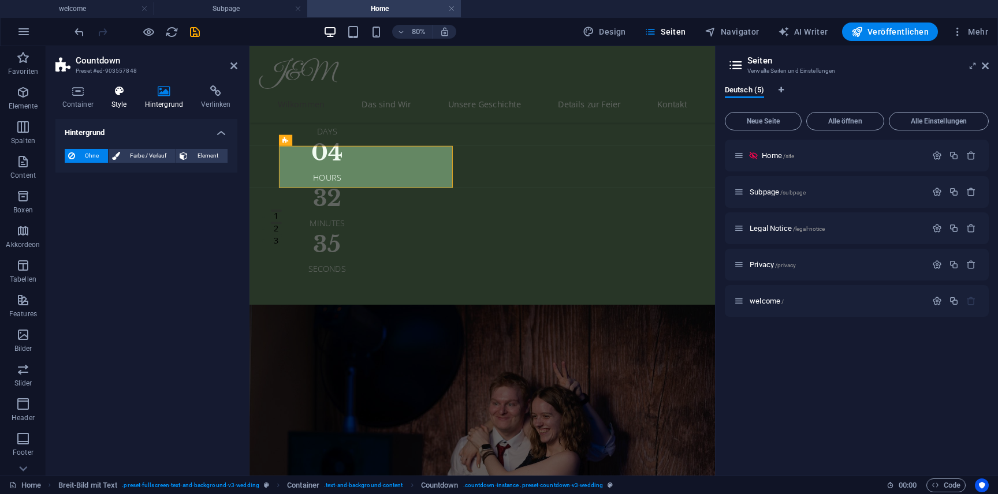
click at [114, 88] on icon at bounding box center [119, 91] width 29 height 12
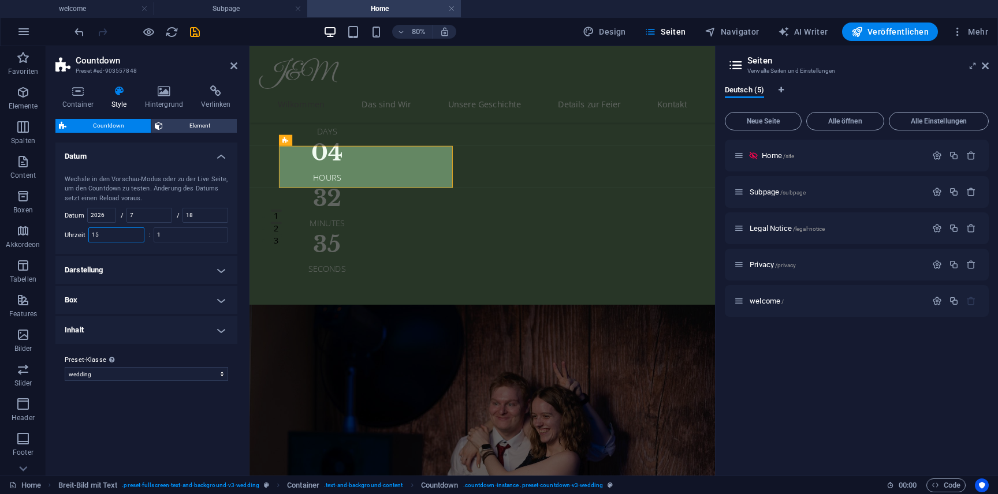
drag, startPoint x: 132, startPoint y: 236, endPoint x: 86, endPoint y: 236, distance: 45.6
click at [86, 236] on div "Uhrzeit 15" at bounding box center [105, 235] width 80 height 15
type input "4"
type input "24"
type input "1"
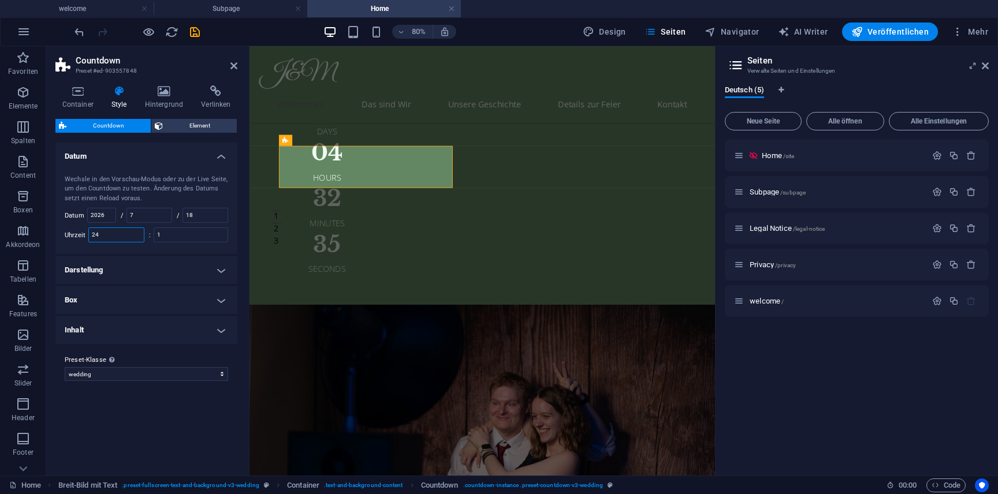
drag, startPoint x: 99, startPoint y: 235, endPoint x: 92, endPoint y: 235, distance: 6.4
click at [92, 235] on input "24" at bounding box center [116, 235] width 55 height 14
type input "14"
click at [185, 239] on input "1" at bounding box center [190, 235] width 73 height 14
click at [122, 238] on input "14" at bounding box center [116, 235] width 55 height 14
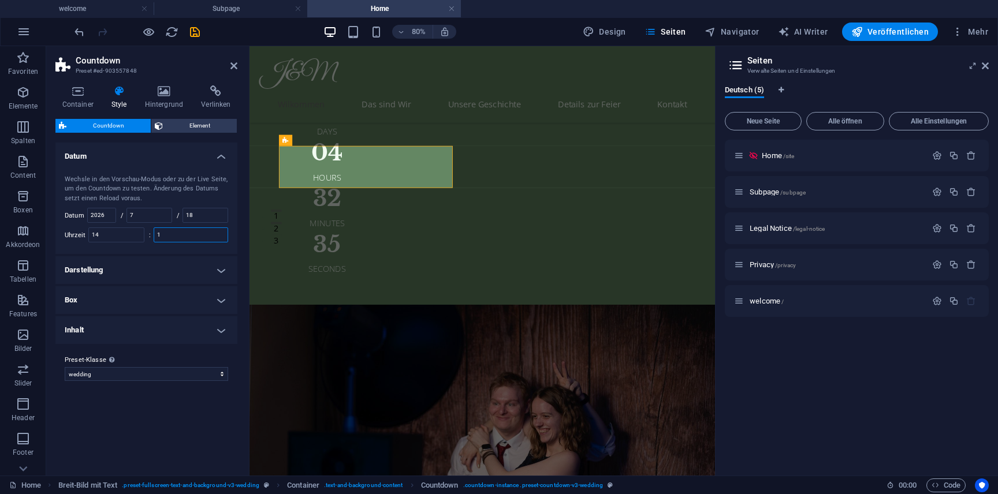
click at [209, 241] on input "1" at bounding box center [190, 235] width 73 height 14
type input "01"
click at [194, 32] on icon "save" at bounding box center [194, 31] width 13 height 13
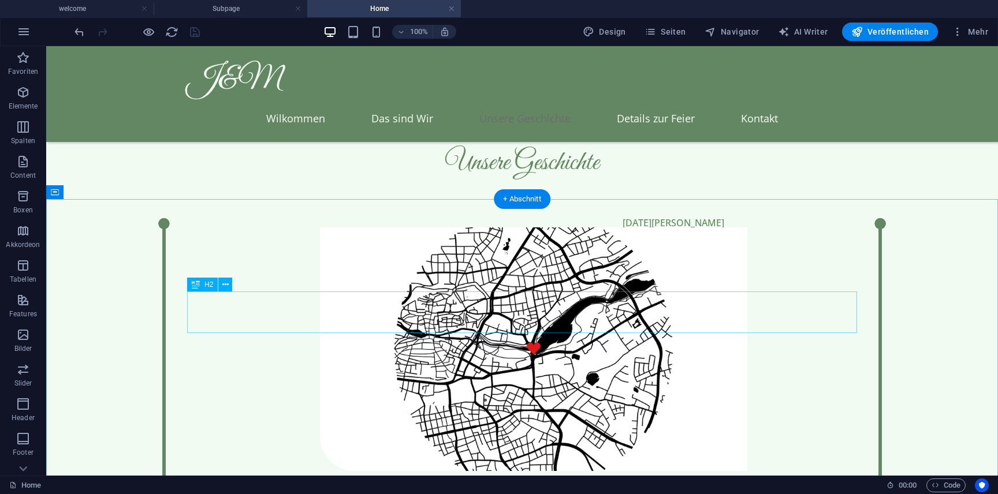
scroll to position [2627, 0]
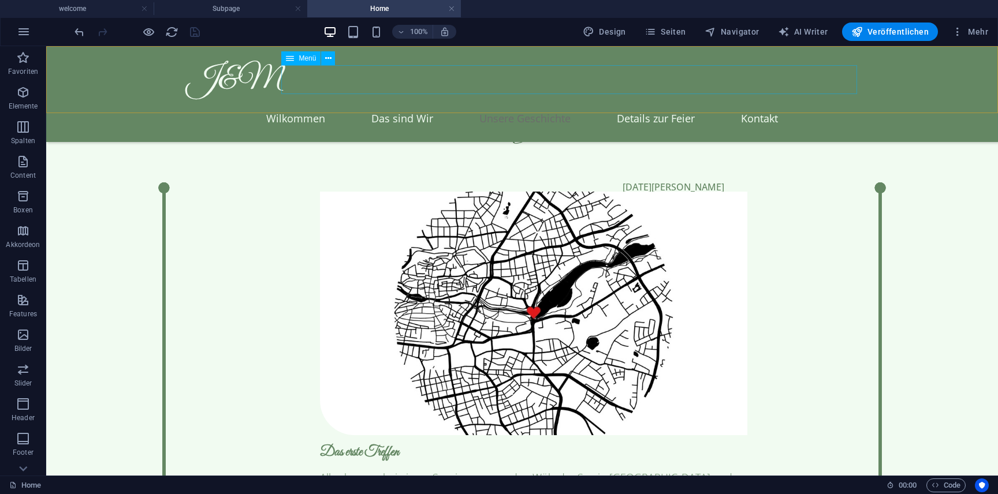
click at [697, 104] on nav "Wilkommen Das sind Wir Unsere Geschichte Details zur Feier Kontakt" at bounding box center [522, 118] width 670 height 29
select select
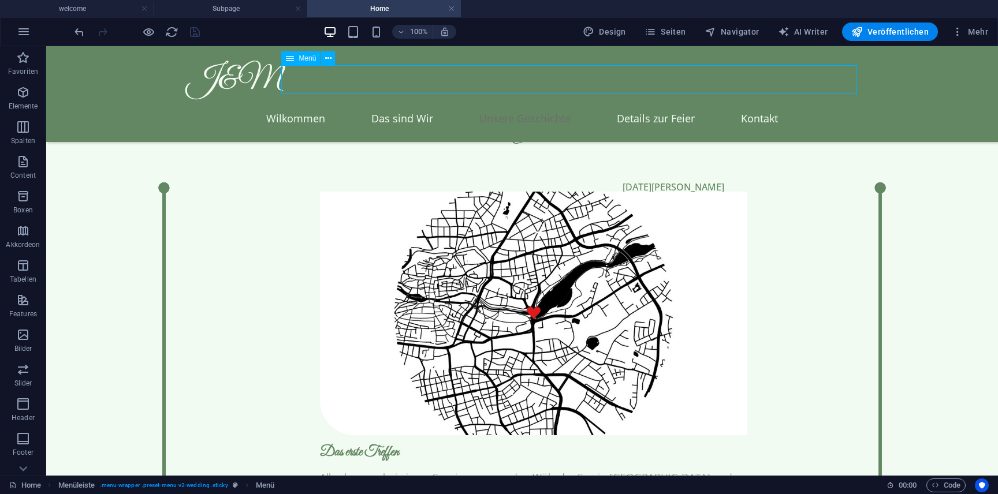
select select
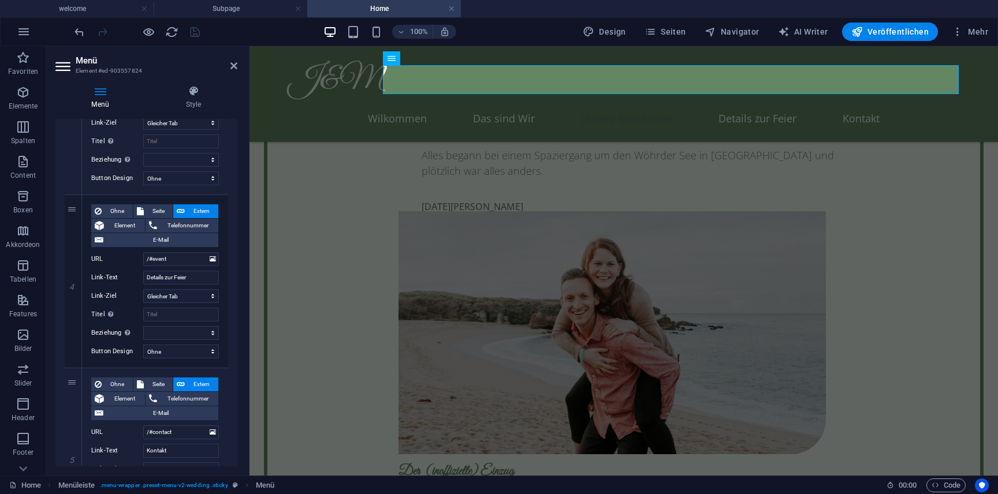
scroll to position [542, 0]
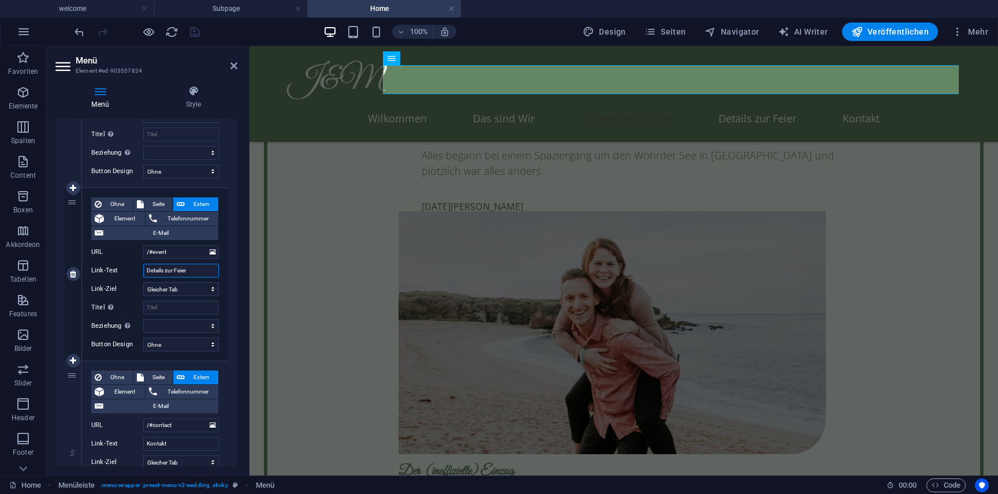
click at [191, 267] on input "Details zur Feier" at bounding box center [181, 271] width 76 height 14
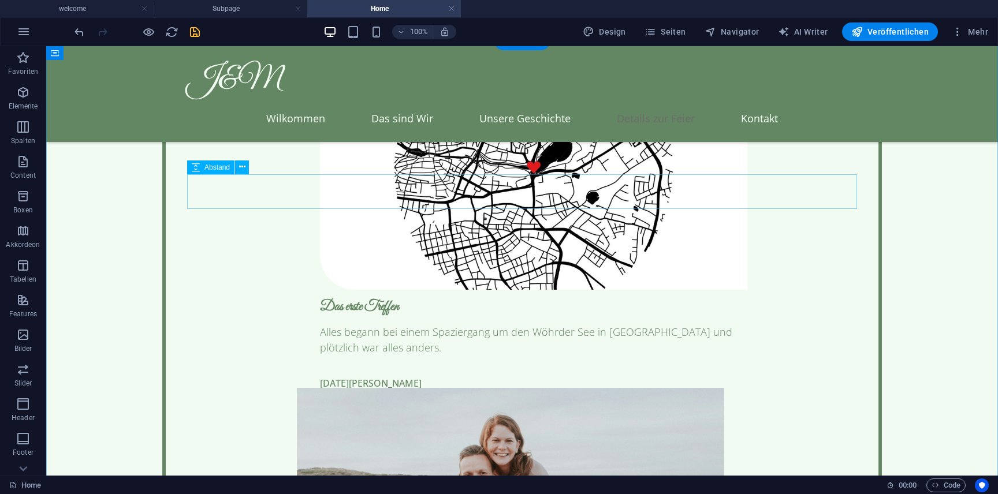
scroll to position [2665, 0]
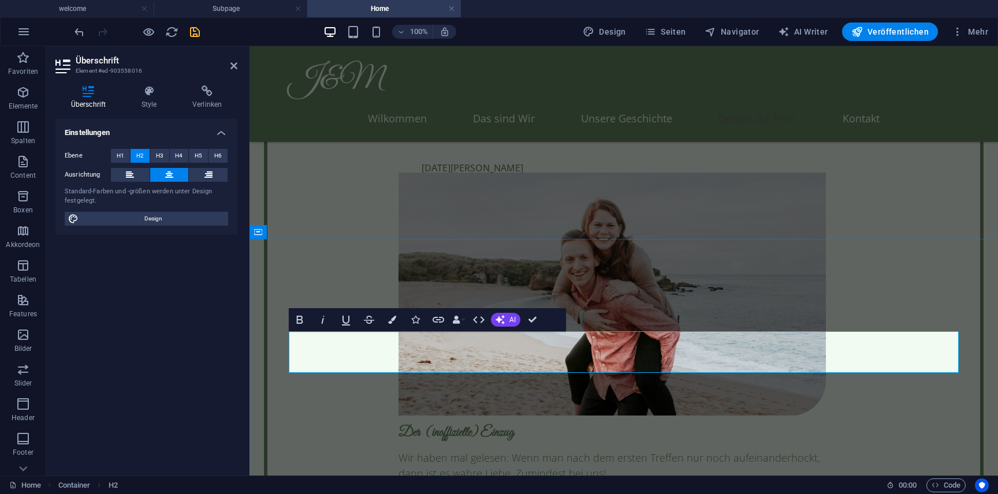
drag, startPoint x: 642, startPoint y: 354, endPoint x: 763, endPoint y: 354, distance: 121.3
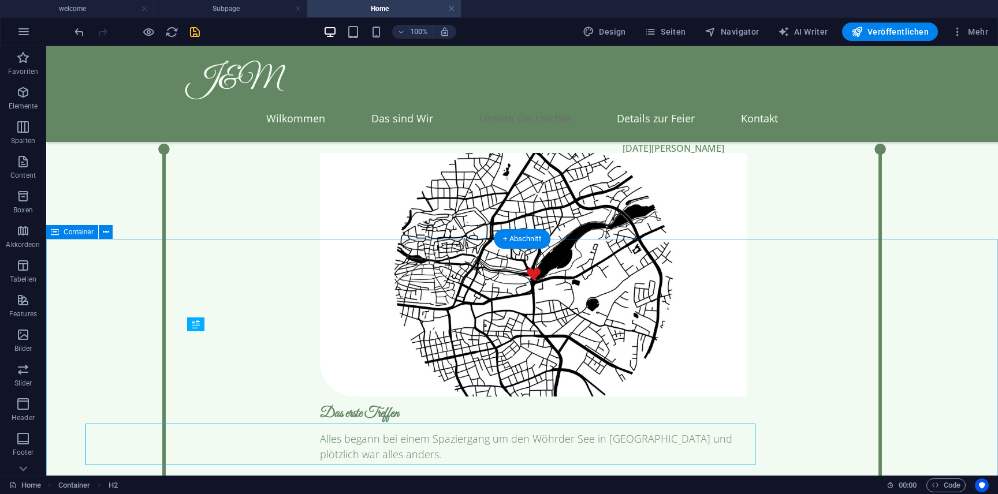
scroll to position [2573, 0]
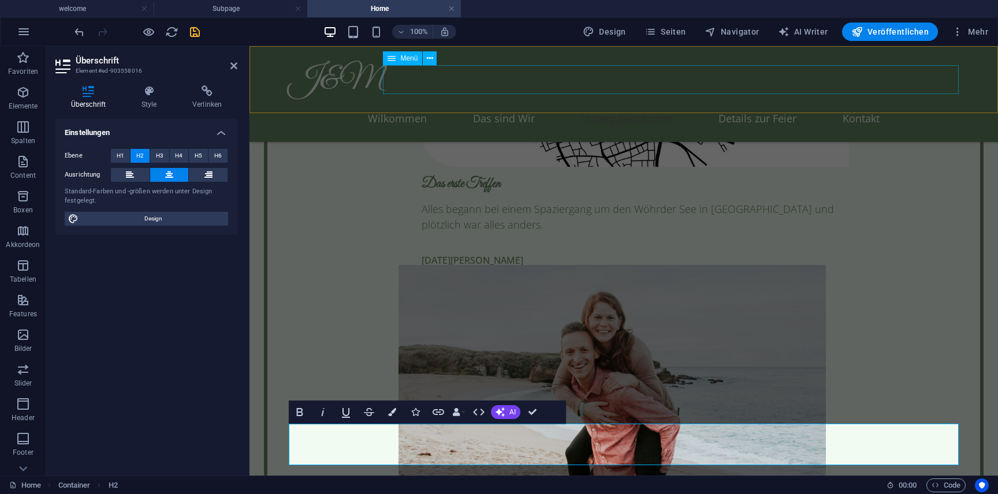
click at [726, 104] on nav "Wilkommen Das sind Wir Unsere Geschichte Details zur Feier Kontakt" at bounding box center [624, 118] width 670 height 29
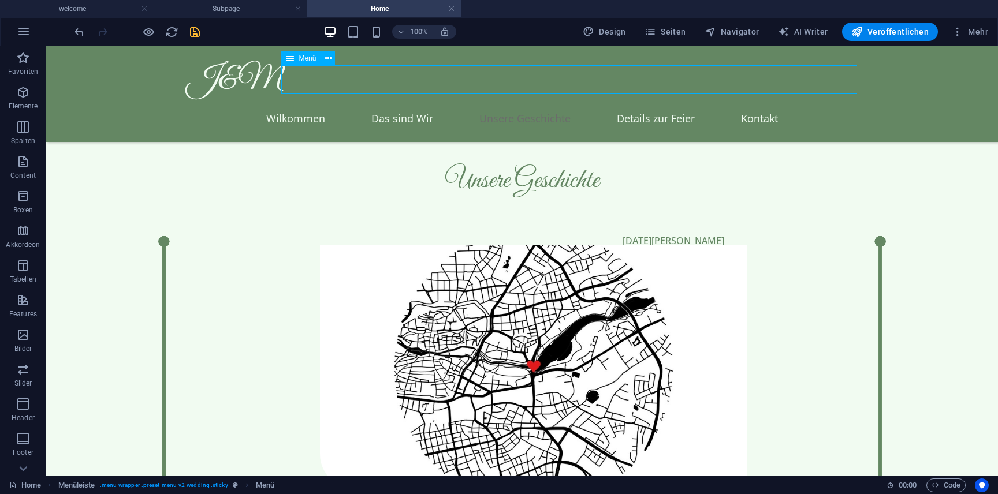
click at [694, 104] on nav "Wilkommen Das sind Wir Unsere Geschichte Details zur Feier Kontakt" at bounding box center [522, 118] width 670 height 29
click at [701, 104] on nav "Wilkommen Das sind Wir Unsere Geschichte Details zur Feier Kontakt" at bounding box center [522, 118] width 670 height 29
click at [712, 104] on nav "Wilkommen Das sind Wir Unsere Geschichte Details zur Feier Kontakt" at bounding box center [522, 118] width 670 height 29
select select
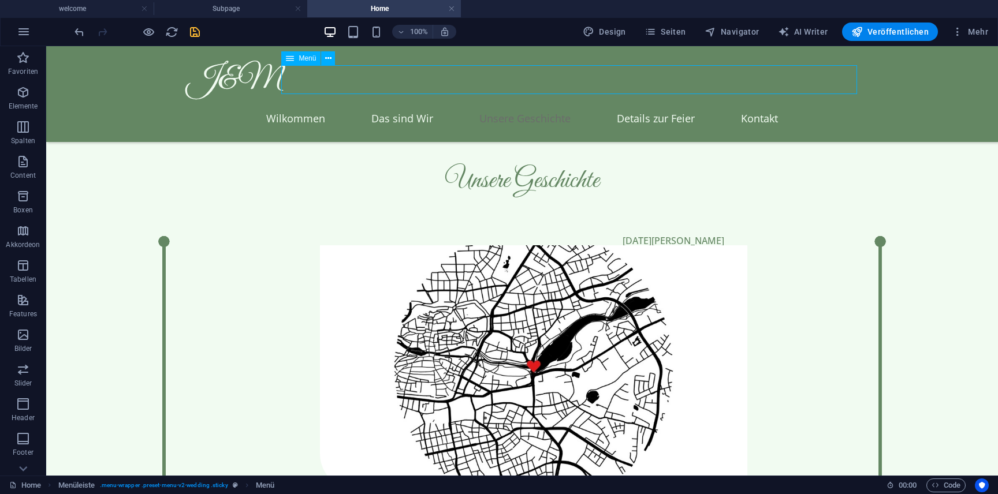
select select
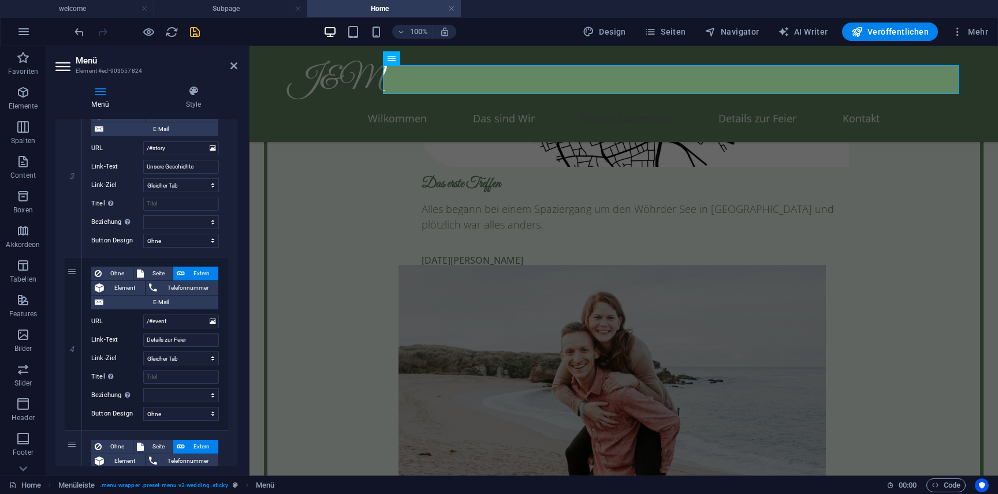
scroll to position [482, 0]
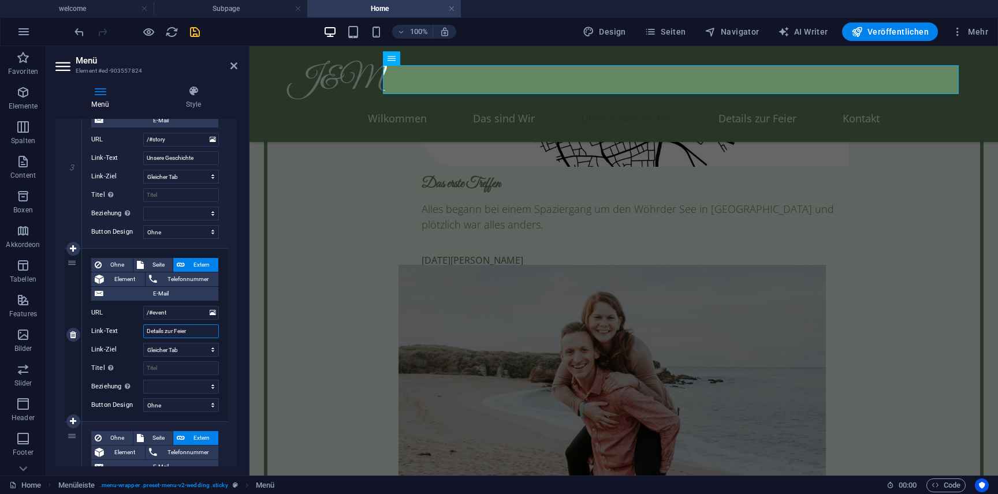
click at [194, 333] on input "Details zur Feier" at bounding box center [181, 332] width 76 height 14
paste input "m Tag"
type input "Details zum Tag"
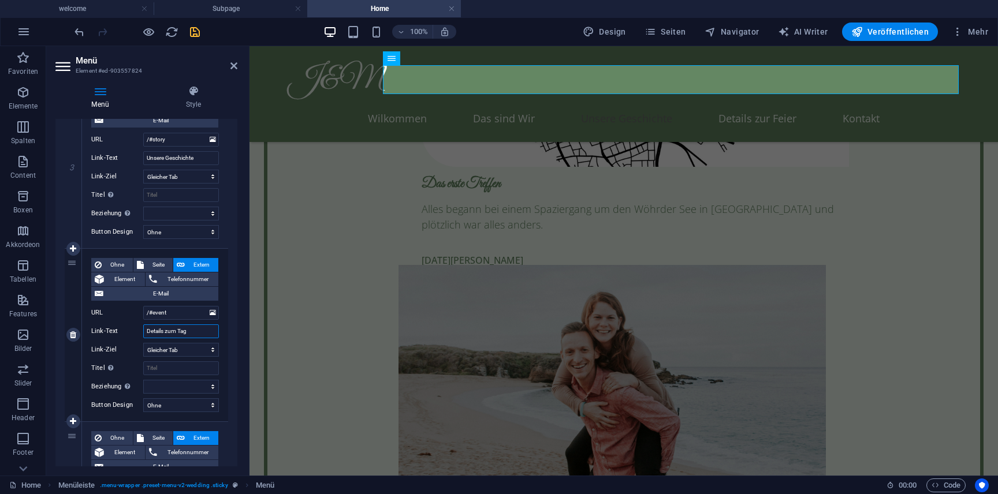
select select
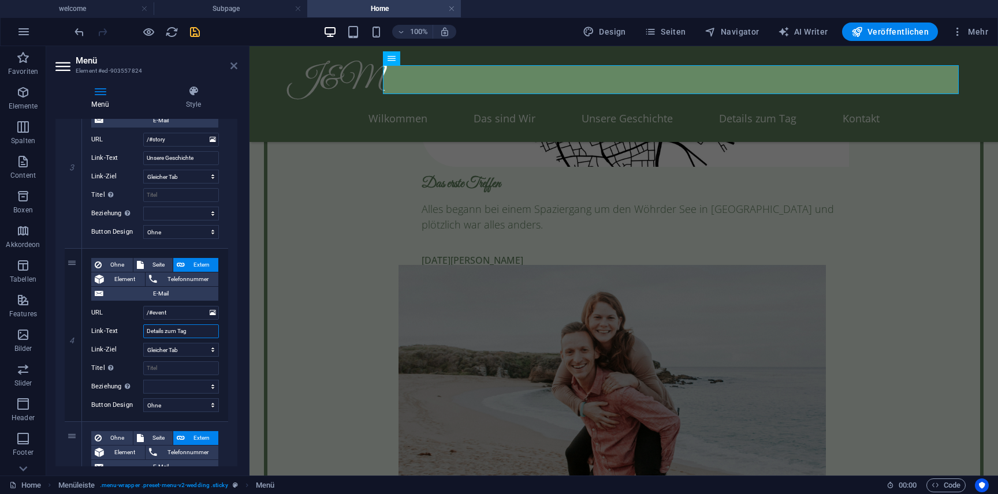
type input "Details zum Tag"
click at [233, 68] on icon at bounding box center [233, 65] width 7 height 9
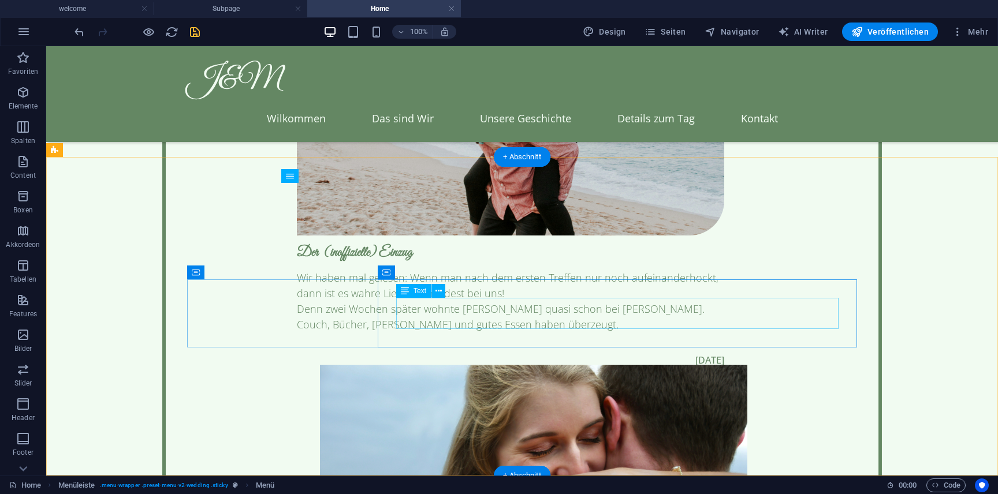
scroll to position [3155, 0]
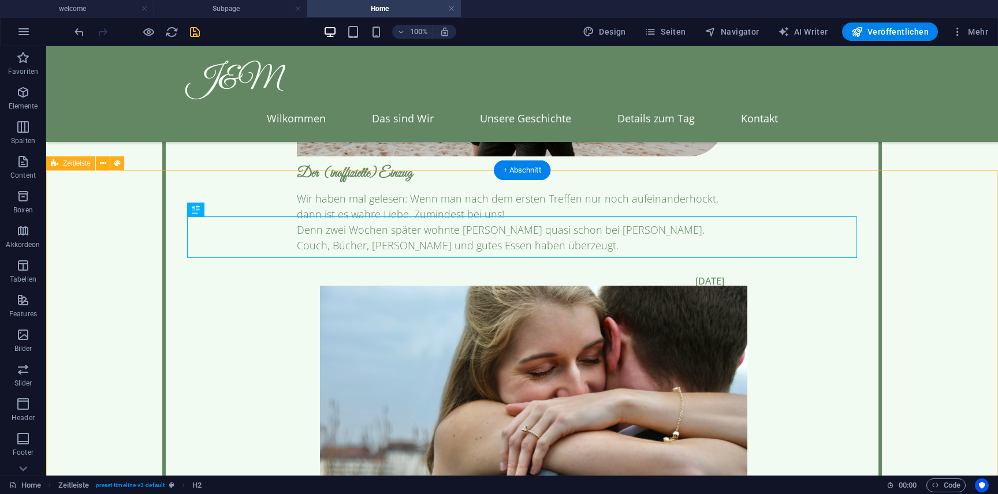
scroll to position [3155, 0]
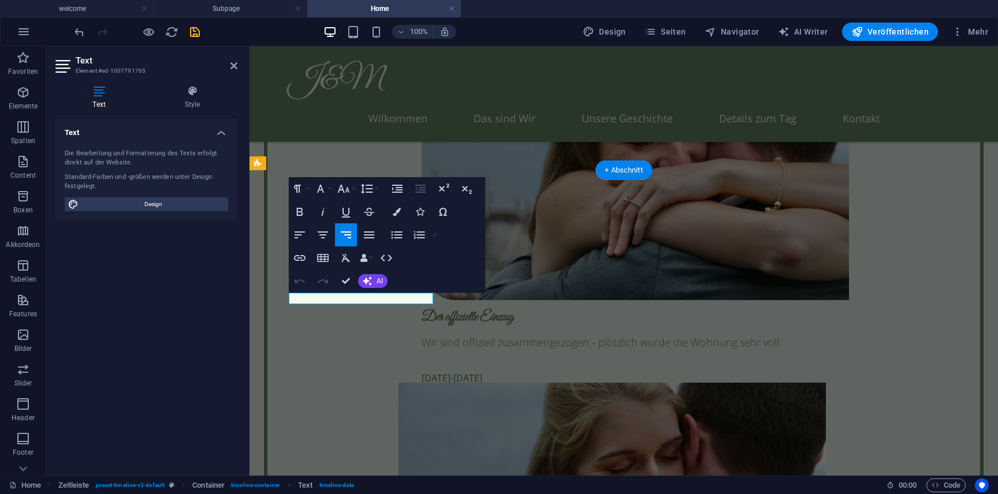
scroll to position [3247, 0]
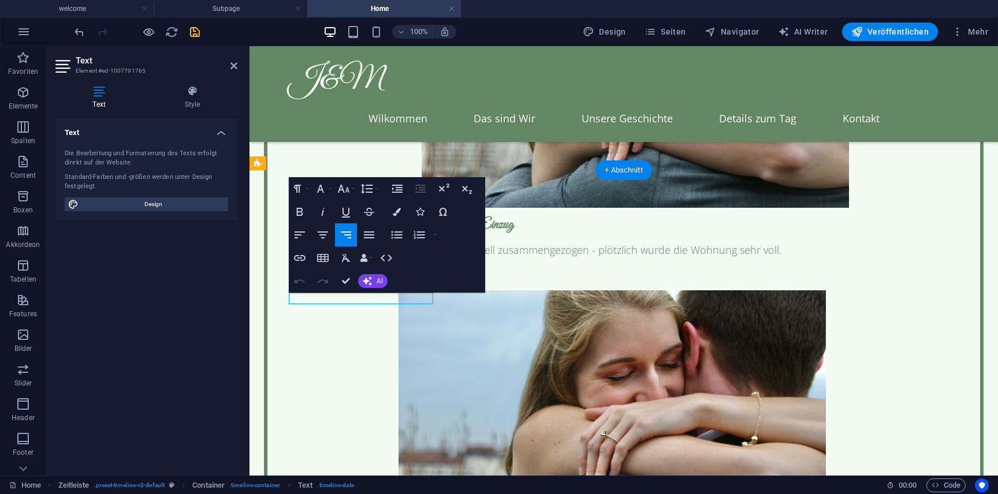
drag, startPoint x: 363, startPoint y: 299, endPoint x: 330, endPoint y: 299, distance: 32.3
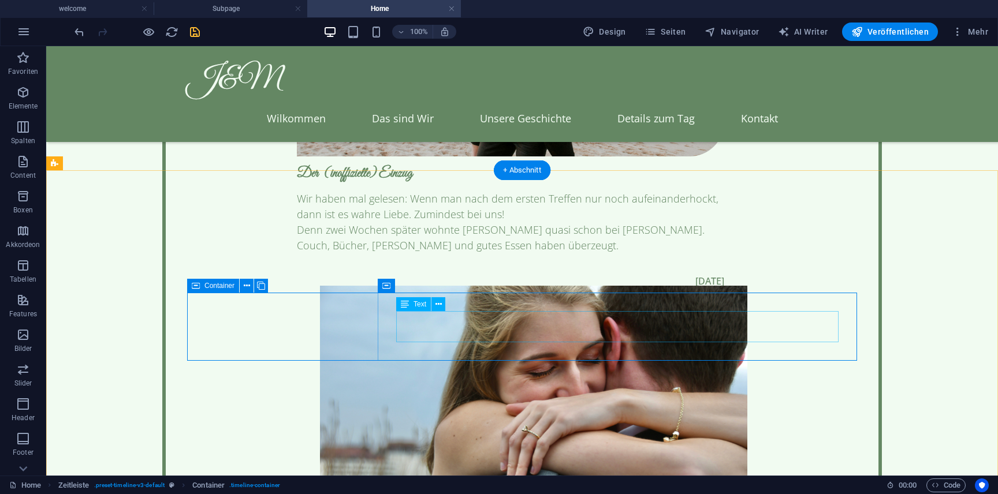
scroll to position [3155, 0]
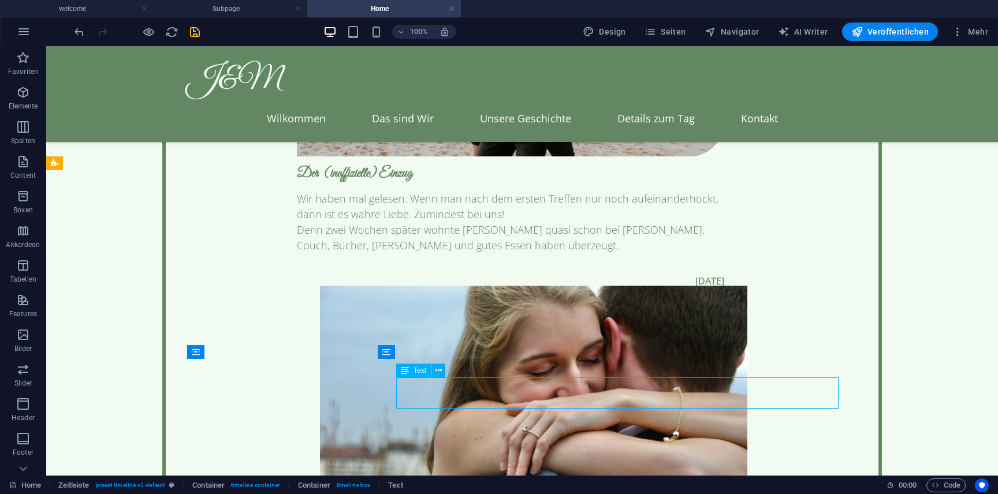
scroll to position [3155, 0]
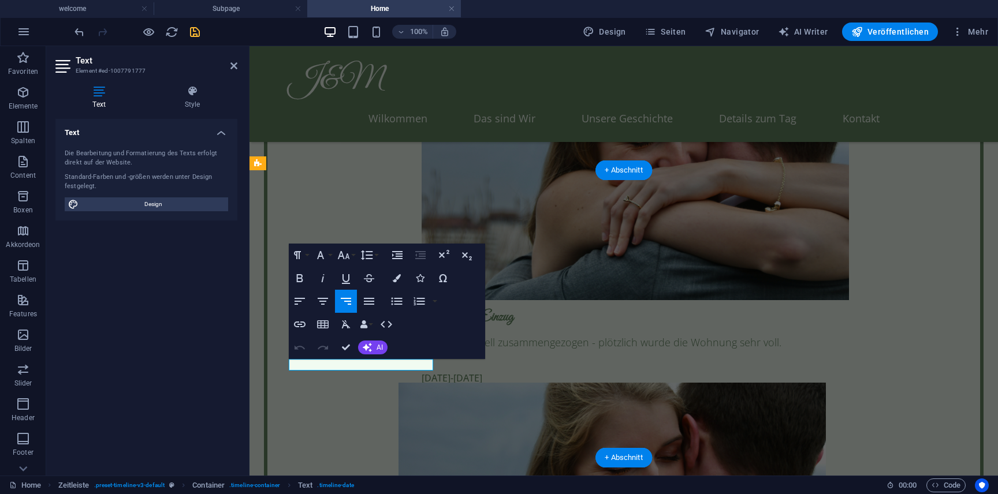
scroll to position [3247, 0]
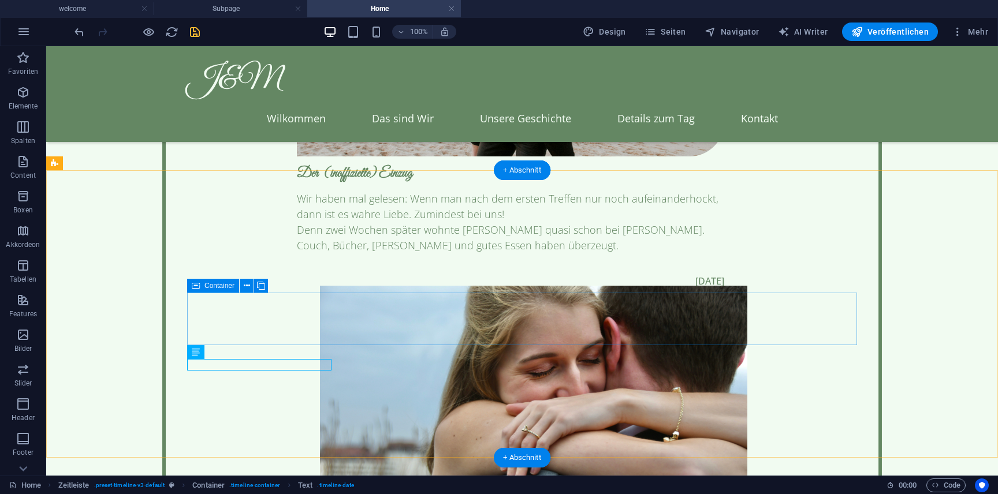
scroll to position [3155, 0]
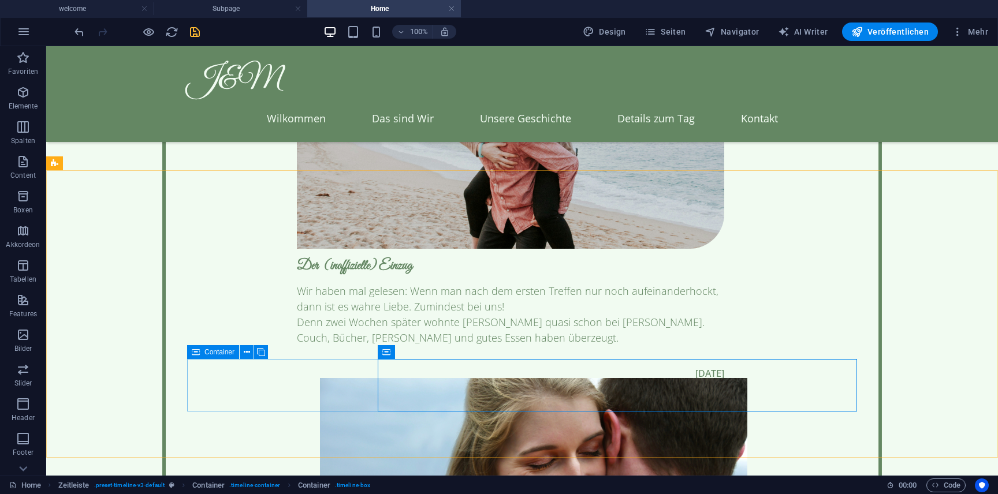
click at [199, 356] on icon at bounding box center [196, 352] width 8 height 14
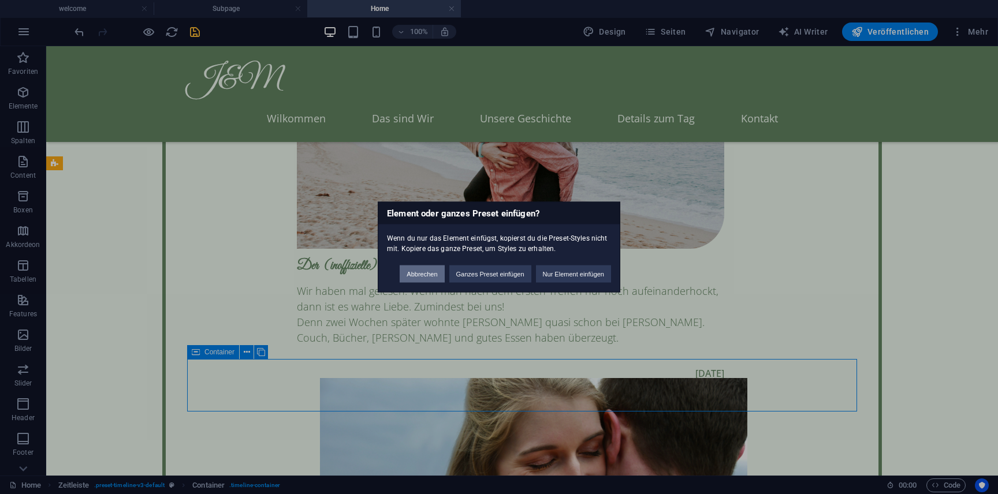
click at [414, 268] on button "Abbrechen" at bounding box center [422, 274] width 44 height 17
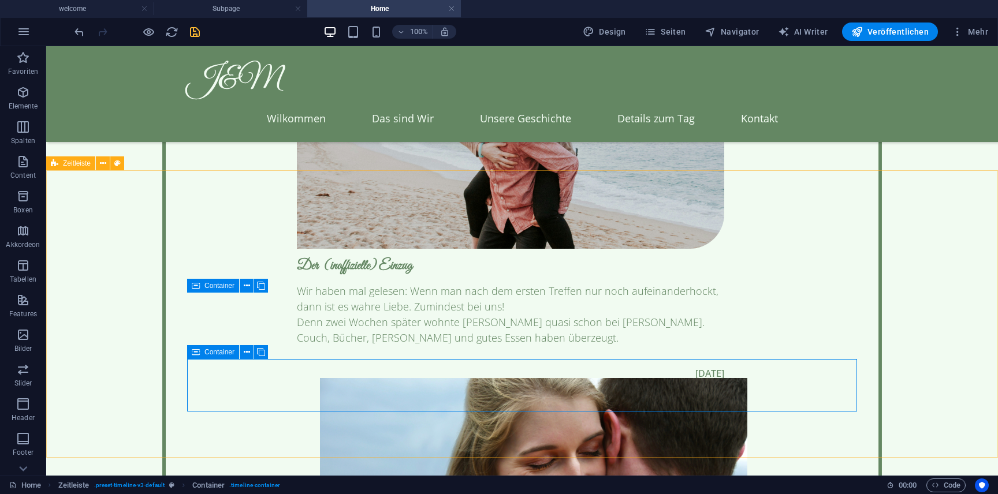
click at [73, 166] on span "Zeitleiste" at bounding box center [77, 163] width 28 height 7
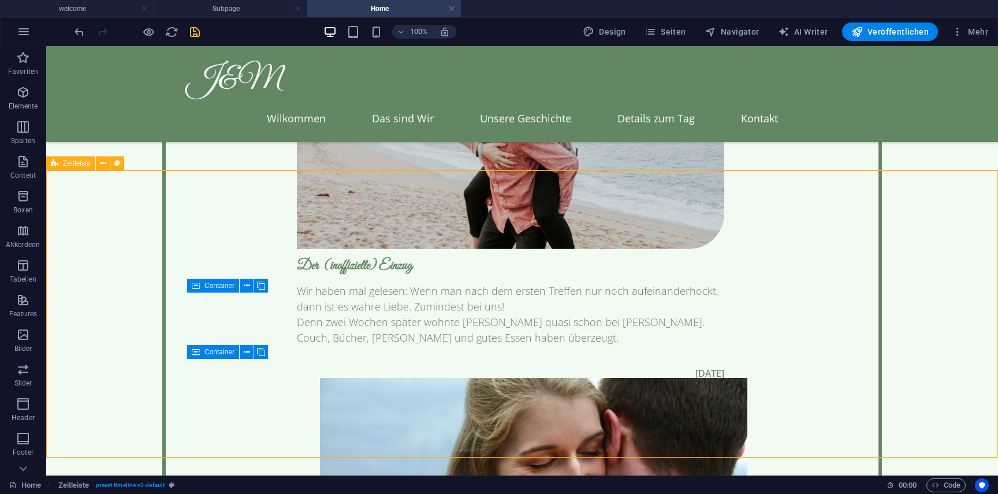
click at [73, 166] on span "Zeitleiste" at bounding box center [77, 163] width 28 height 7
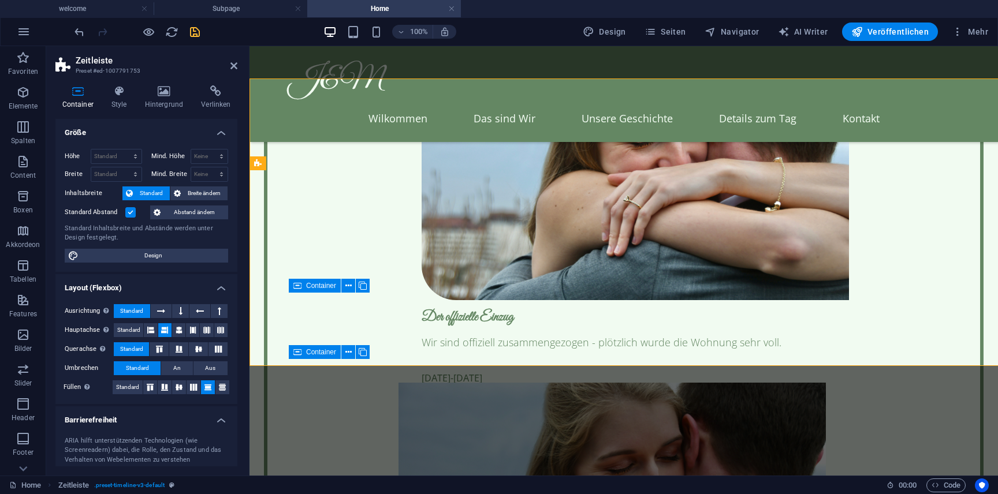
select select "rem"
select select "preset-timeline-v3-default"
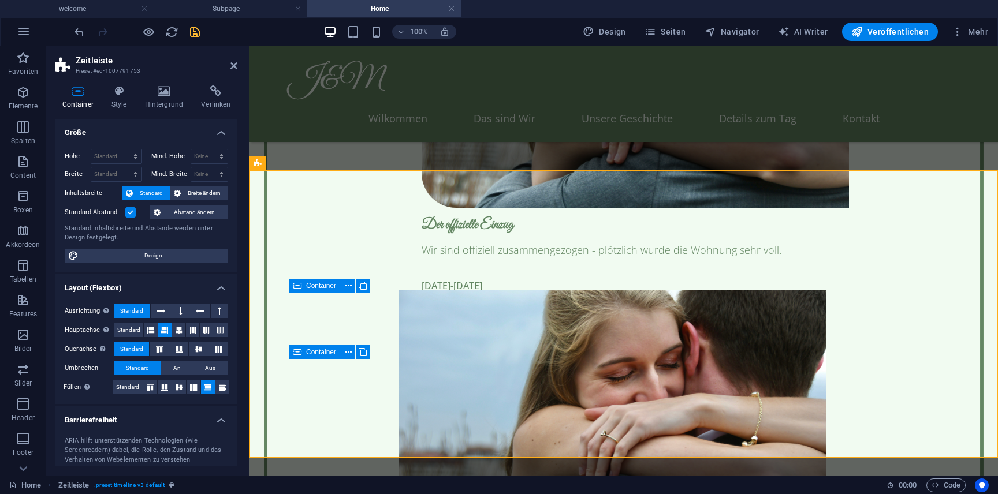
scroll to position [100, 0]
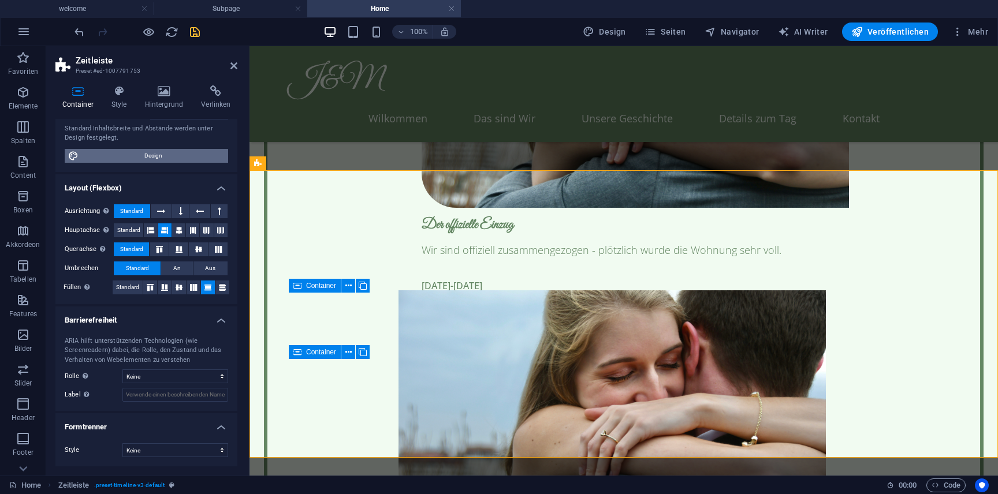
drag, startPoint x: 144, startPoint y: 155, endPoint x: 404, endPoint y: 307, distance: 301.3
click at [144, 155] on span "Design" at bounding box center [153, 156] width 143 height 14
click at [120, 94] on icon at bounding box center [119, 91] width 29 height 12
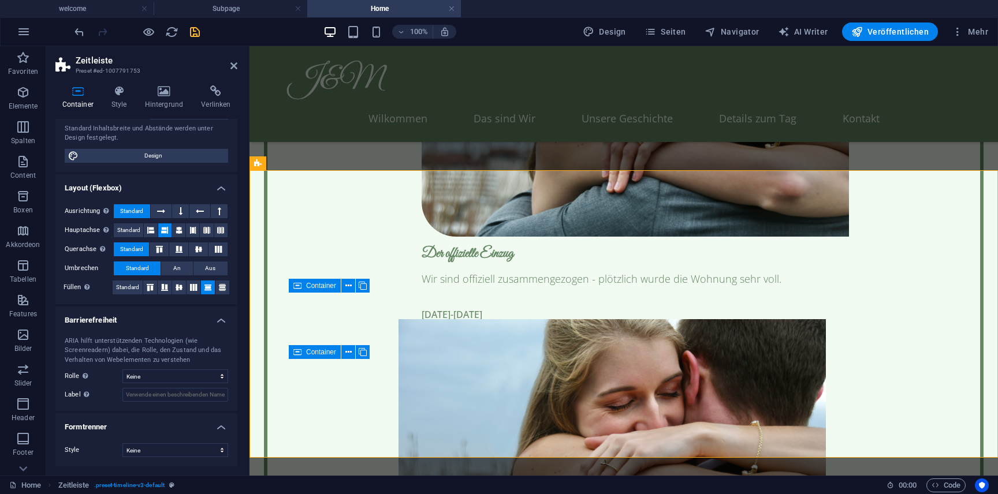
scroll to position [3334, 0]
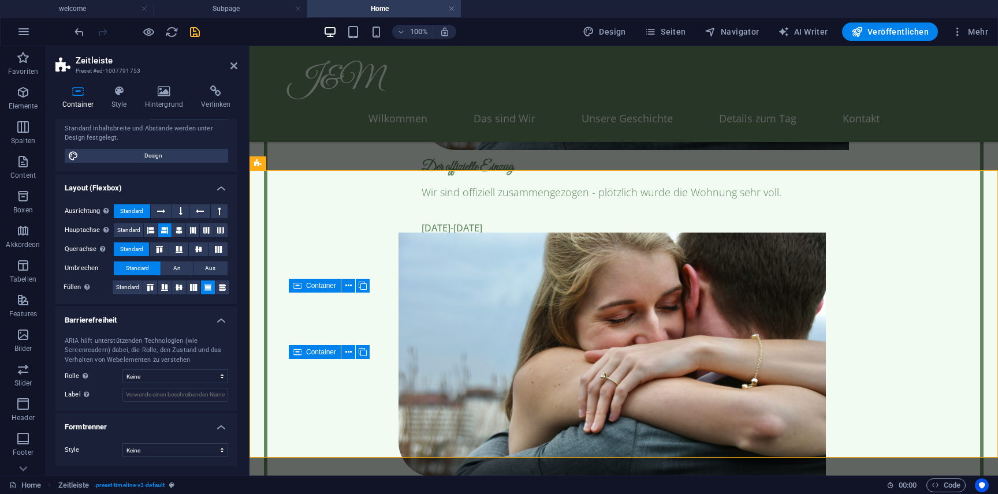
select select "500"
select select "rem"
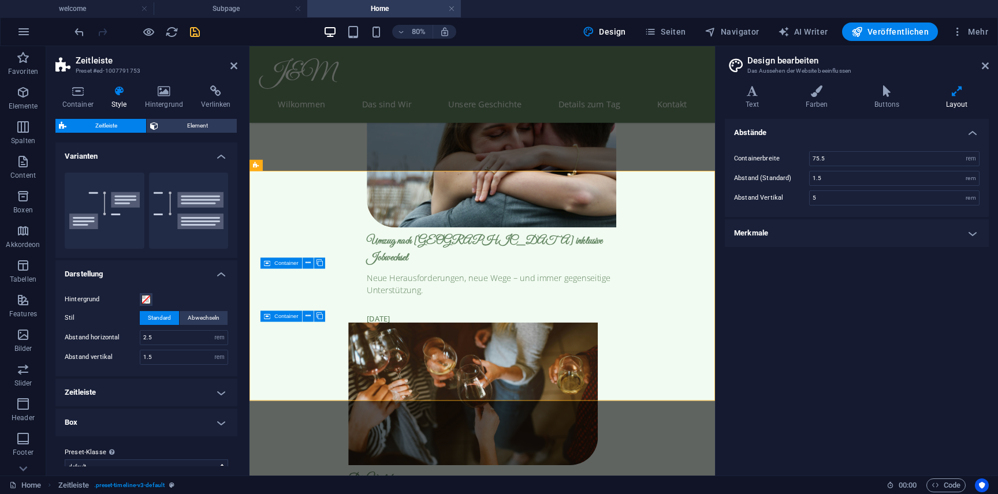
scroll to position [16, 0]
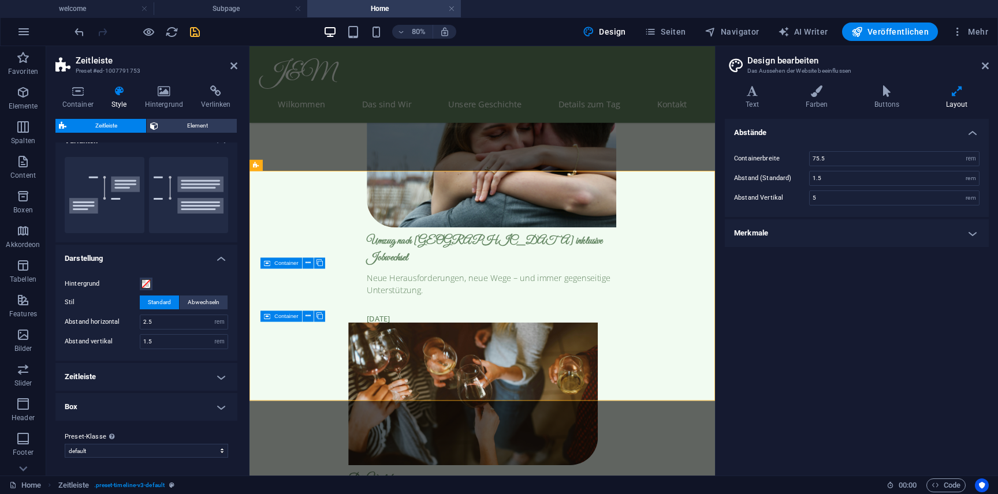
click at [172, 371] on h4 "Zeitleiste" at bounding box center [146, 377] width 182 height 28
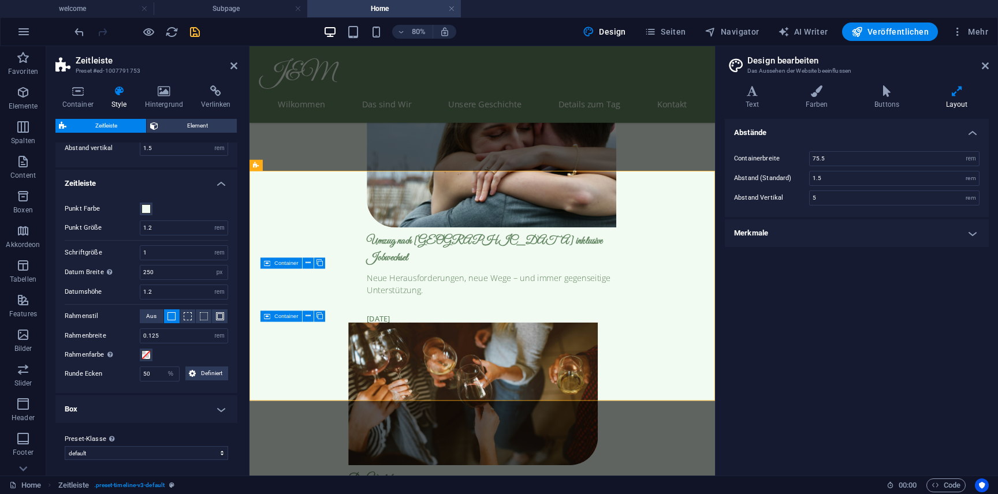
scroll to position [211, 0]
click at [172, 406] on h4 "Box" at bounding box center [146, 407] width 182 height 28
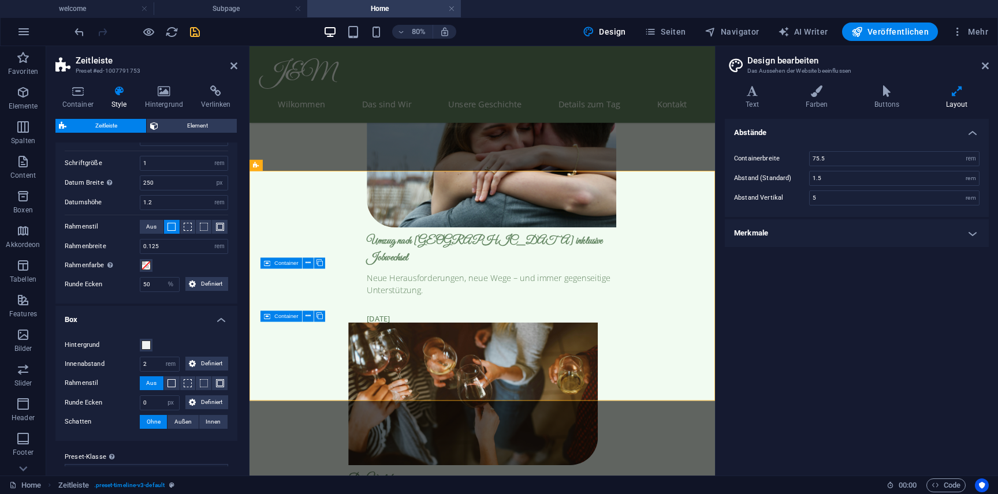
scroll to position [319, 0]
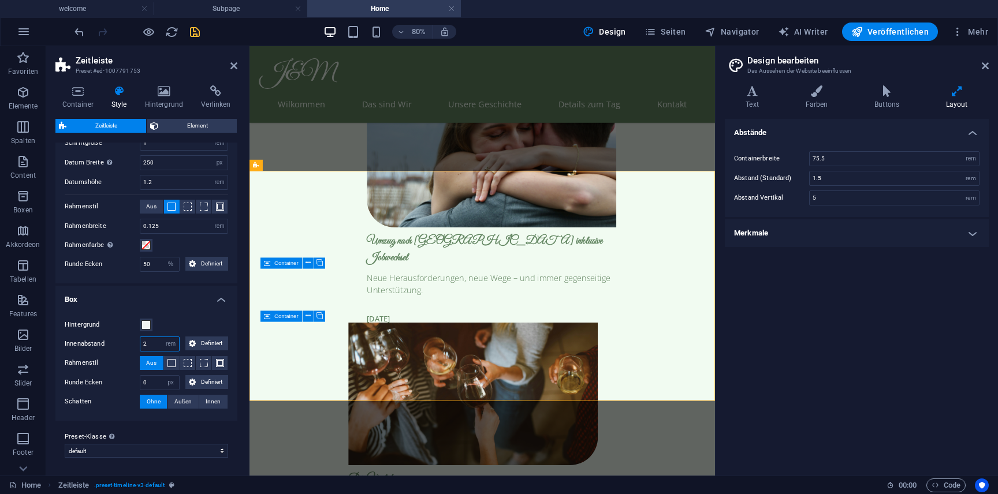
drag, startPoint x: 155, startPoint y: 345, endPoint x: 127, endPoint y: 345, distance: 28.3
click at [127, 345] on div "Innenabstand 2 px rem % vh vw Definiert Definiert" at bounding box center [146, 344] width 163 height 15
type input "1"
click at [155, 381] on input "0" at bounding box center [159, 383] width 39 height 14
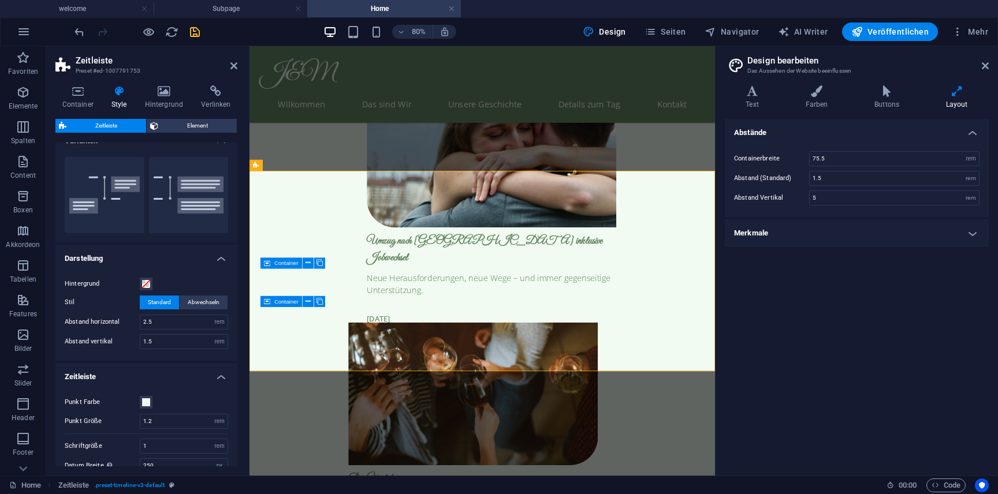
scroll to position [0, 0]
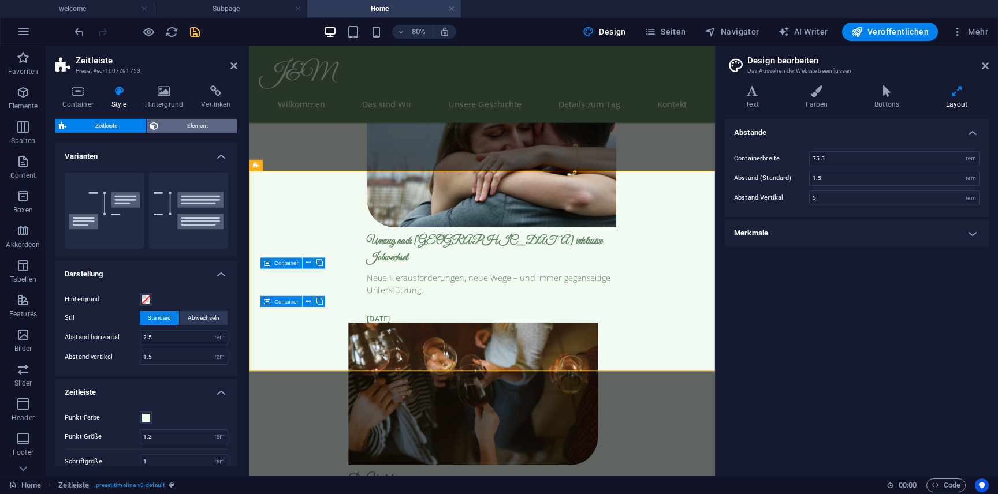
click at [202, 123] on span "Element" at bounding box center [198, 126] width 72 height 14
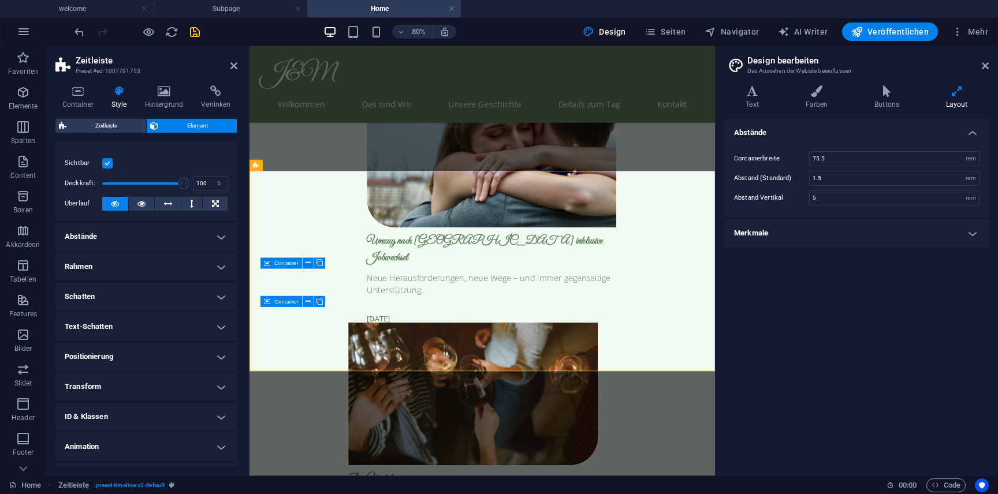
scroll to position [40, 0]
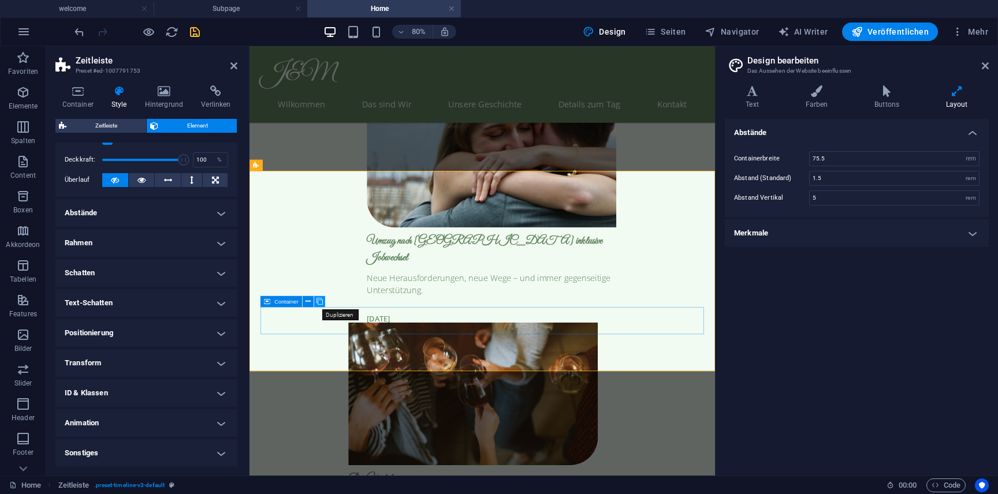
click at [322, 301] on icon at bounding box center [320, 302] width 6 height 10
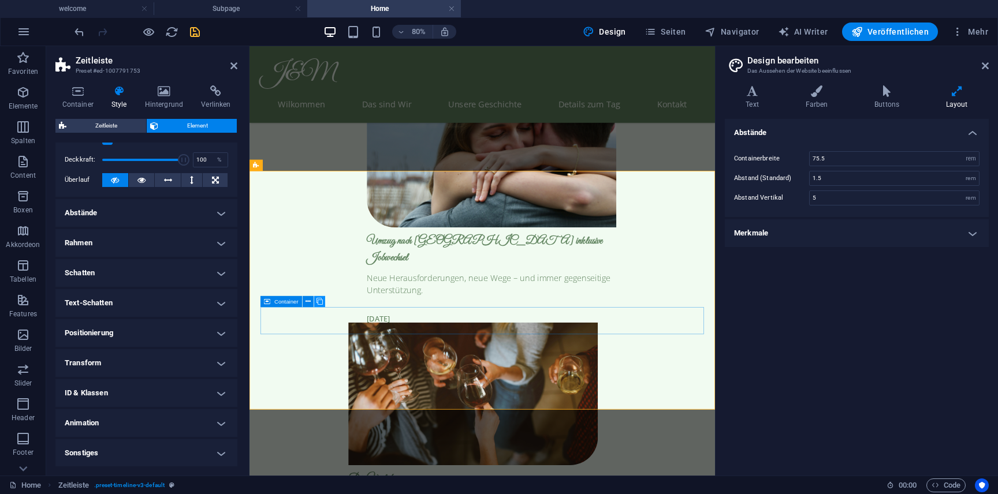
click at [322, 301] on icon at bounding box center [320, 302] width 6 height 10
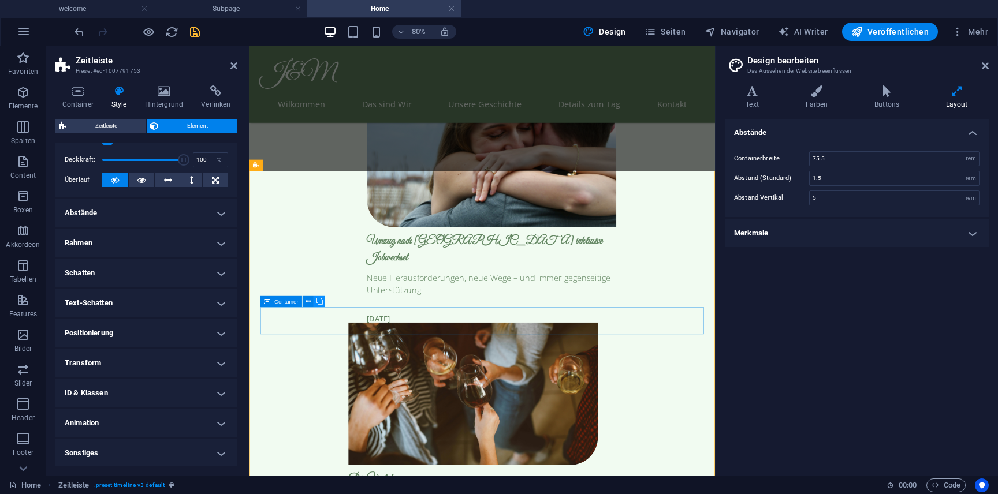
click at [322, 301] on icon at bounding box center [320, 302] width 6 height 10
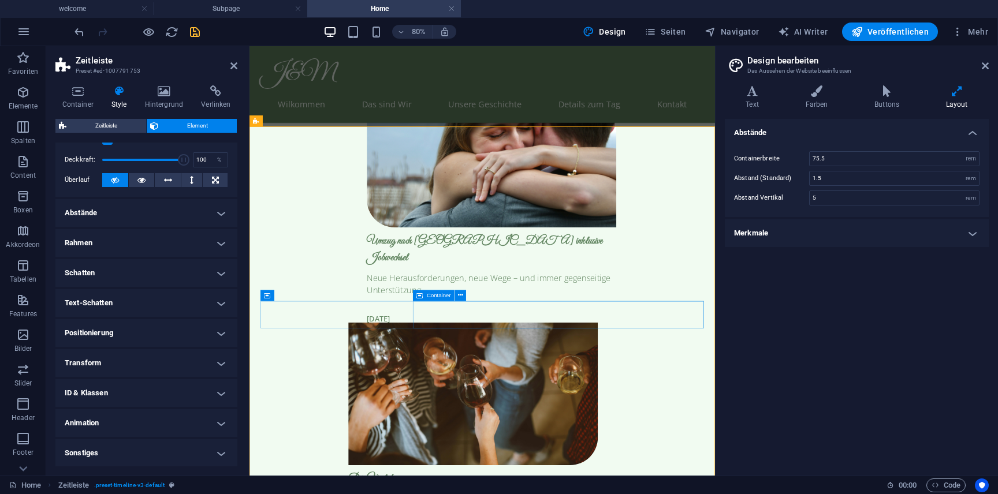
scroll to position [3395, 0]
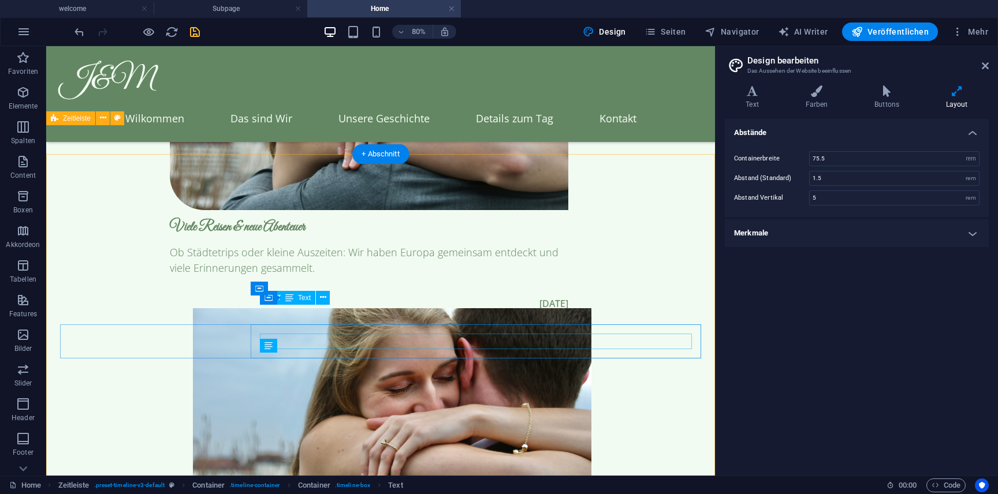
scroll to position [3275, 0]
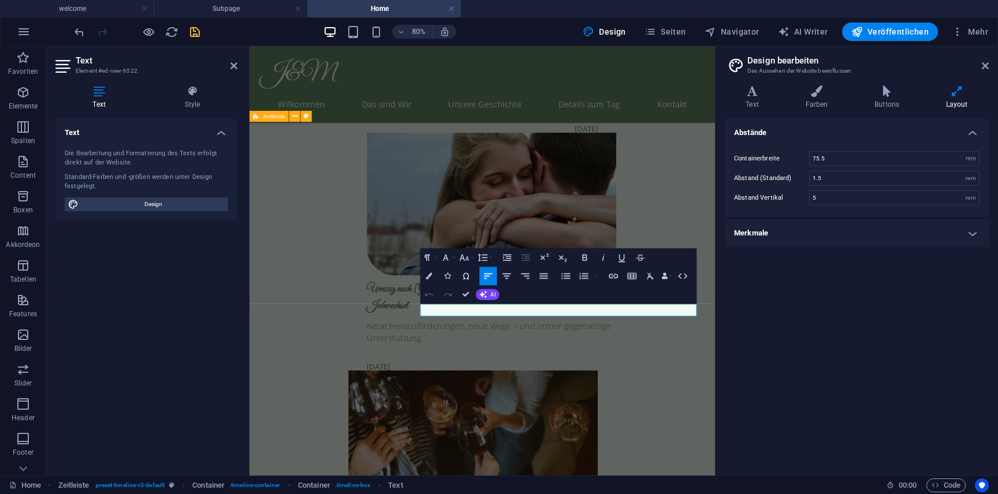
scroll to position [3395, 0]
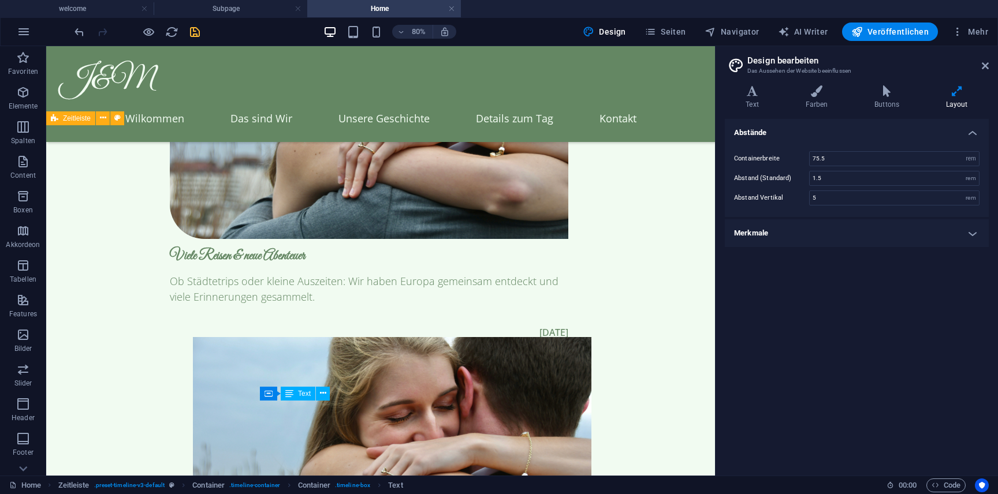
scroll to position [3275, 0]
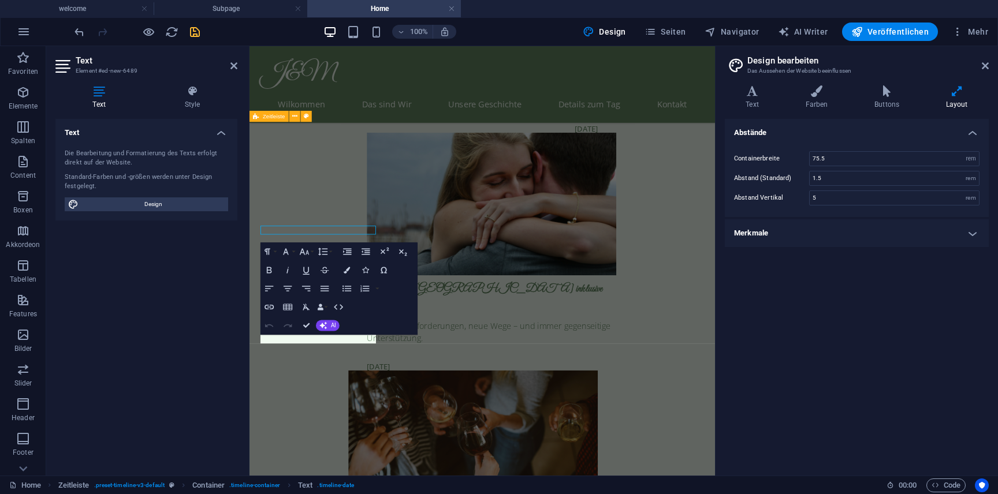
scroll to position [3395, 0]
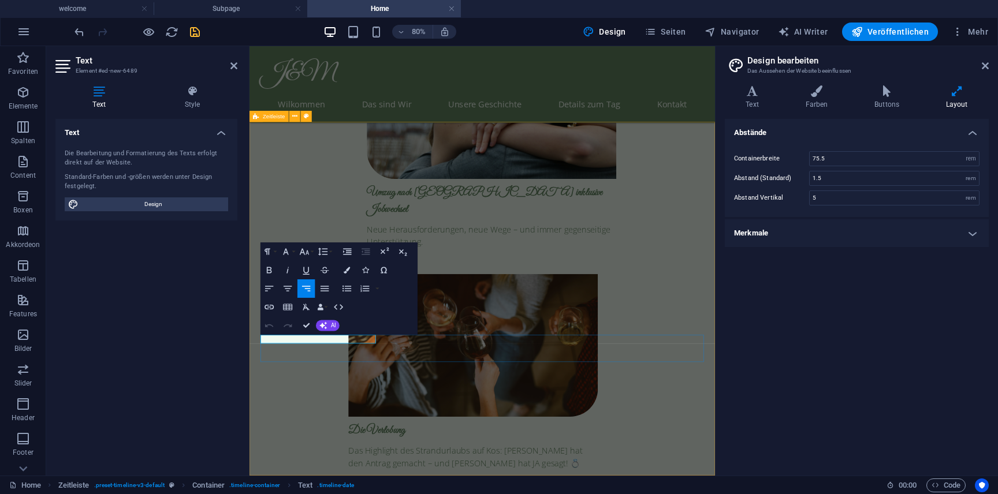
drag, startPoint x: 283, startPoint y: 410, endPoint x: 270, endPoint y: 410, distance: 13.3
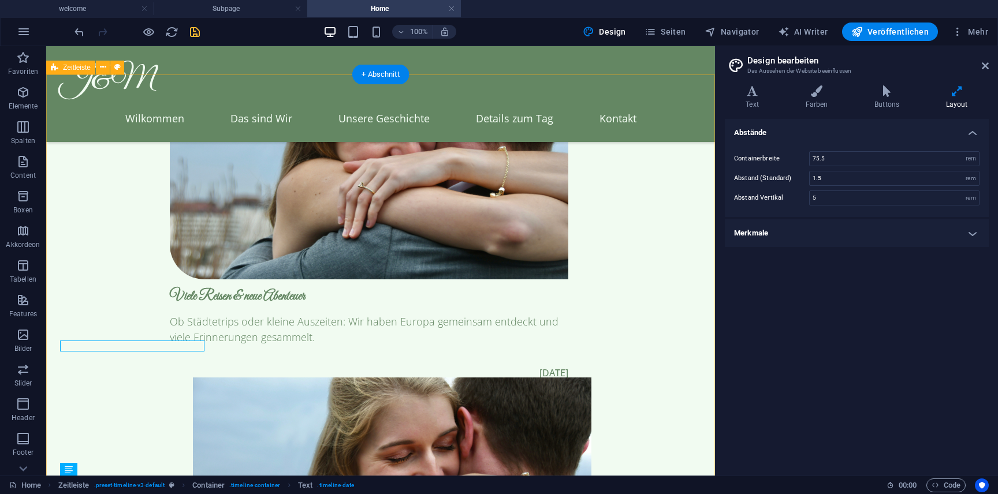
scroll to position [3330, 0]
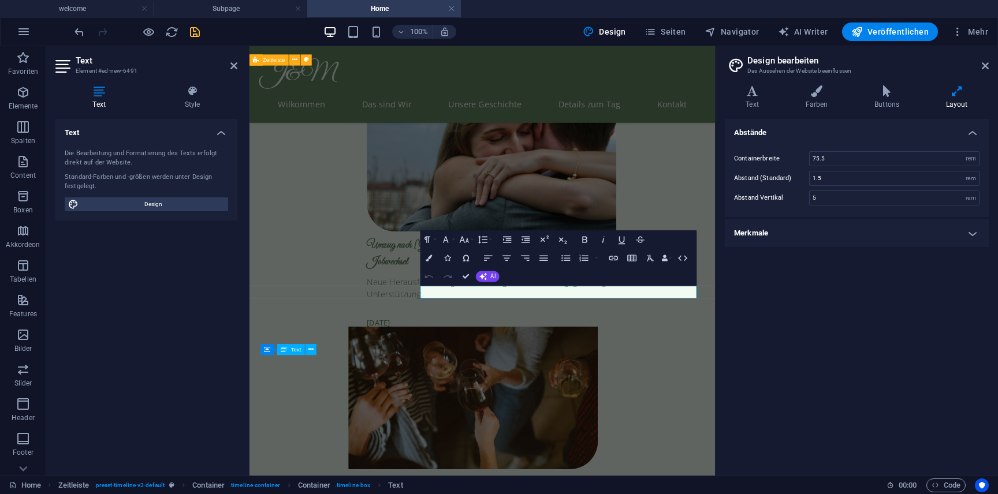
scroll to position [3466, 0]
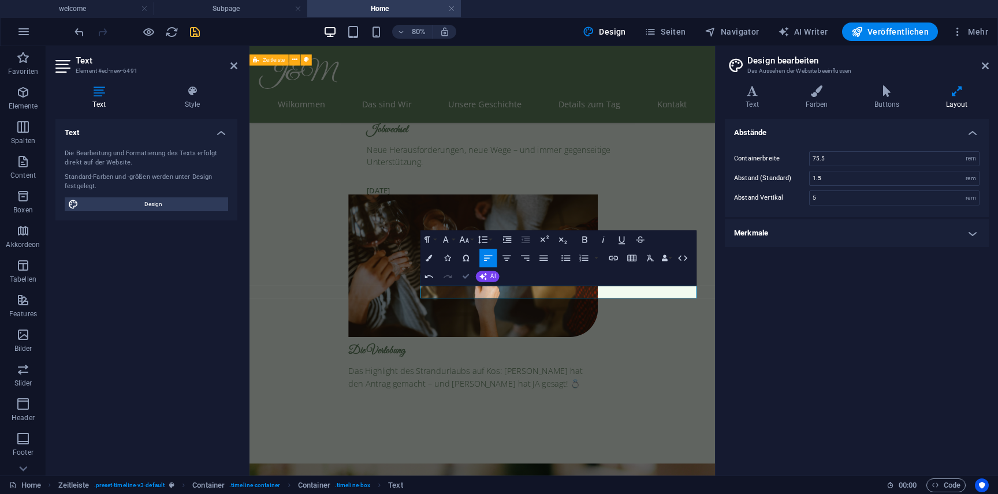
scroll to position [3330, 0]
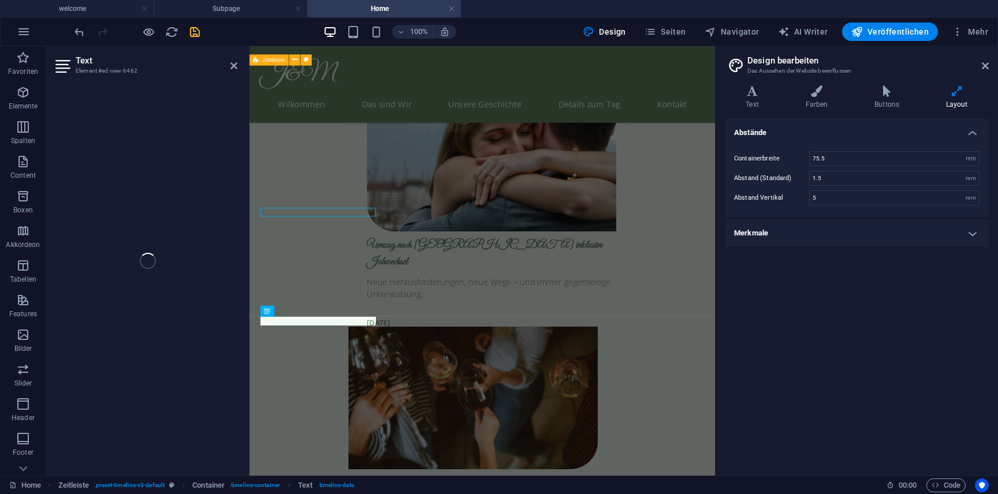
scroll to position [3466, 0]
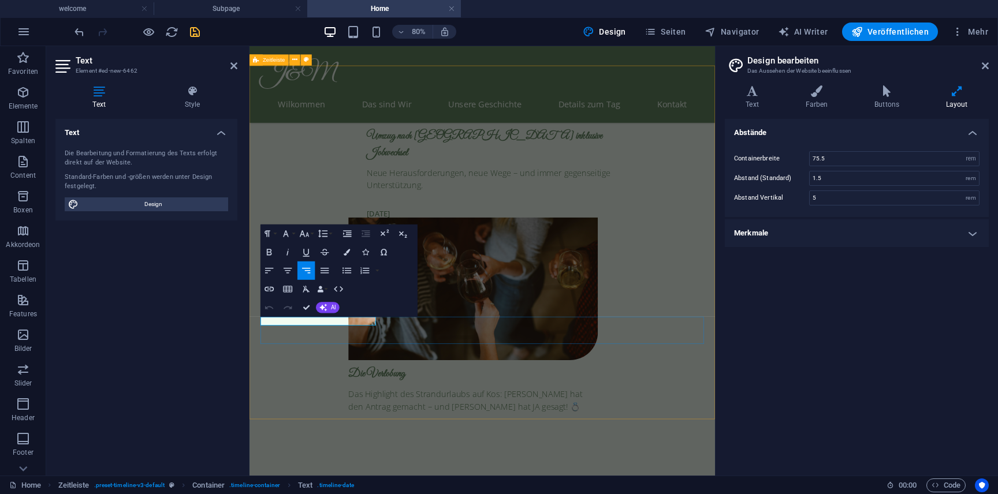
drag, startPoint x: 283, startPoint y: 389, endPoint x: 277, endPoint y: 389, distance: 6.4
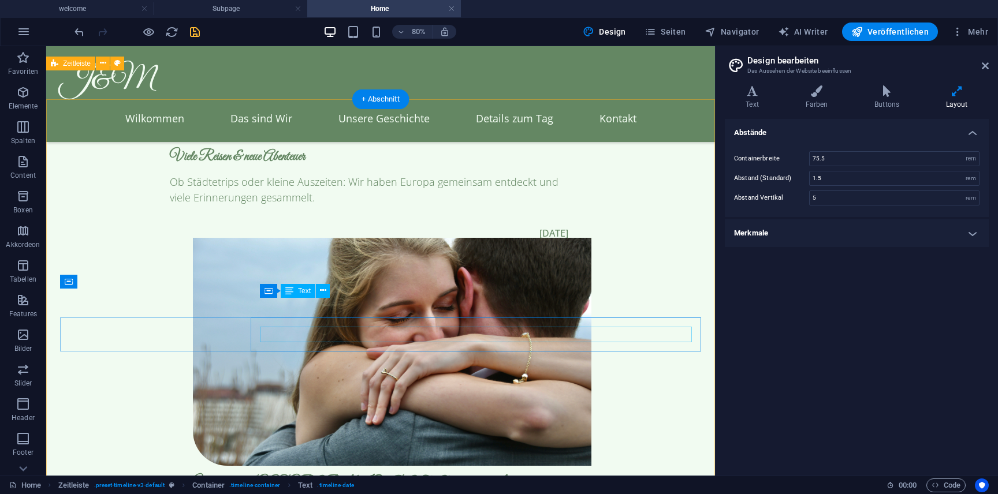
scroll to position [3330, 0]
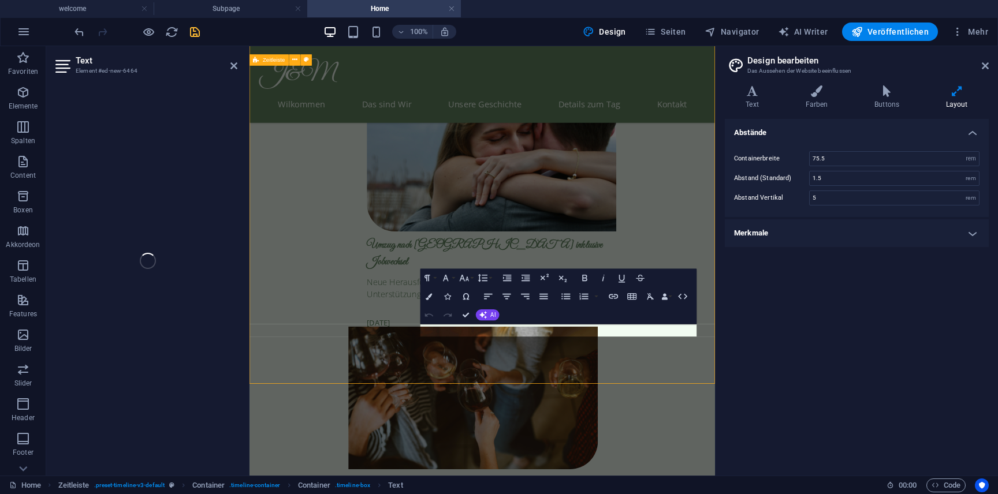
scroll to position [3466, 0]
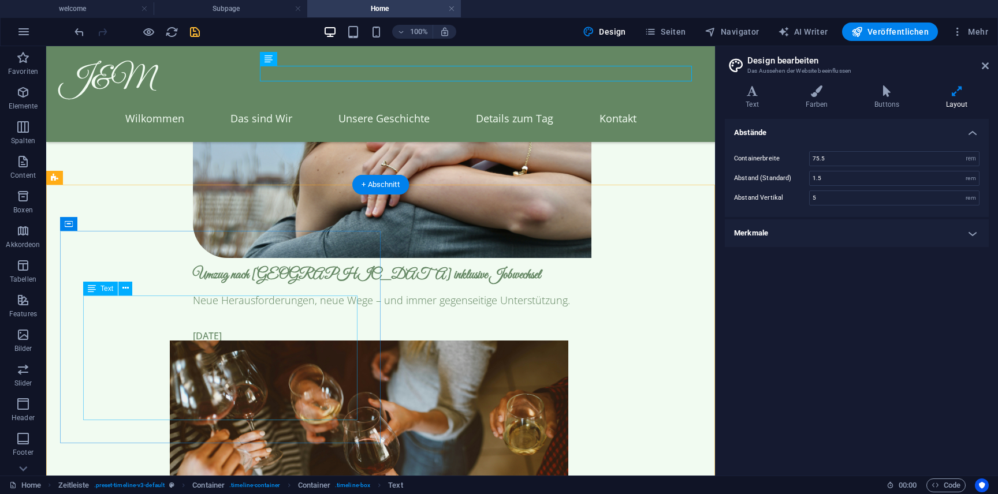
scroll to position [3602, 0]
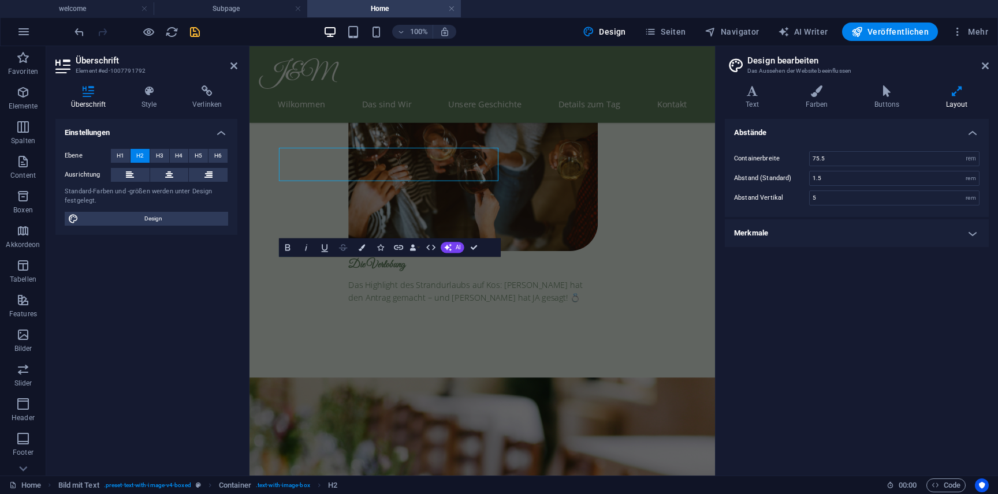
scroll to position [3738, 0]
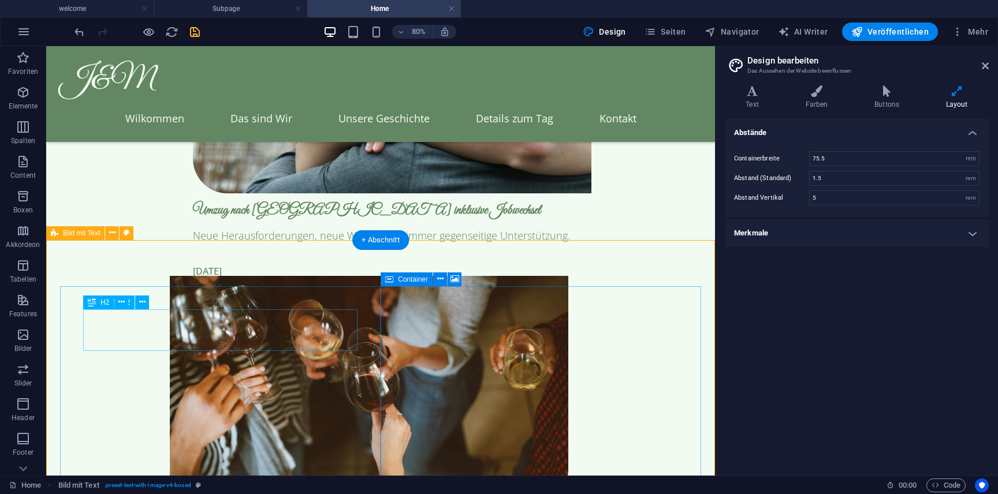
scroll to position [3602, 0]
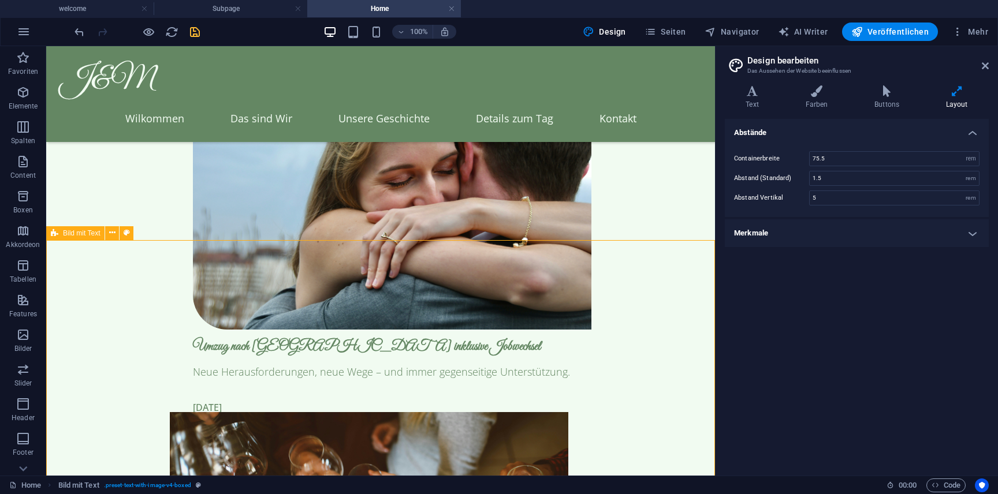
click at [88, 234] on span "Bild mit Text" at bounding box center [81, 233] width 37 height 7
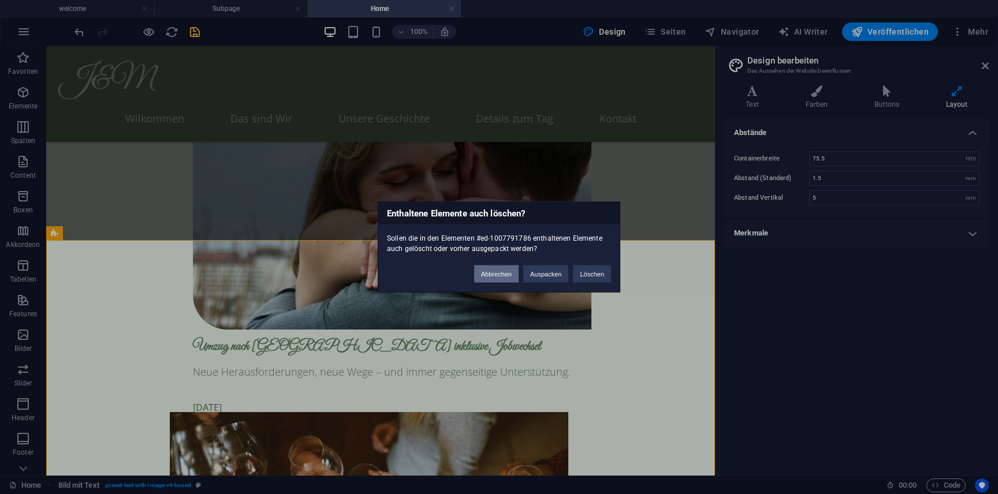
click at [500, 274] on button "Abbrechen" at bounding box center [496, 274] width 44 height 17
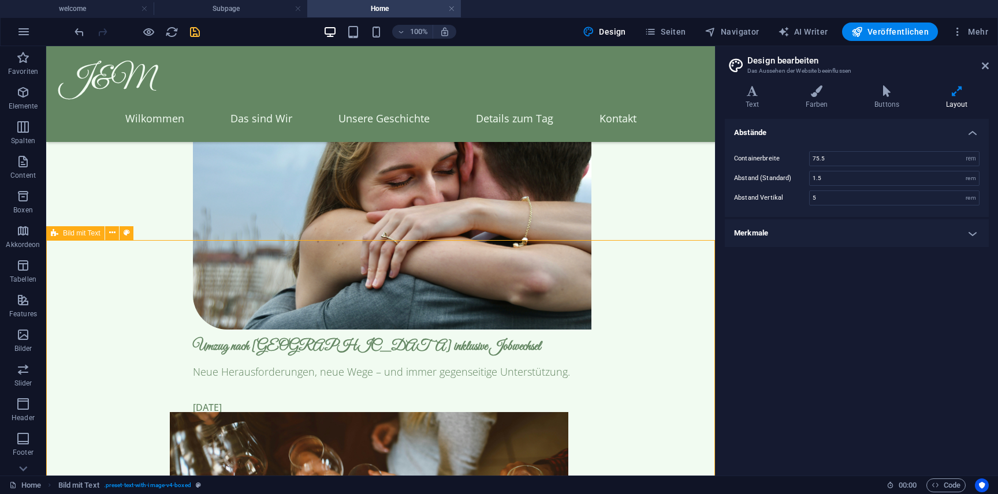
click at [79, 231] on span "Bild mit Text" at bounding box center [81, 233] width 37 height 7
select select "rem"
select select "px"
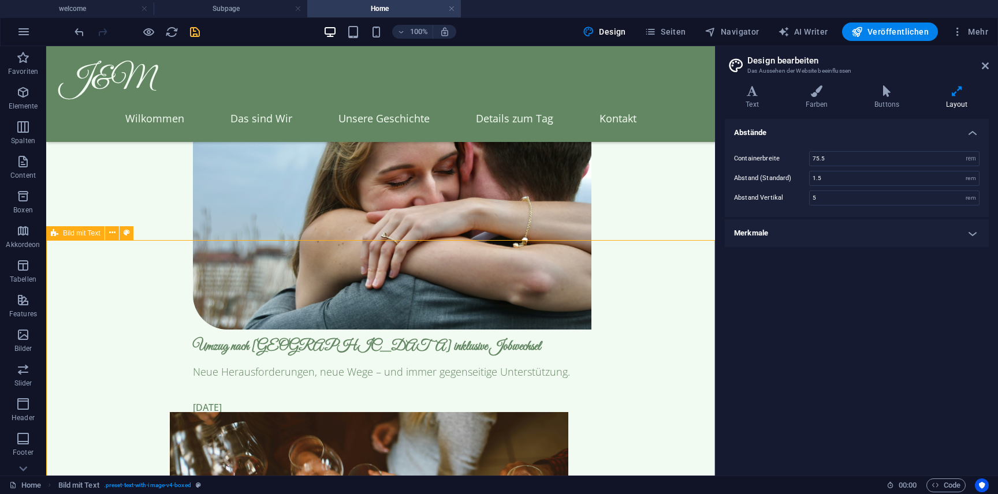
select select "preset-text-with-image-v4-boxed"
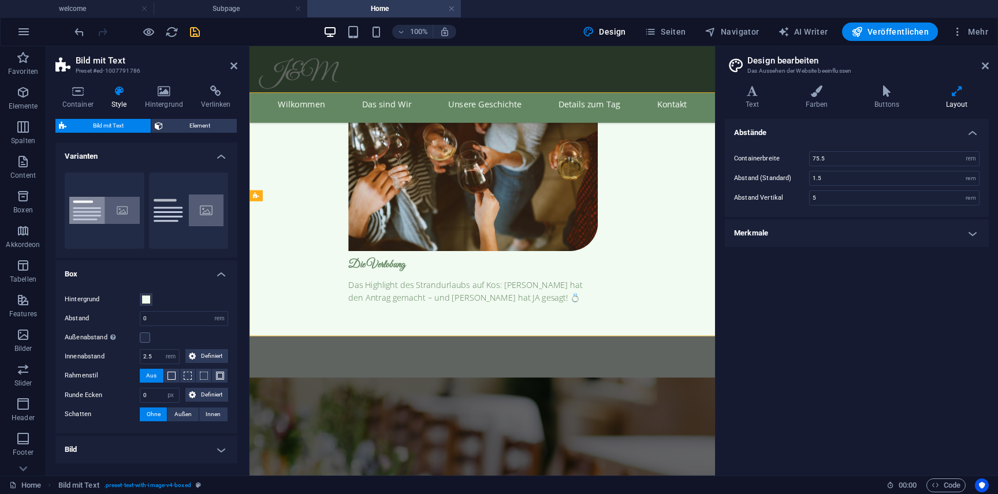
scroll to position [3738, 0]
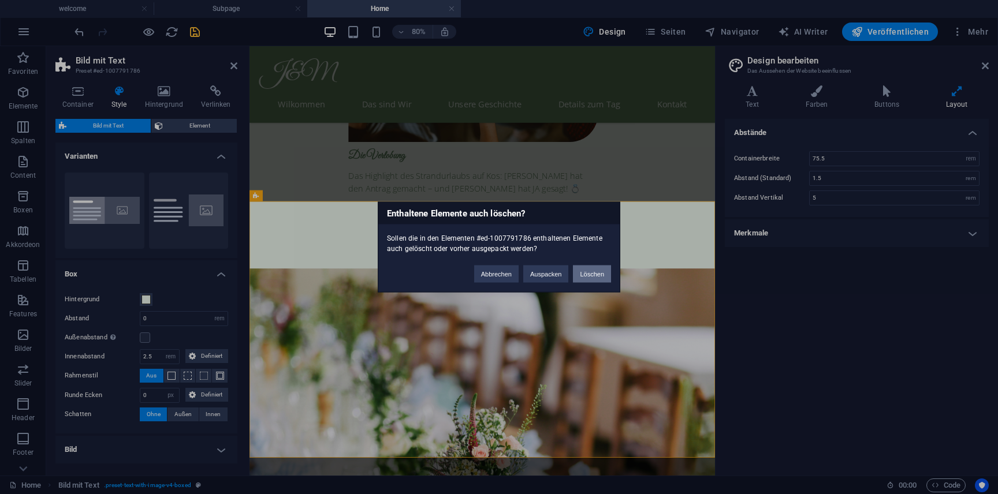
click at [600, 269] on button "Löschen" at bounding box center [592, 274] width 38 height 17
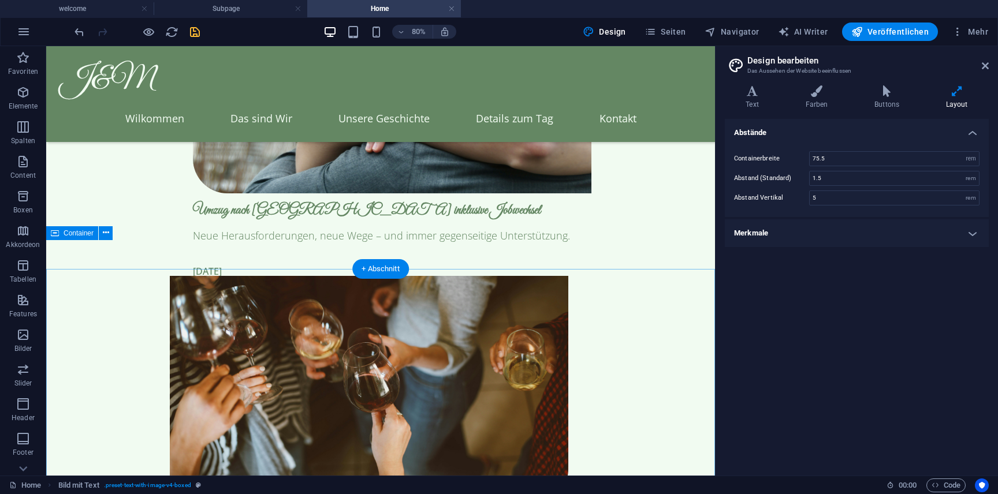
scroll to position [3602, 0]
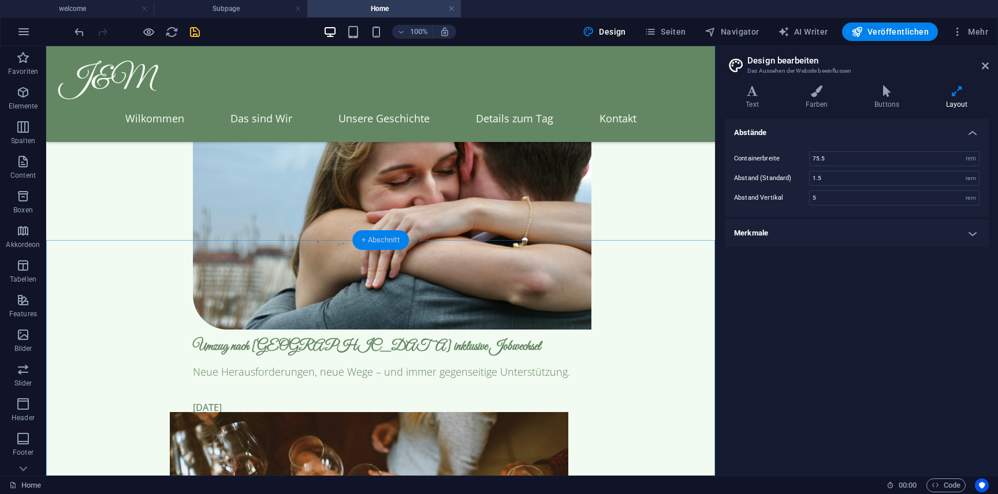
click at [389, 232] on div "+ Abschnitt" at bounding box center [380, 240] width 57 height 20
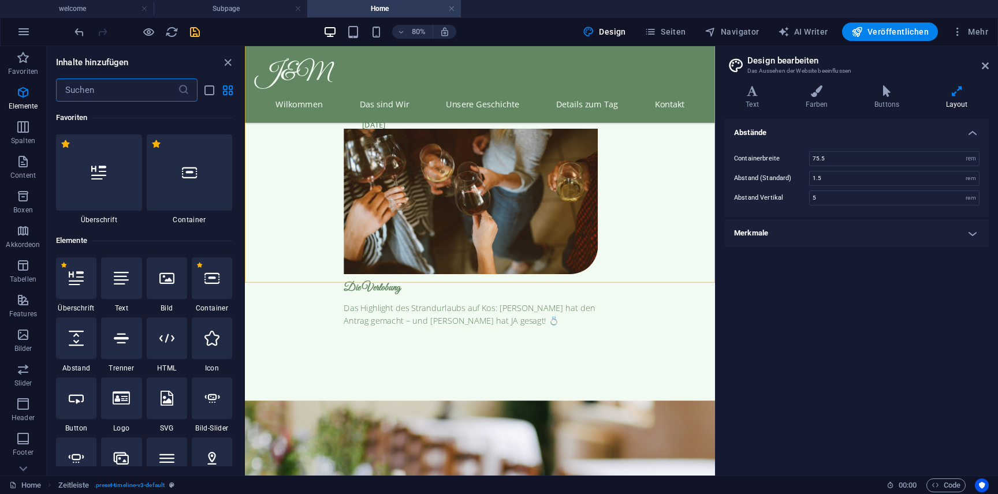
scroll to position [1259, 0]
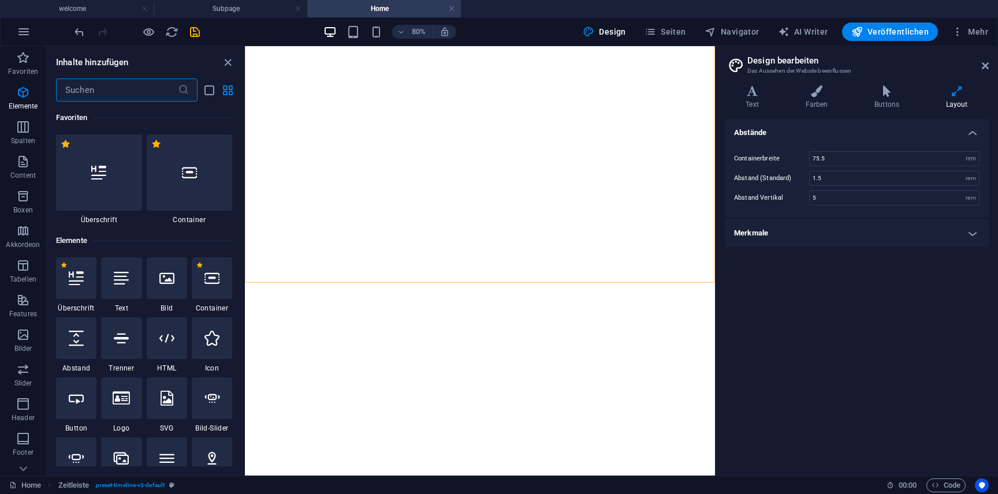
select select "rem"
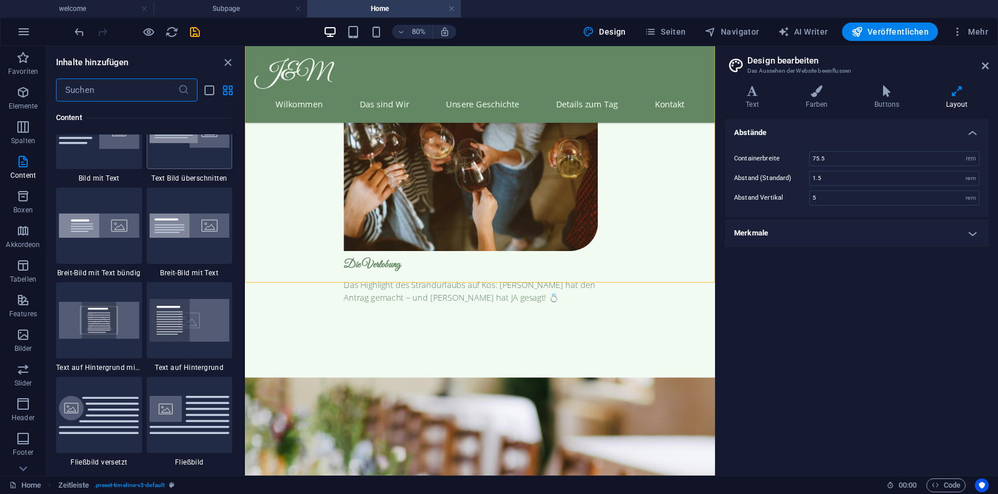
scroll to position [2263, 0]
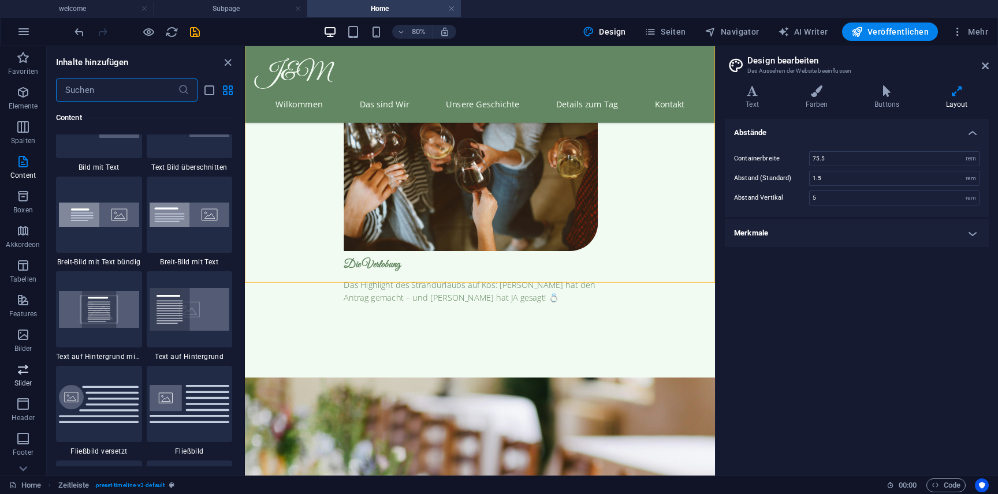
click at [26, 381] on p "Slider" at bounding box center [23, 383] width 18 height 9
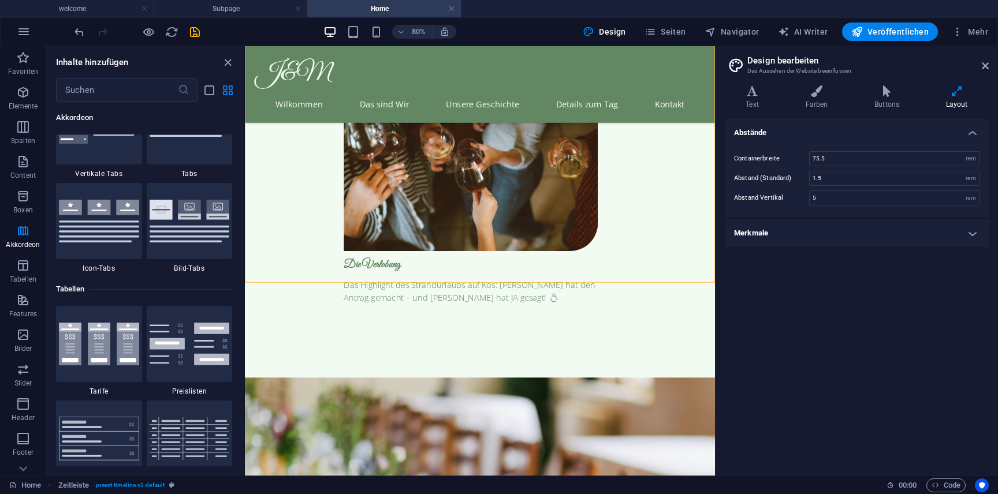
scroll to position [3830, 0]
click at [87, 334] on img at bounding box center [99, 343] width 80 height 43
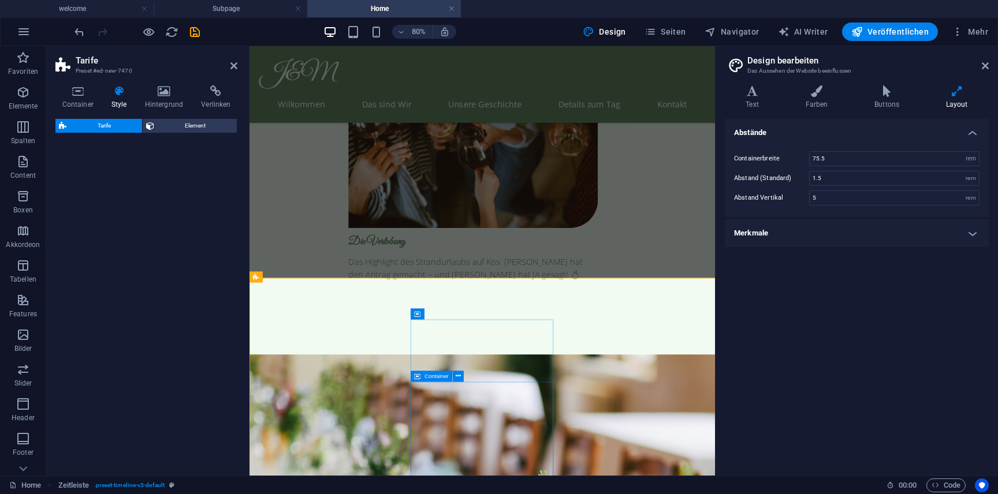
select select "rem"
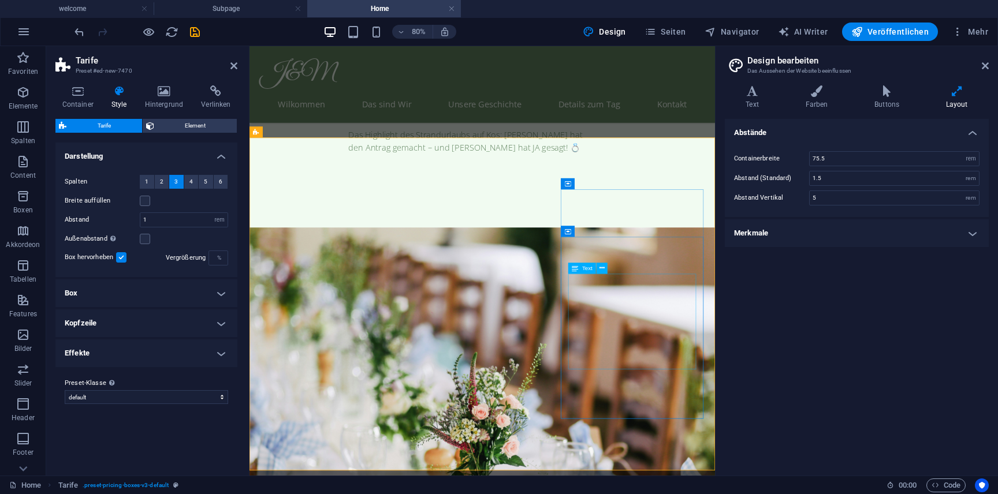
scroll to position [3826, 0]
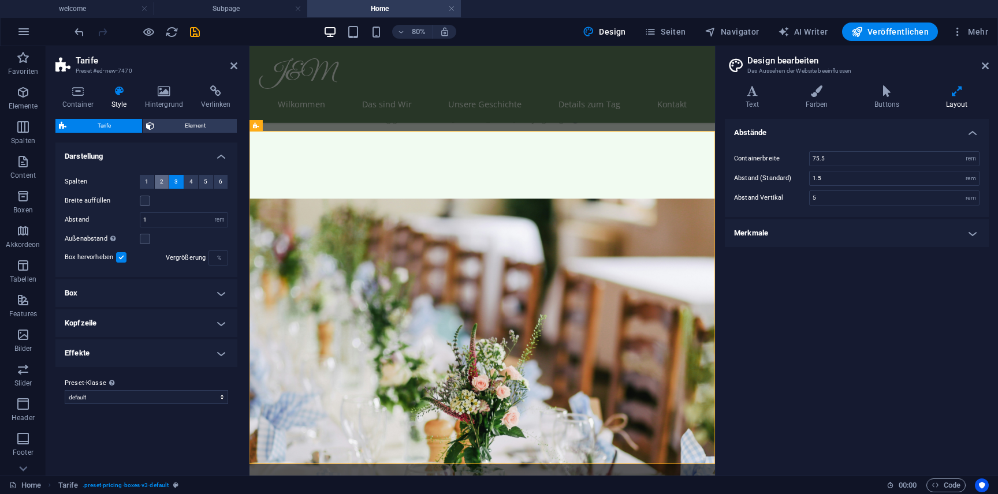
click at [164, 186] on button "2" at bounding box center [162, 182] width 14 height 14
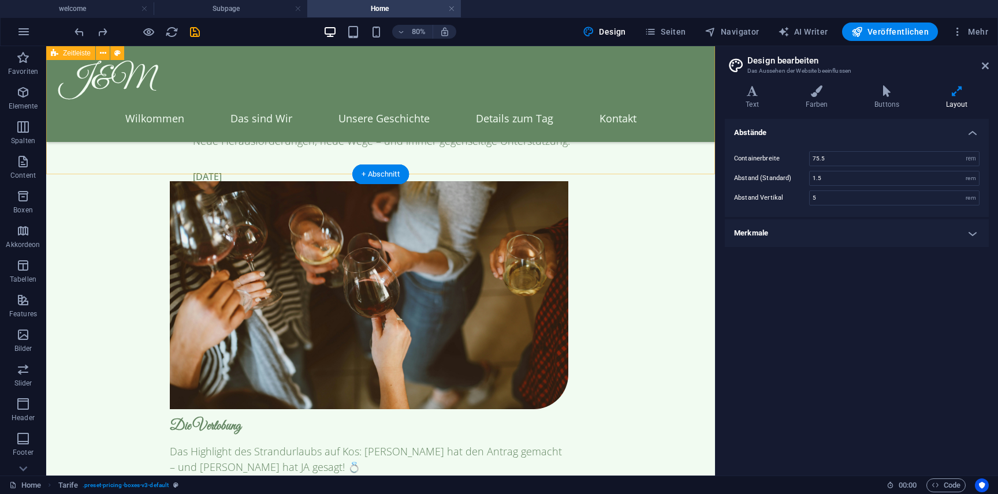
scroll to position [3697, 0]
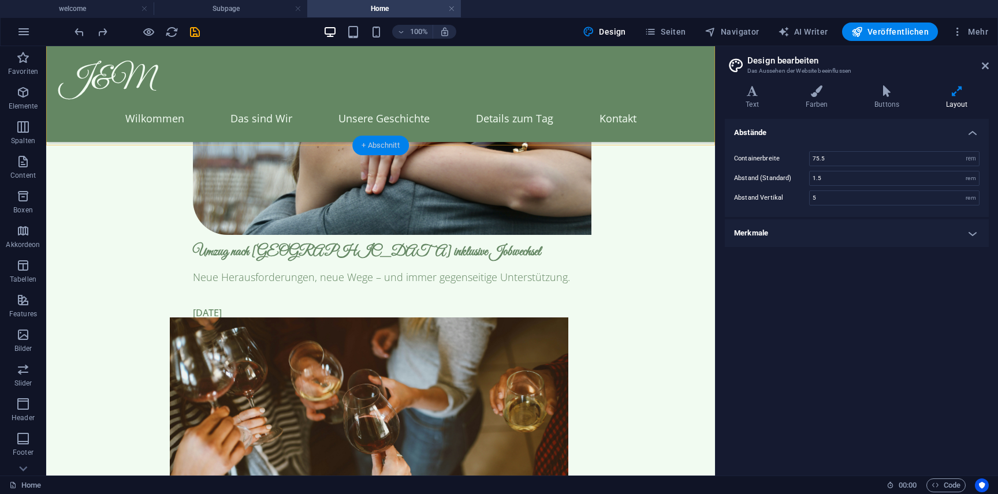
click at [361, 144] on div "+ Abschnitt" at bounding box center [380, 146] width 57 height 20
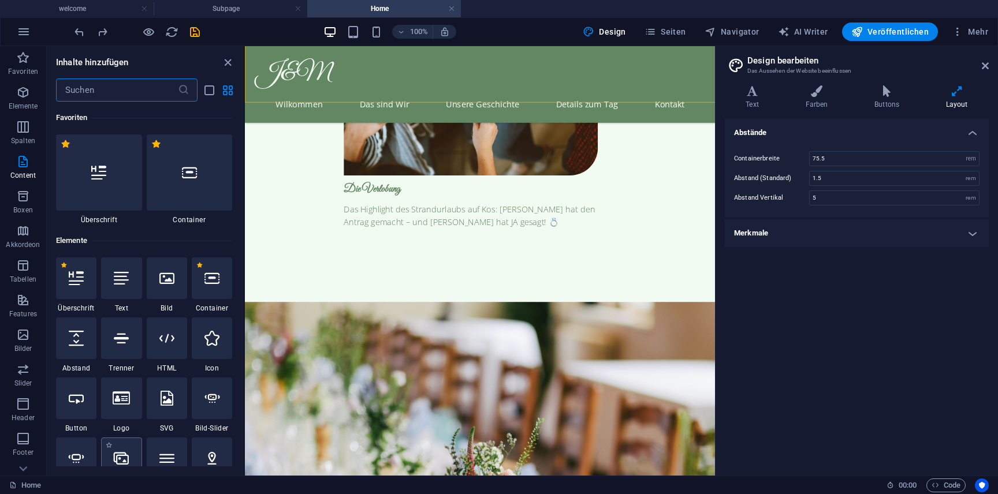
scroll to position [82, 0]
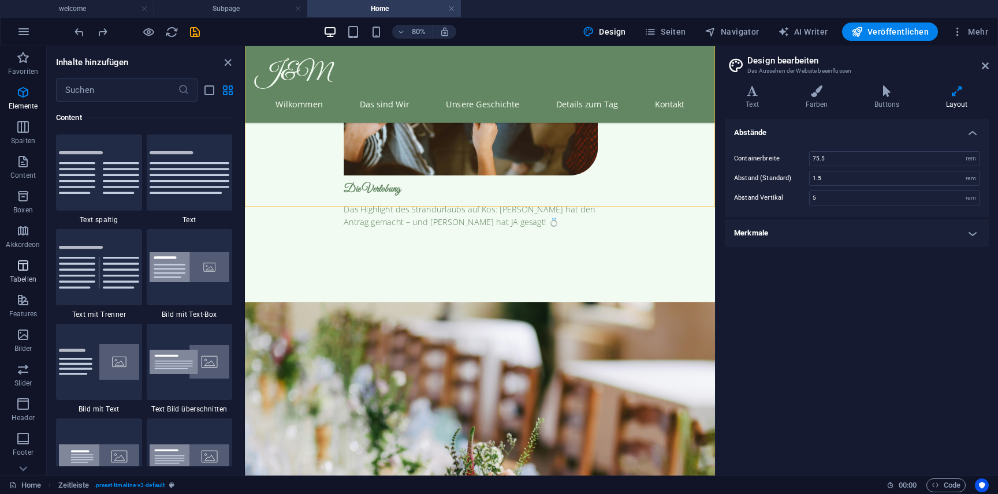
click at [18, 271] on icon "button" at bounding box center [23, 266] width 14 height 14
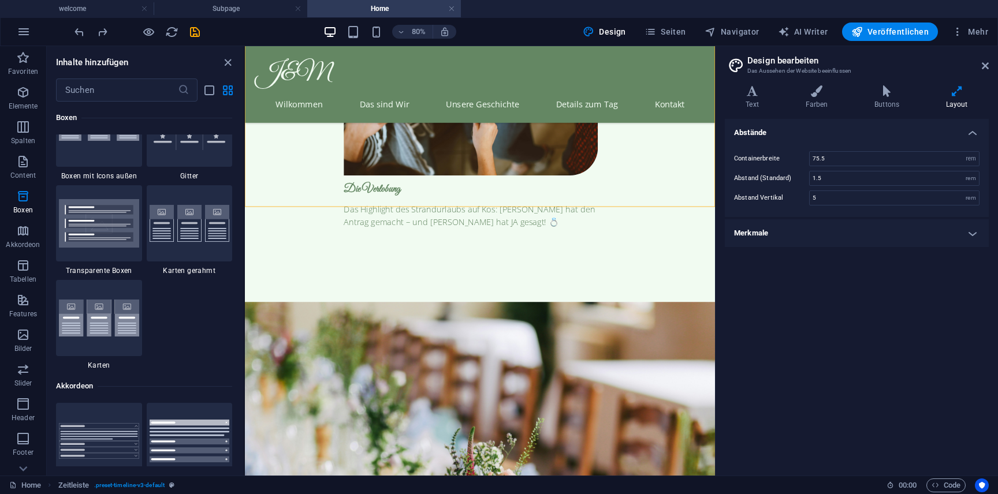
scroll to position [3400, 0]
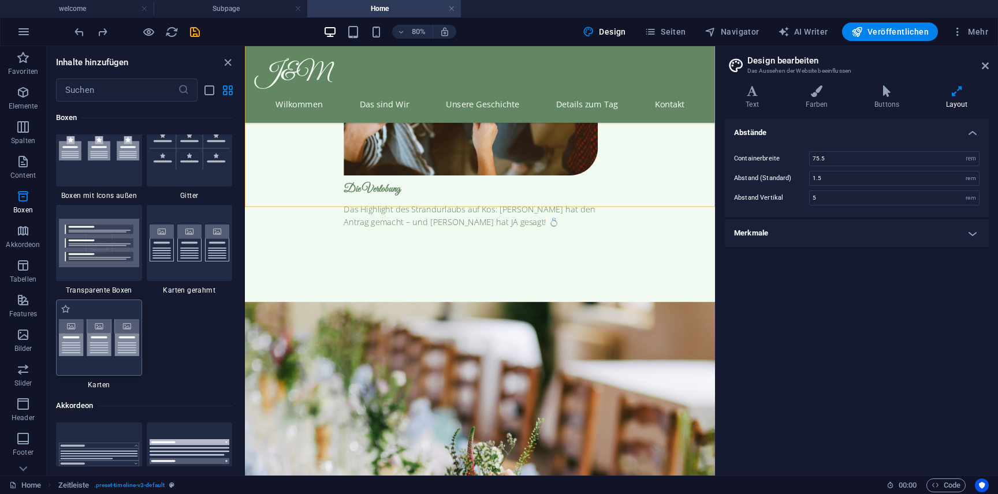
drag, startPoint x: 122, startPoint y: 361, endPoint x: 38, endPoint y: 370, distance: 85.4
click at [122, 361] on div at bounding box center [99, 338] width 86 height 76
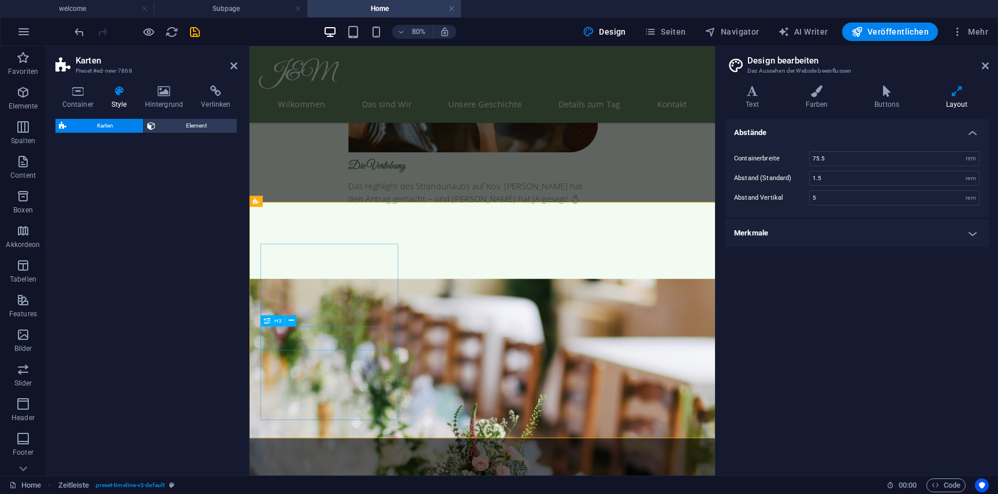
select select "rem"
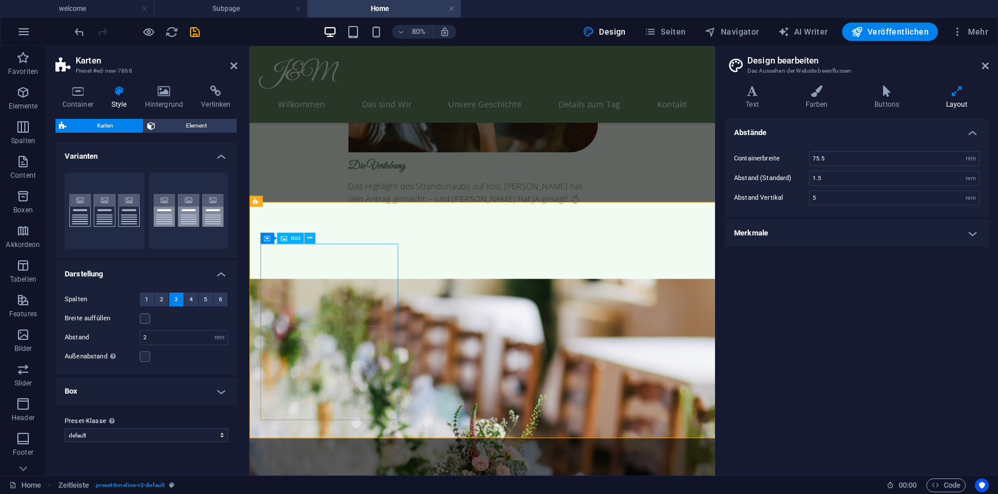
scroll to position [3732, 0]
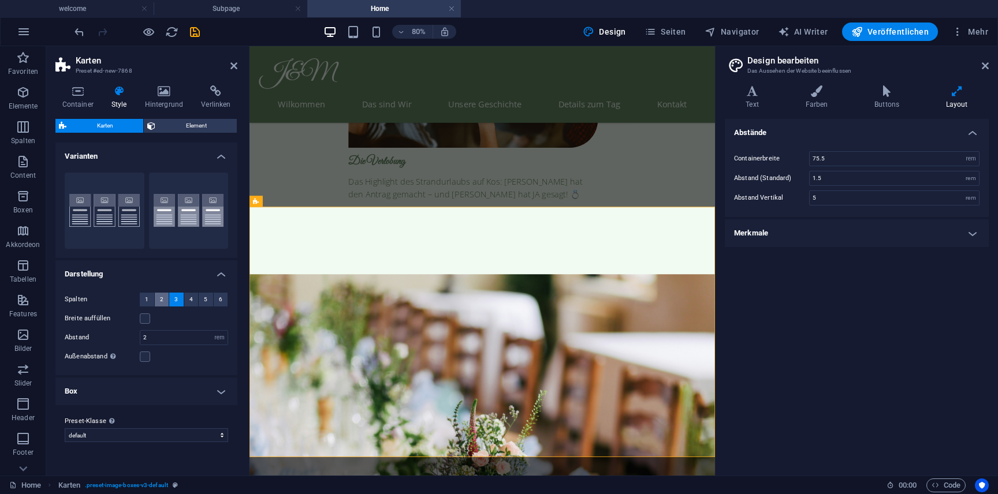
click at [160, 299] on span "2" at bounding box center [161, 300] width 3 height 14
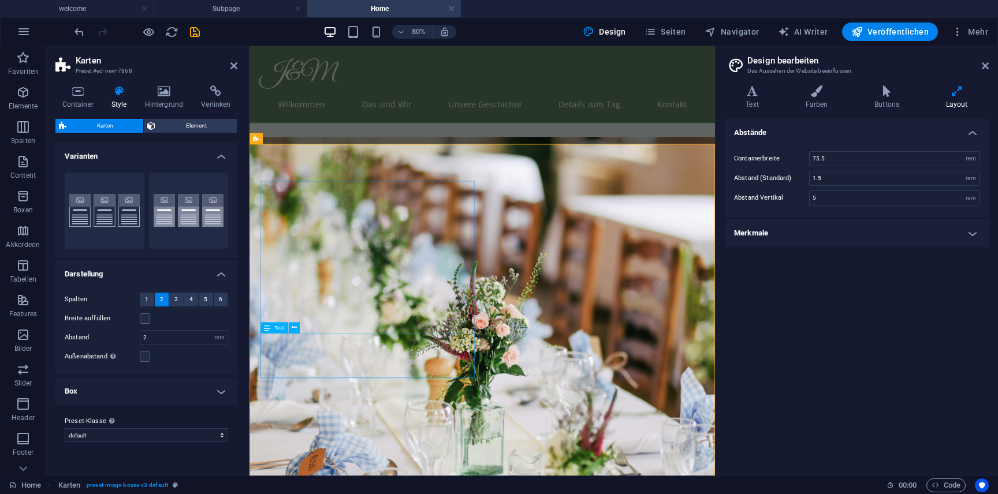
scroll to position [3910, 0]
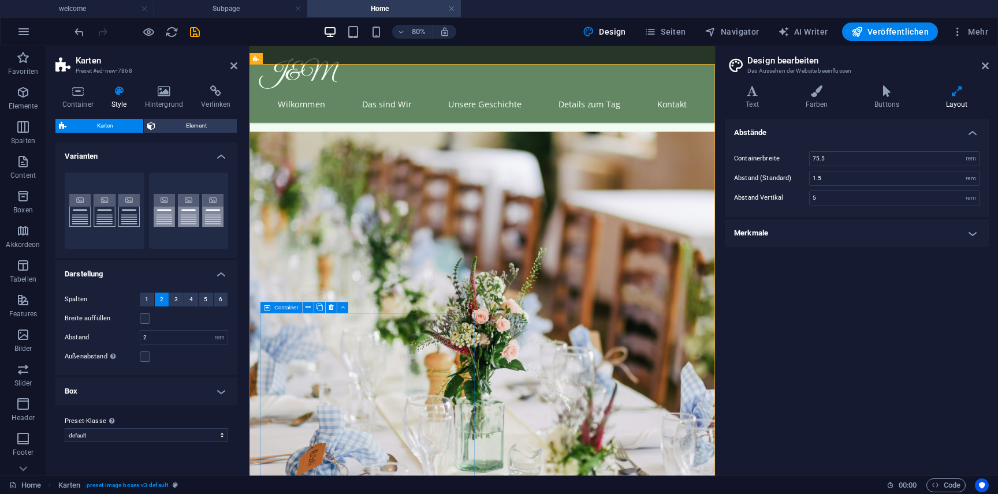
click at [267, 309] on icon at bounding box center [268, 307] width 6 height 11
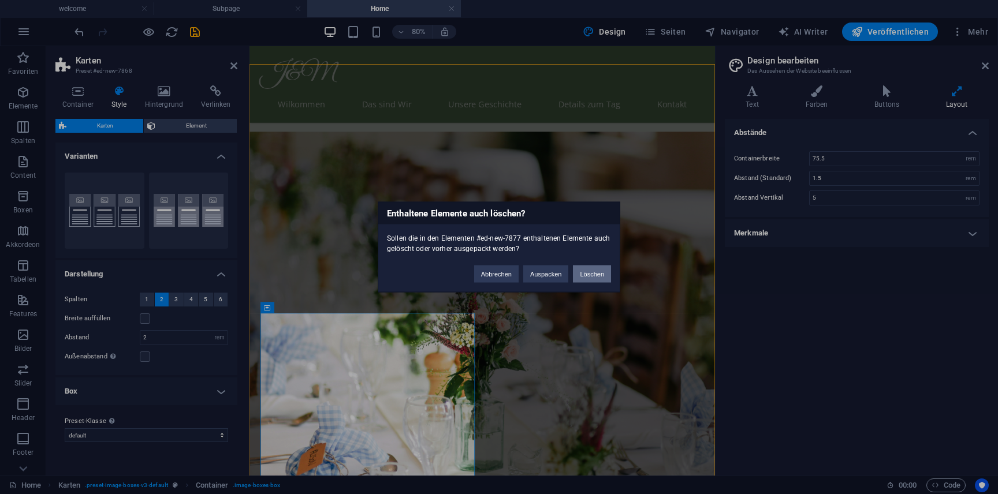
click at [590, 281] on button "Löschen" at bounding box center [592, 274] width 38 height 17
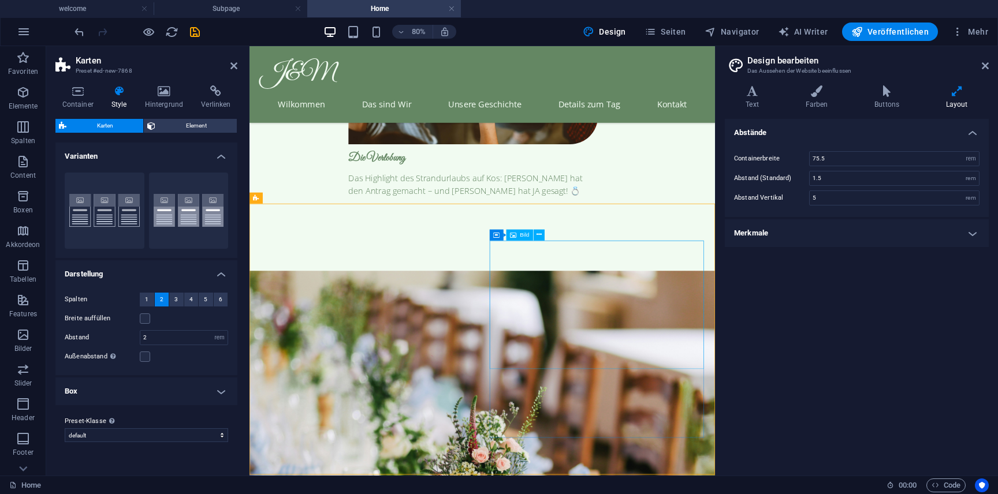
scroll to position [3736, 0]
click at [270, 197] on span "Karten" at bounding box center [271, 198] width 16 height 6
click at [129, 210] on button "Rahmen" at bounding box center [105, 211] width 80 height 76
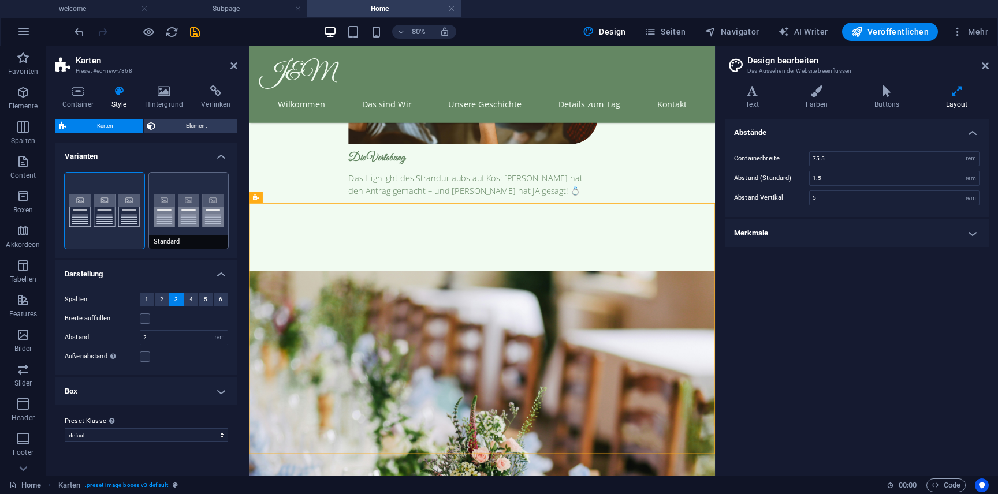
click at [196, 207] on button "Standard" at bounding box center [189, 211] width 80 height 76
click at [162, 302] on span "2" at bounding box center [161, 300] width 3 height 14
click at [106, 213] on button "Rahmen" at bounding box center [105, 211] width 80 height 76
click at [161, 297] on span "2" at bounding box center [161, 300] width 3 height 14
click at [166, 241] on span "Standard" at bounding box center [189, 242] width 80 height 14
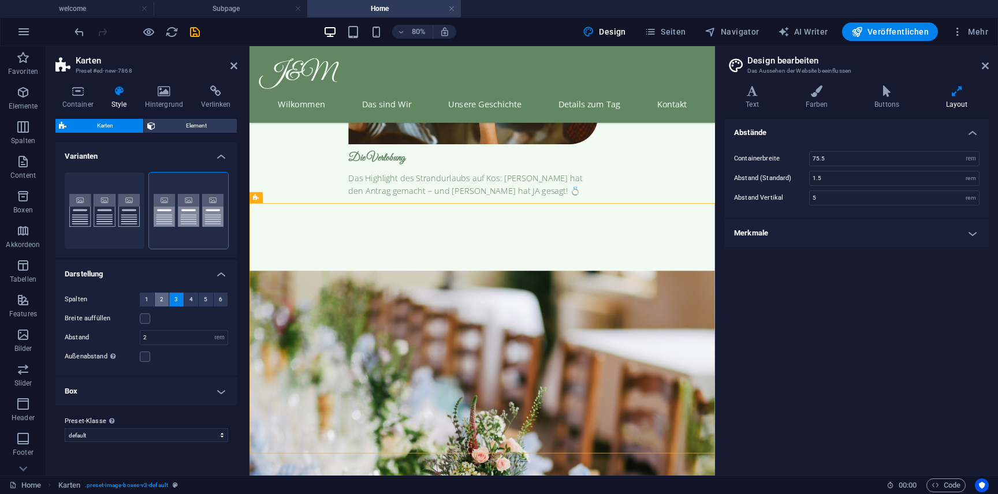
click at [166, 296] on button "2" at bounding box center [162, 300] width 14 height 14
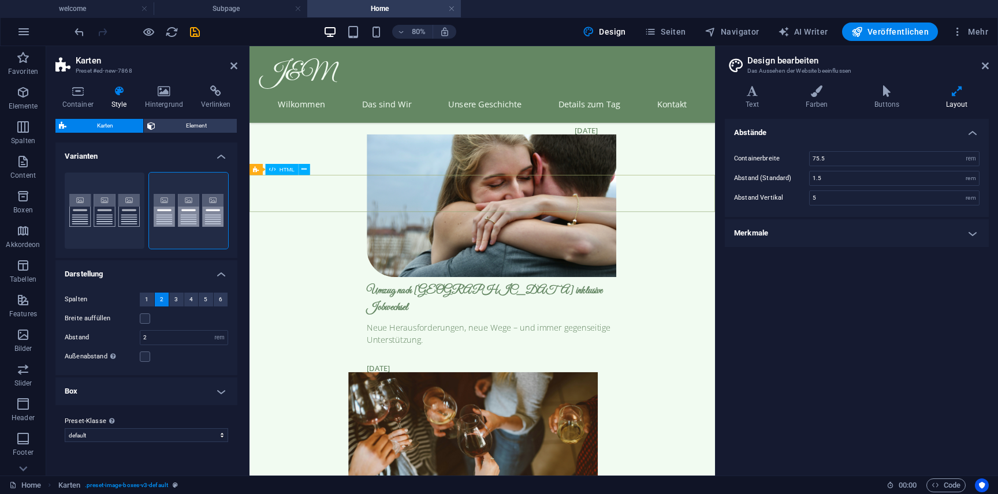
scroll to position [3260, 0]
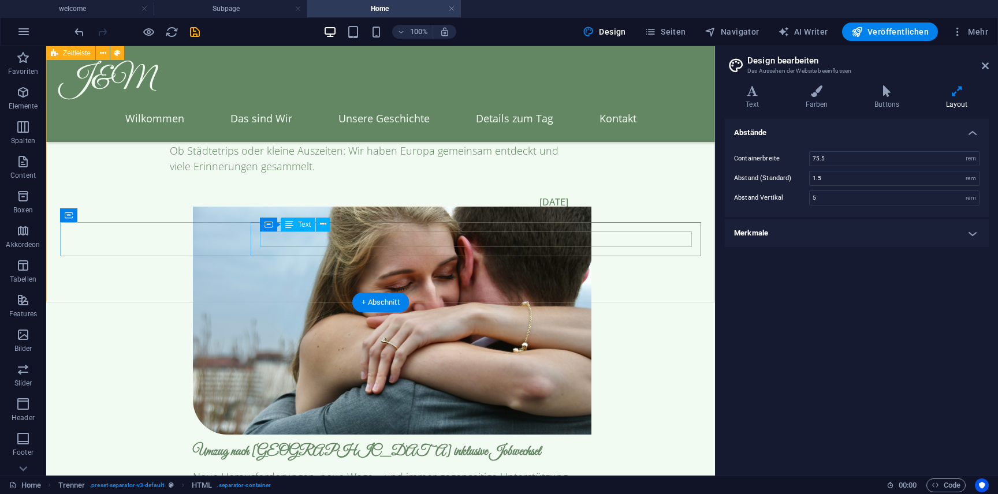
scroll to position [3543, 0]
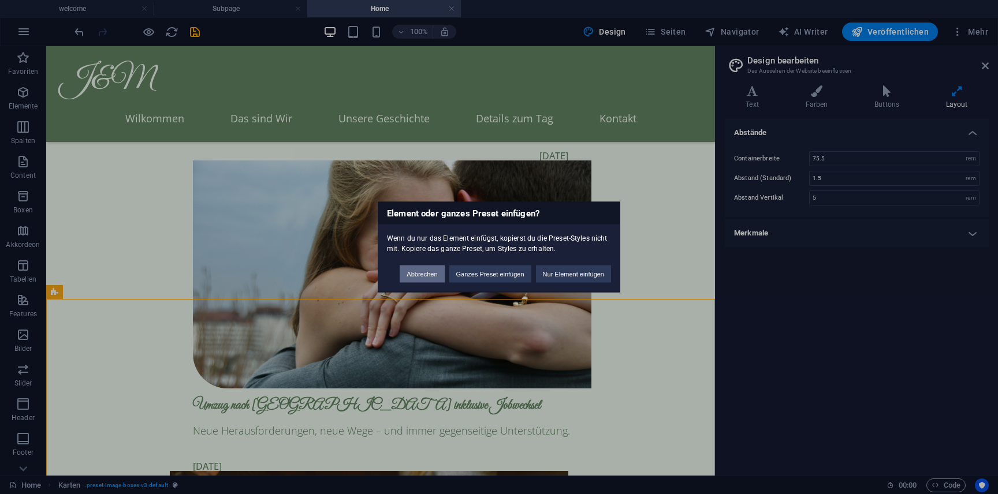
click at [435, 273] on button "Abbrechen" at bounding box center [422, 274] width 44 height 17
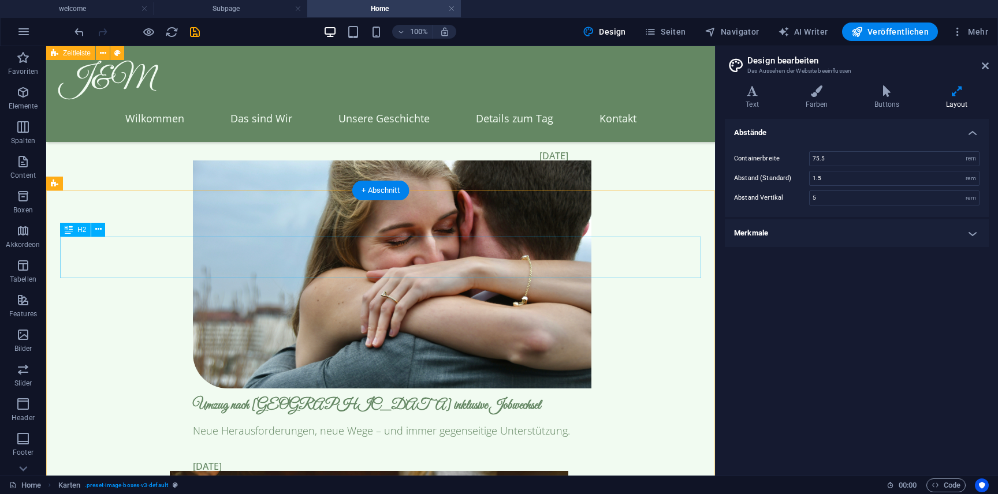
scroll to position [3043, 0]
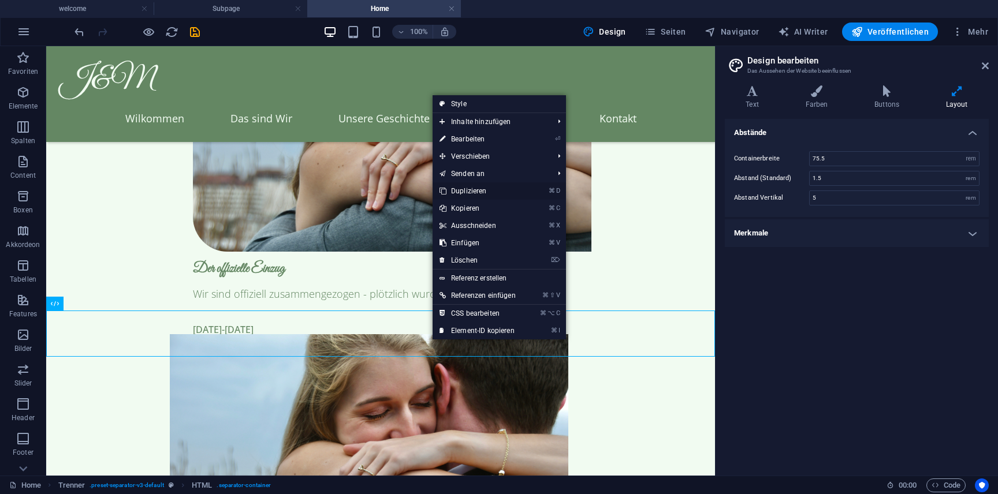
click at [501, 189] on link "⌘ D Duplizieren" at bounding box center [478, 191] width 90 height 17
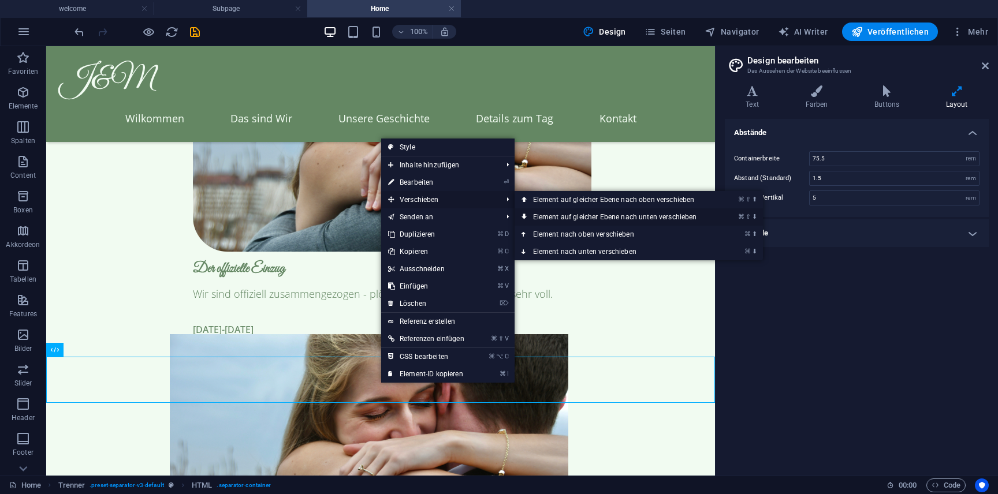
click at [570, 217] on link "⌘ ⇧ ⬇ Element auf gleicher Ebene nach unten verschieben" at bounding box center [618, 217] width 206 height 17
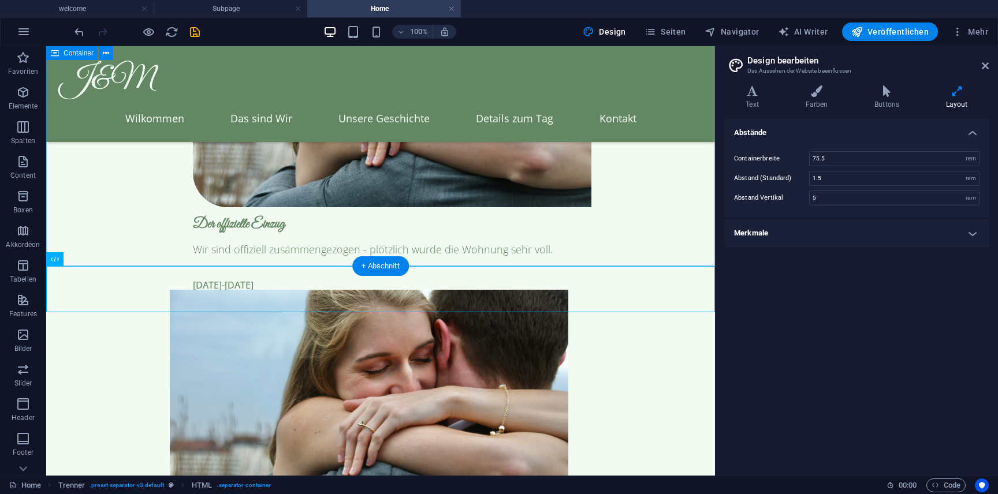
scroll to position [3092, 0]
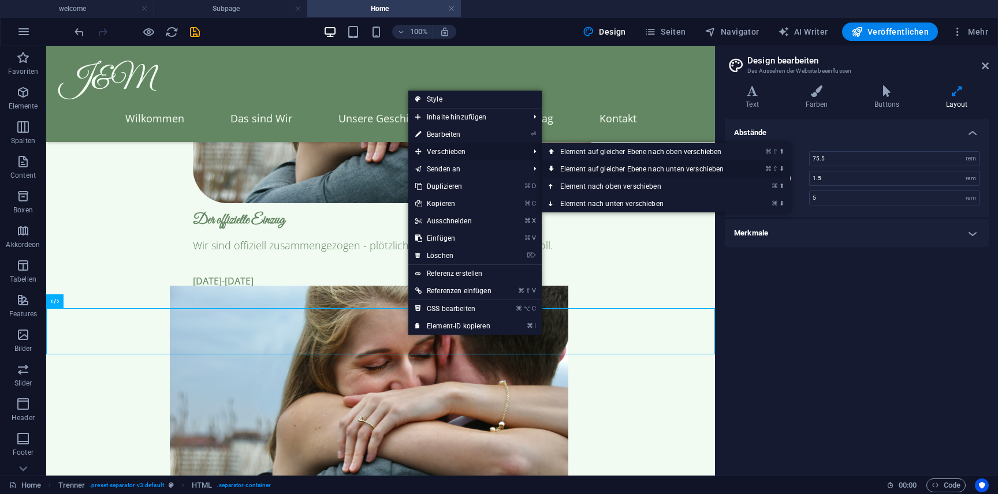
click at [632, 170] on link "⌘ ⇧ ⬇ Element auf gleicher Ebene nach unten verschieben" at bounding box center [645, 169] width 206 height 17
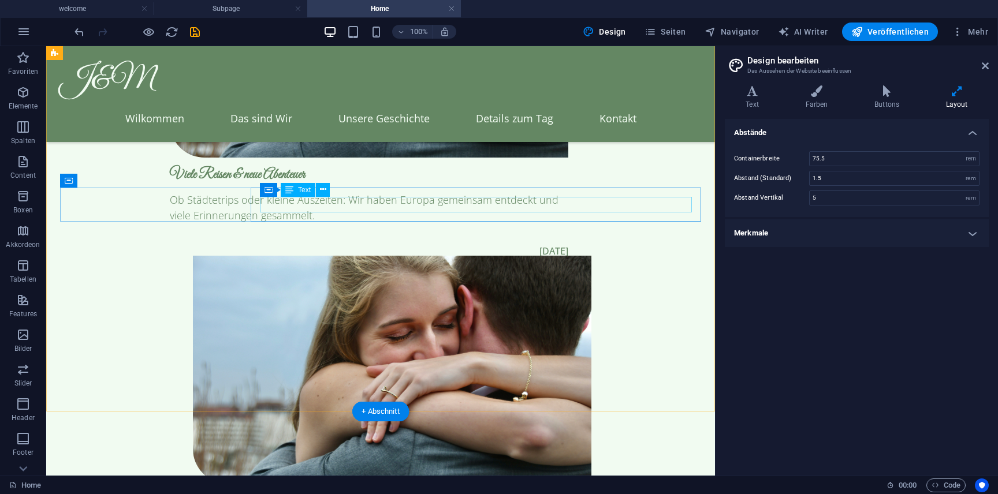
scroll to position [3463, 0]
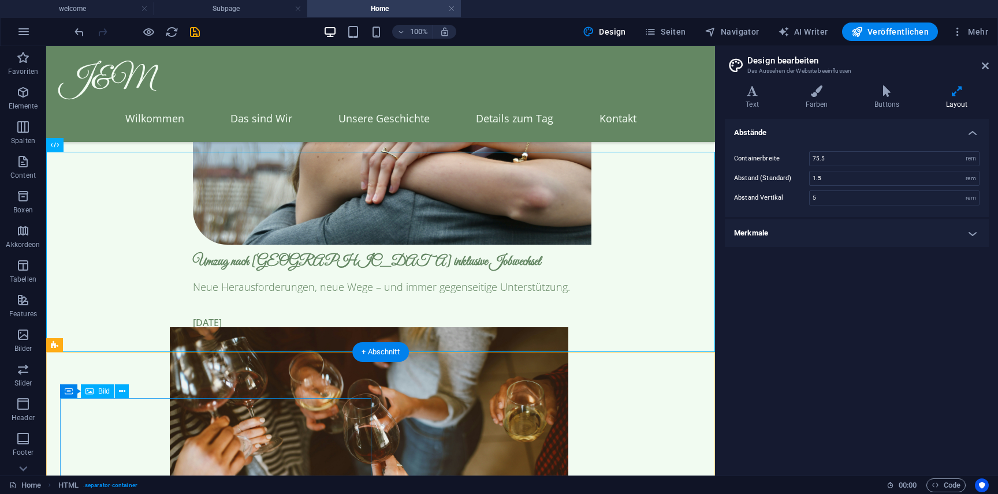
scroll to position [3691, 0]
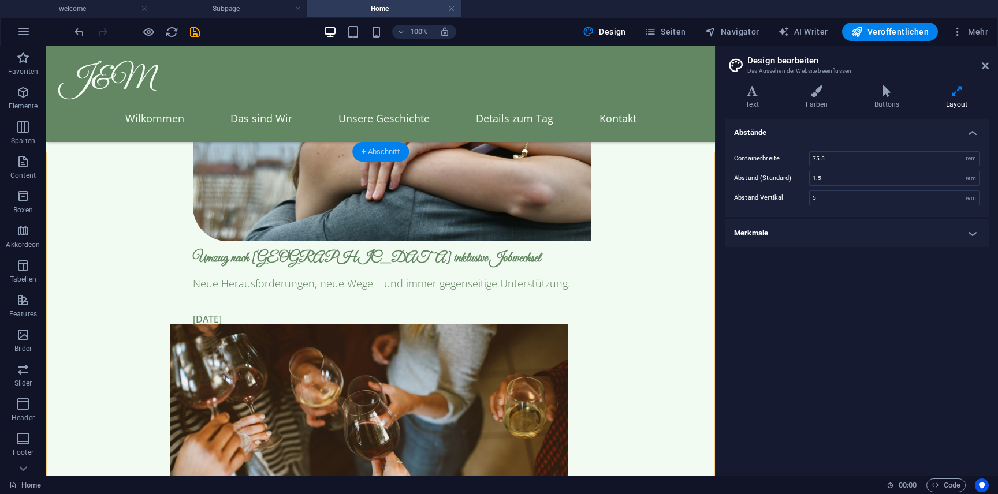
drag, startPoint x: 104, startPoint y: 251, endPoint x: 389, endPoint y: 154, distance: 300.7
click at [389, 154] on div "+ Abschnitt" at bounding box center [380, 152] width 57 height 20
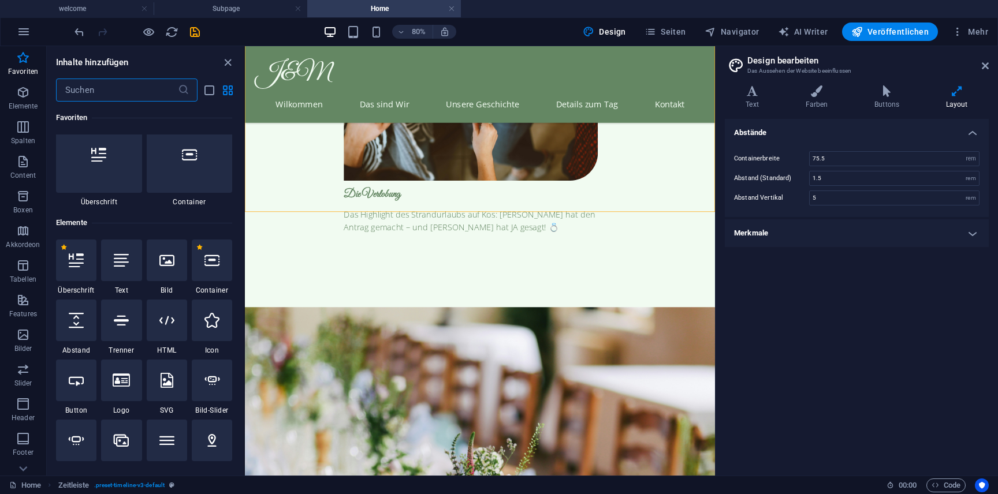
scroll to position [0, 0]
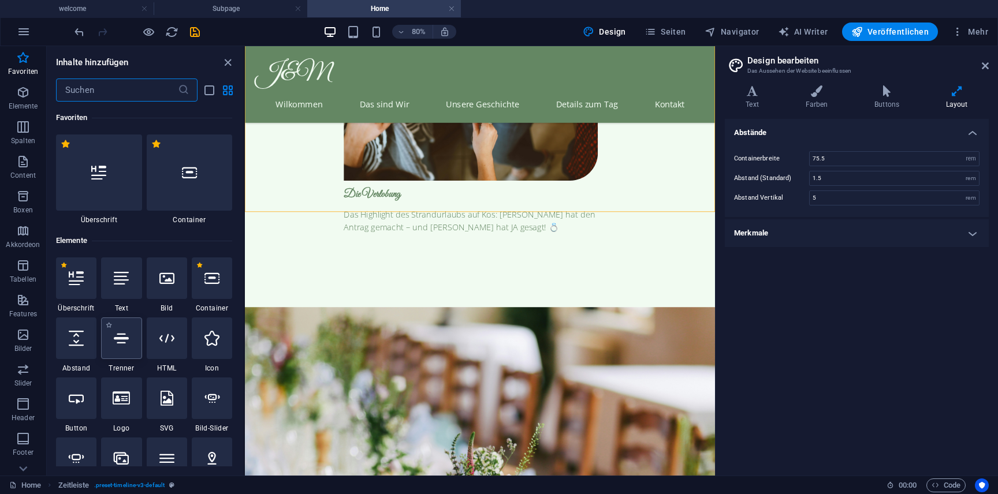
click at [129, 344] on icon at bounding box center [121, 338] width 15 height 15
select select "%"
select select "px"
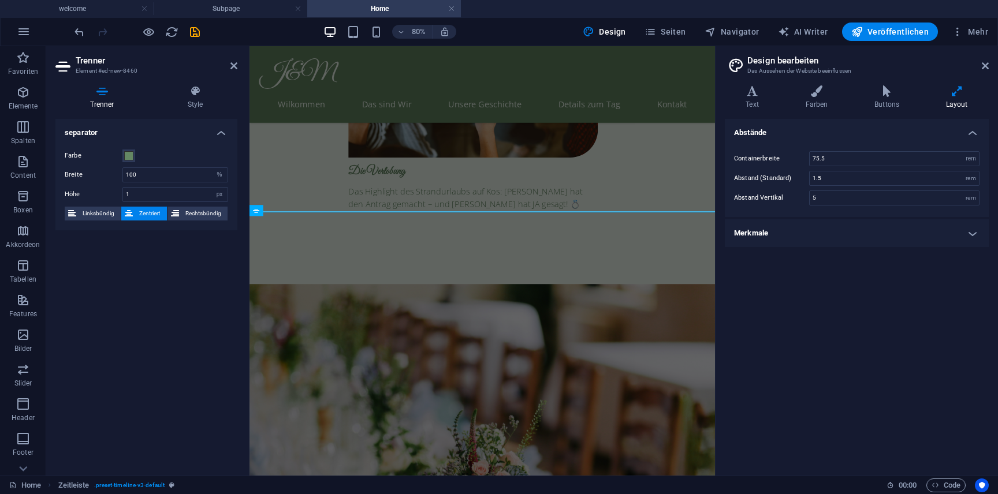
scroll to position [3725, 0]
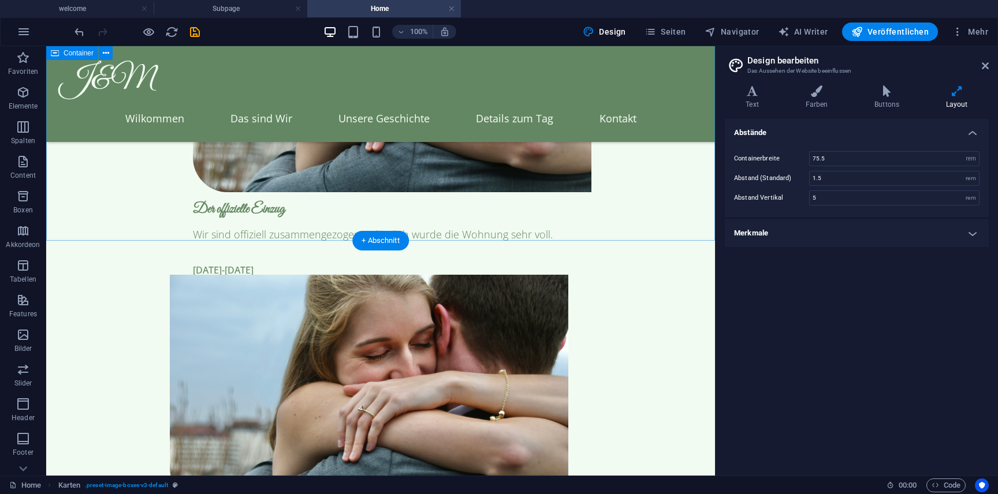
scroll to position [3099, 0]
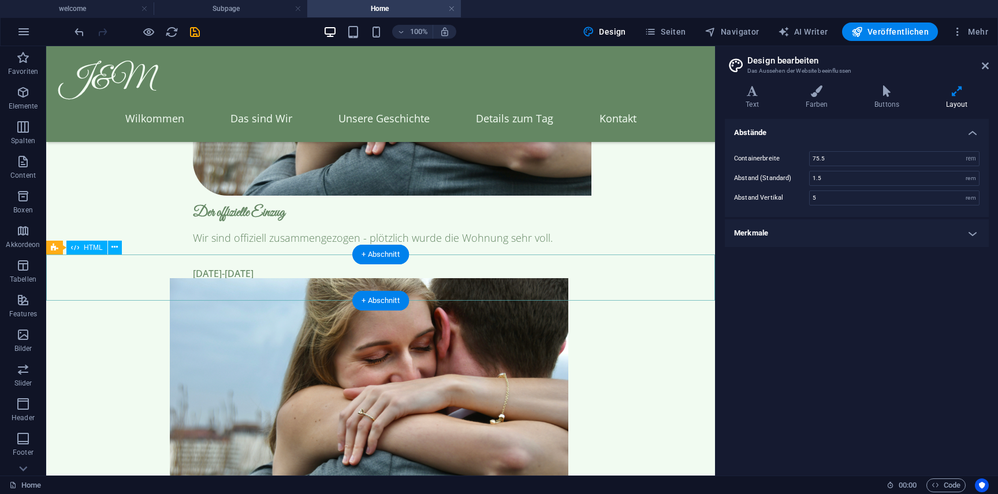
click at [385, 251] on div "+ Abschnitt" at bounding box center [380, 255] width 57 height 20
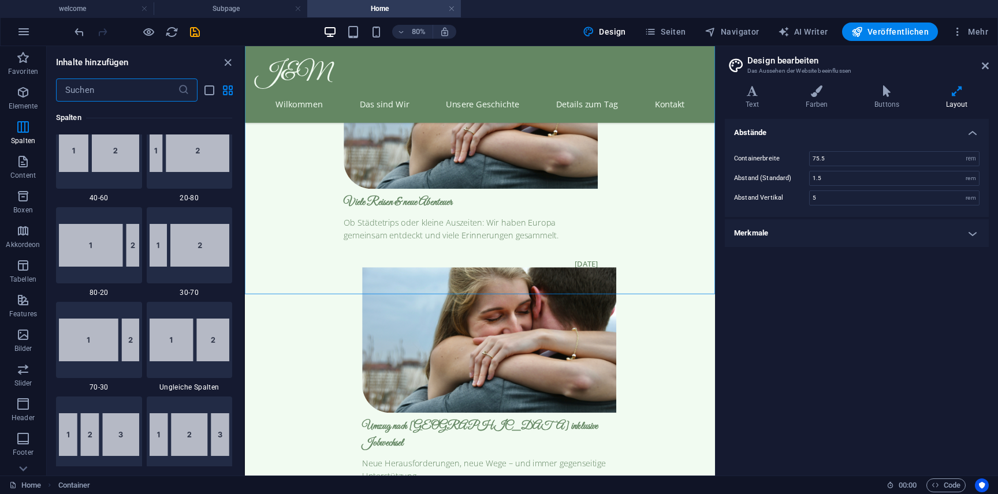
scroll to position [877, 0]
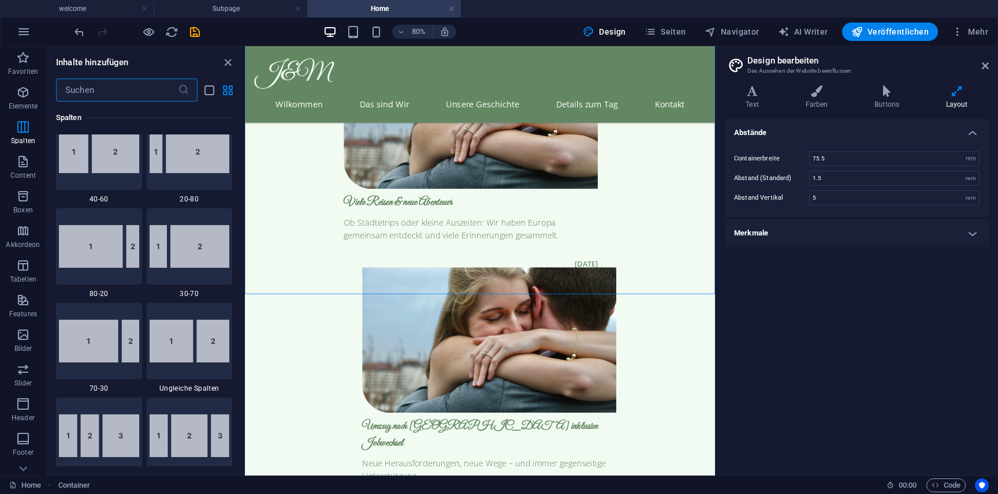
click at [117, 84] on input "text" at bounding box center [117, 90] width 122 height 23
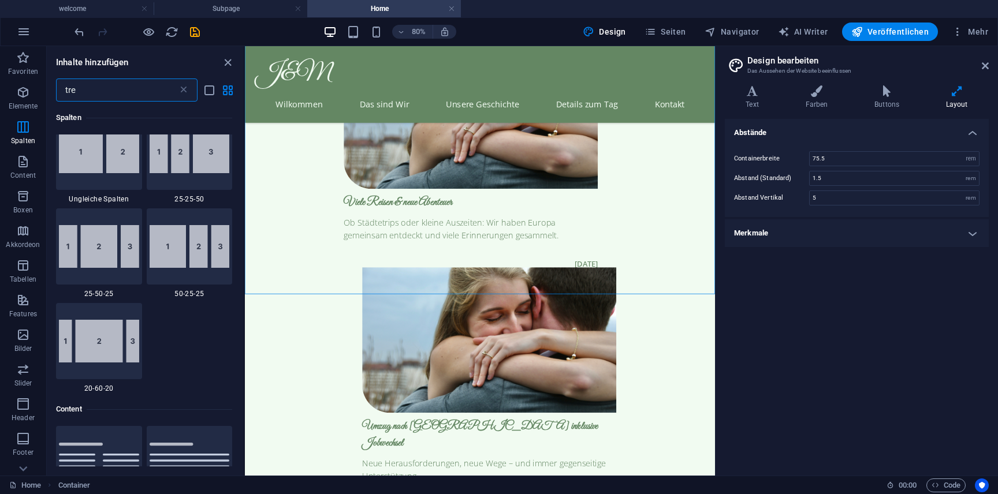
scroll to position [0, 0]
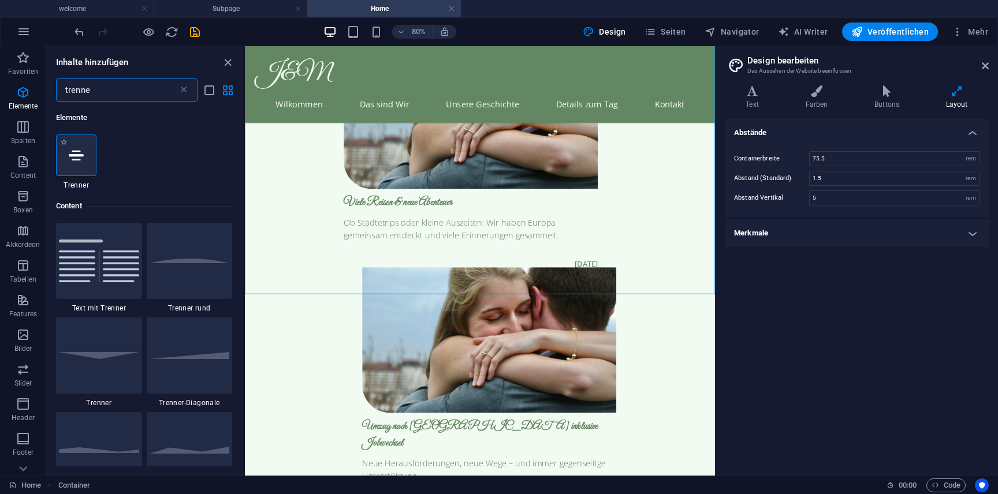
type input "trenne"
click at [71, 163] on div at bounding box center [76, 156] width 40 height 42
select select "%"
select select "px"
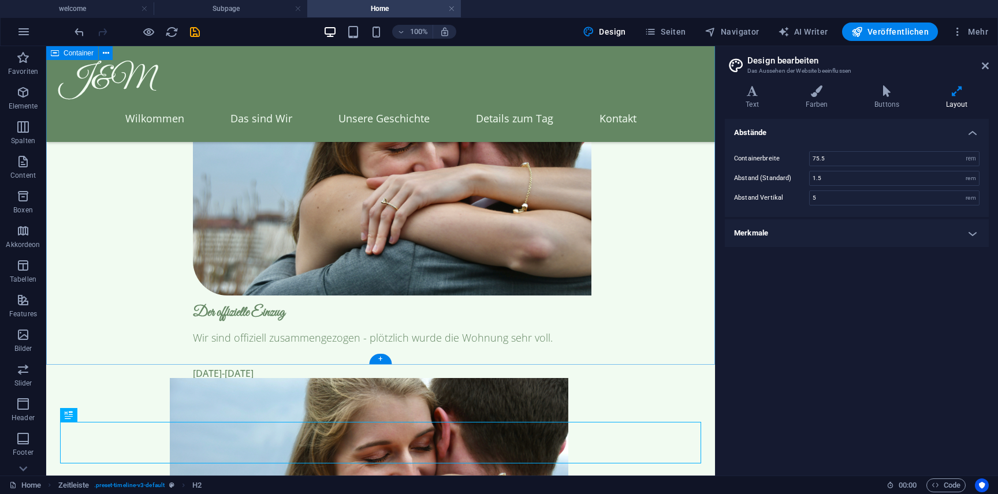
scroll to position [2989, 0]
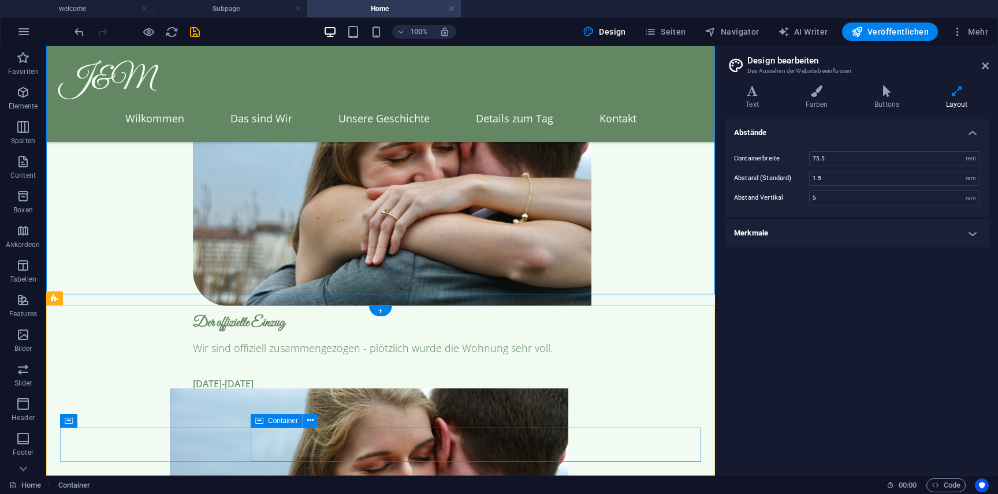
scroll to position [3051, 0]
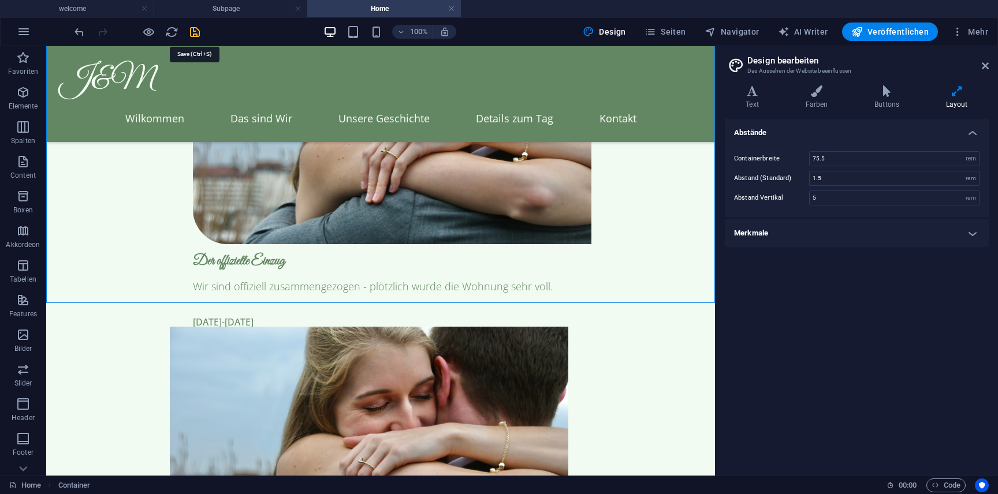
click at [198, 29] on icon "save" at bounding box center [194, 31] width 13 height 13
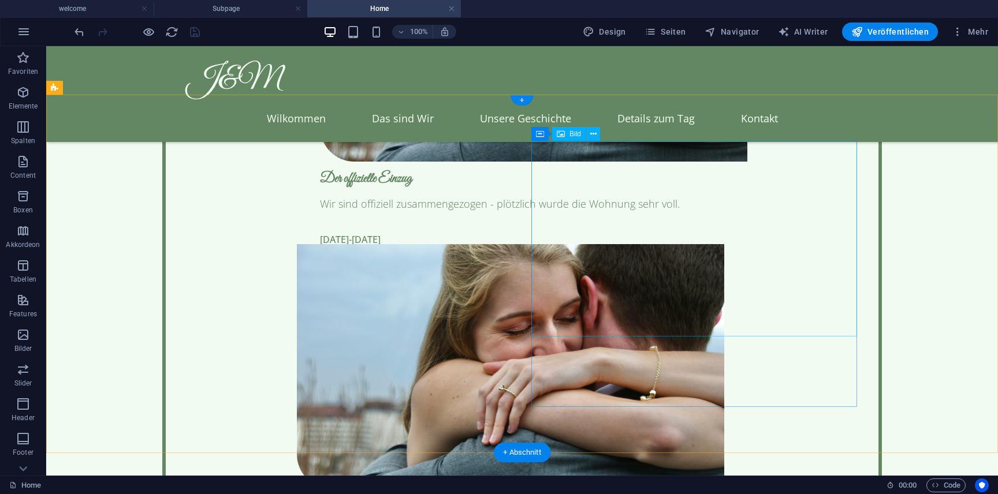
scroll to position [3552, 0]
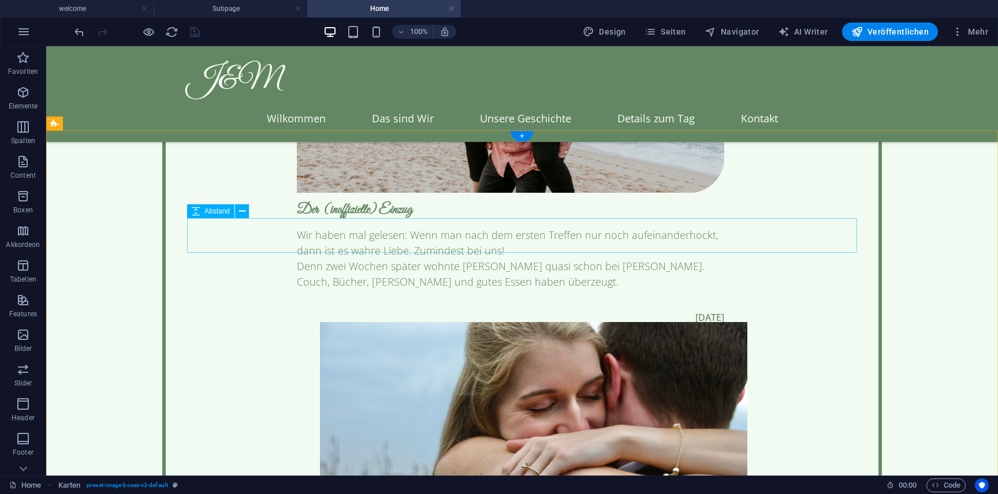
scroll to position [3160, 0]
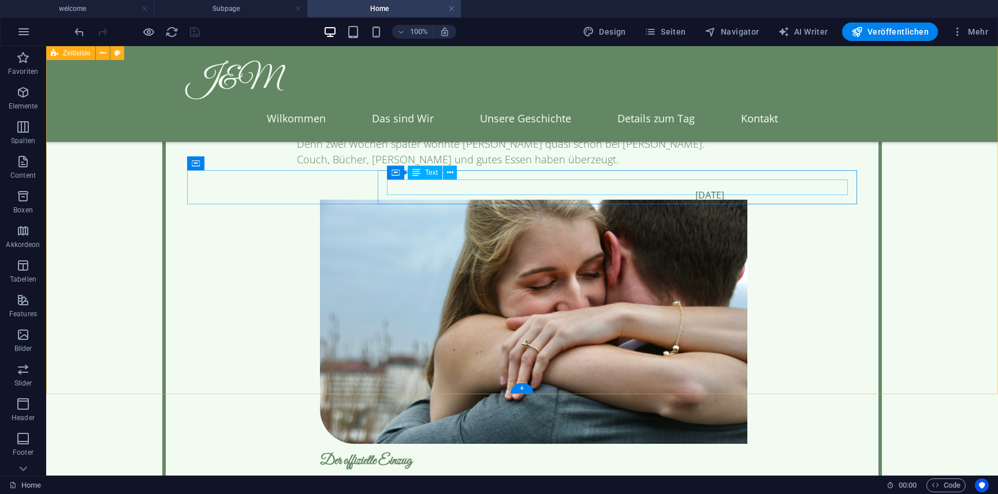
scroll to position [3431, 0]
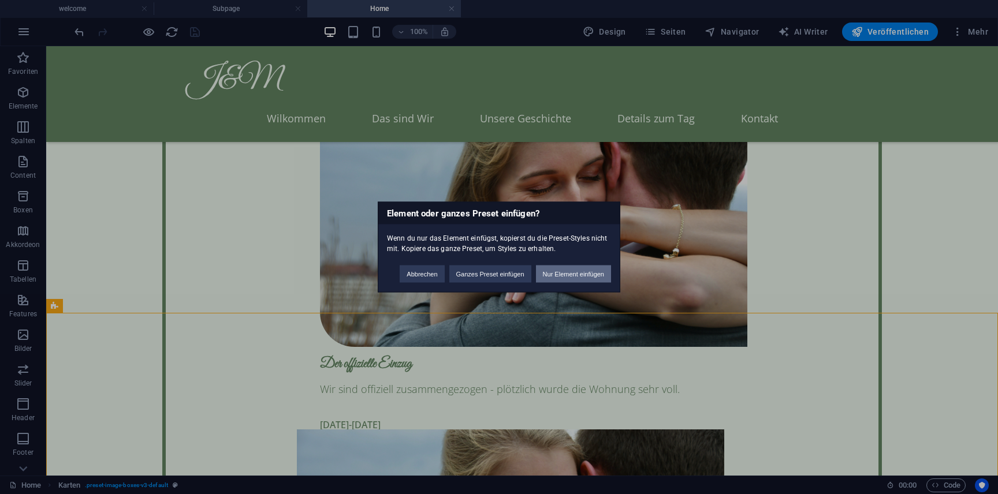
click at [572, 276] on button "Nur Element einfügen" at bounding box center [573, 274] width 75 height 17
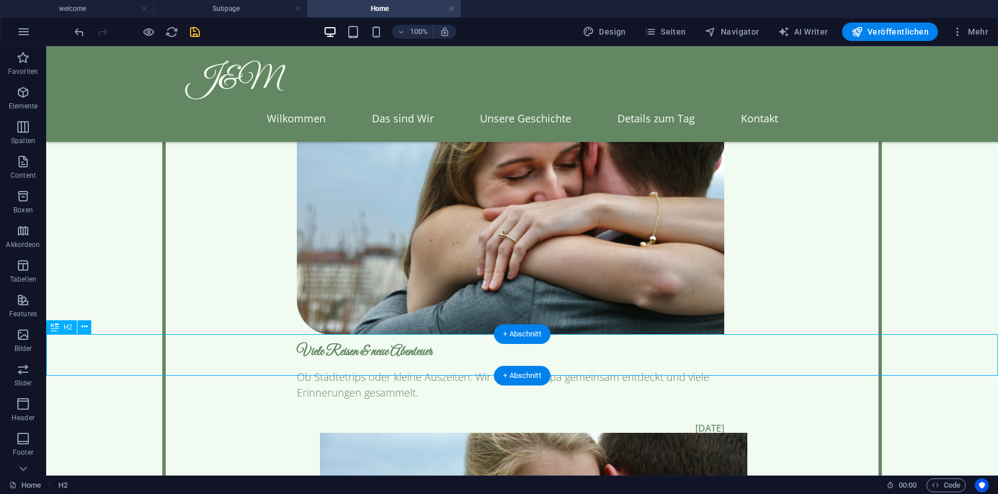
scroll to position [3723, 0]
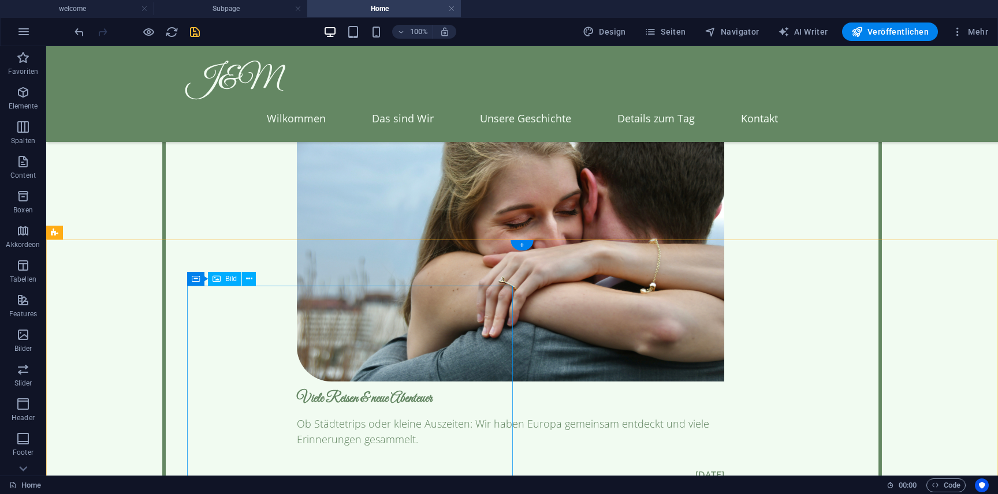
scroll to position [3501, 0]
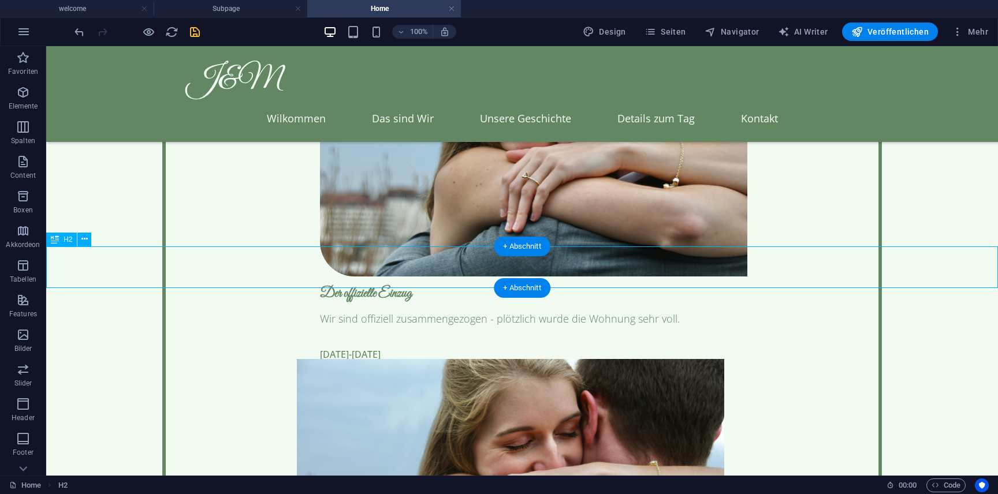
scroll to position [3862, 0]
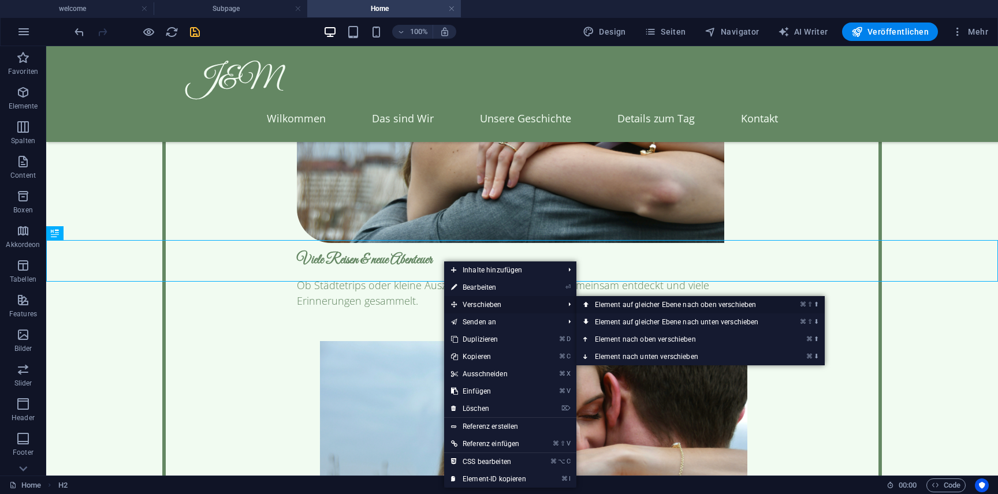
click at [632, 301] on link "⌘ ⇧ ⬆ Element auf gleicher Ebene nach oben verschieben" at bounding box center [679, 304] width 206 height 17
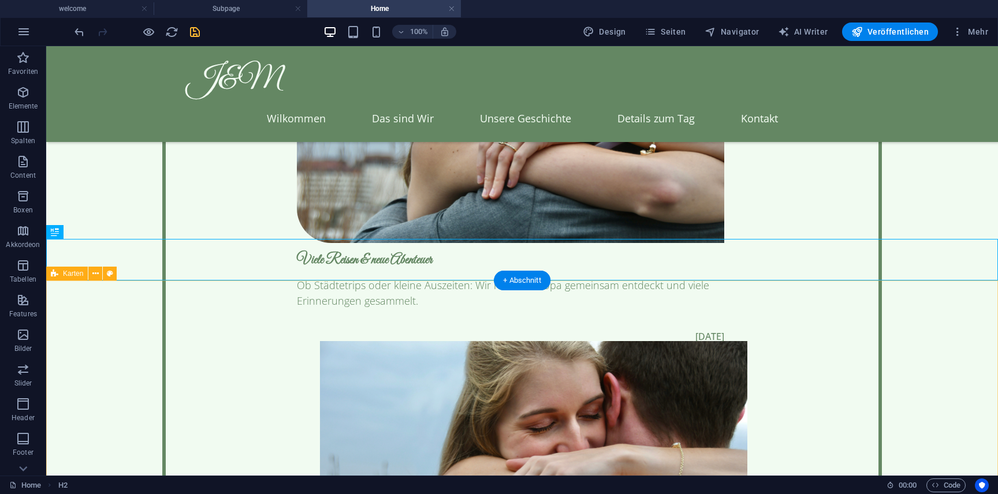
scroll to position [3504, 0]
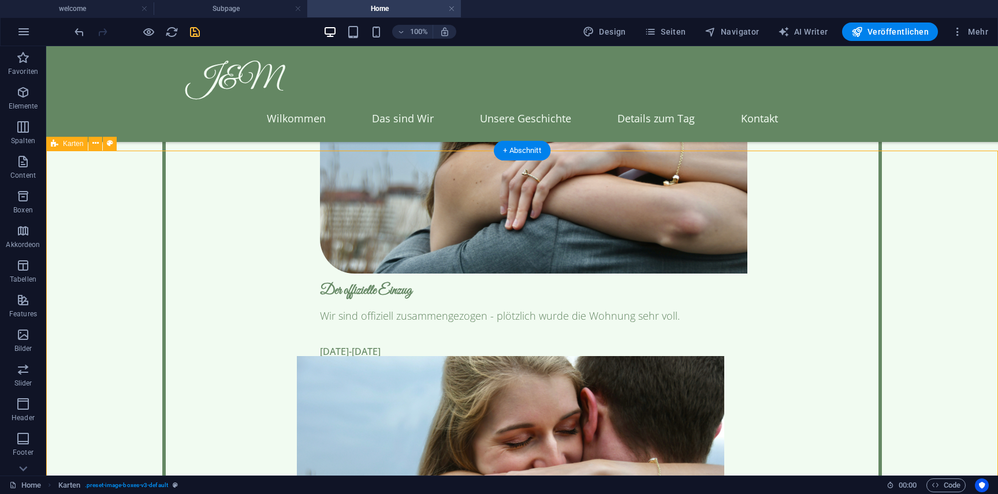
scroll to position [3635, 0]
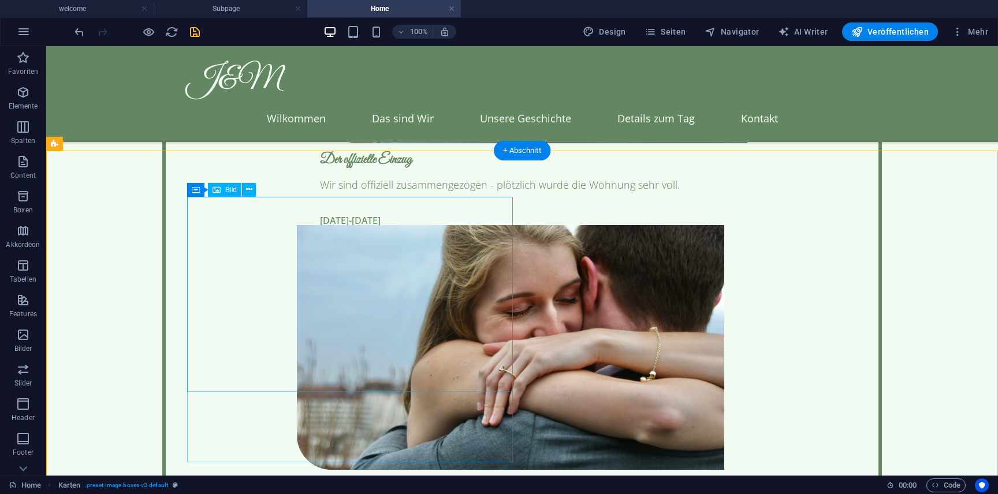
click at [531, 157] on div "+ Abschnitt" at bounding box center [522, 151] width 57 height 20
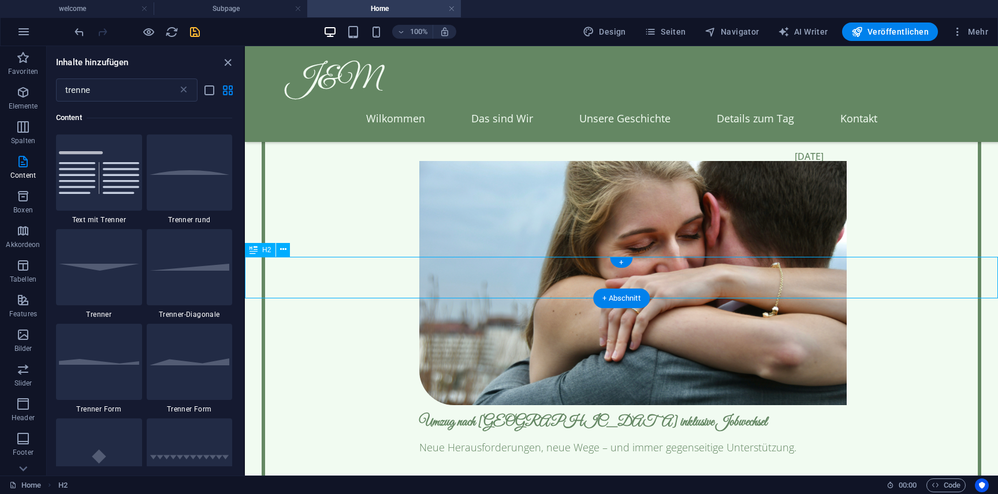
scroll to position [3579, 0]
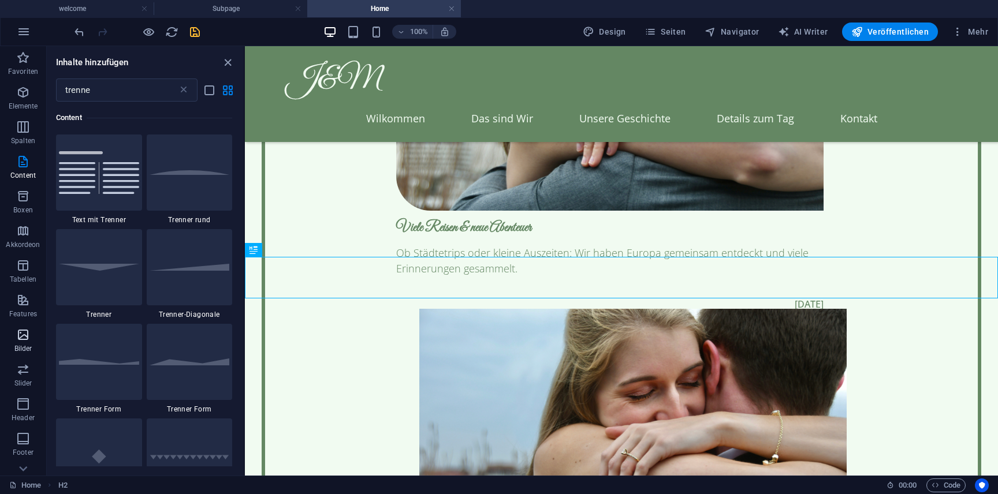
click at [16, 340] on icon "button" at bounding box center [23, 335] width 14 height 14
click at [27, 381] on p "Slider" at bounding box center [23, 383] width 18 height 9
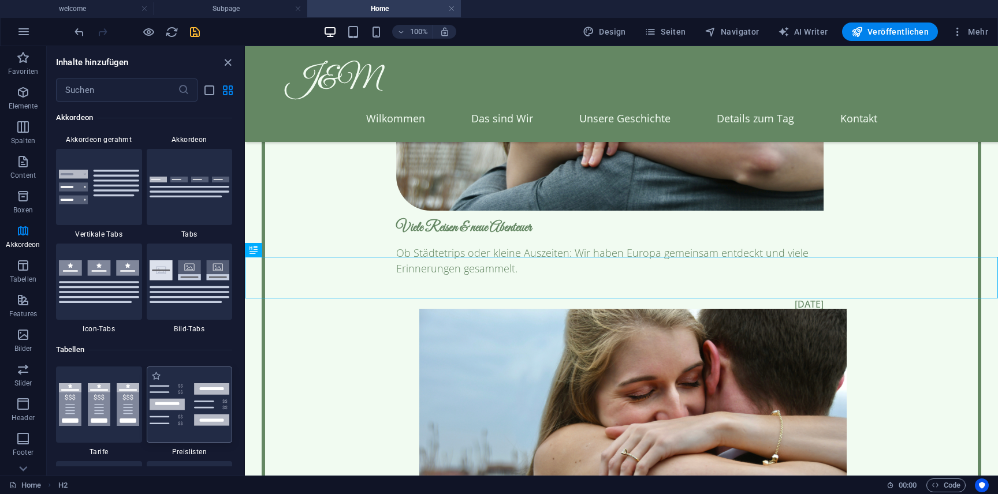
scroll to position [3753, 0]
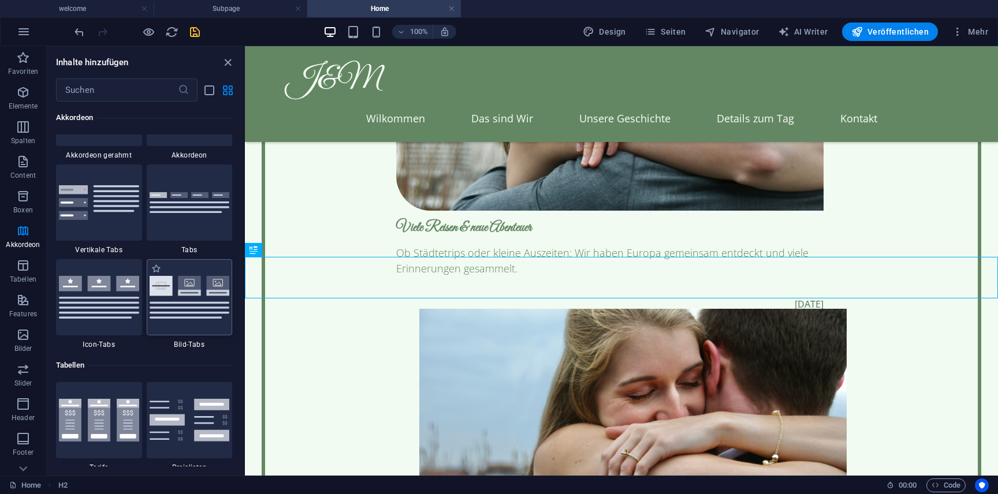
click at [209, 305] on img at bounding box center [190, 297] width 80 height 43
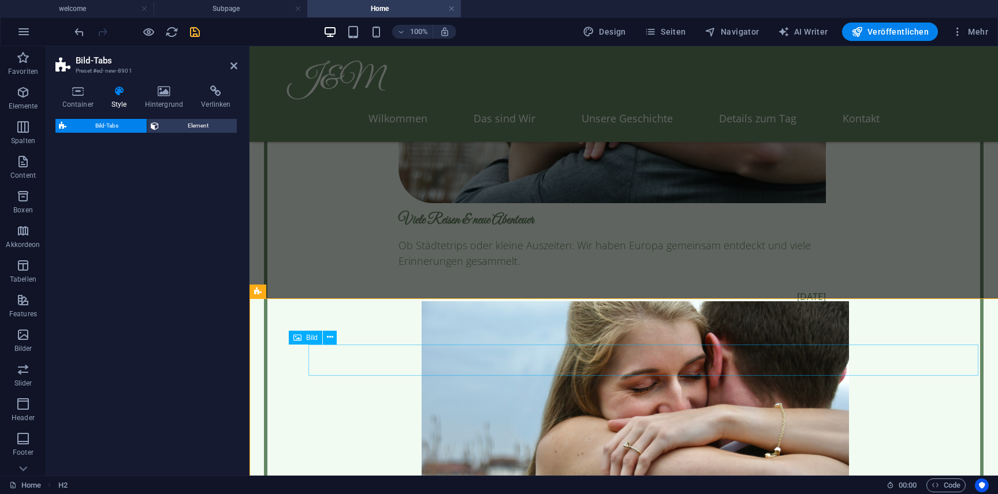
select select "rem"
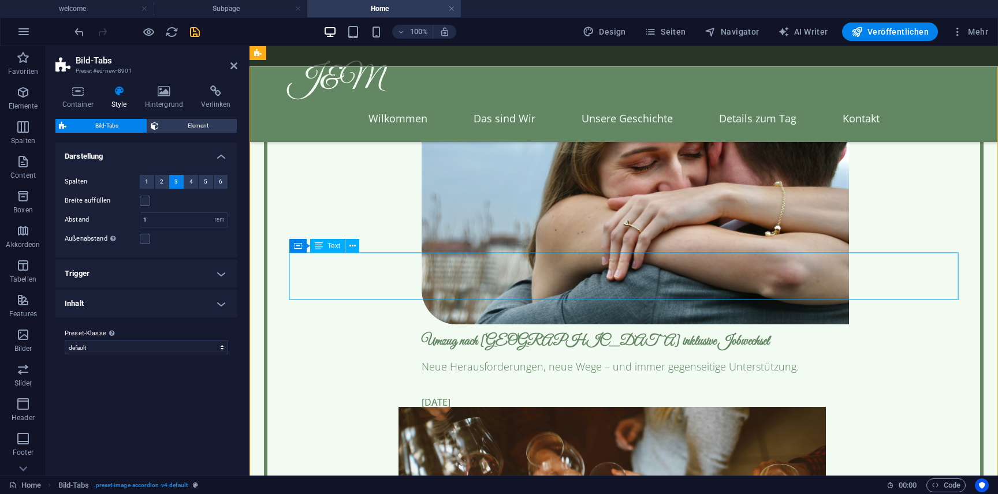
scroll to position [3796, 0]
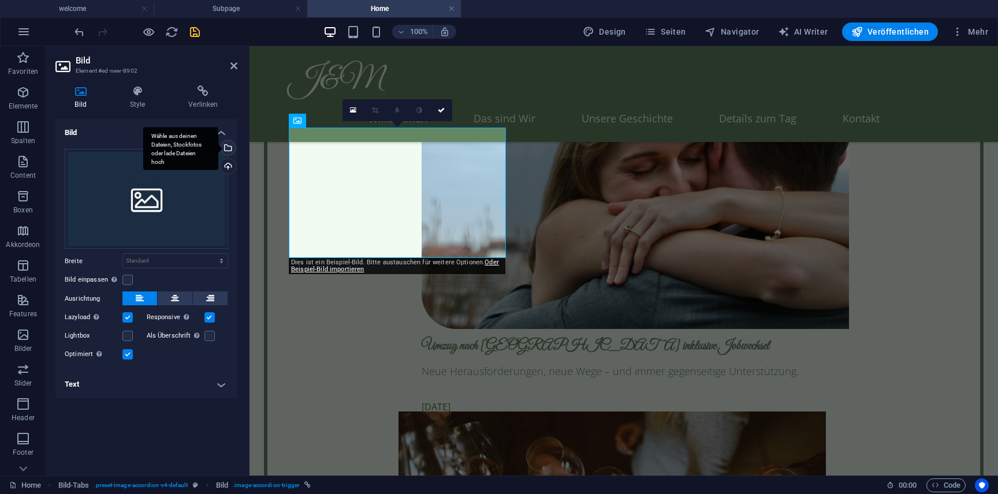
click at [228, 147] on div "Wähle aus deinen Dateien, Stockfotos oder lade Dateien hoch" at bounding box center [226, 148] width 17 height 17
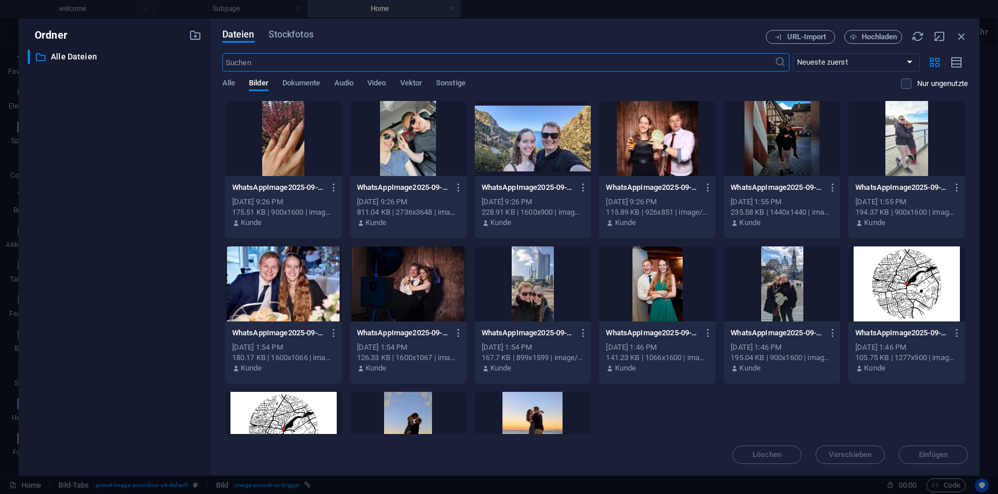
scroll to position [96, 0]
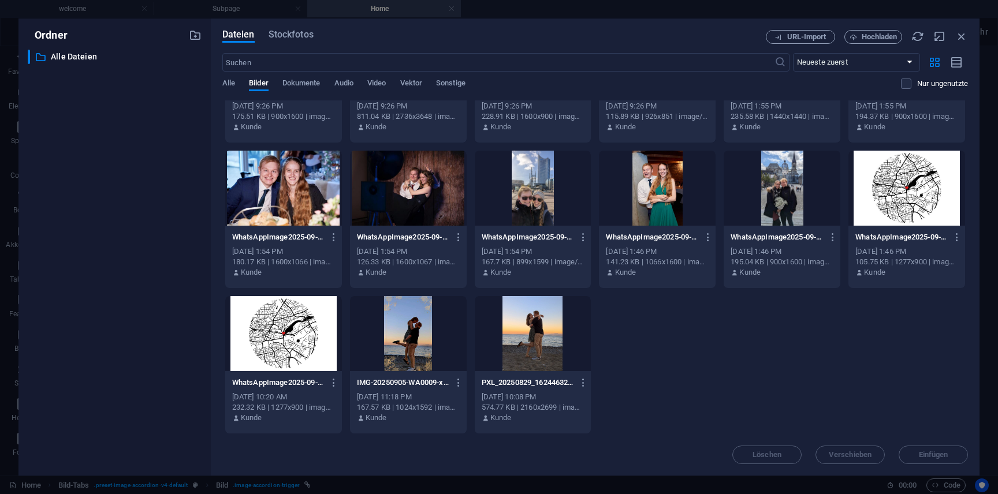
click at [909, 213] on div at bounding box center [907, 188] width 117 height 75
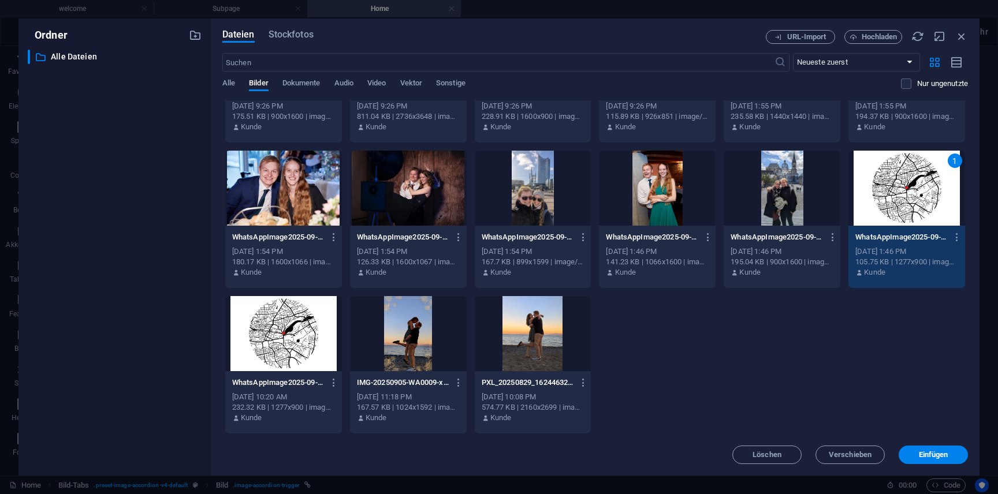
drag, startPoint x: 909, startPoint y: 213, endPoint x: 657, endPoint y: 202, distance: 252.7
click at [909, 213] on div "1" at bounding box center [907, 188] width 117 height 75
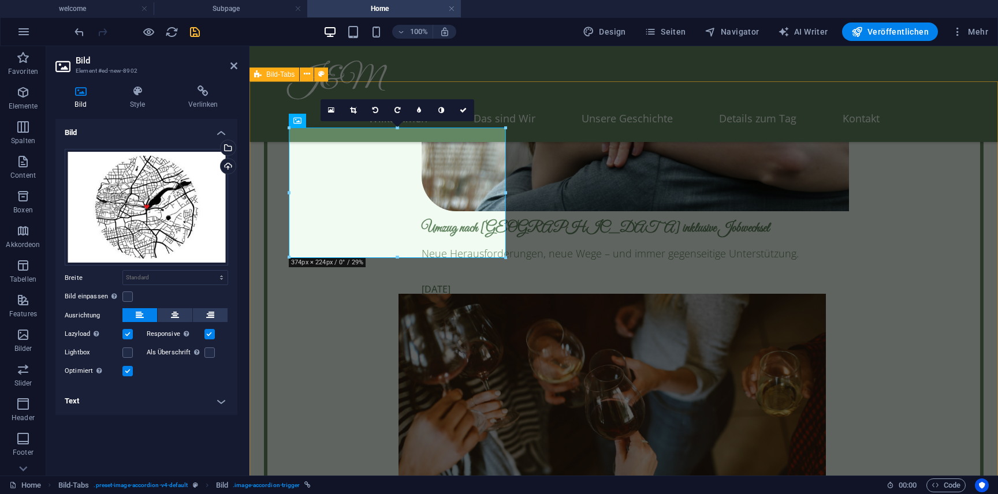
scroll to position [3796, 0]
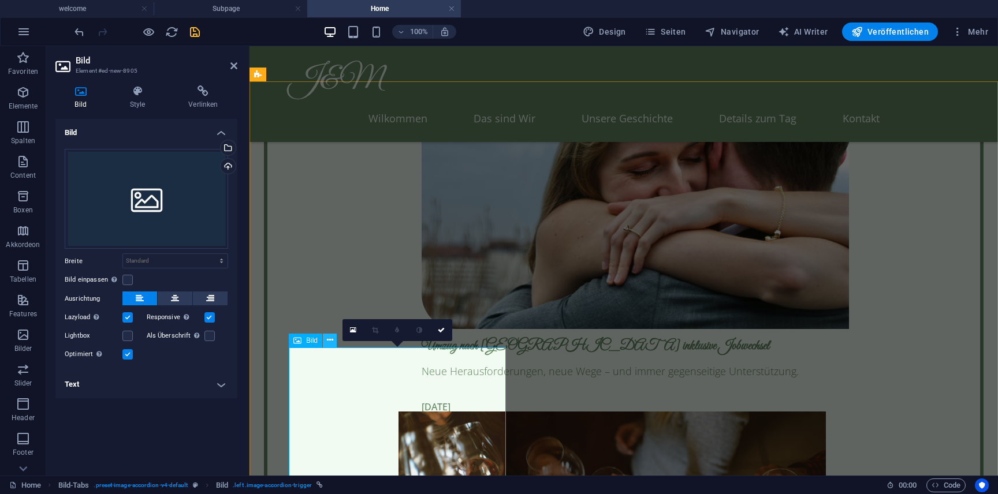
click at [333, 342] on icon at bounding box center [330, 340] width 6 height 12
click at [232, 148] on div "Wähle aus deinen Dateien, Stockfotos oder lade Dateien hoch" at bounding box center [226, 148] width 17 height 17
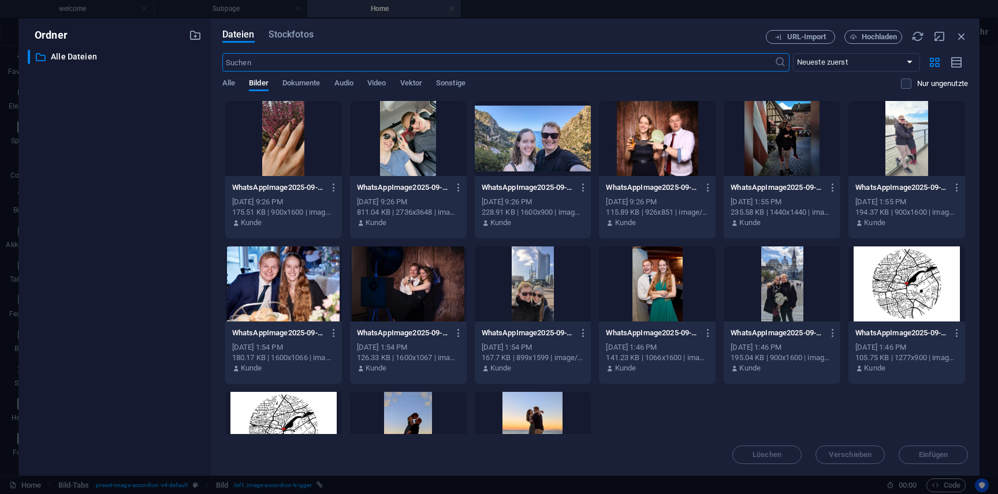
scroll to position [3914, 0]
click at [301, 404] on div at bounding box center [283, 429] width 117 height 75
click at [301, 404] on div "1" at bounding box center [283, 429] width 117 height 75
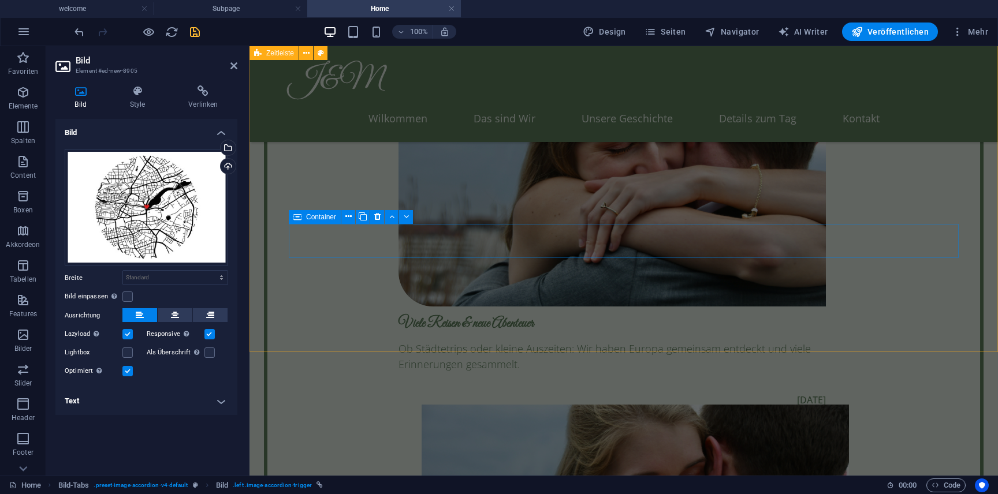
scroll to position [3473, 0]
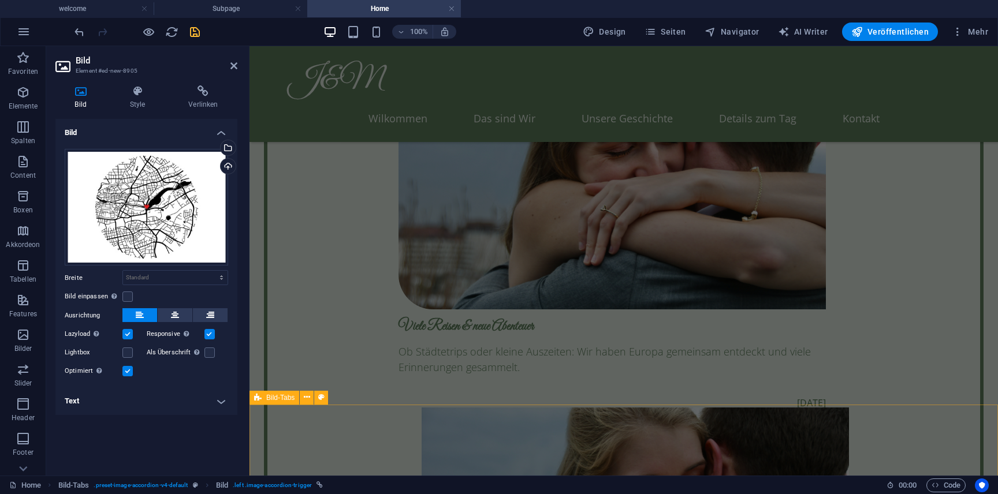
click at [288, 400] on span "Bild-Tabs" at bounding box center [280, 398] width 28 height 7
select select "rem"
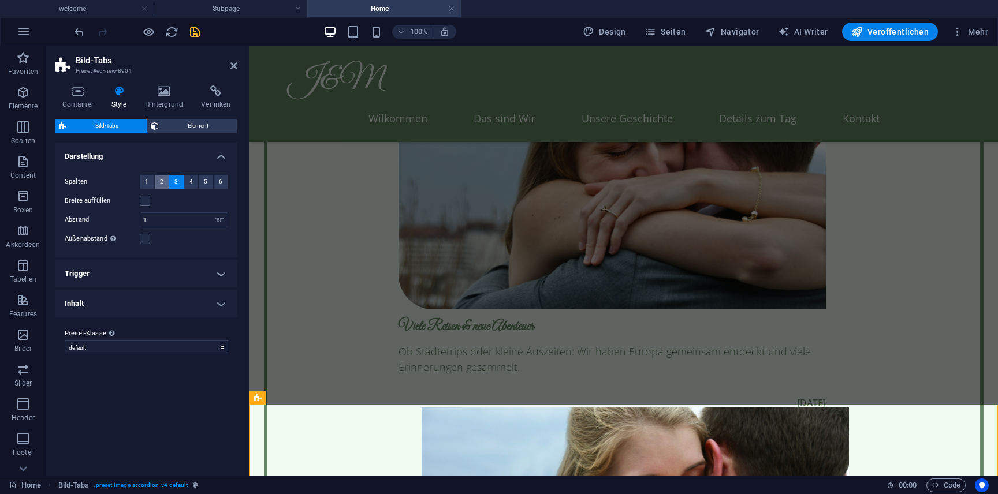
click at [162, 181] on span "2" at bounding box center [161, 182] width 3 height 14
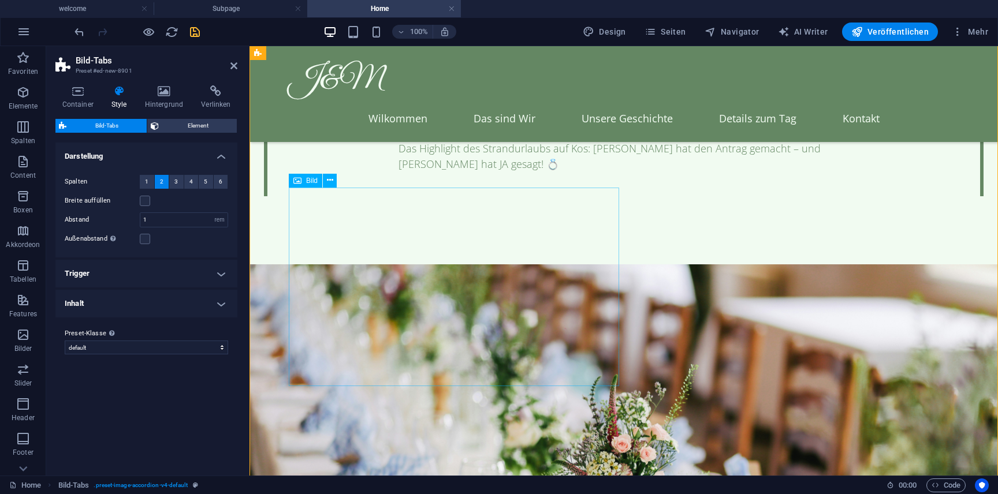
scroll to position [4336, 0]
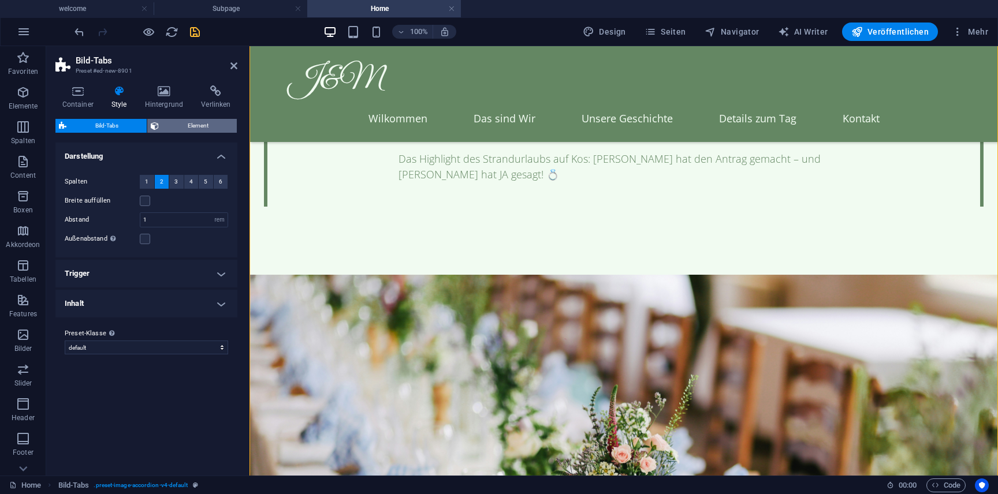
click at [173, 126] on span "Element" at bounding box center [197, 126] width 71 height 14
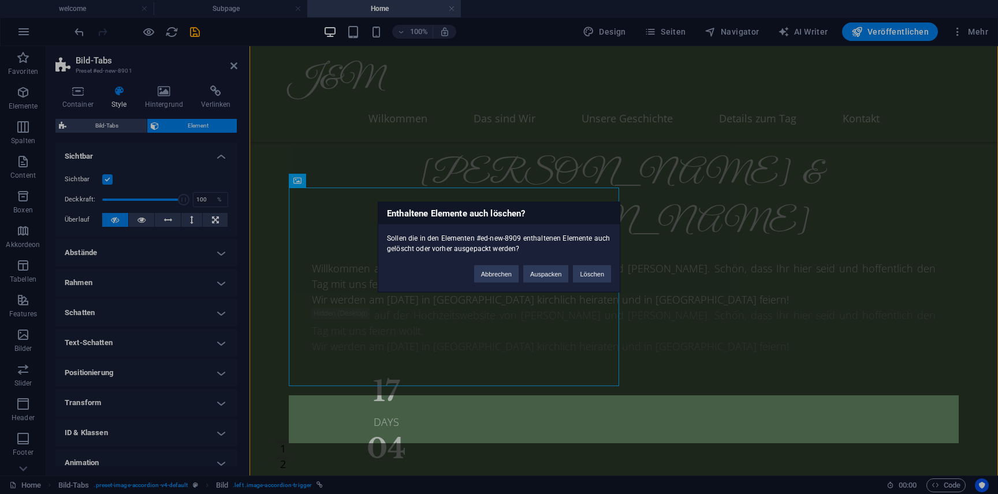
scroll to position [4336, 0]
